Goal: Task Accomplishment & Management: Manage account settings

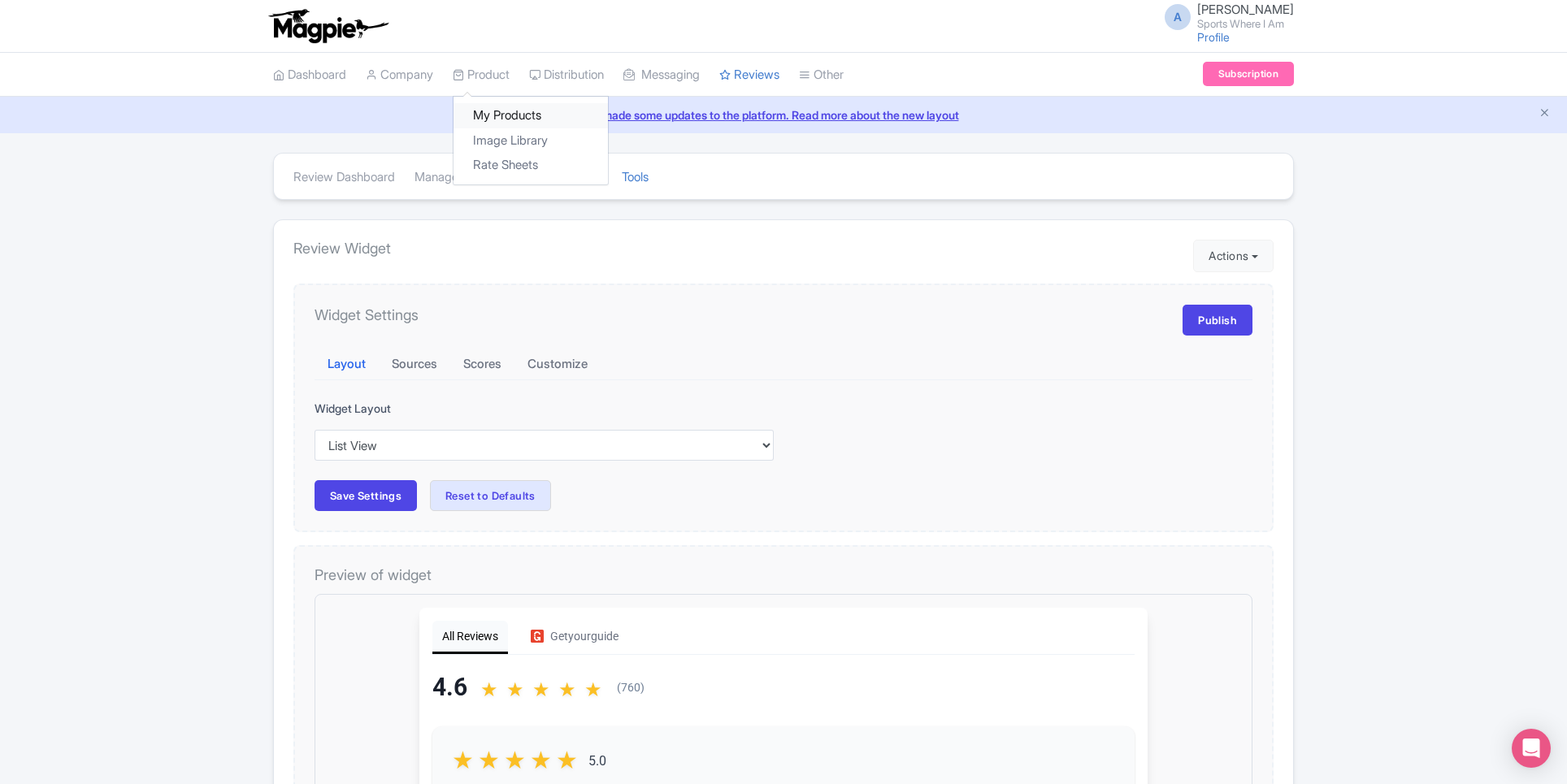
click at [508, 124] on link "My Products" at bounding box center [531, 116] width 154 height 25
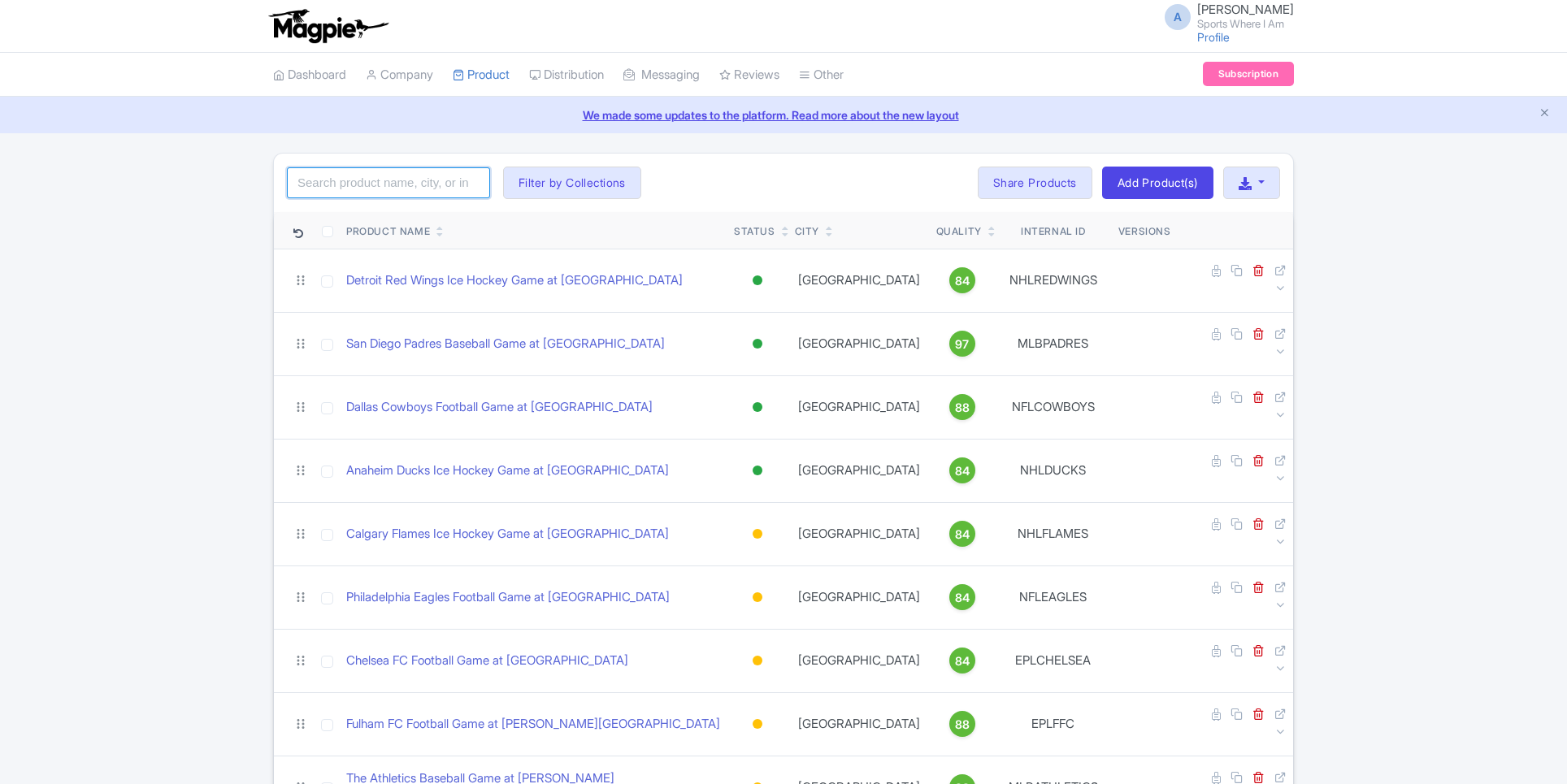
click at [384, 190] on input "search" at bounding box center [388, 182] width 204 height 31
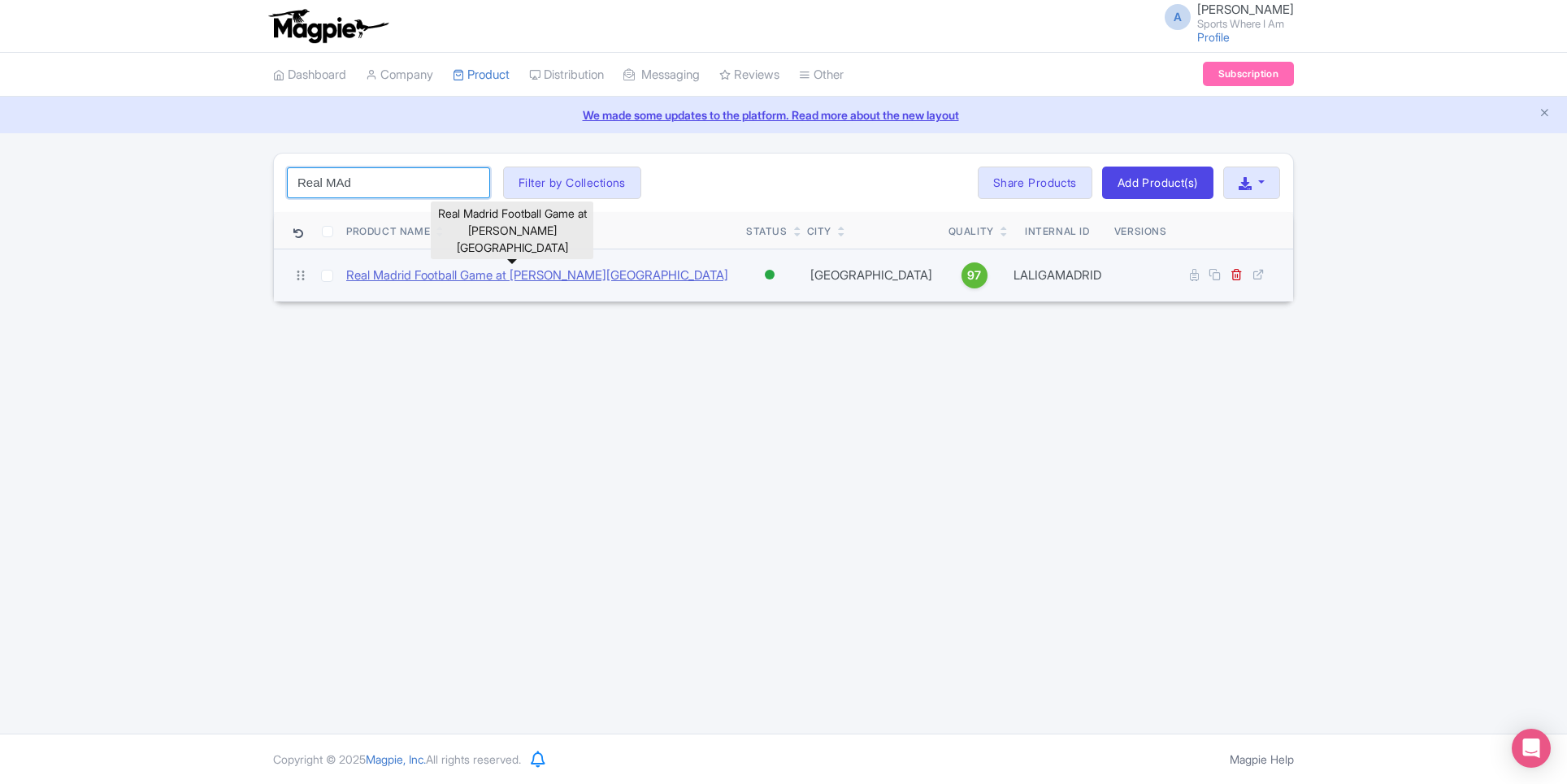
type input "Real MAd"
click at [463, 275] on link "Real Madrid Football Game at Santiago Bernabeu Stadium" at bounding box center [537, 275] width 382 height 19
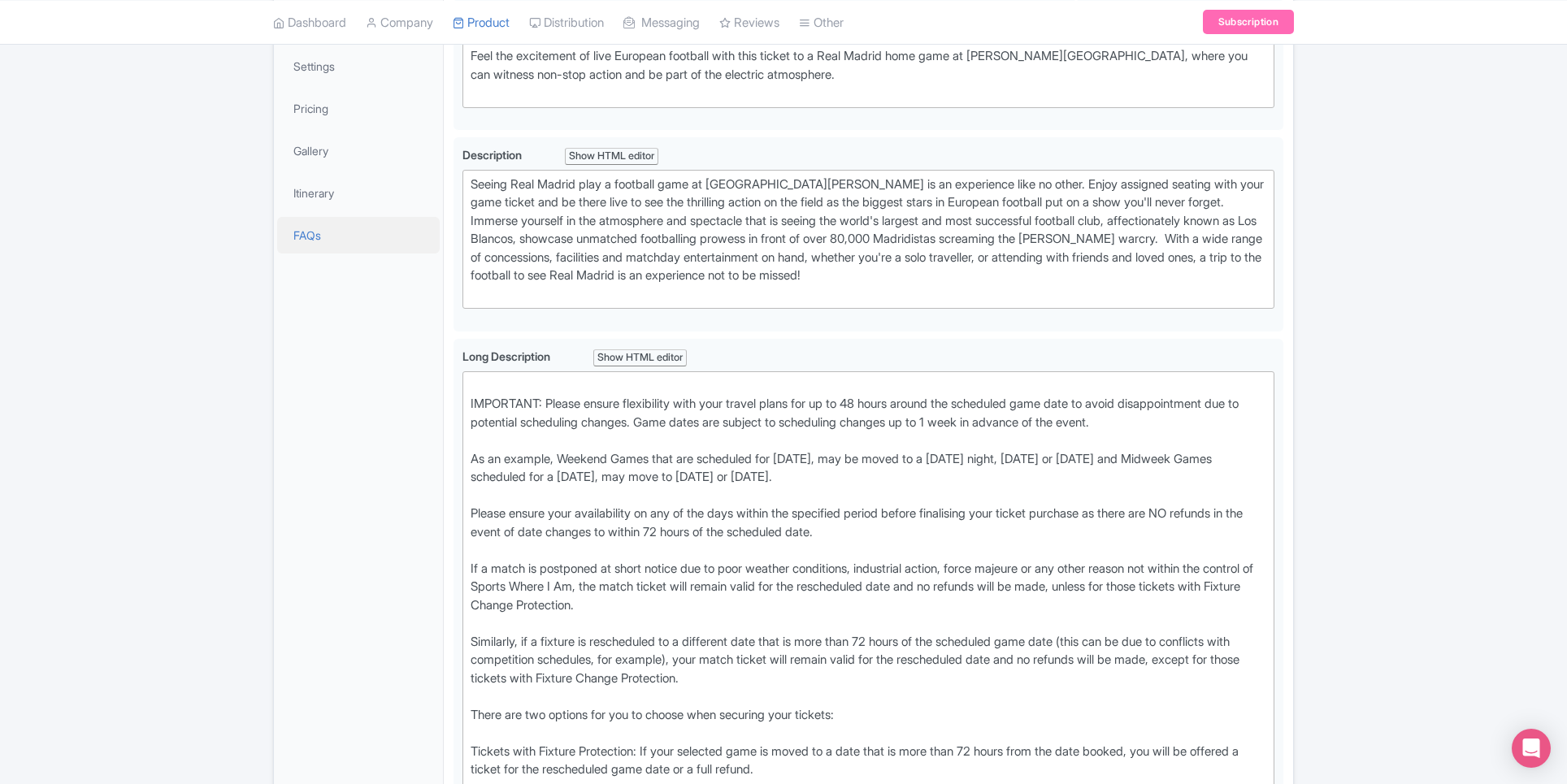
scroll to position [364, 0]
click at [476, 398] on div "IMPORTANT: Please ensure flexibility with your travel plans for up to 48 hours …" at bounding box center [868, 607] width 795 height 458
type trix-editor "<div>IMPORTANT: Please ensure flexibility with your travel plans for up to 48 h…"
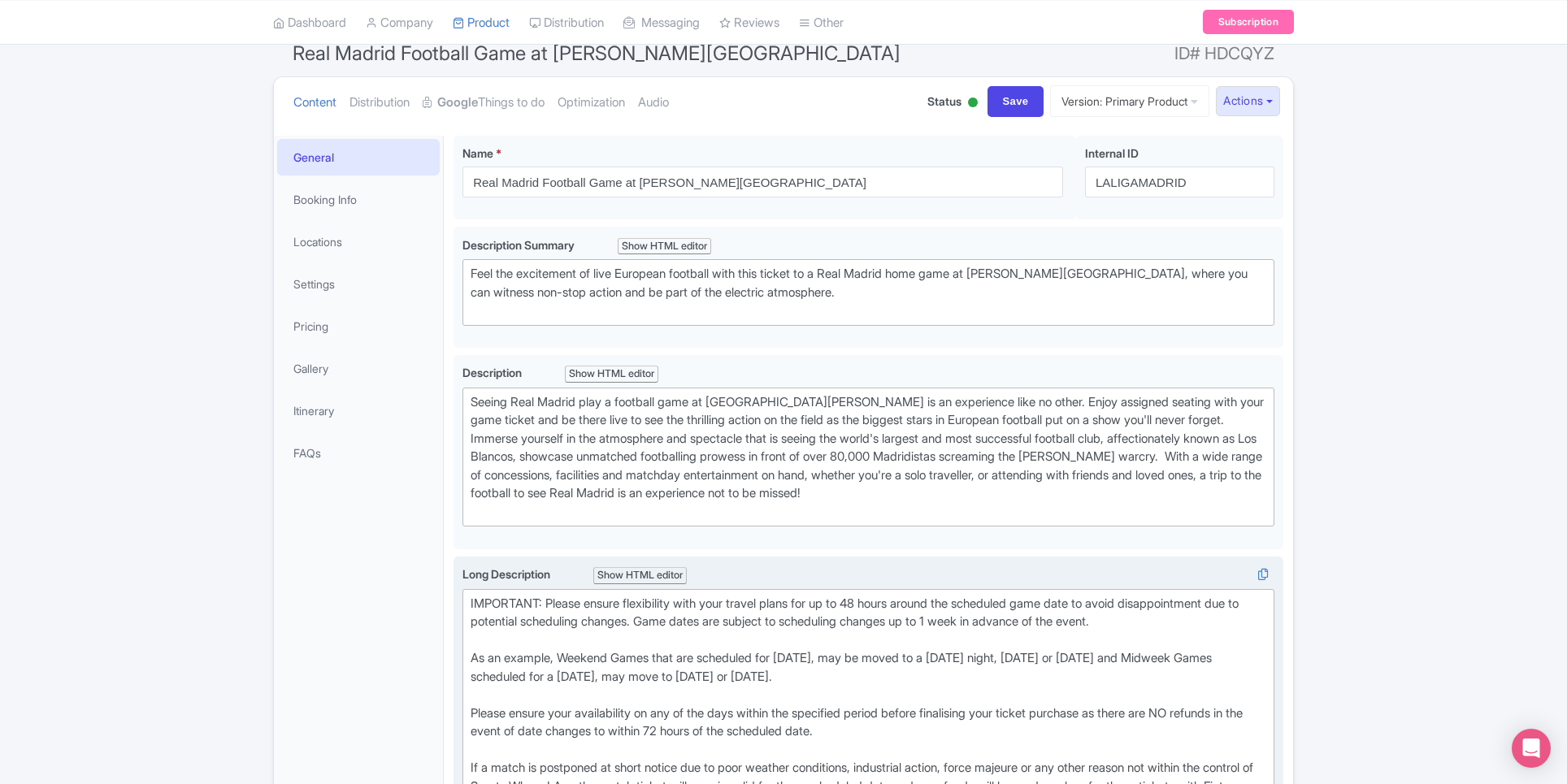
scroll to position [127, 0]
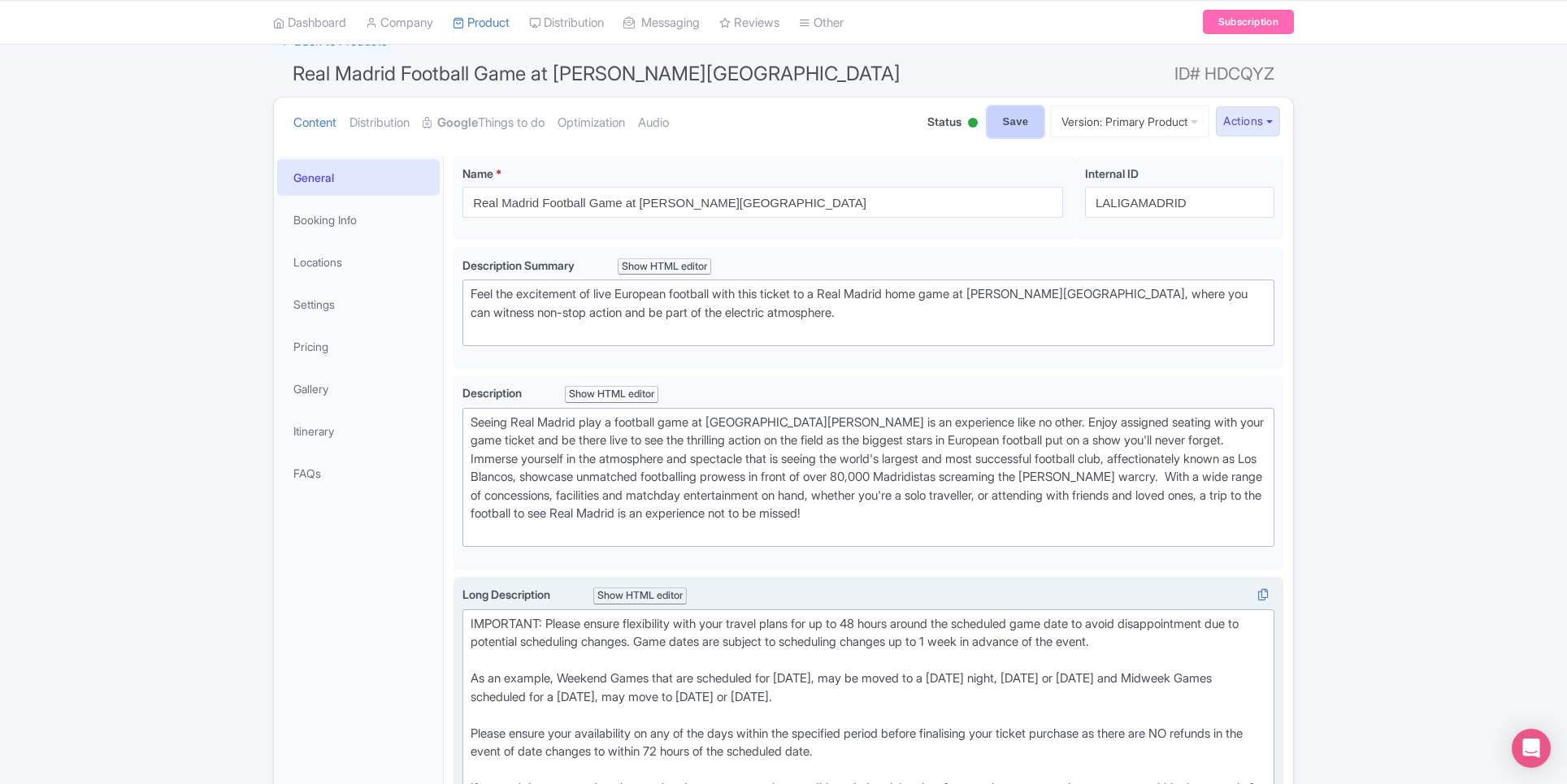
click at [996, 132] on input "Save" at bounding box center [1016, 122] width 57 height 31
type input "Saving..."
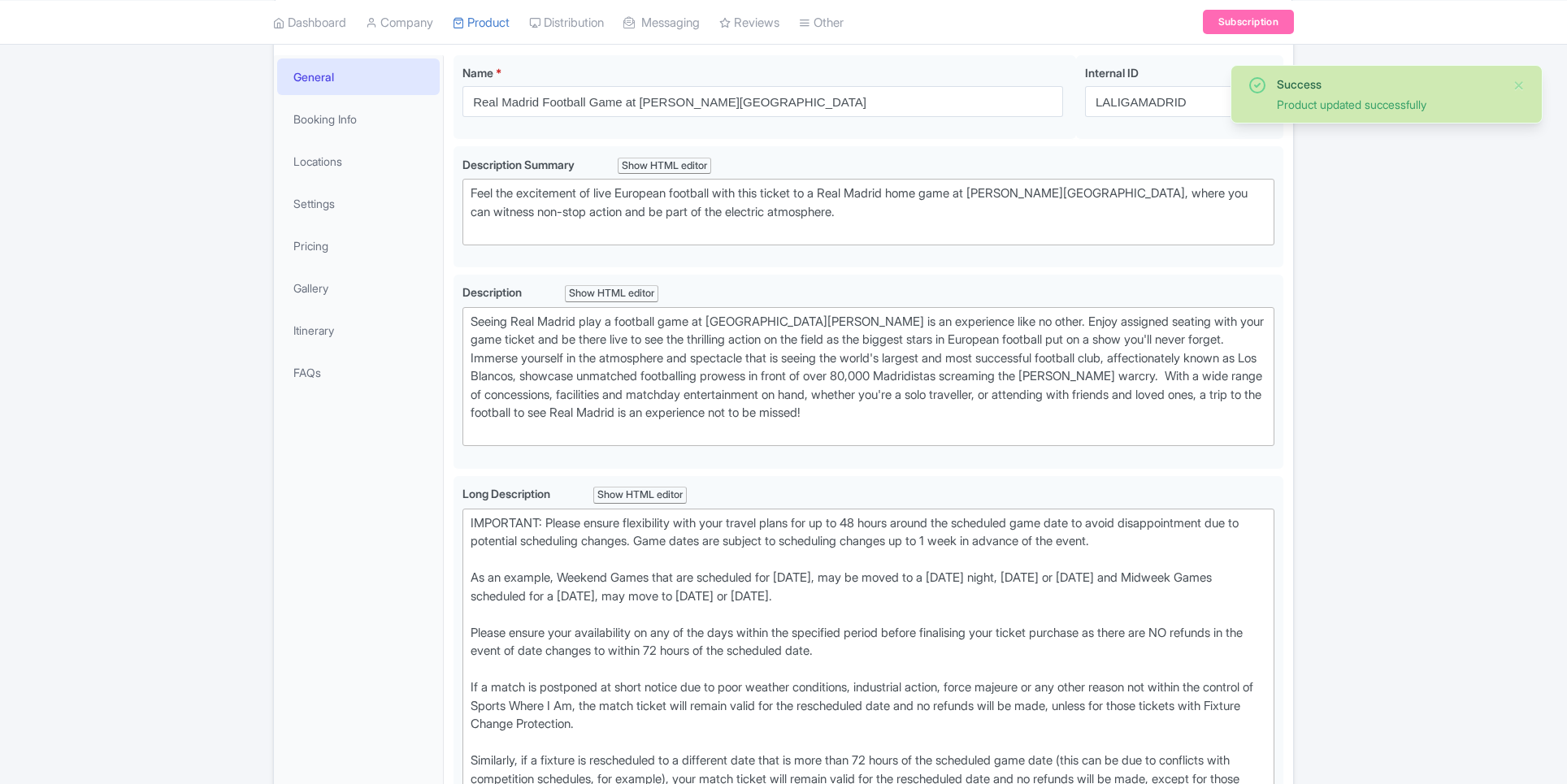
scroll to position [181, 0]
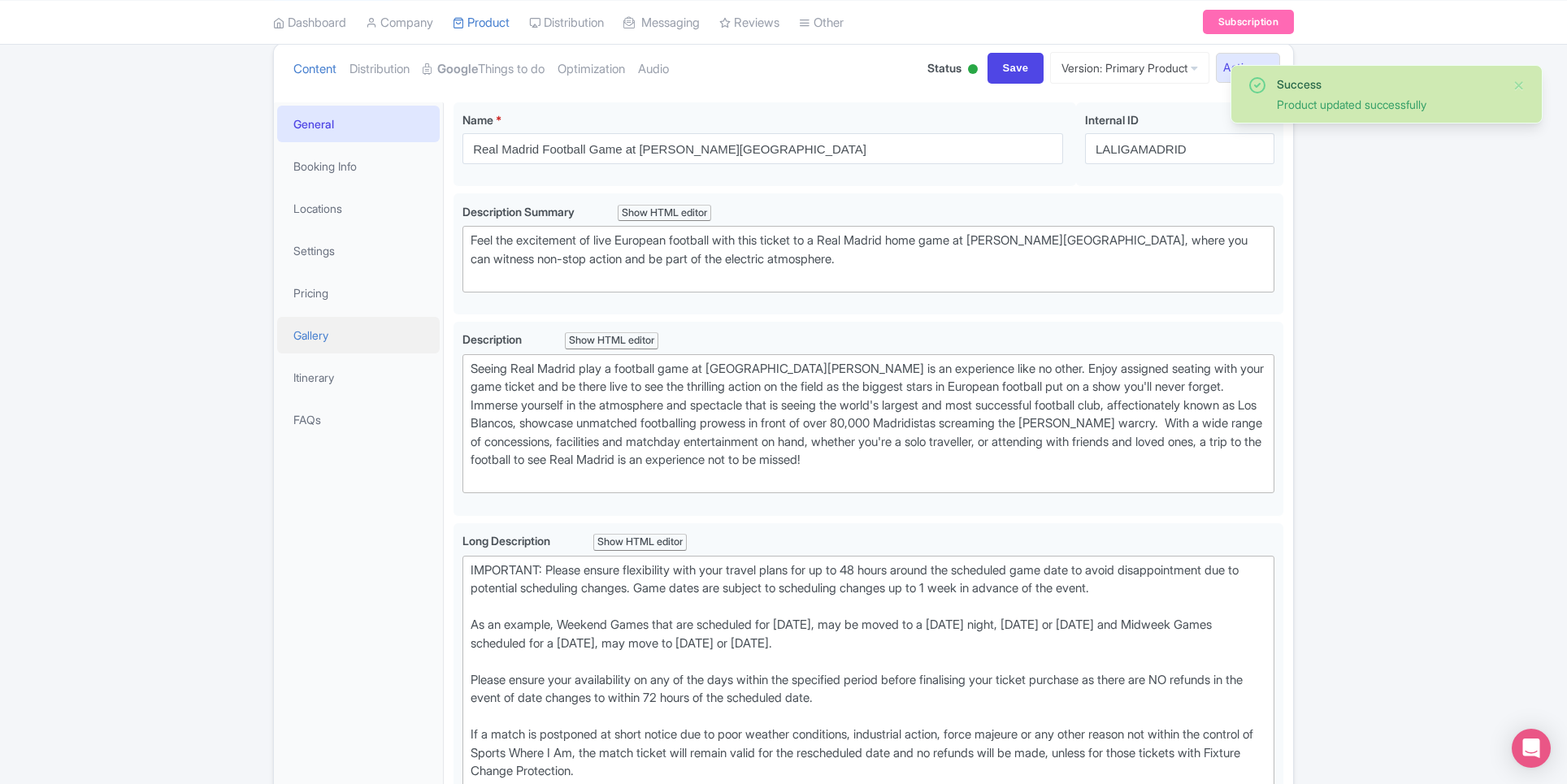
click at [332, 328] on link "Gallery" at bounding box center [359, 335] width 163 height 36
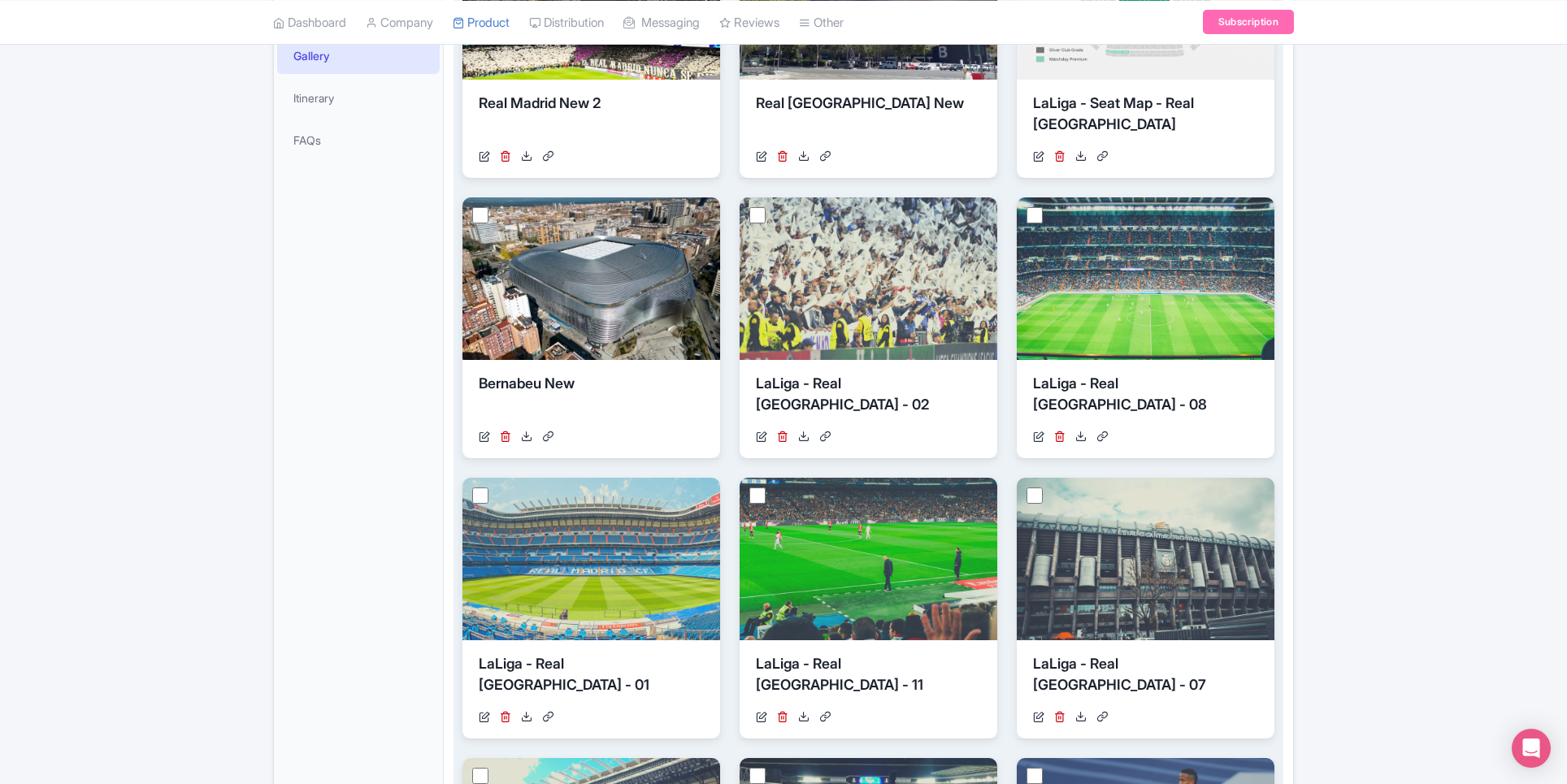
scroll to position [289, 0]
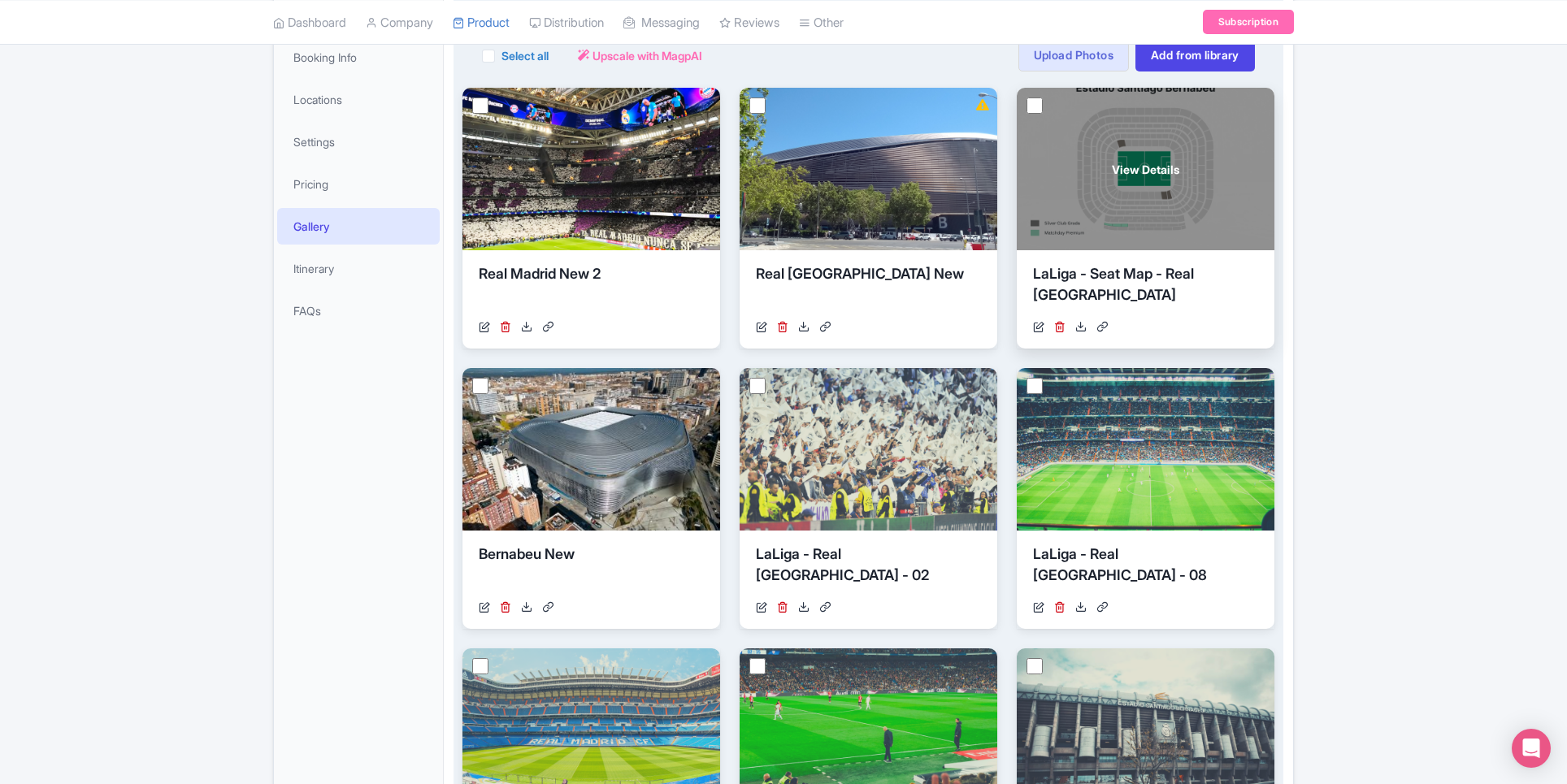
click at [1152, 183] on div "View Details" at bounding box center [1146, 170] width 258 height 163
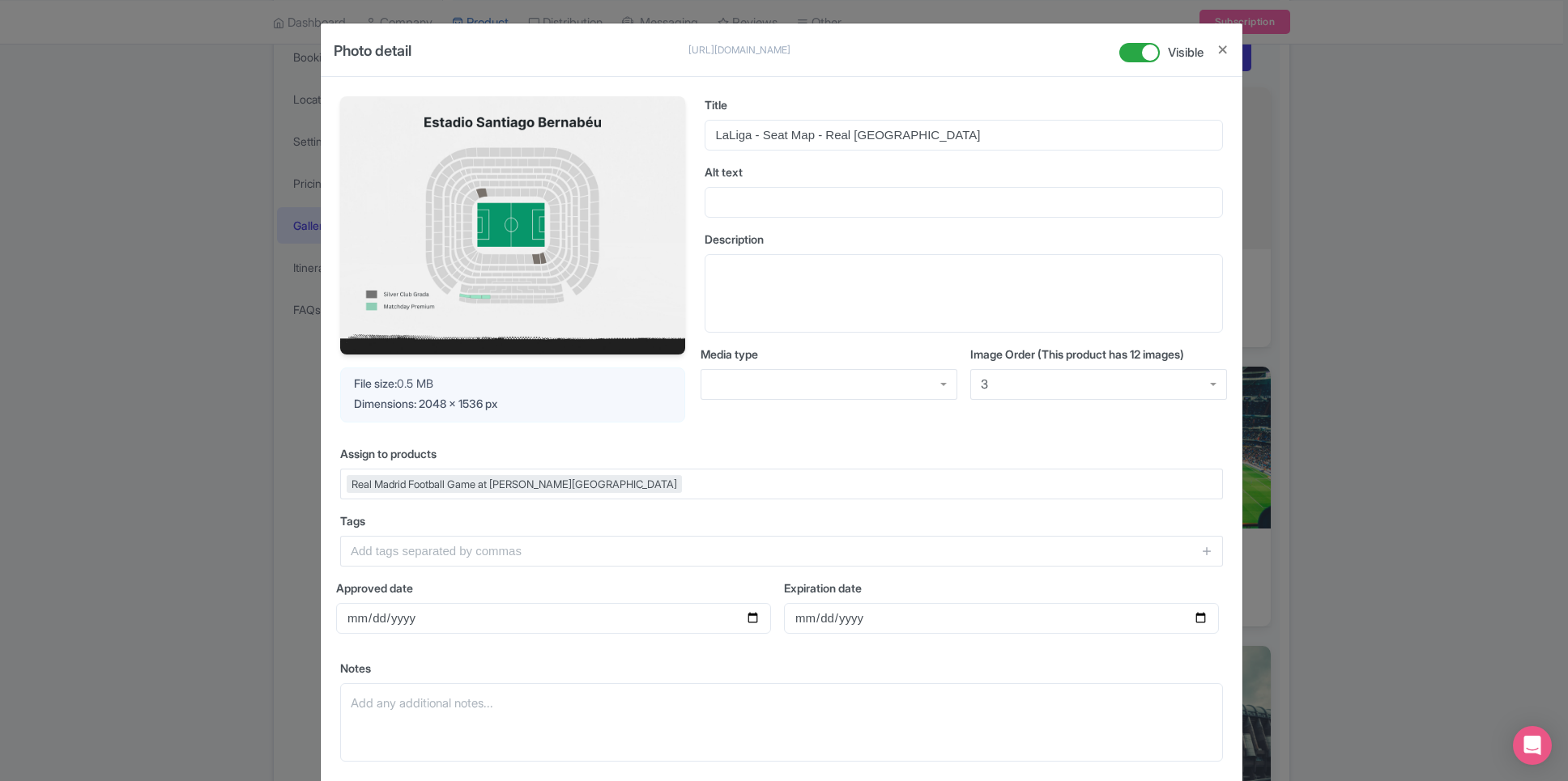
click at [1320, 305] on div "Photo detail https://res.cloudinary.com/hfyvkoyi1/image/upload/v1742276848/LaLi…" at bounding box center [784, 390] width 1568 height 781
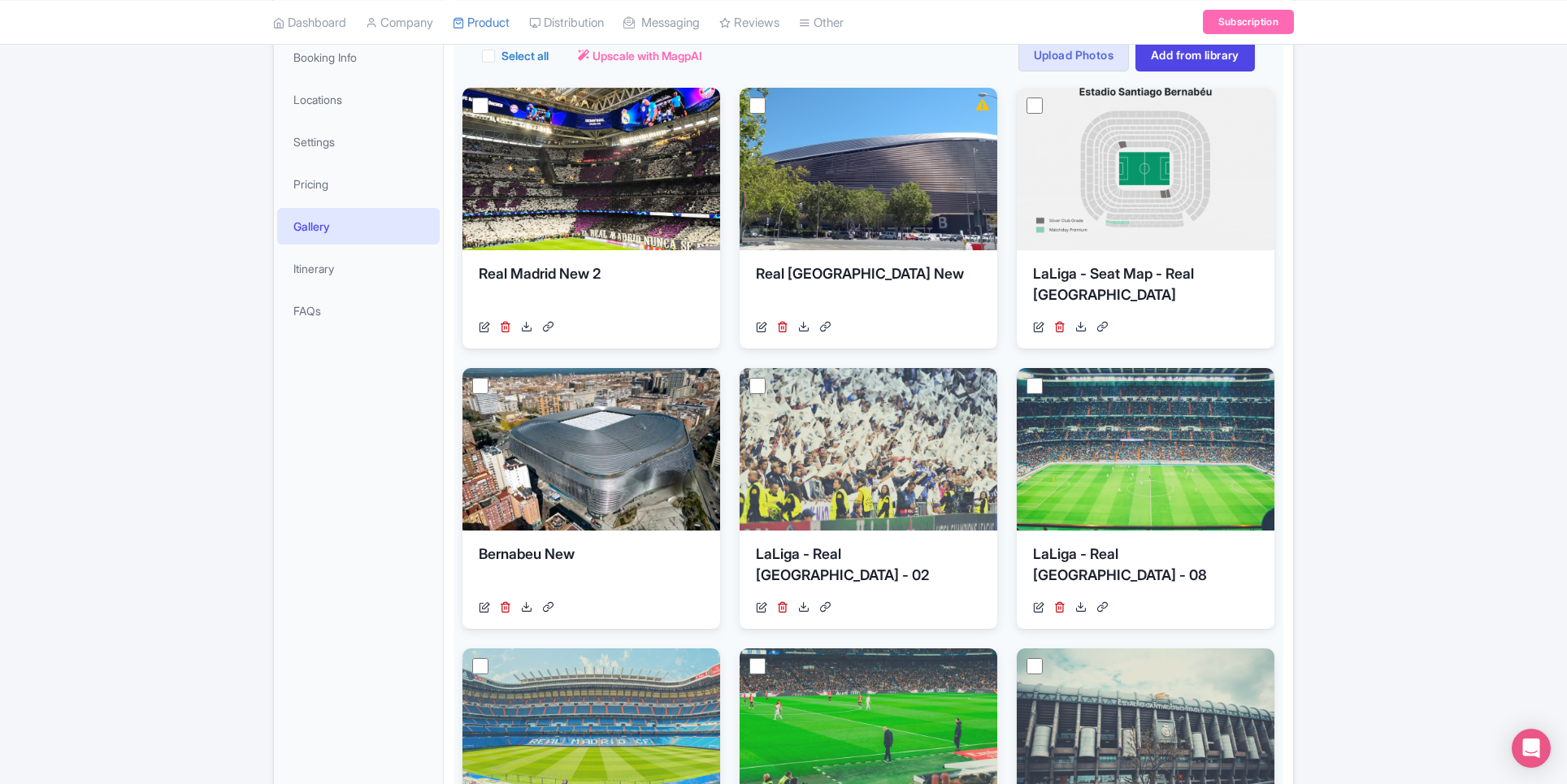
click at [1341, 185] on div "Success Product updated successfully ← Back to Products Real Madrid Football Ga…" at bounding box center [784, 614] width 1567 height 1501
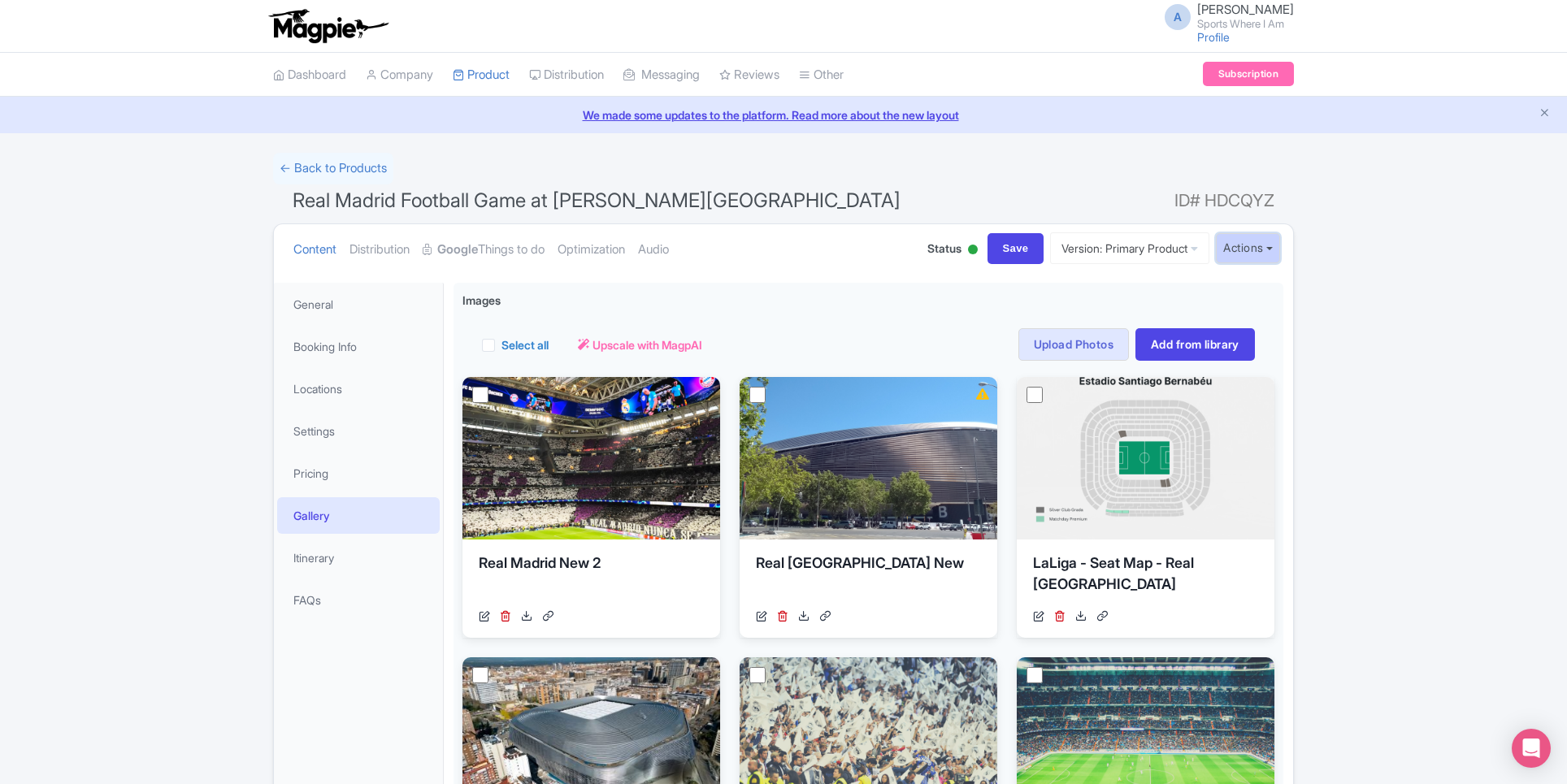
click at [1237, 250] on button "Actions" at bounding box center [1248, 247] width 64 height 30
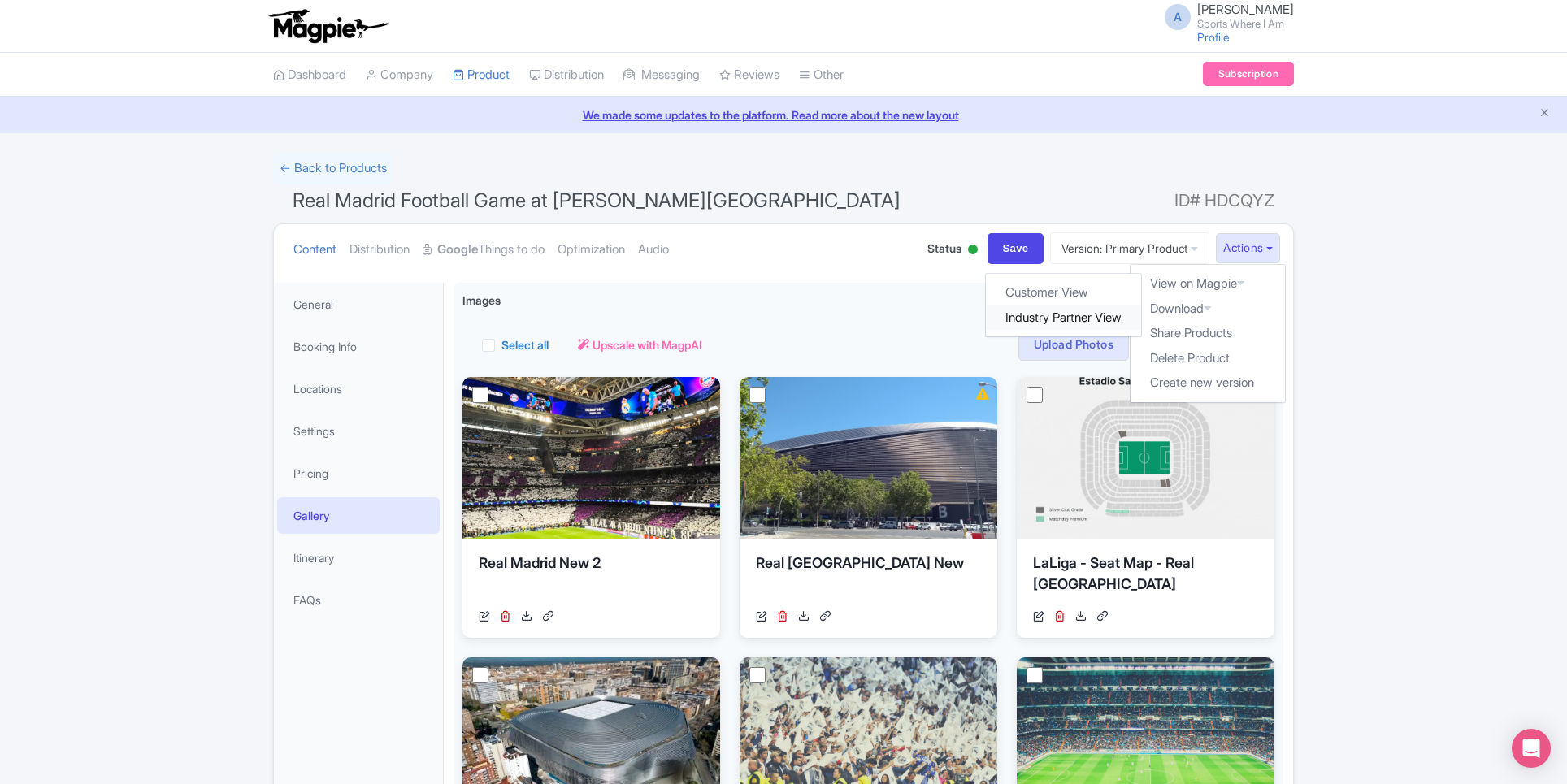
click at [1058, 318] on link "Industry Partner View" at bounding box center [1064, 318] width 155 height 25
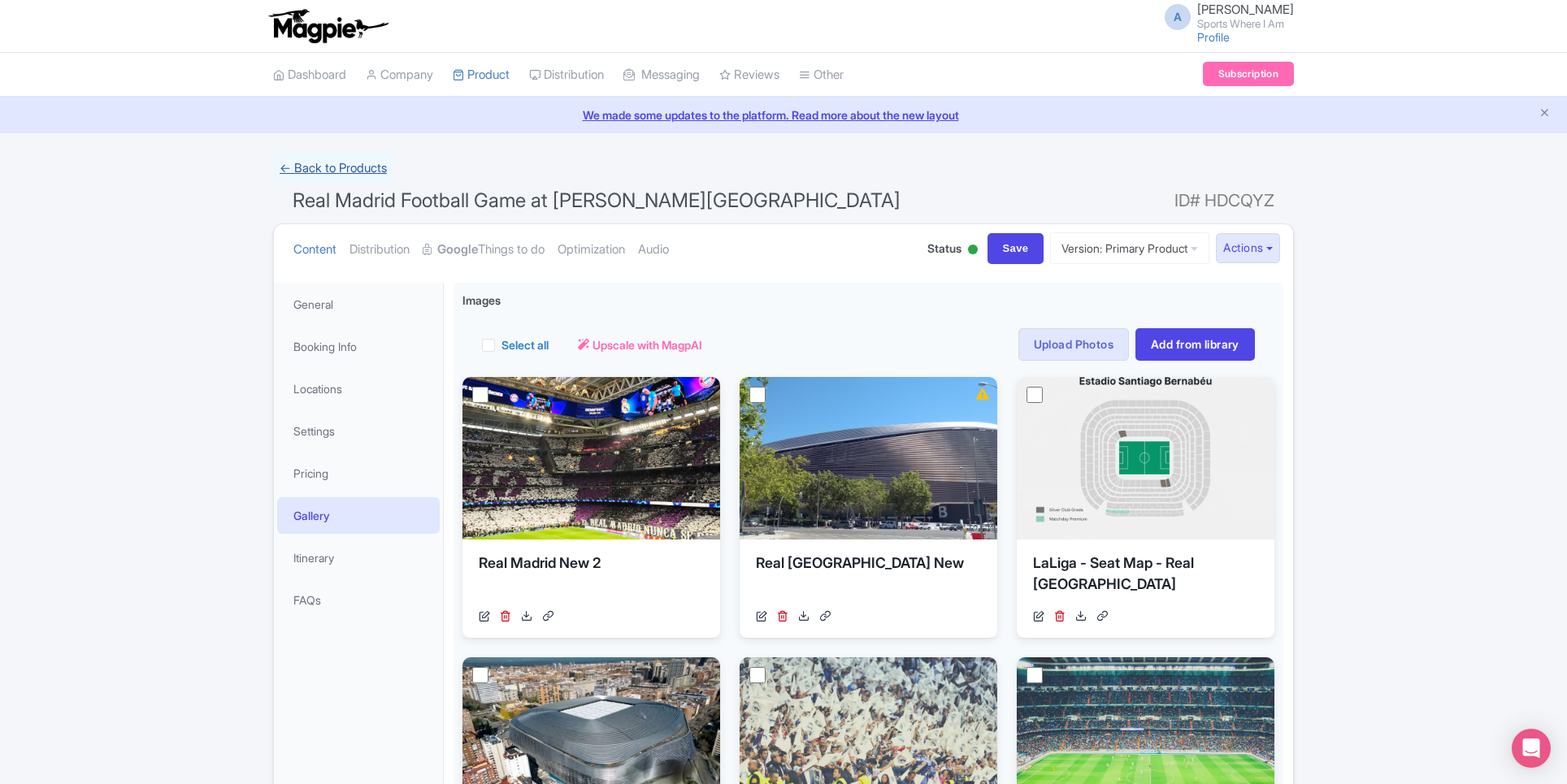
click at [323, 181] on link "← Back to Products" at bounding box center [333, 168] width 120 height 31
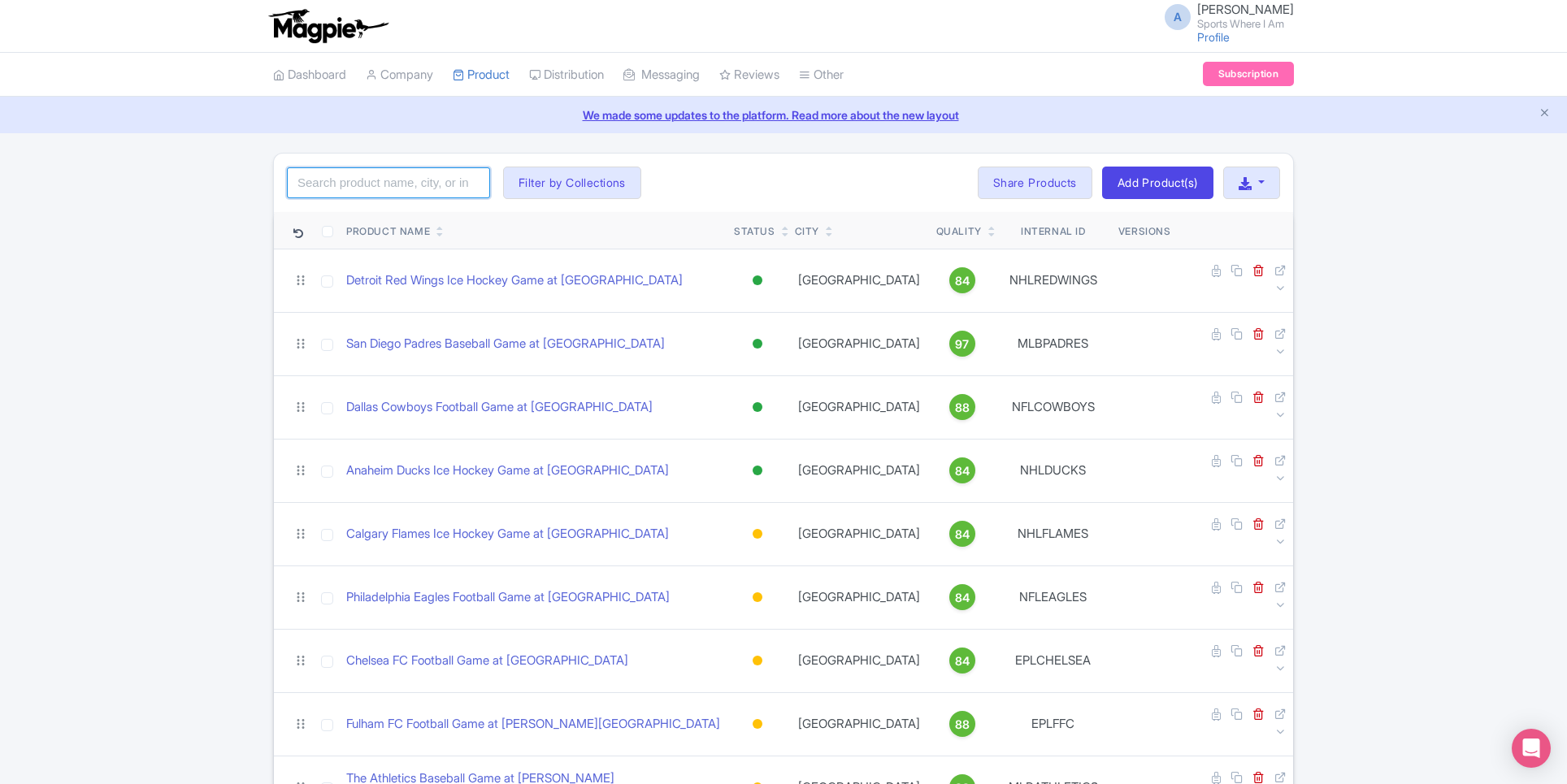
click at [383, 192] on input "search" at bounding box center [388, 182] width 204 height 31
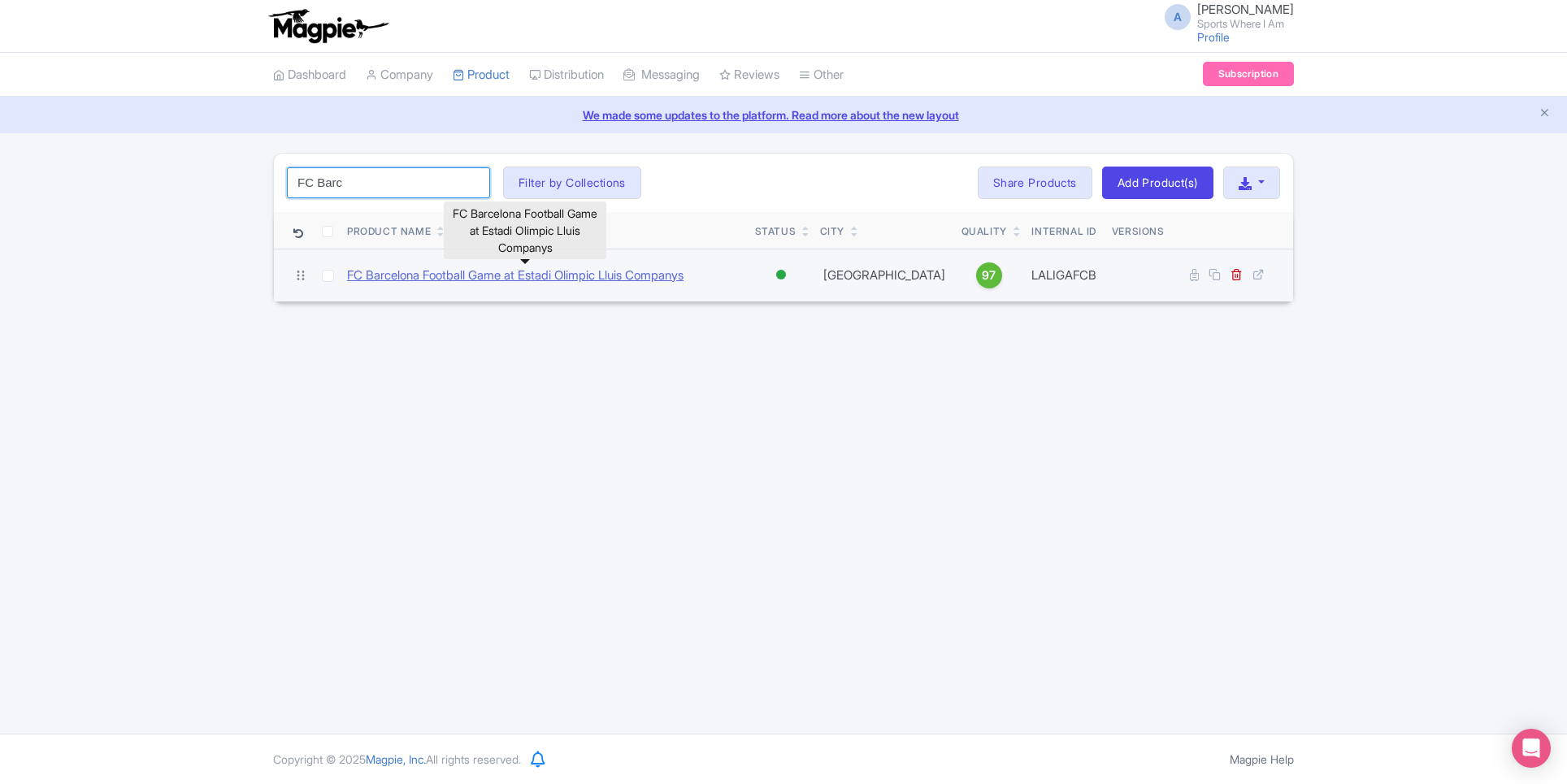
type input "FC Barc"
click at [564, 274] on link "FC Barcelona Football Game at Estadi Olimpic Lluis Companys" at bounding box center [515, 275] width 337 height 19
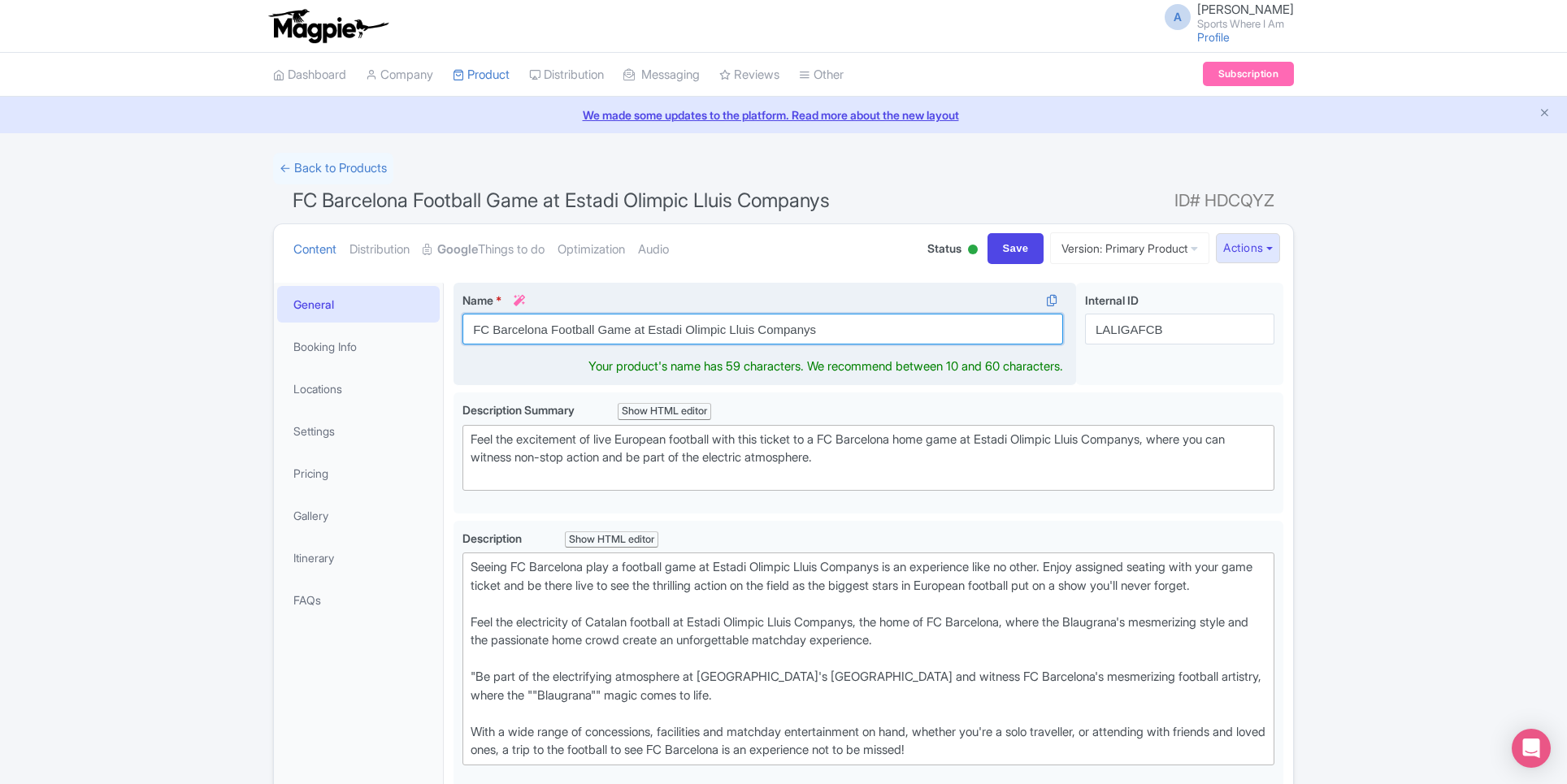
drag, startPoint x: 650, startPoint y: 331, endPoint x: 841, endPoint y: 325, distance: 191.1
click at [841, 325] on input "FC Barcelona Football Game at Estadi Olimpic Lluis Companys" at bounding box center [762, 329] width 600 height 31
paste input "Spotify Camp Nou"
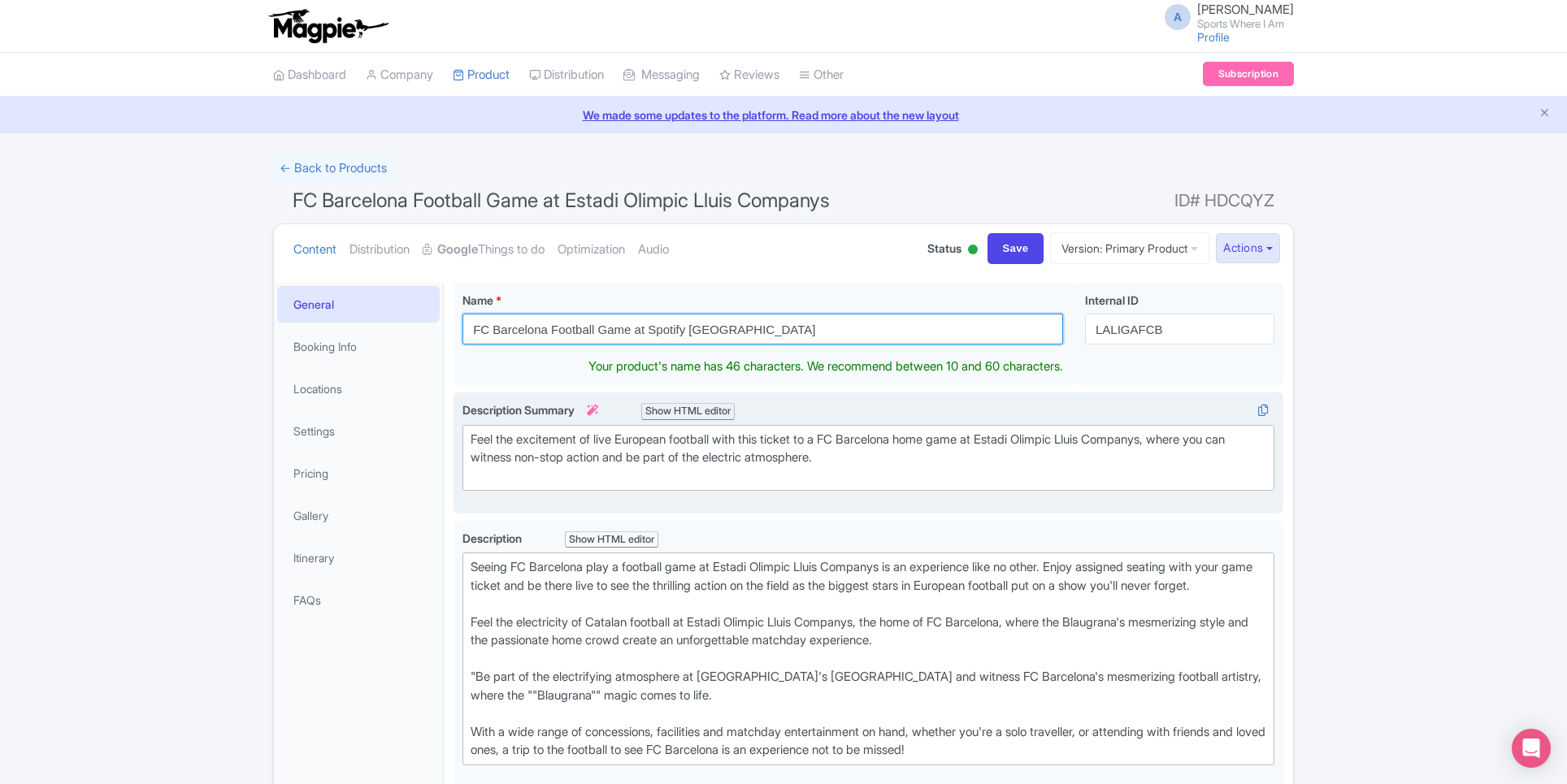
type input "FC Barcelona Football Game at Spotify [GEOGRAPHIC_DATA]"
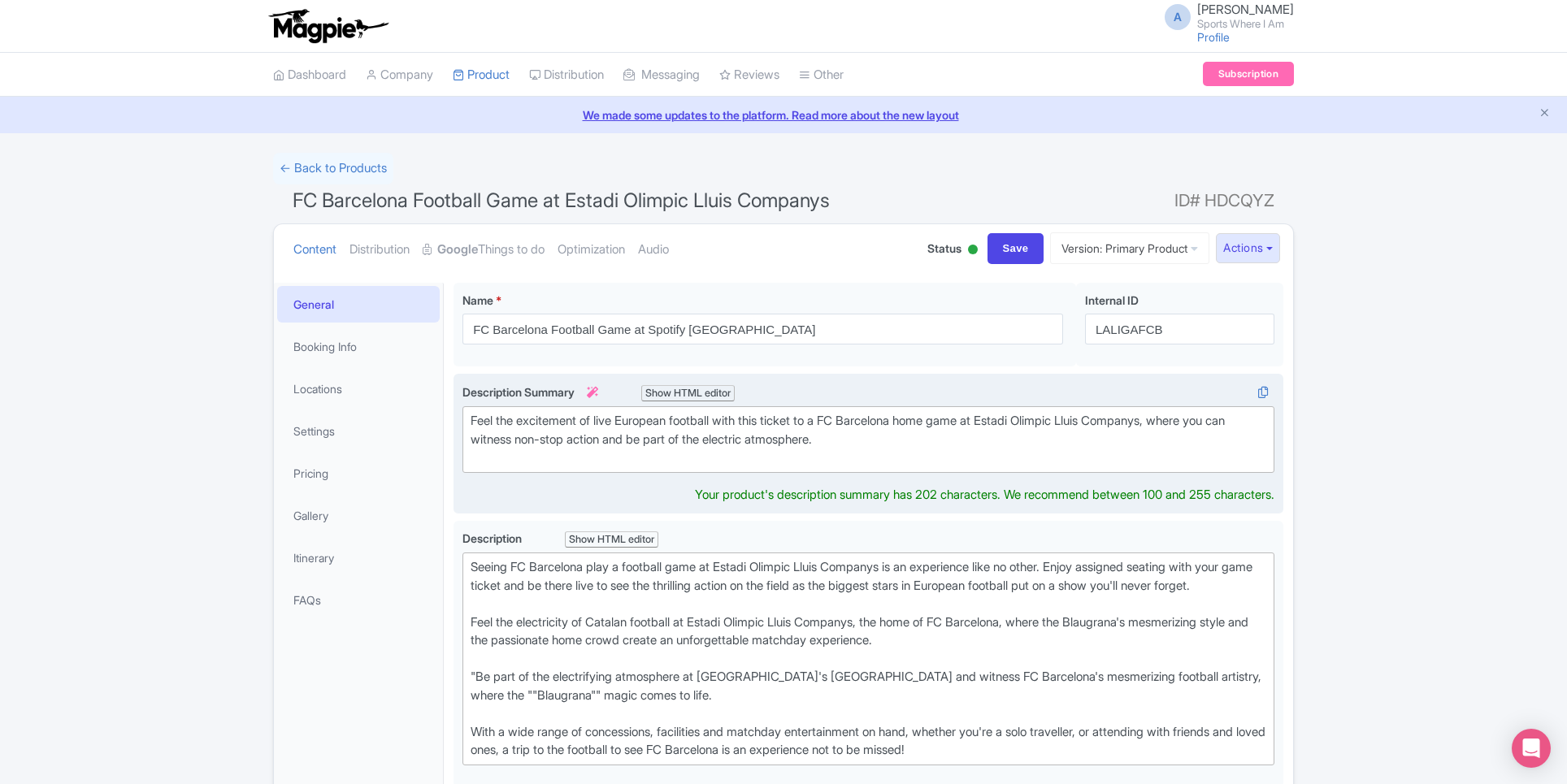
drag, startPoint x: 1004, startPoint y: 441, endPoint x: 1064, endPoint y: 436, distance: 60.2
click at [1065, 437] on div "Feel the excitement of live European football with this ticket to a FC Barcelon…" at bounding box center [868, 439] width 795 height 55
drag, startPoint x: 1007, startPoint y: 418, endPoint x: 1179, endPoint y: 415, distance: 172.0
click at [1179, 415] on div "Feel the excitement of live European football with this ticket to a FC Barcelon…" at bounding box center [868, 439] width 795 height 55
paste trix-editor "Spotify Camp Nou<br>"
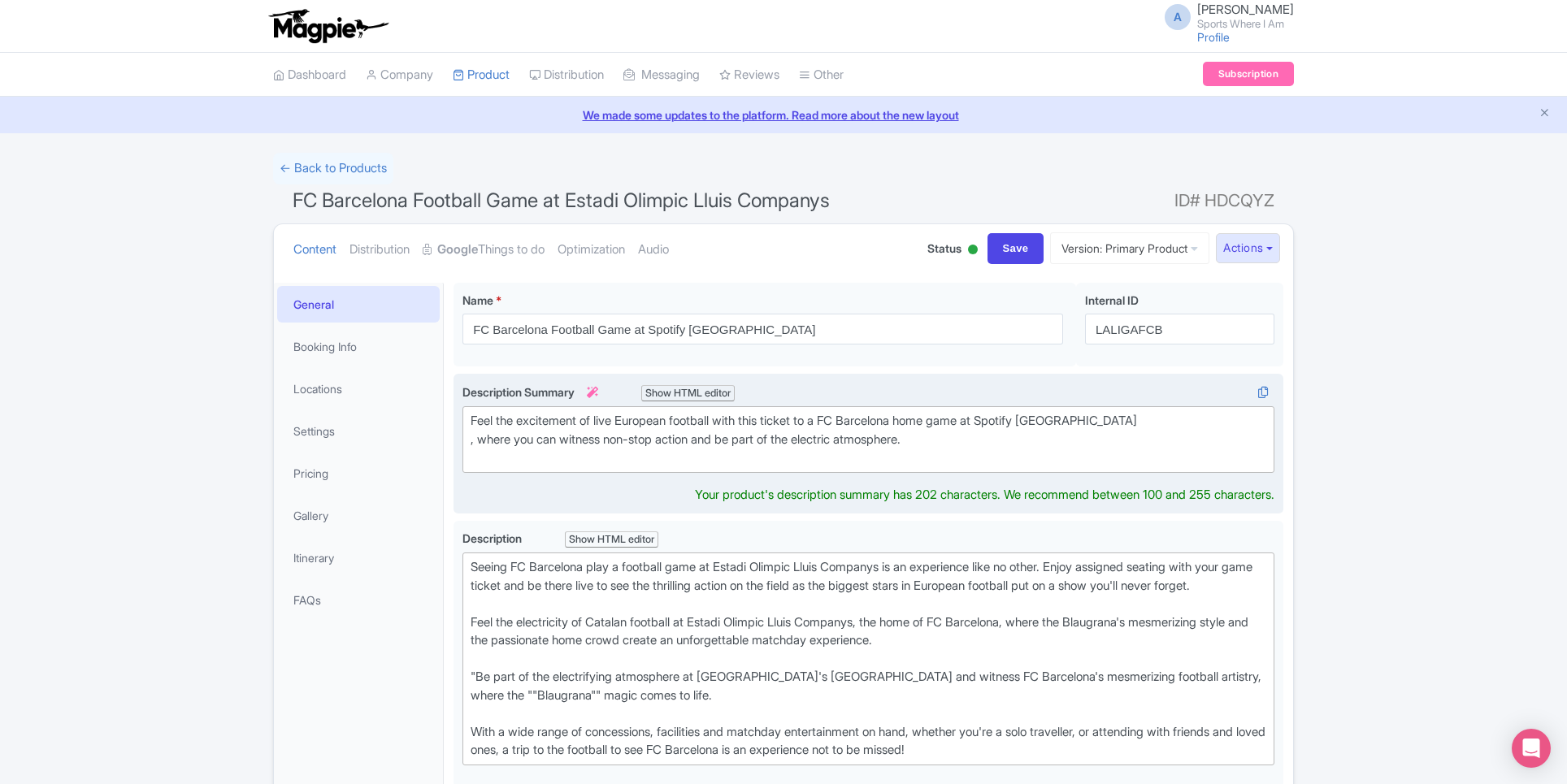
type trix-editor "<div>Feel the excitement of live European football with this ticket to a FC Bar…"
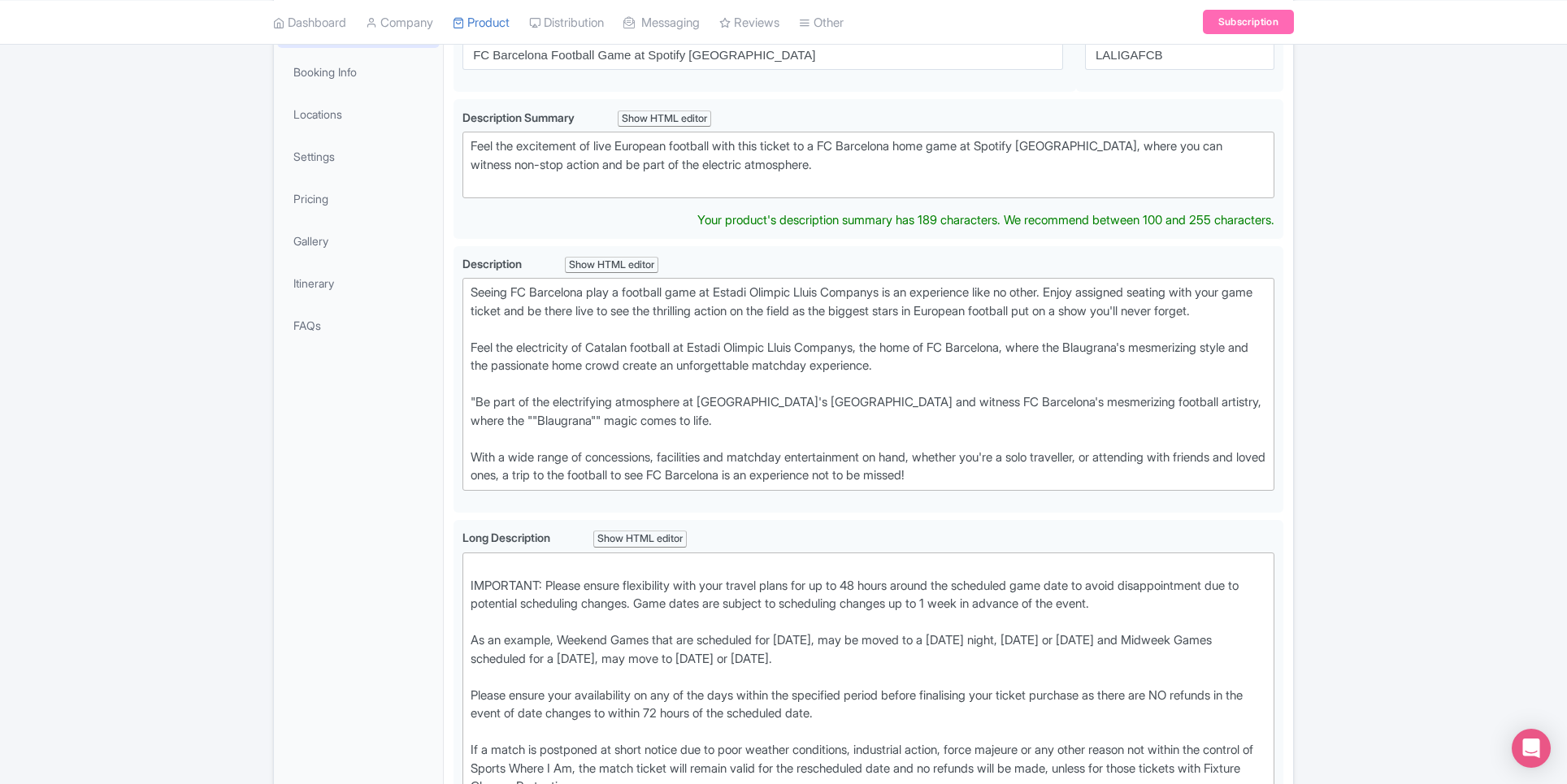
scroll to position [309, 0]
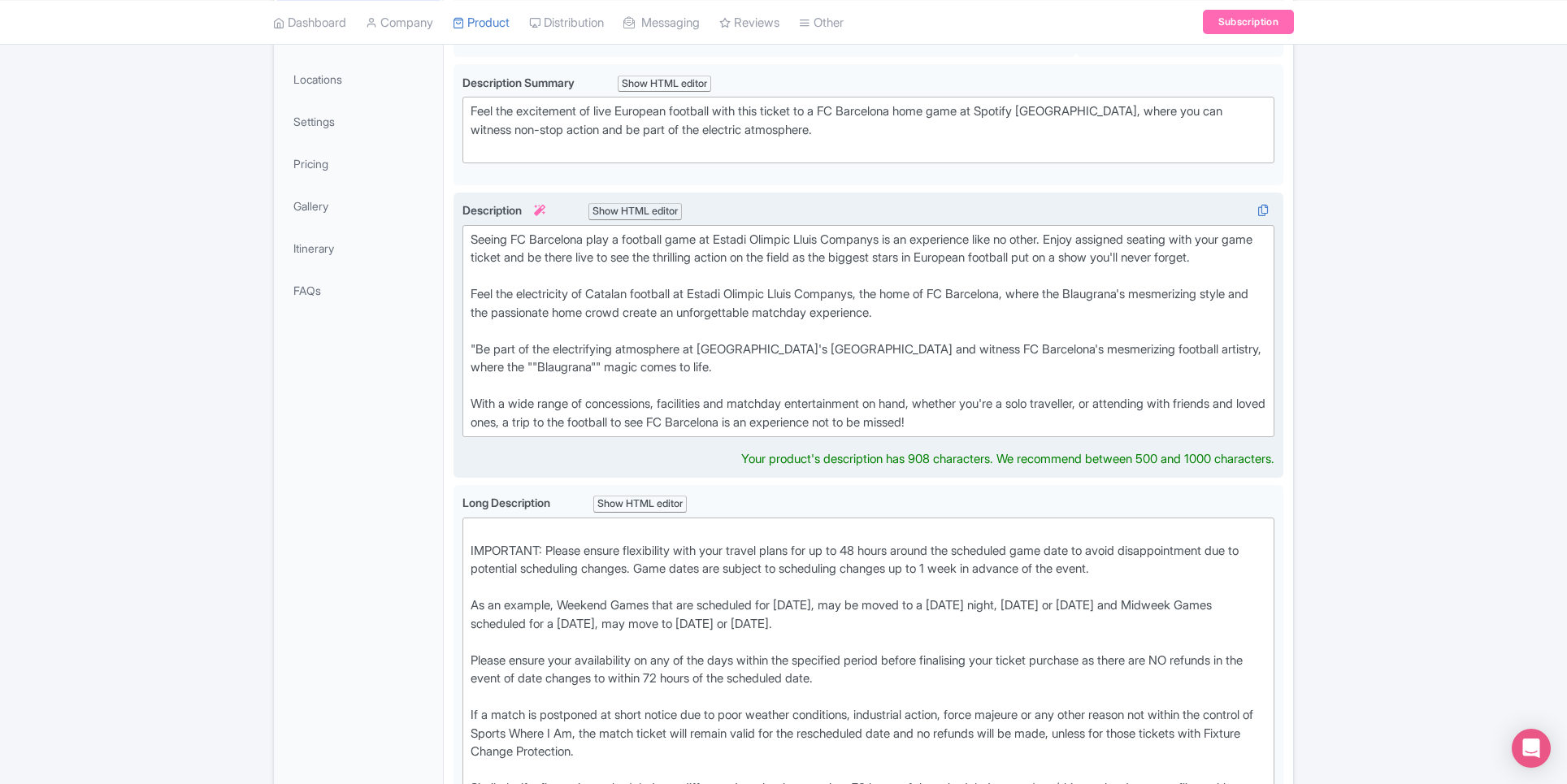
click at [923, 364] on div "Seeing FC Barcelona play a football game at Estadi Olimpic Lluis Companys is an…" at bounding box center [868, 331] width 795 height 202
drag, startPoint x: 728, startPoint y: 233, endPoint x: 901, endPoint y: 234, distance: 173.0
click at [901, 234] on div "Seeing FC Barcelona play a football game at Estadi Olimpic Lluis Companys is an…" at bounding box center [868, 331] width 795 height 202
paste trix-editor "Spotify Camp Nou<br>&nbsp;"
drag, startPoint x: 728, startPoint y: 234, endPoint x: 829, endPoint y: 231, distance: 101.0
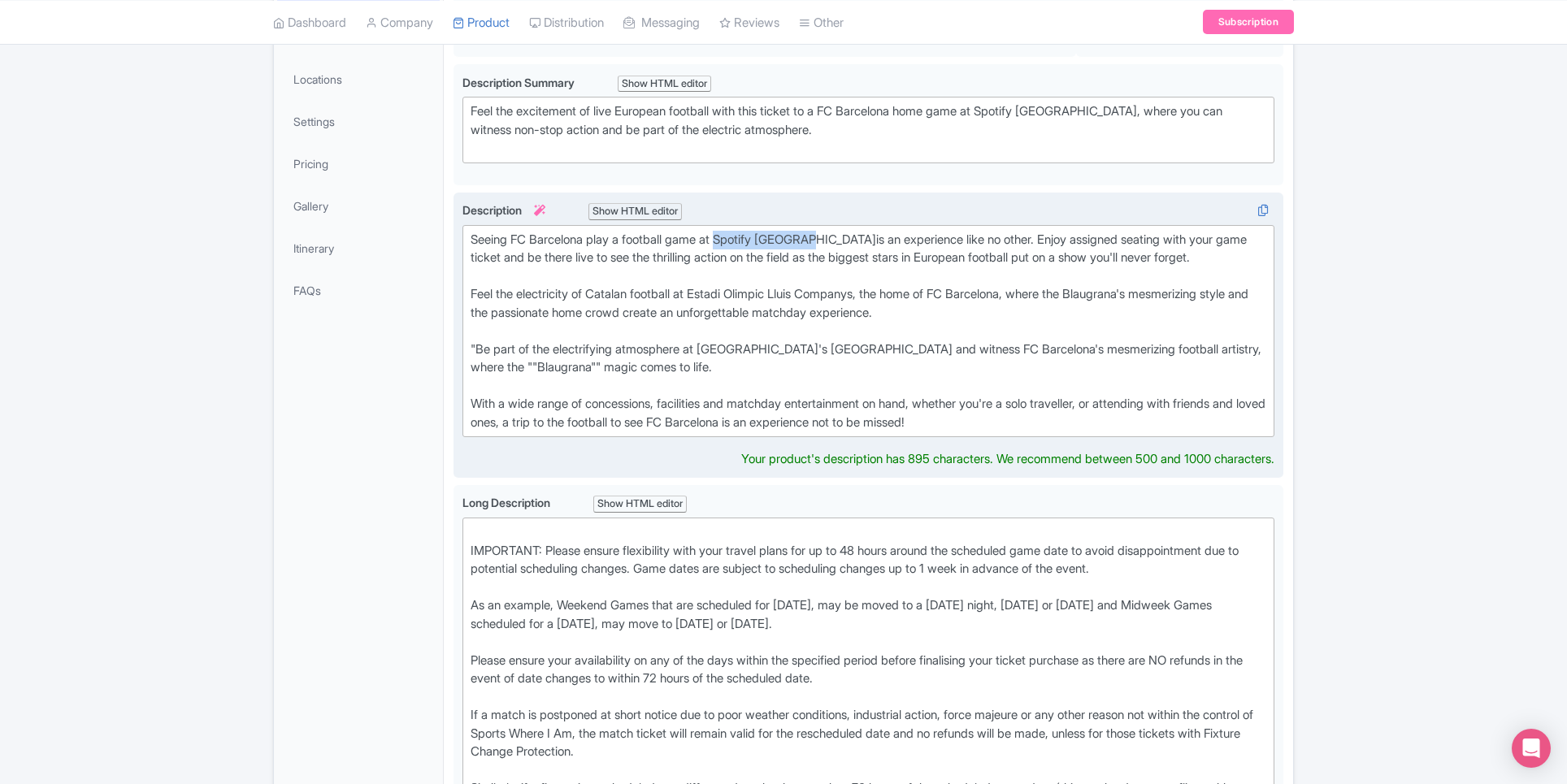
click at [829, 231] on div "Seeing FC Barcelona play a football game at Spotify Camp Nou is an experience l…" at bounding box center [868, 331] width 795 height 202
copy div "Spotify Camp Nou"
drag, startPoint x: 702, startPoint y: 289, endPoint x: 877, endPoint y: 284, distance: 175.1
click at [878, 284] on div "Seeing FC Barcelona play a football game at Spotify Camp Nou is an experience l…" at bounding box center [868, 331] width 795 height 202
paste trix-editor "is an experience like no other. Enjoy assigned seating with your game ticket an…"
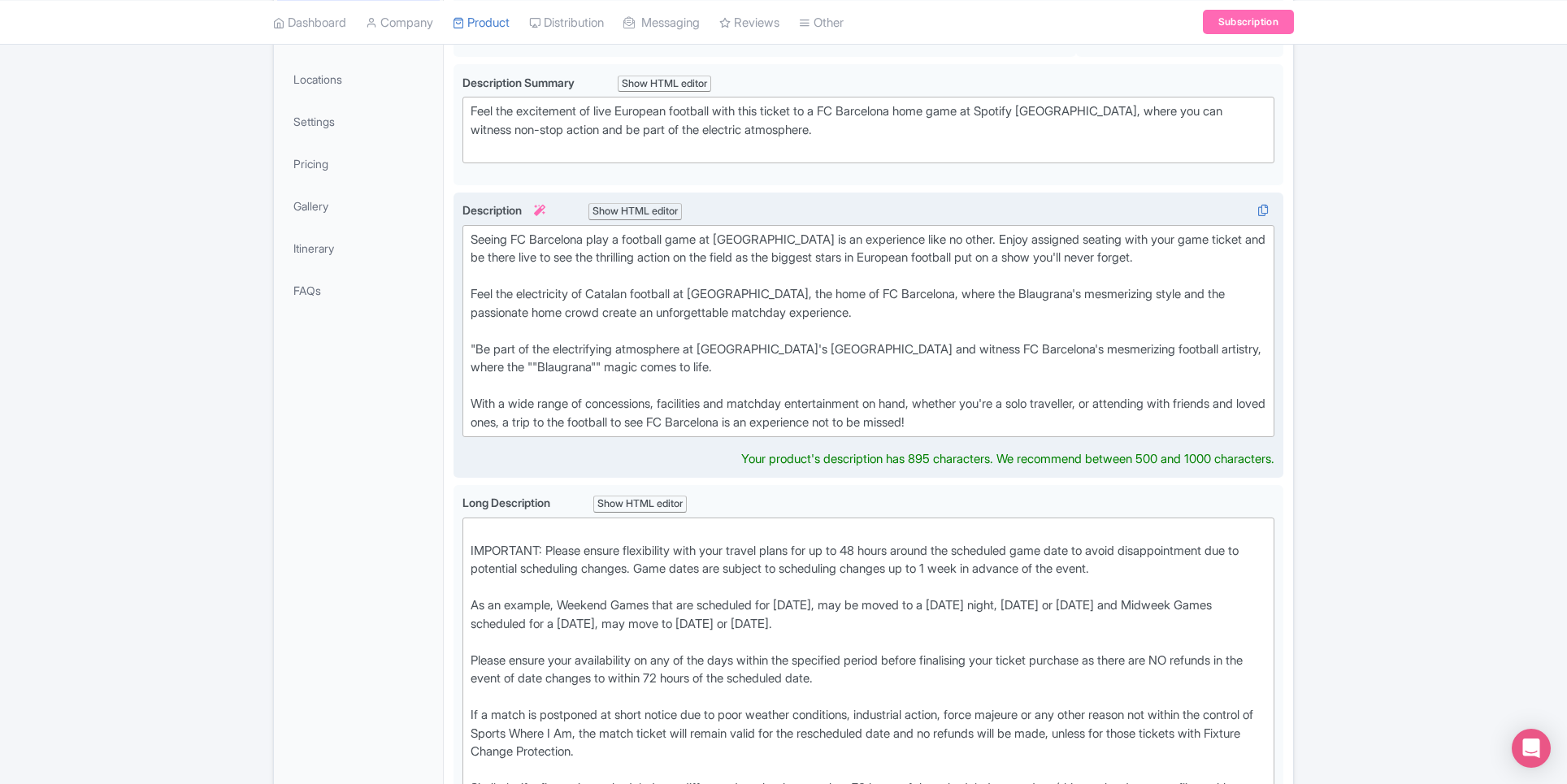
type trix-editor "<div>Seeing FC Barcelona play a football game at Spotify Camp Nou is an experie…"
click at [701, 293] on div "Seeing FC Barcelona play a football game at Spotify Camp Nou is an experience l…" at bounding box center [868, 331] width 795 height 202
click at [899, 303] on div "Seeing FC Barcelona play a football game at Spotify Camp Nou is an experience l…" at bounding box center [868, 331] width 795 height 202
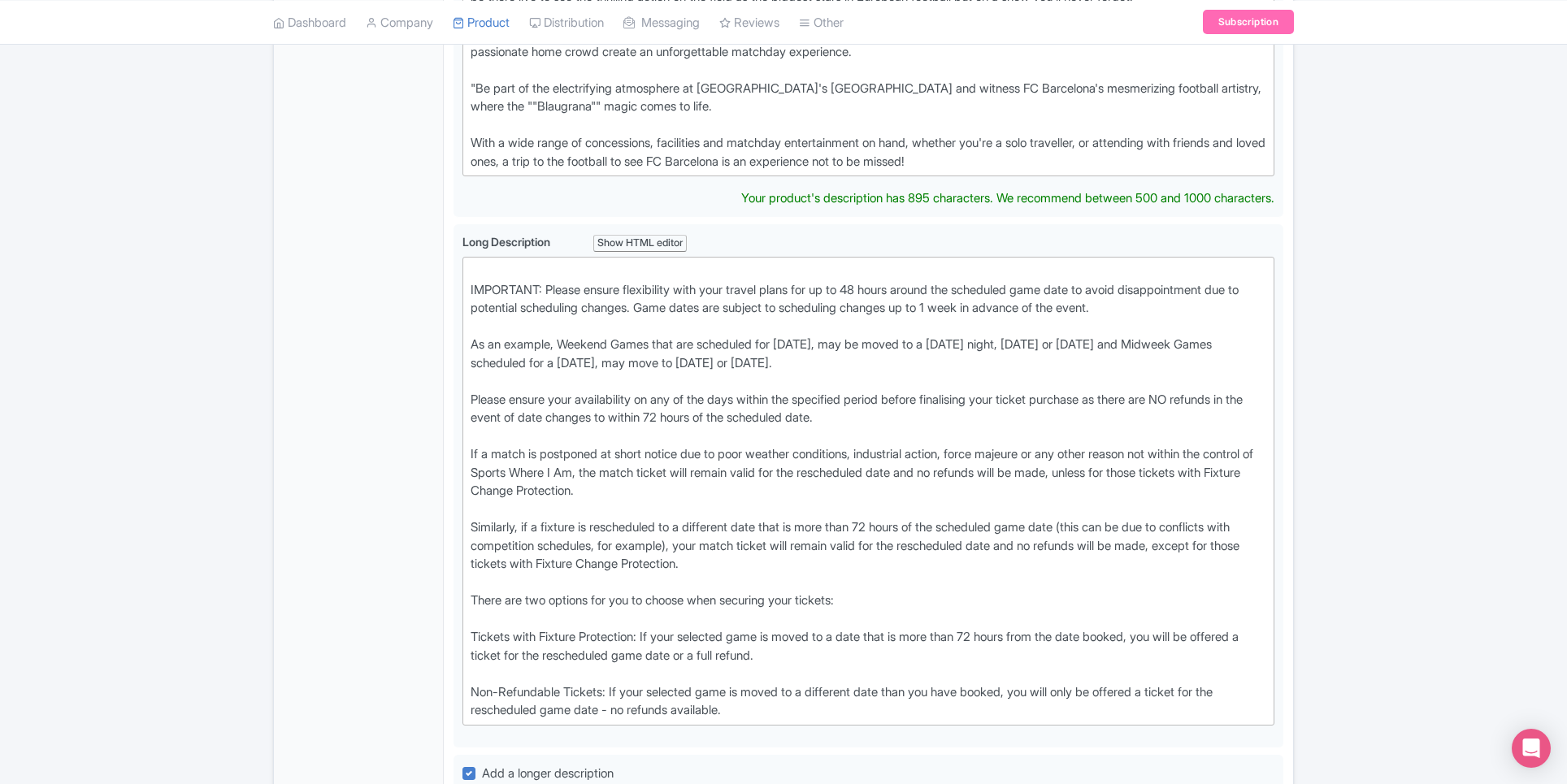
scroll to position [580, 0]
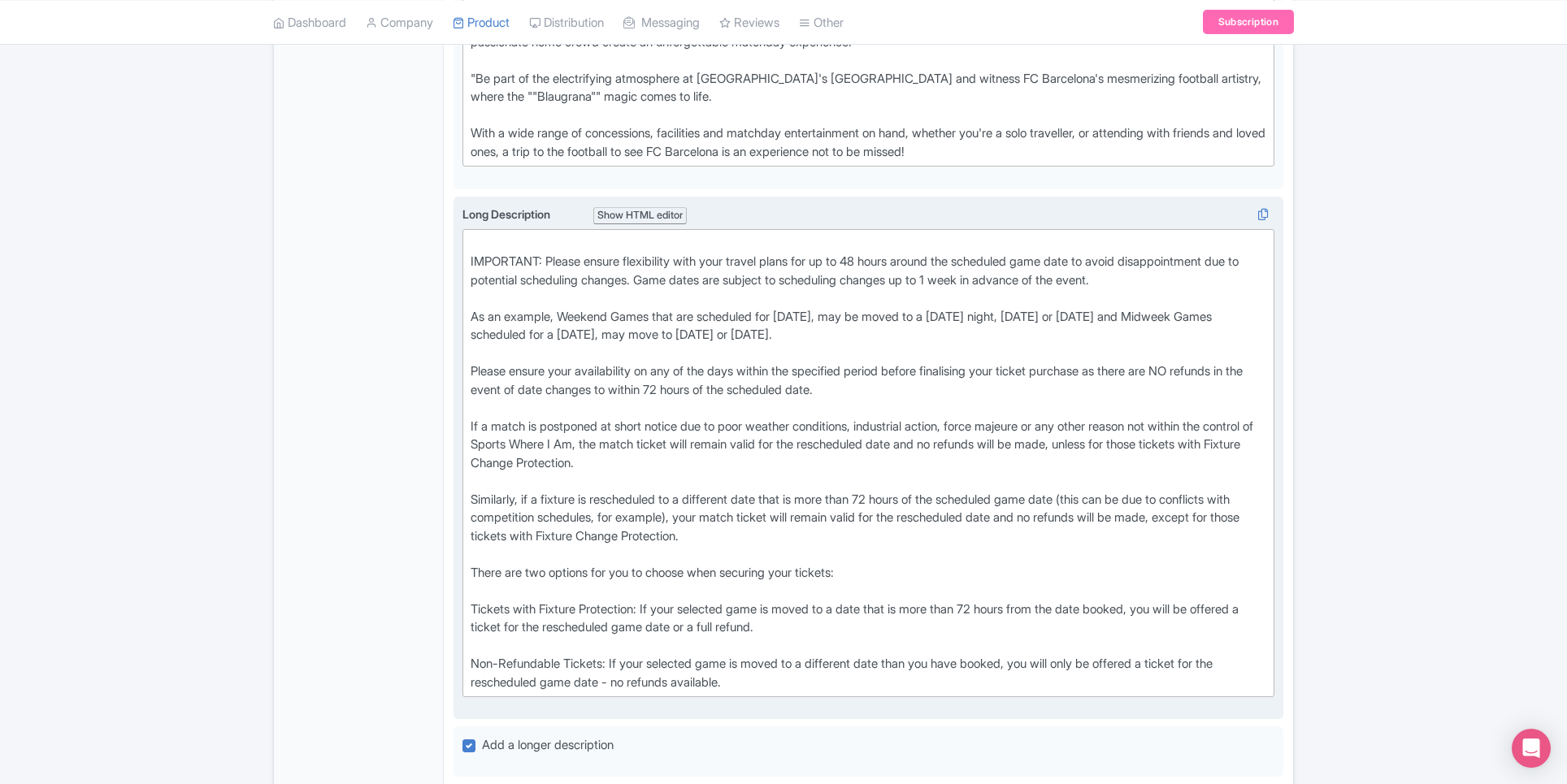
click at [477, 270] on div "IMPORTANT: Please ensure flexibility with your travel plans for up to 48 hours …" at bounding box center [868, 464] width 795 height 458
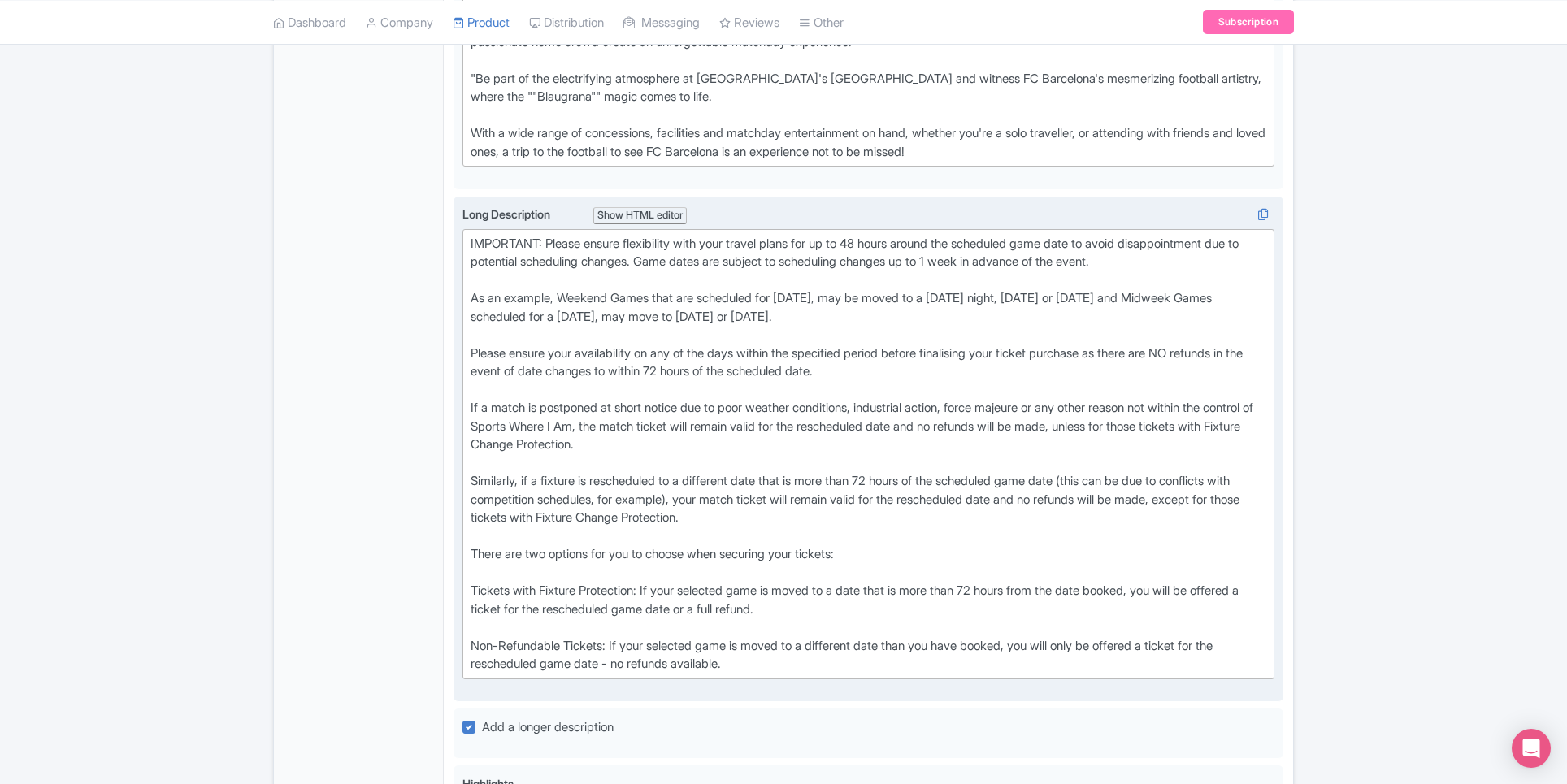
type trix-editor "<div>IMPORTANT: Please ensure flexibility with your travel plans for up to 48 h…"
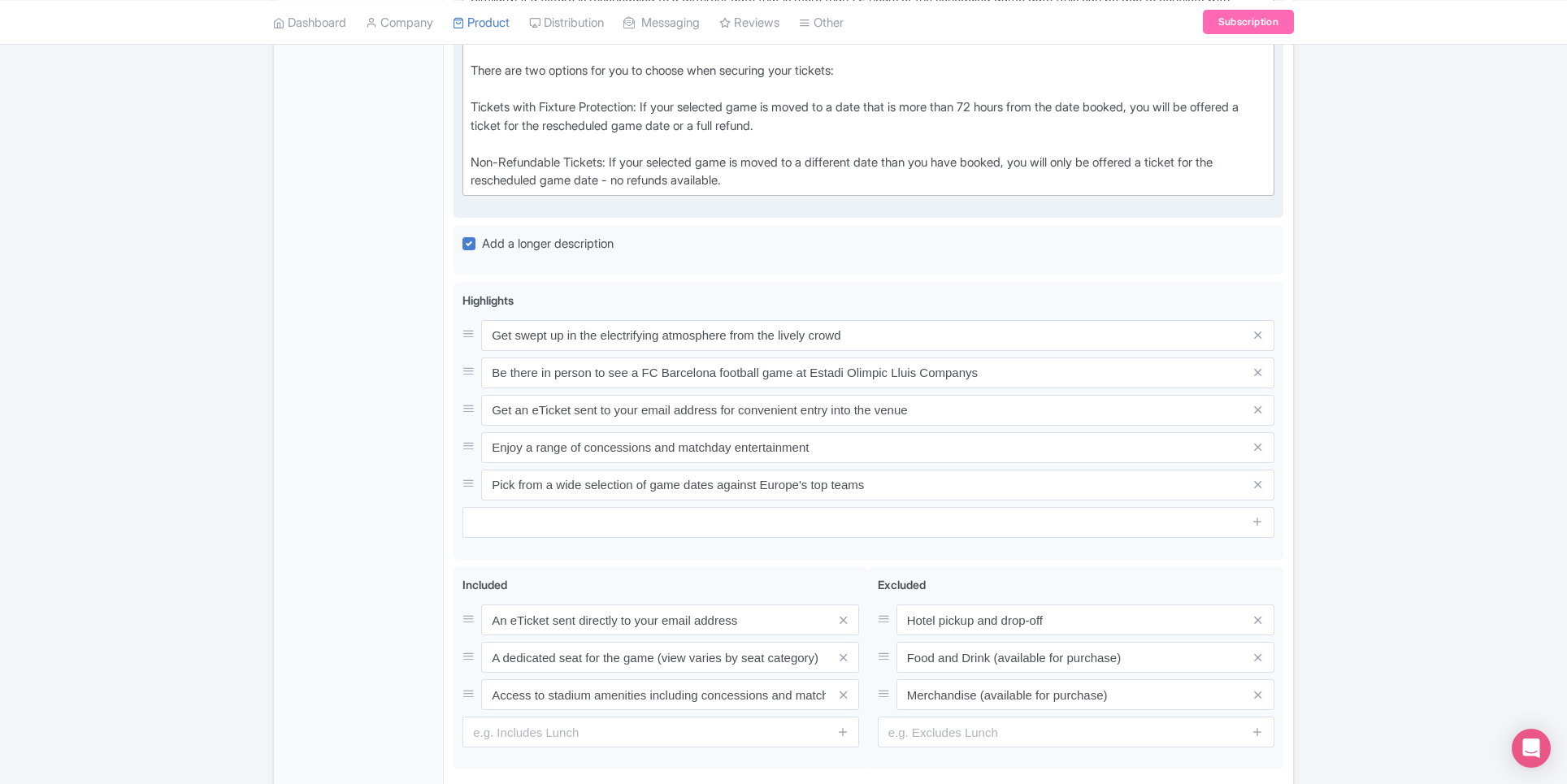
scroll to position [1069, 0]
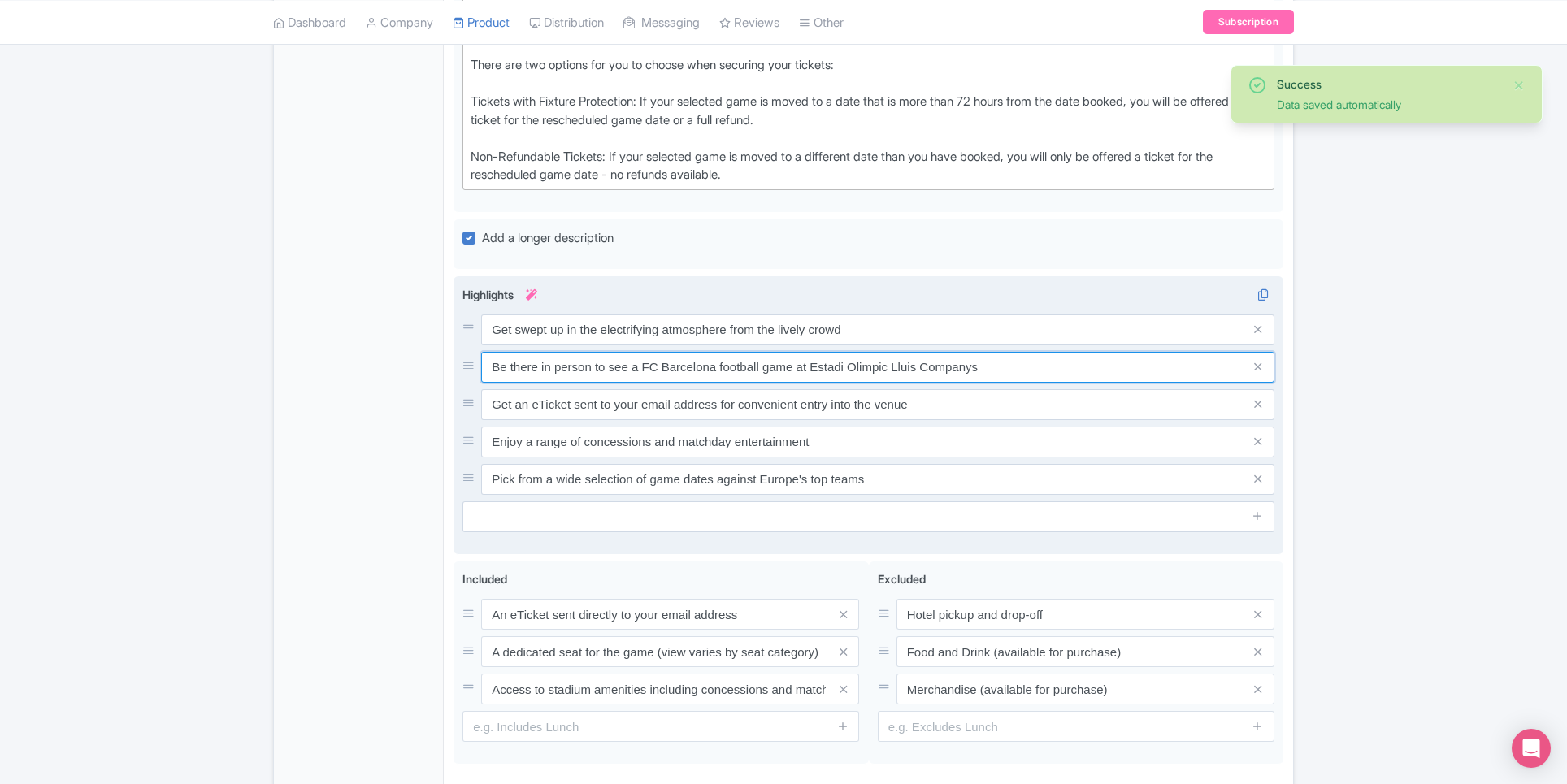
drag, startPoint x: 808, startPoint y: 362, endPoint x: 1047, endPoint y: 364, distance: 239.0
click at [1047, 345] on input "Be there in person to see a FC Barcelona football game at Estadi Olimpic Lluis …" at bounding box center [877, 330] width 793 height 31
paste input "Spotify Camp Nou"
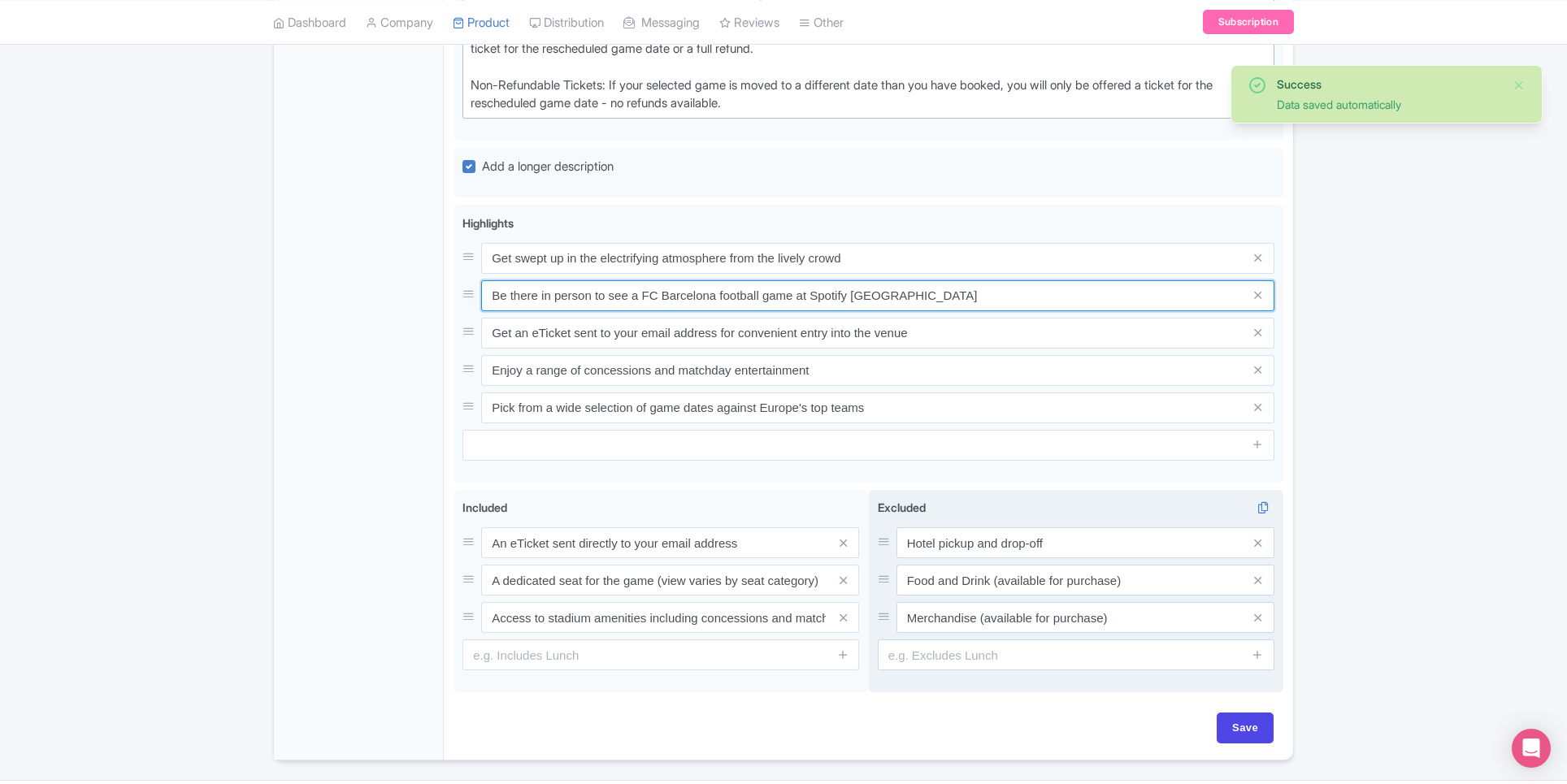
scroll to position [1151, 0]
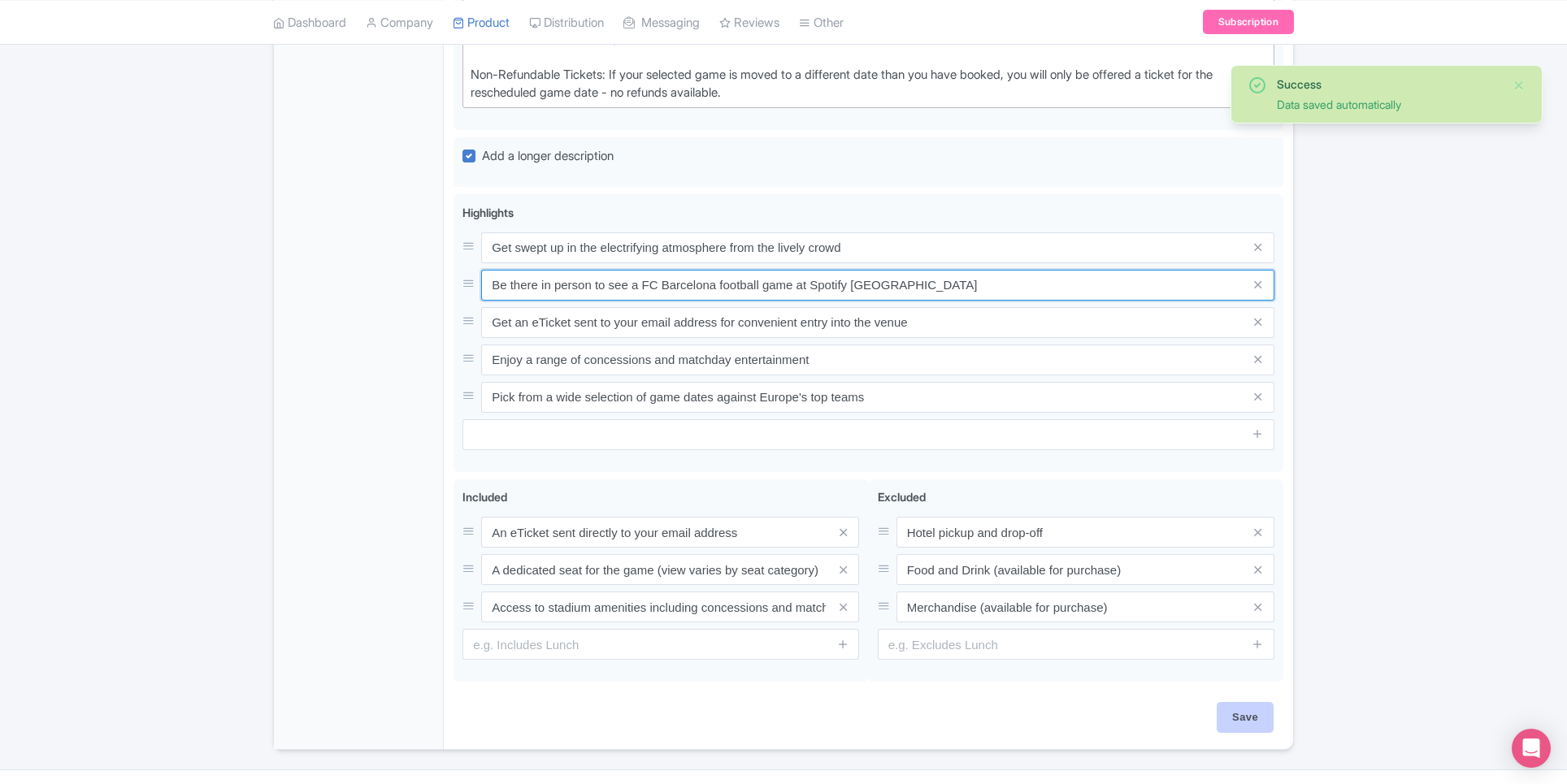
type input "Be there in person to see a FC Barcelona football game at Spotify Camp Nou"
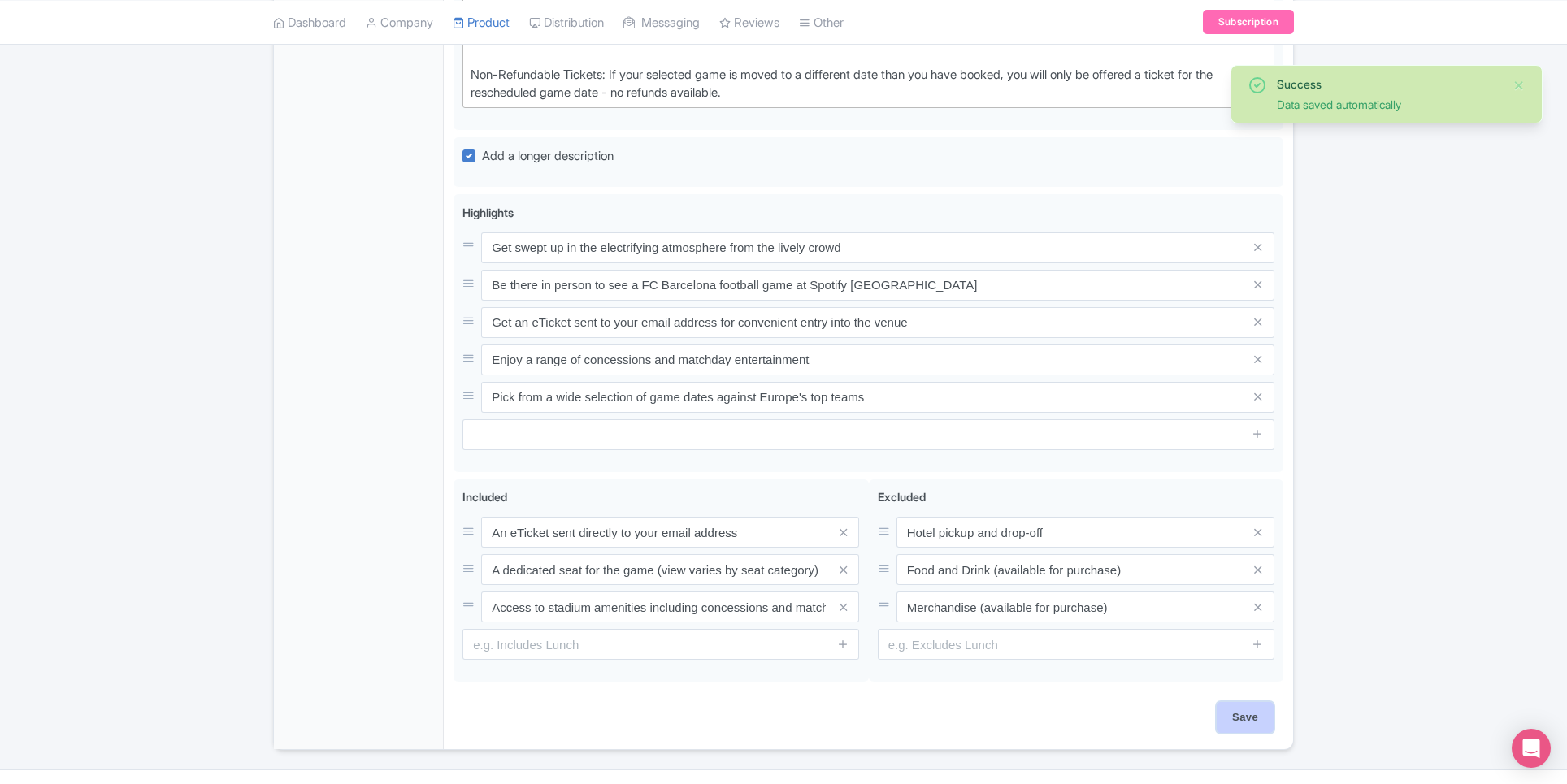
click at [1234, 710] on input "Save" at bounding box center [1245, 717] width 57 height 31
type input "Saving..."
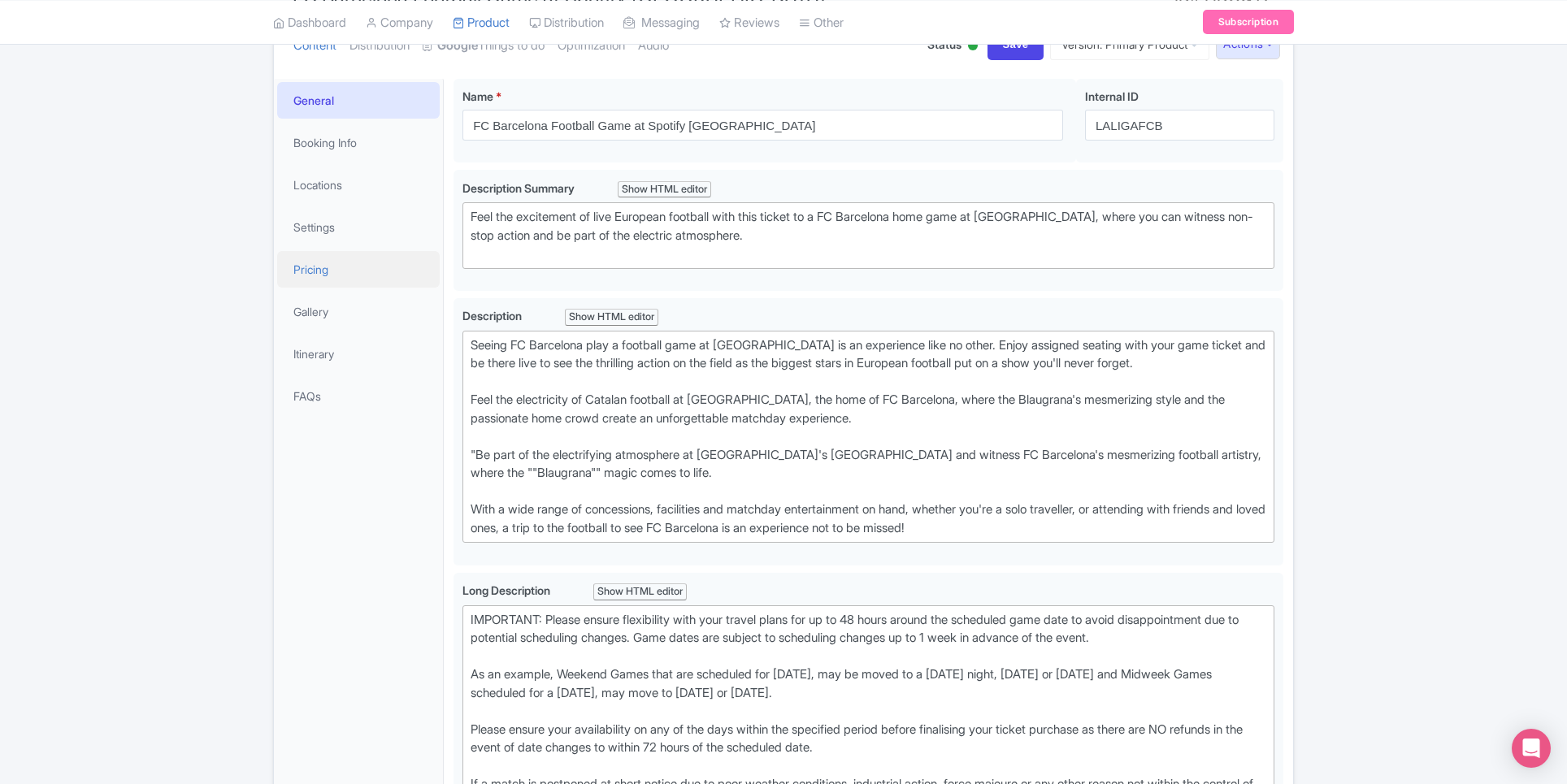
scroll to position [115, 0]
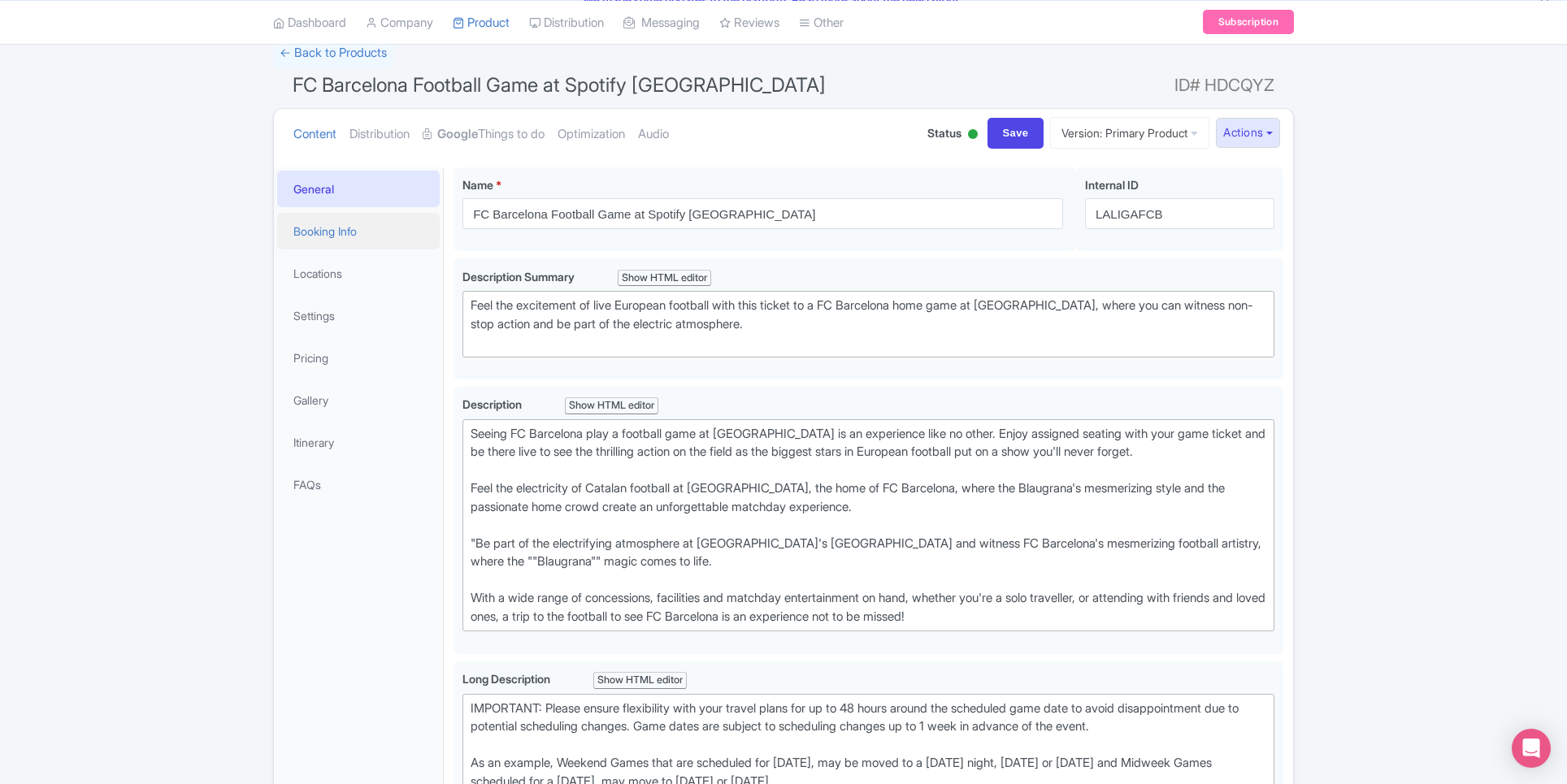
click at [335, 231] on link "Booking Info" at bounding box center [359, 231] width 163 height 36
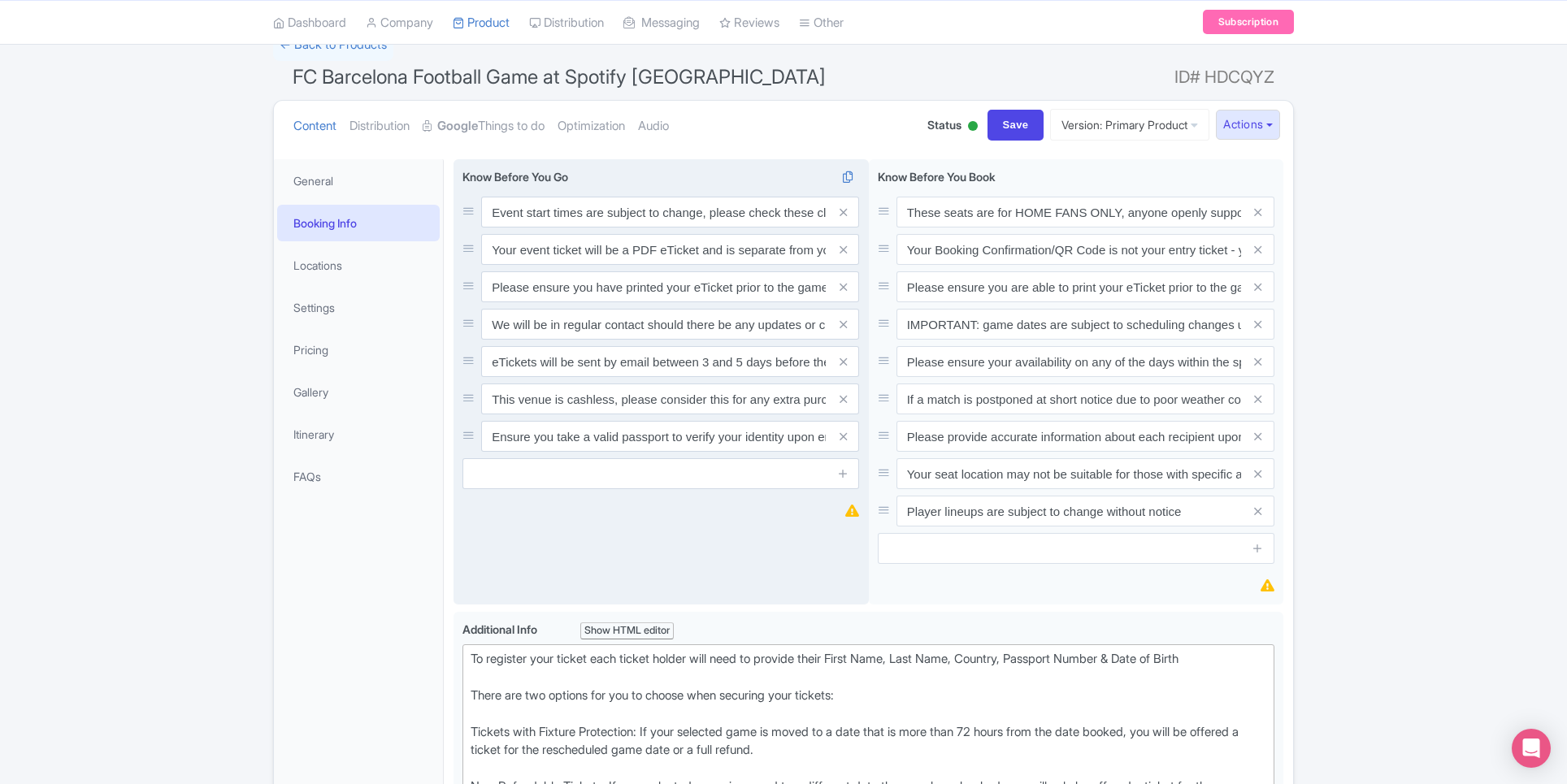
scroll to position [94, 0]
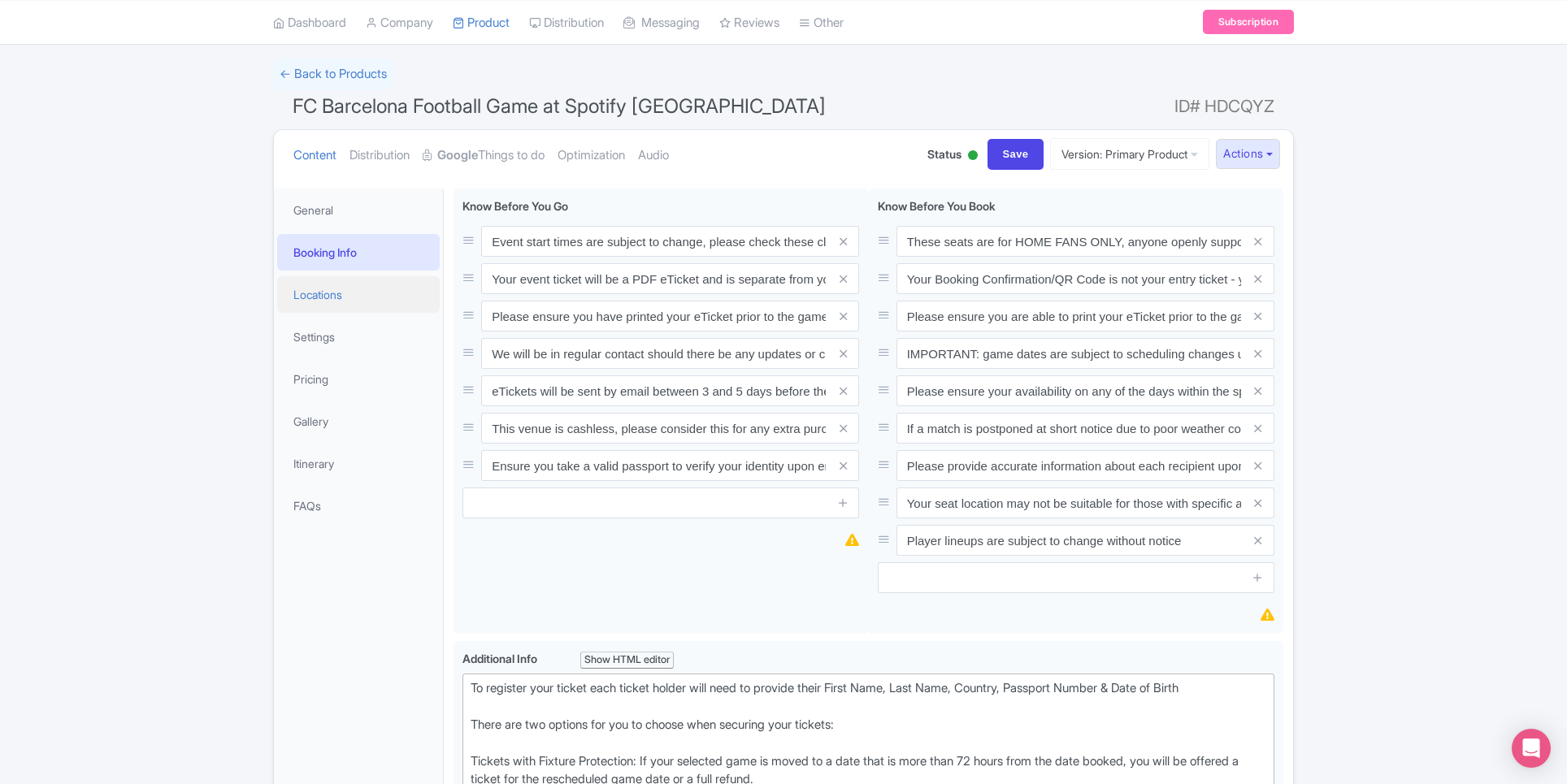
click at [360, 290] on link "Locations" at bounding box center [359, 294] width 163 height 36
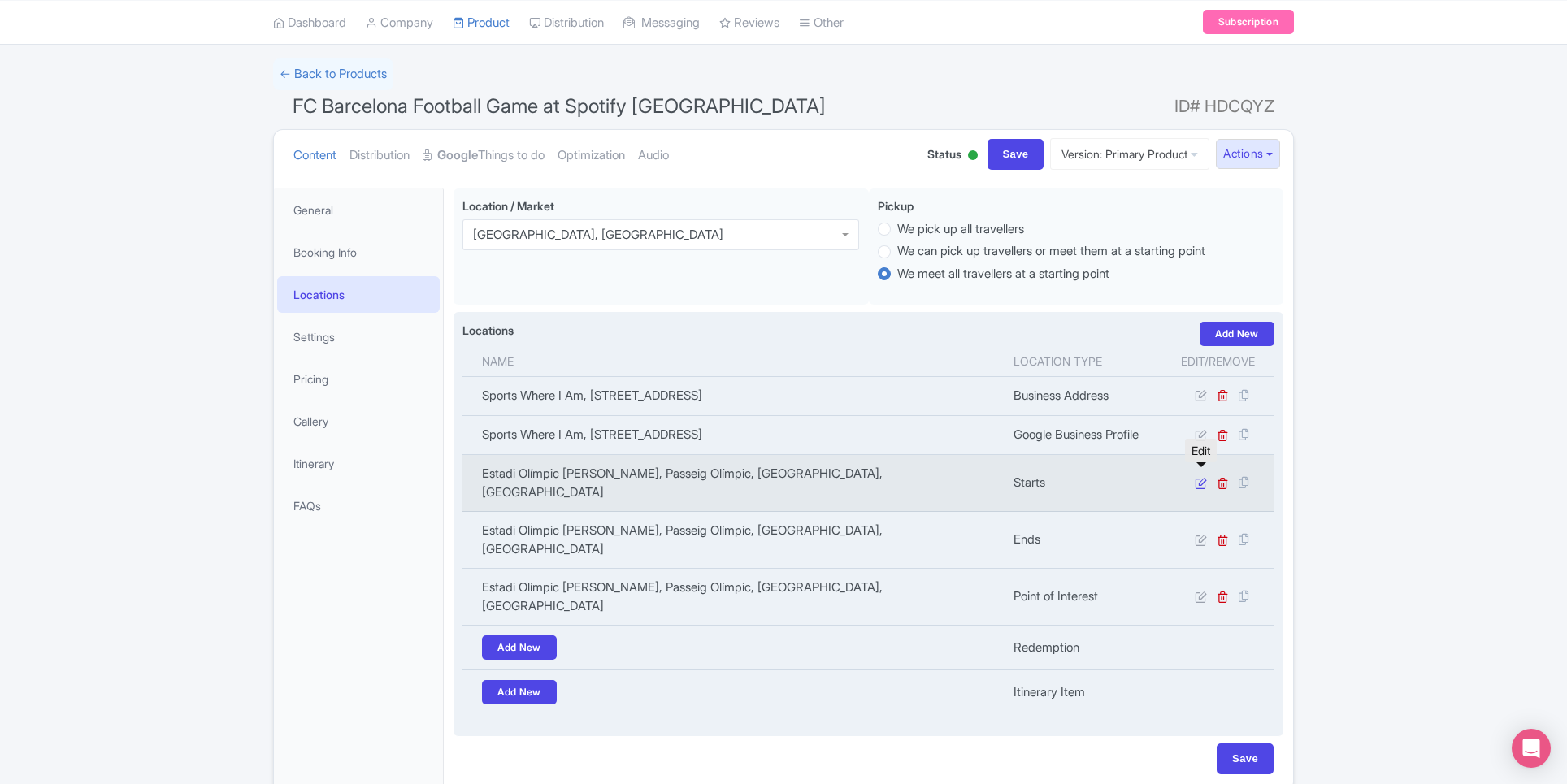
click at [1202, 477] on icon at bounding box center [1201, 483] width 12 height 12
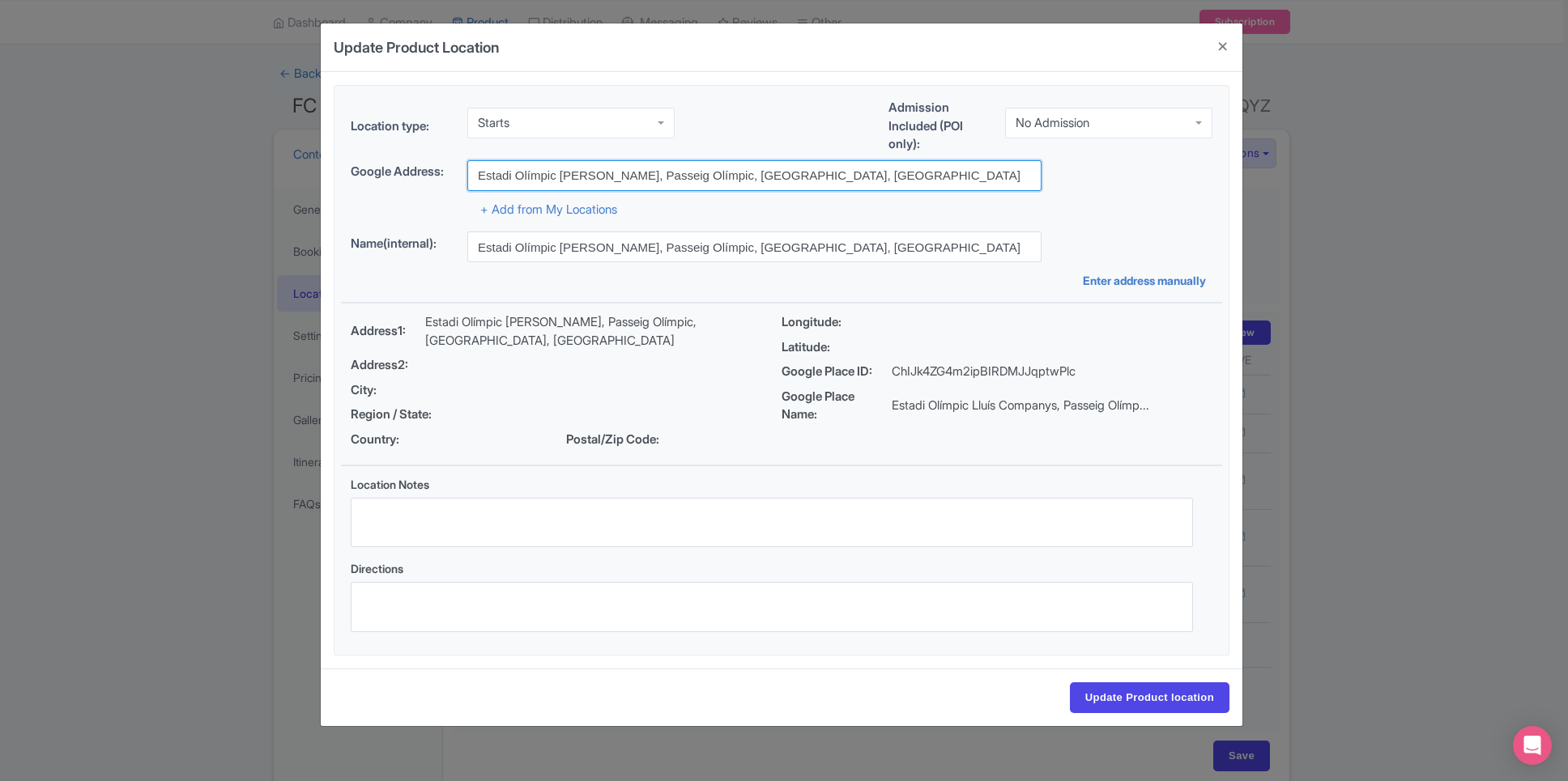
click at [603, 172] on input "Estadi Olímpic Lluís Companys, Passeig Olímpic, Barcelona, Spain" at bounding box center [754, 176] width 574 height 30
paste input "Spotify Camp Nou"
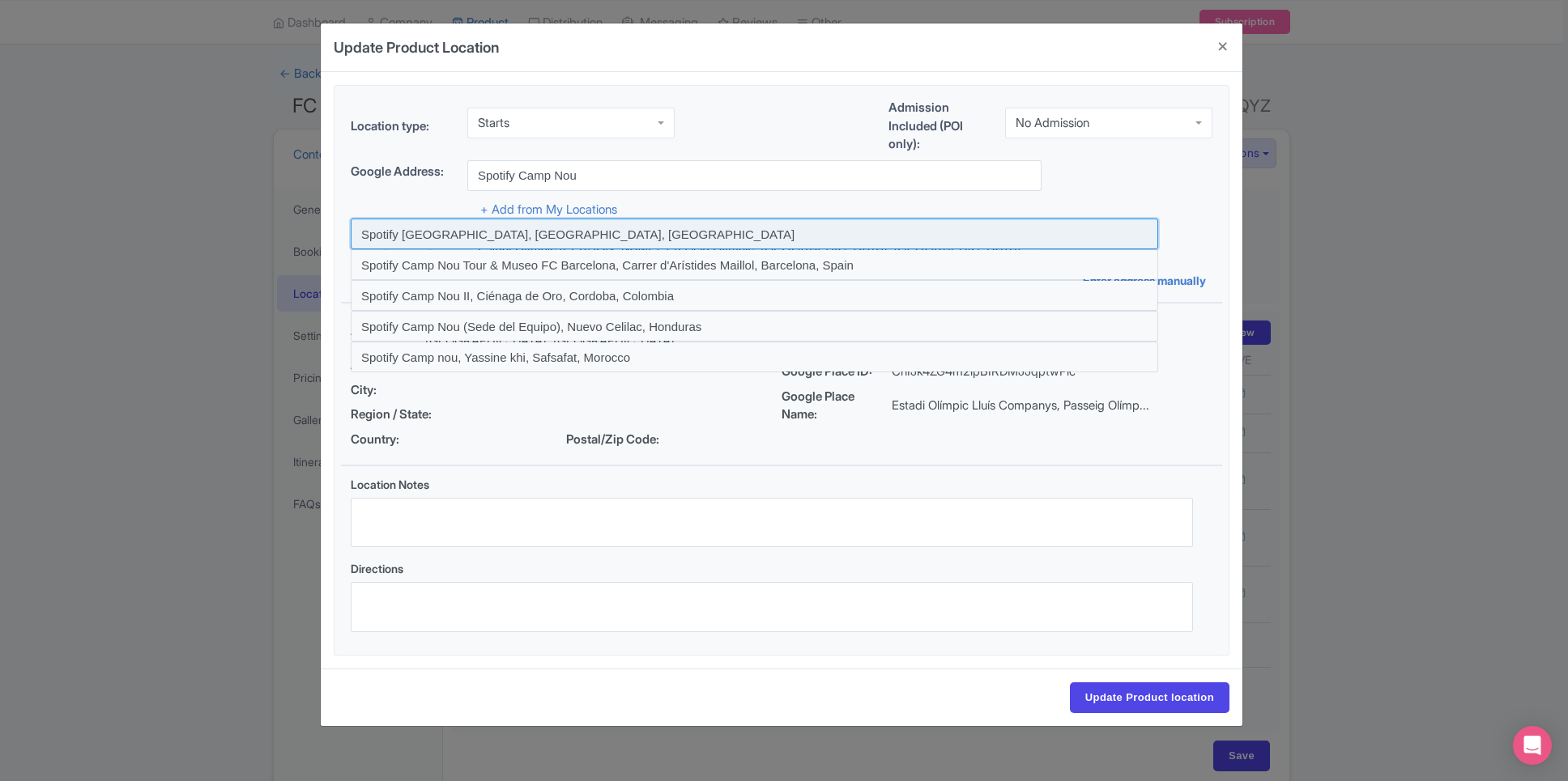
click at [564, 227] on input at bounding box center [754, 234] width 808 height 30
type input "Spotify Camp Nou, Barcelona, Spain"
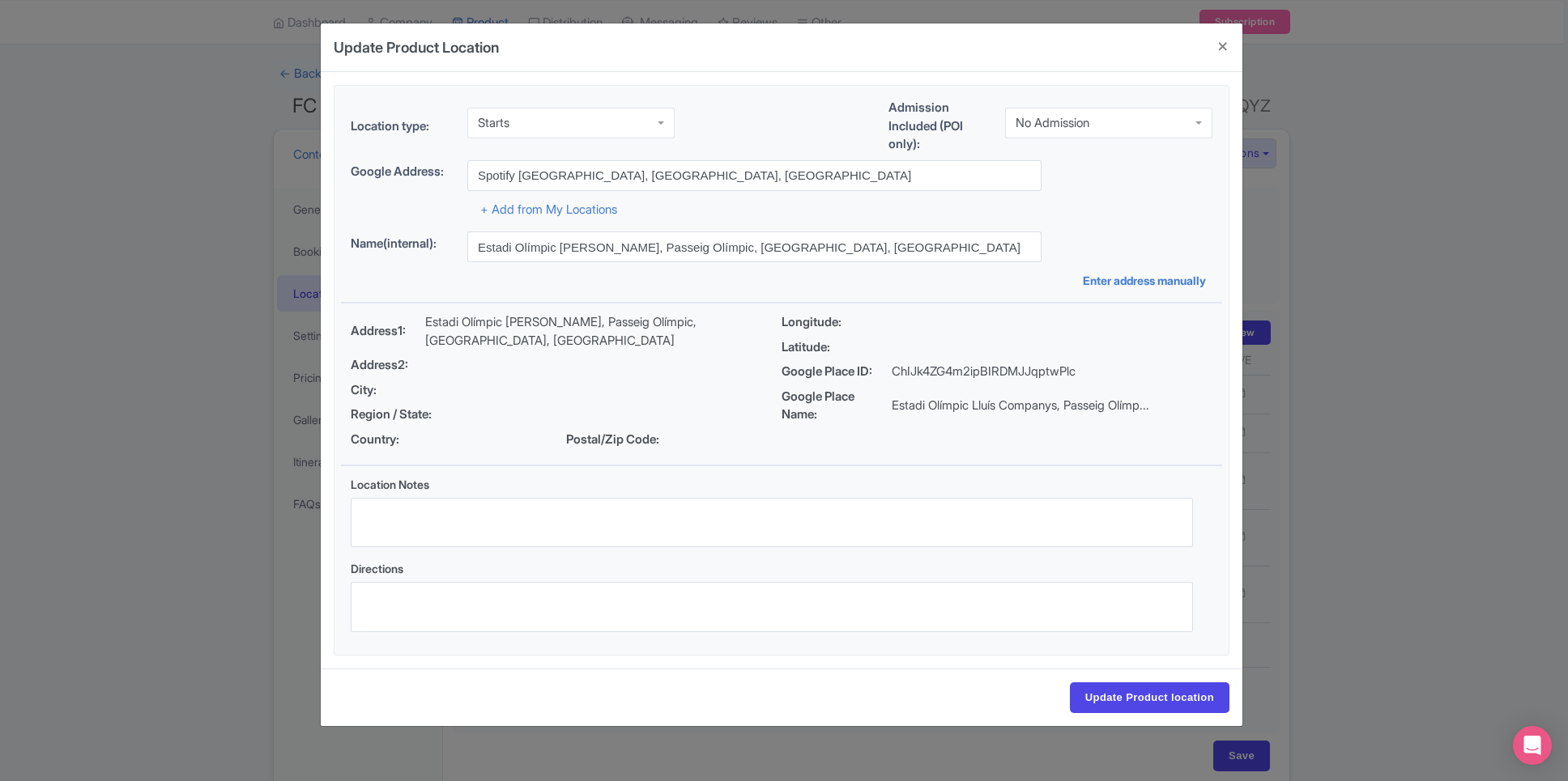
type input "Spotify Camp Nou, Les Corts, 08028 Barcelona, Spain"
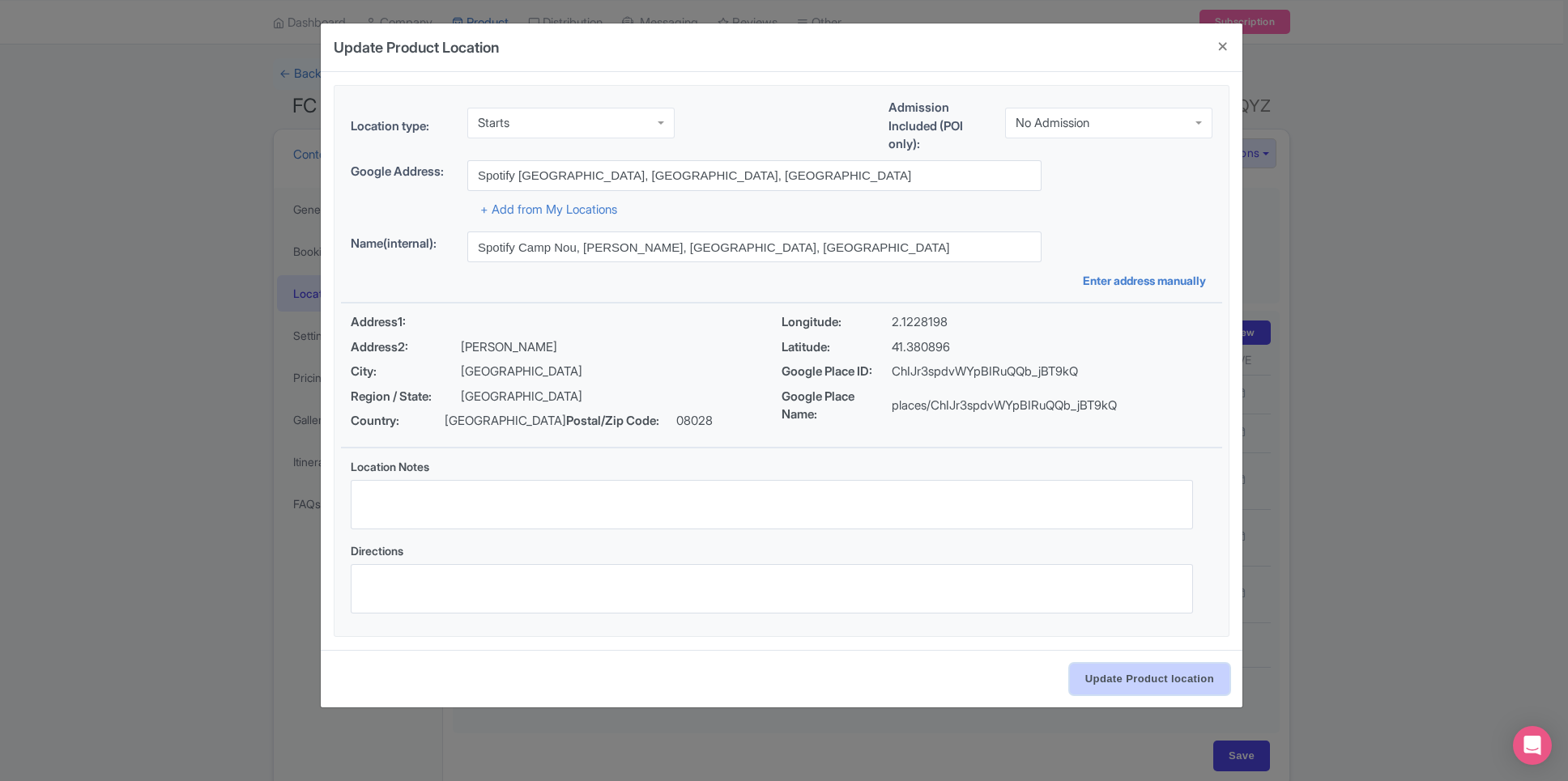
click at [1102, 681] on input "Update Product location" at bounding box center [1149, 679] width 160 height 30
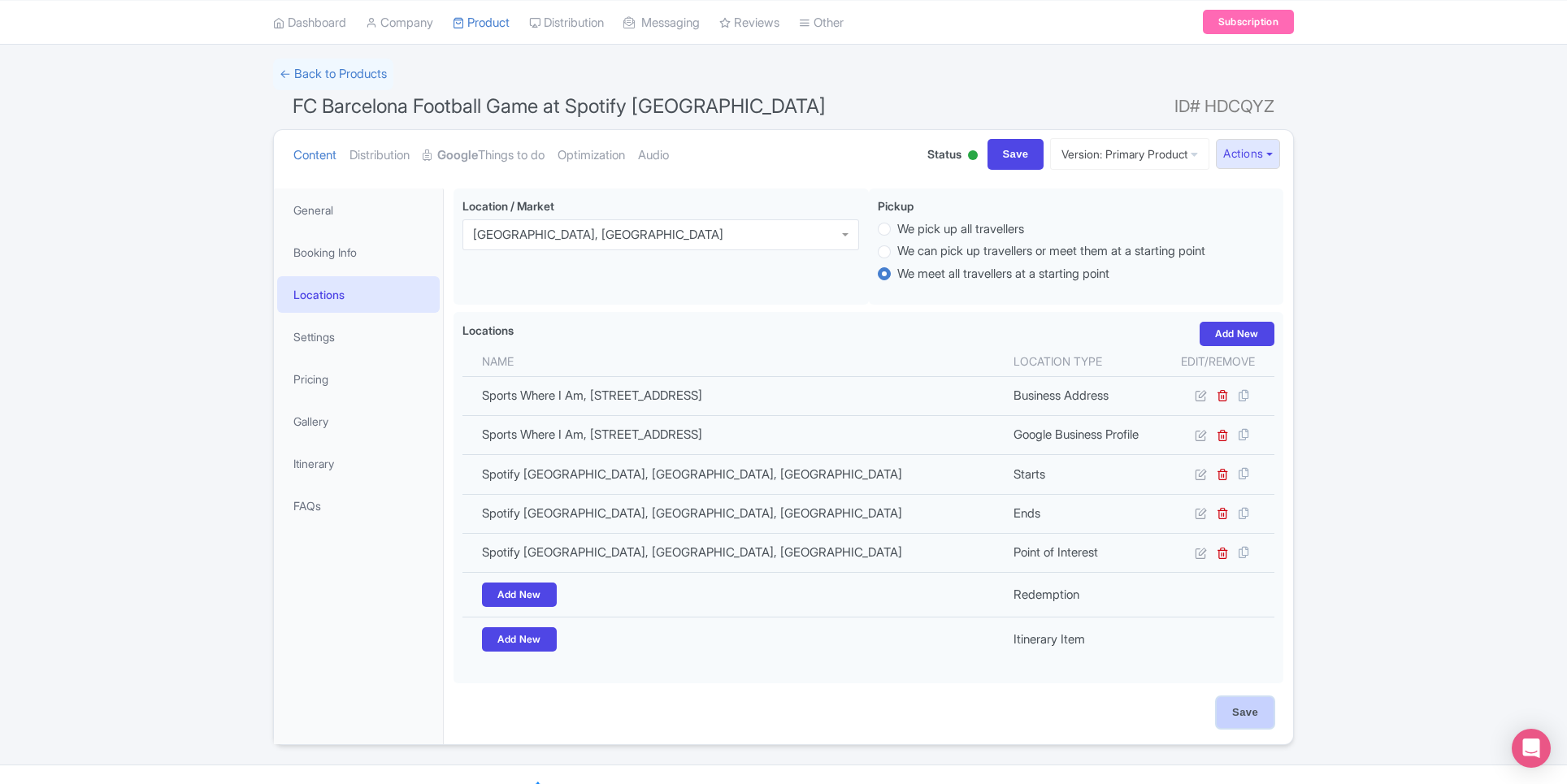
click at [1241, 714] on input "Save" at bounding box center [1245, 712] width 57 height 31
type input "Update Product"
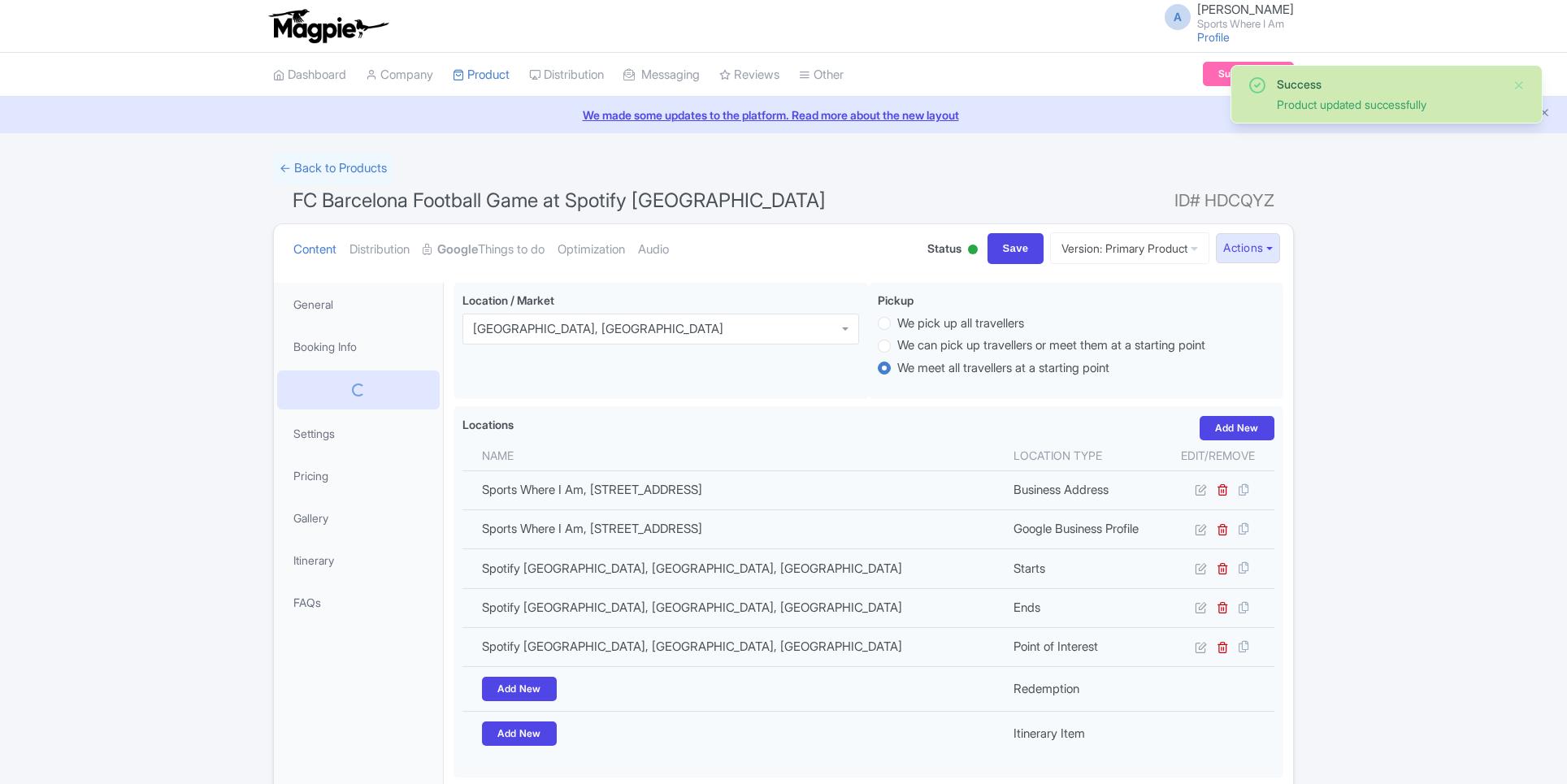
scroll to position [117, 0]
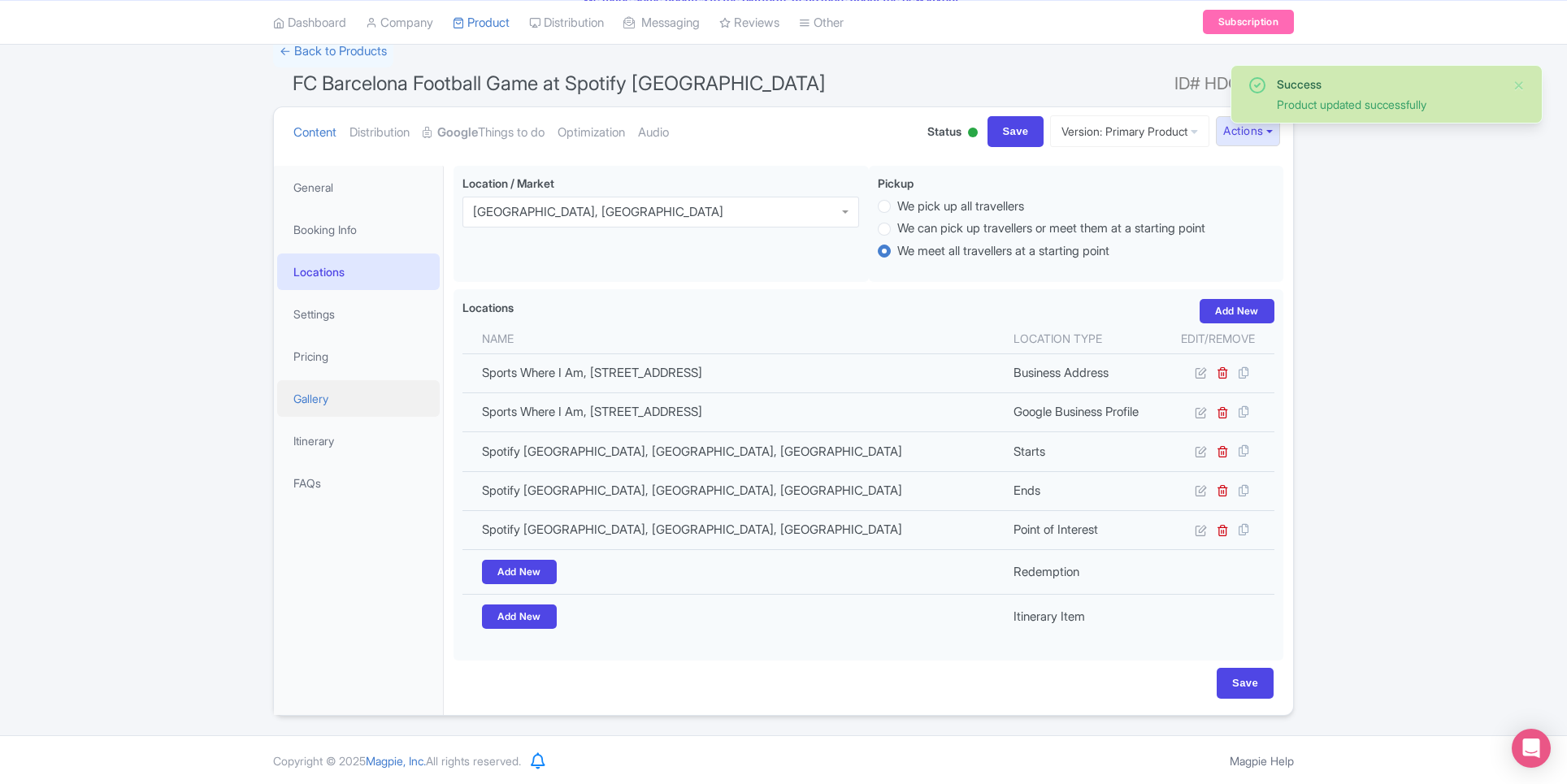
click at [319, 388] on link "Gallery" at bounding box center [359, 398] width 163 height 36
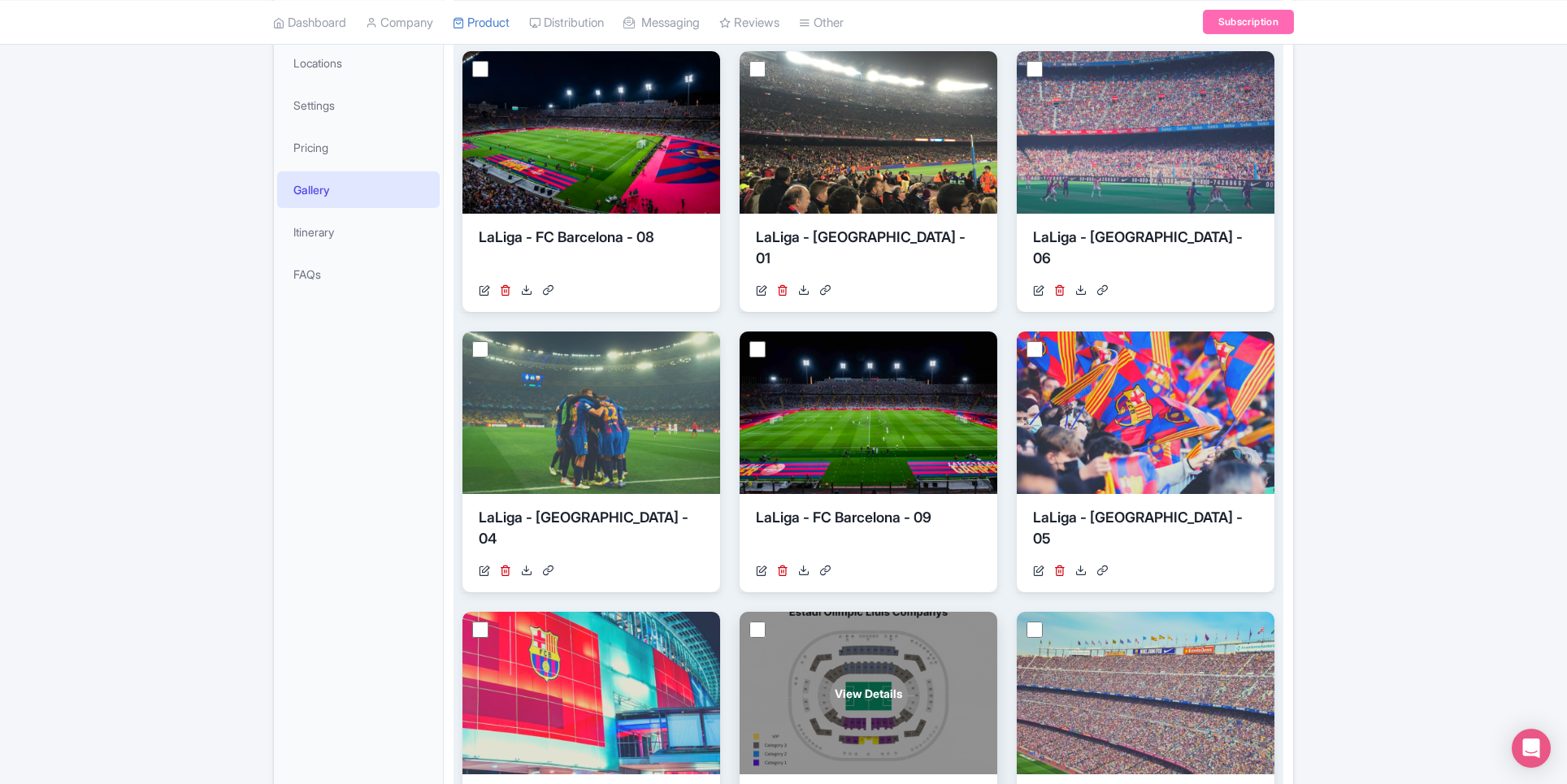
scroll to position [223, 0]
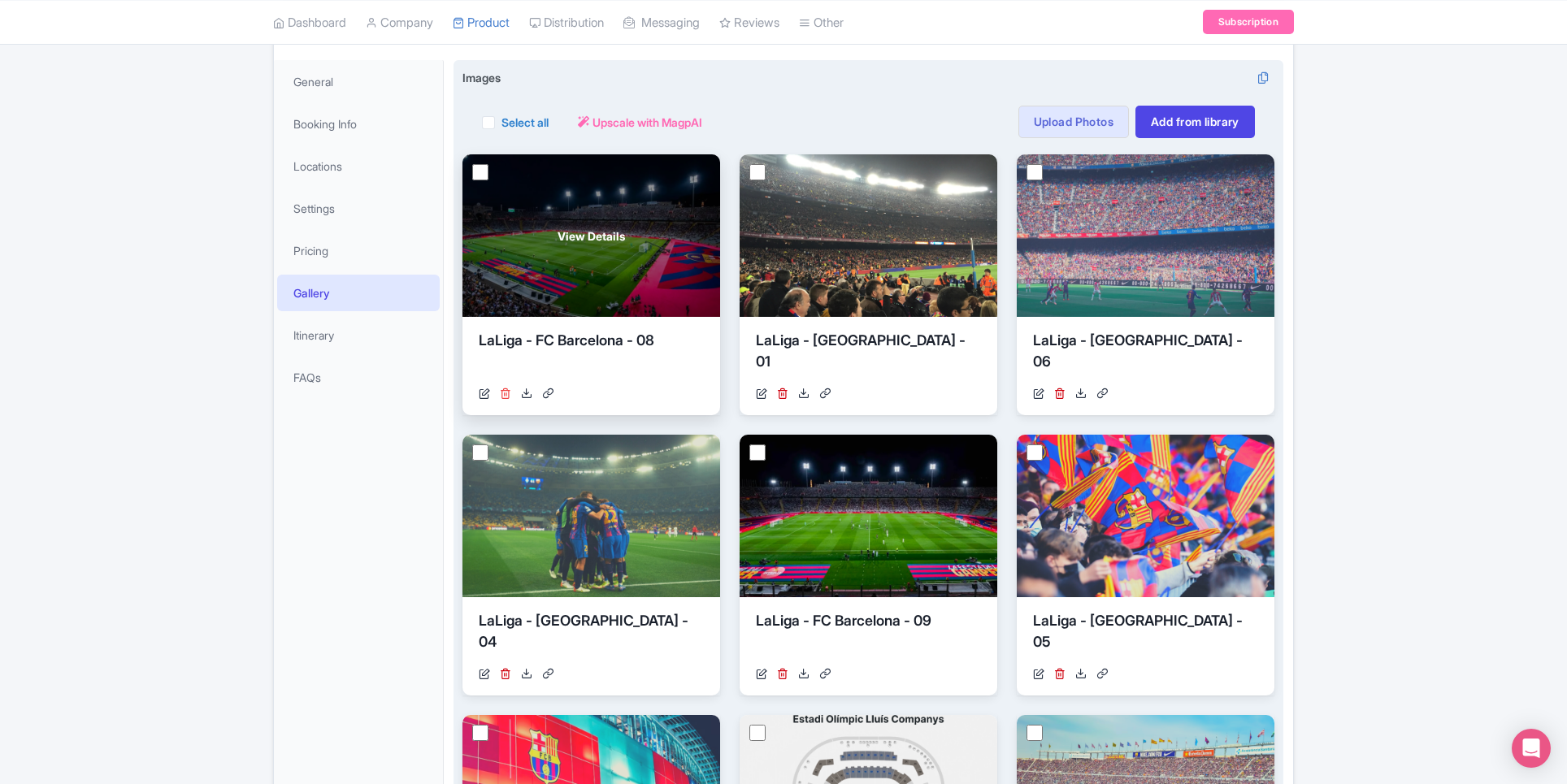
click at [502, 392] on icon at bounding box center [505, 392] width 11 height 11
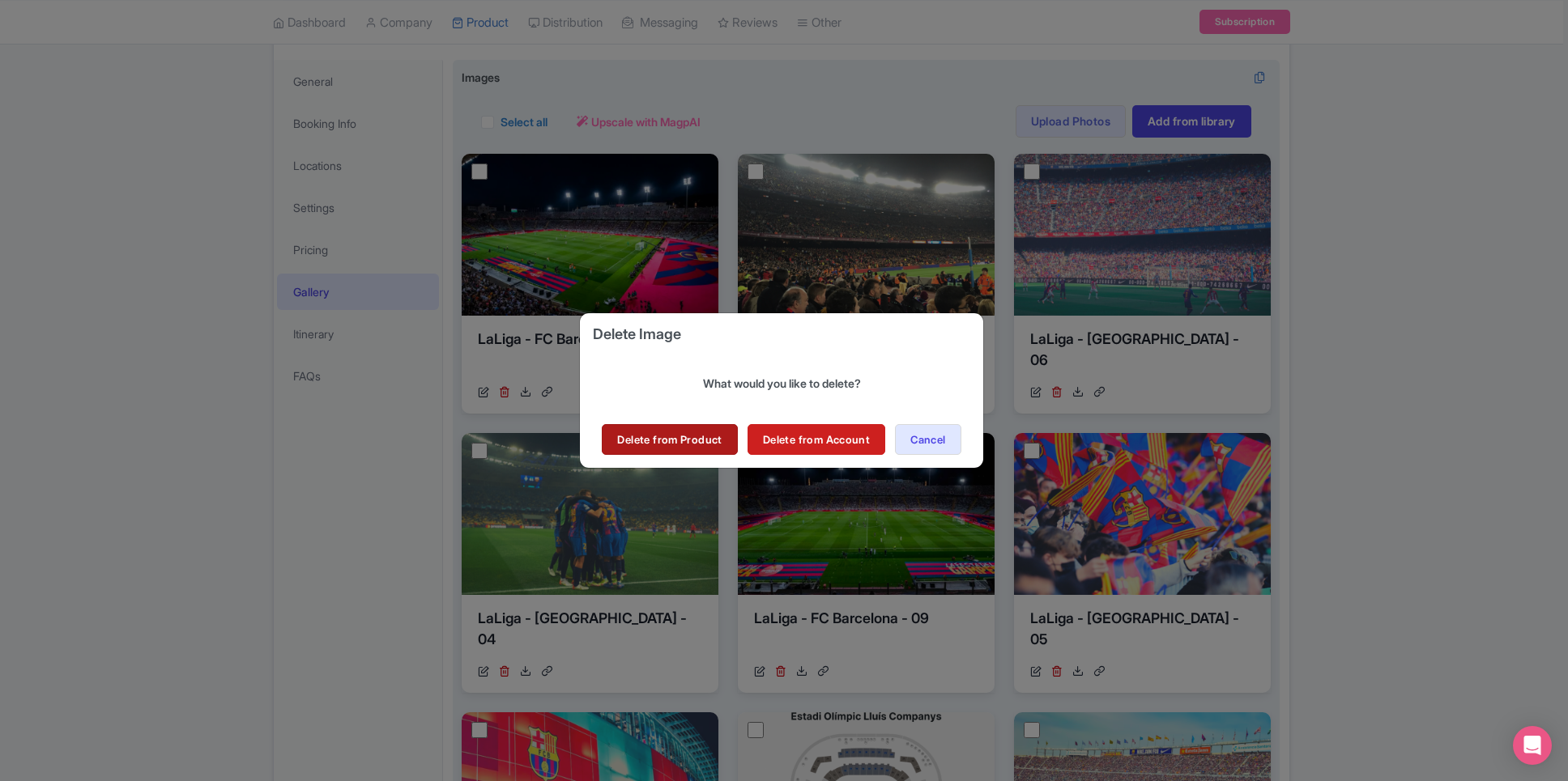
click at [698, 443] on link "Delete from Product" at bounding box center [669, 439] width 135 height 30
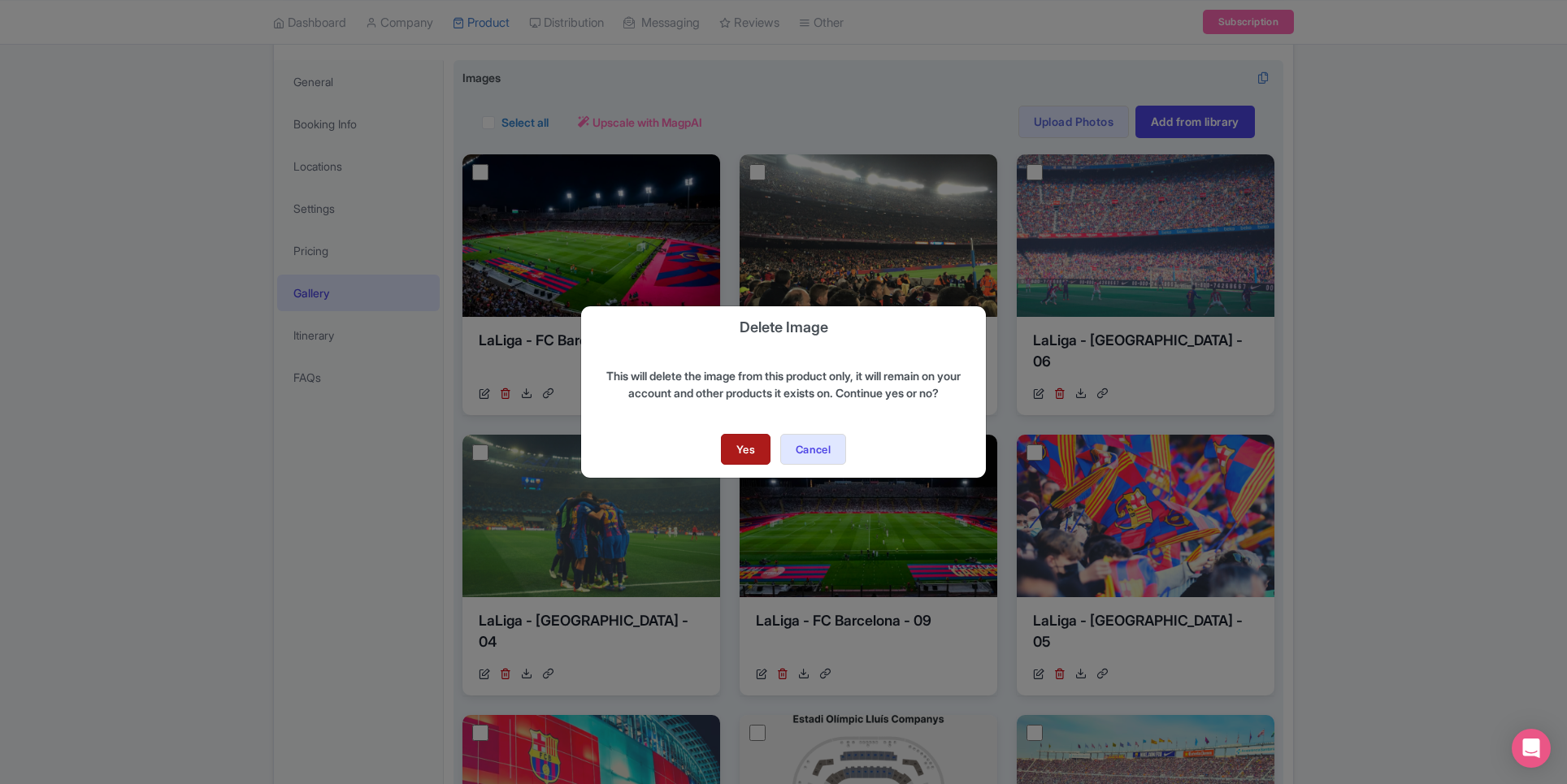
click at [737, 457] on link "Yes" at bounding box center [745, 449] width 49 height 31
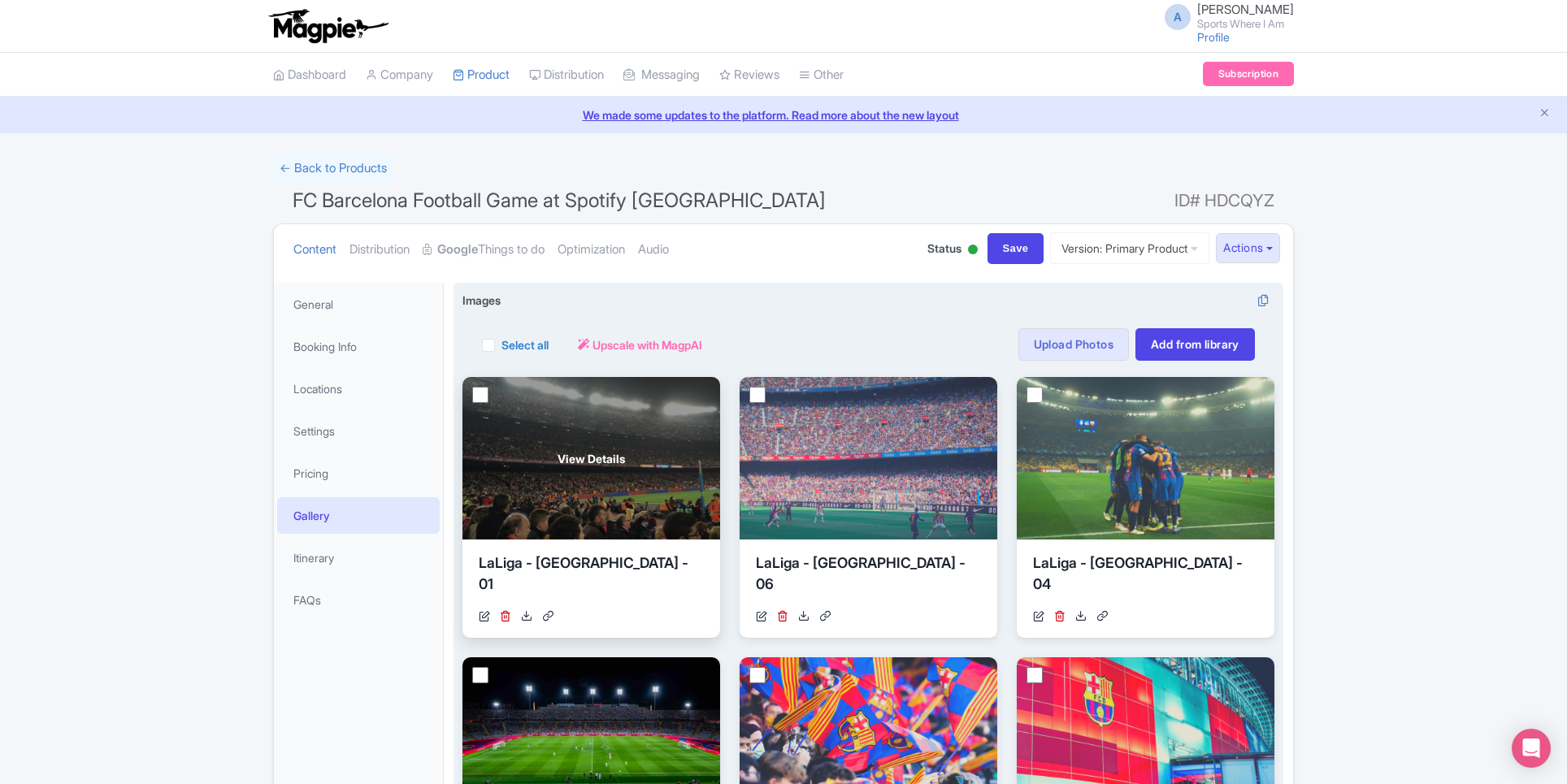
click at [585, 465] on div "View Details" at bounding box center [591, 459] width 258 height 163
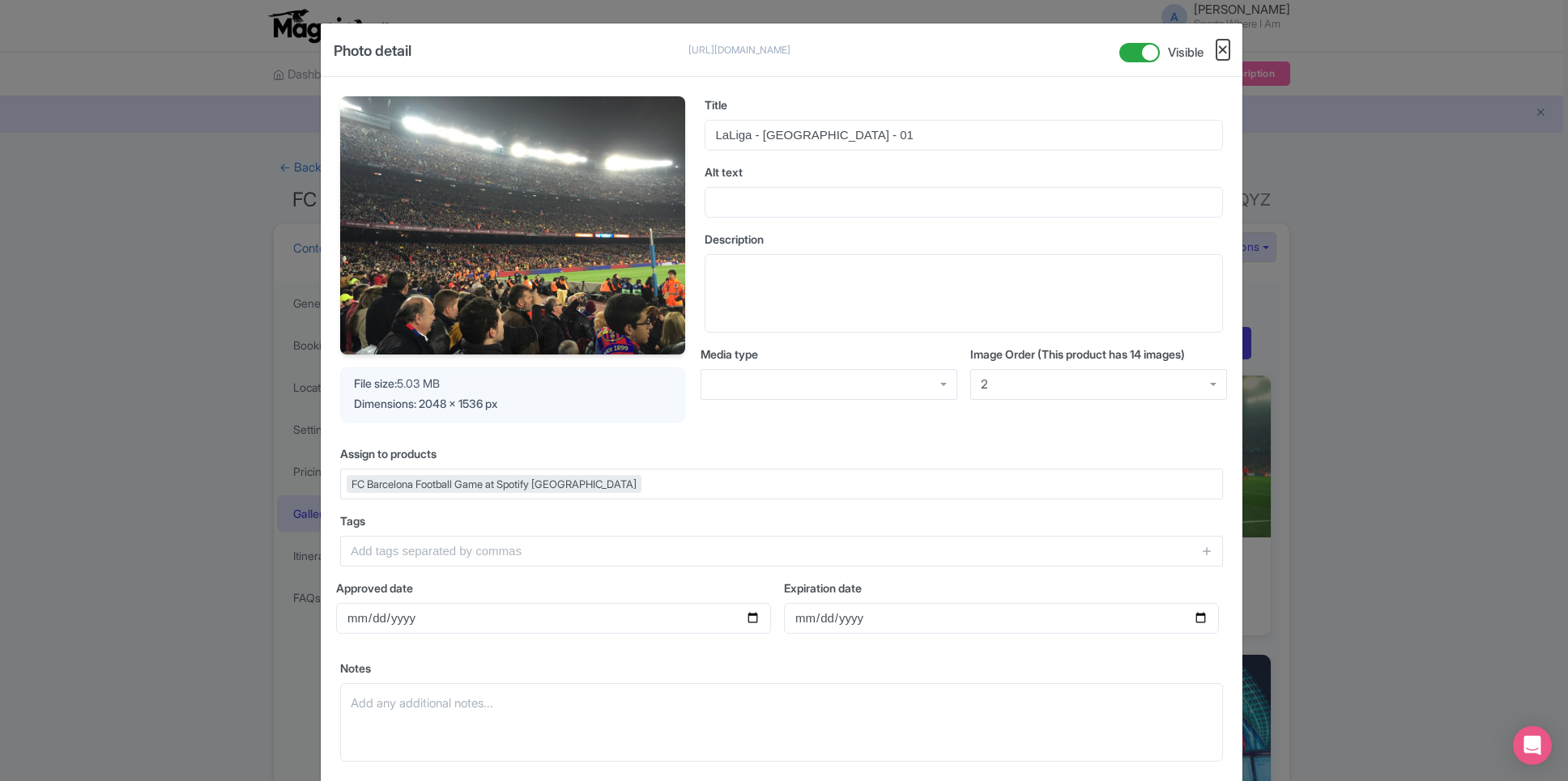
click at [1222, 46] on button "Close" at bounding box center [1222, 50] width 13 height 20
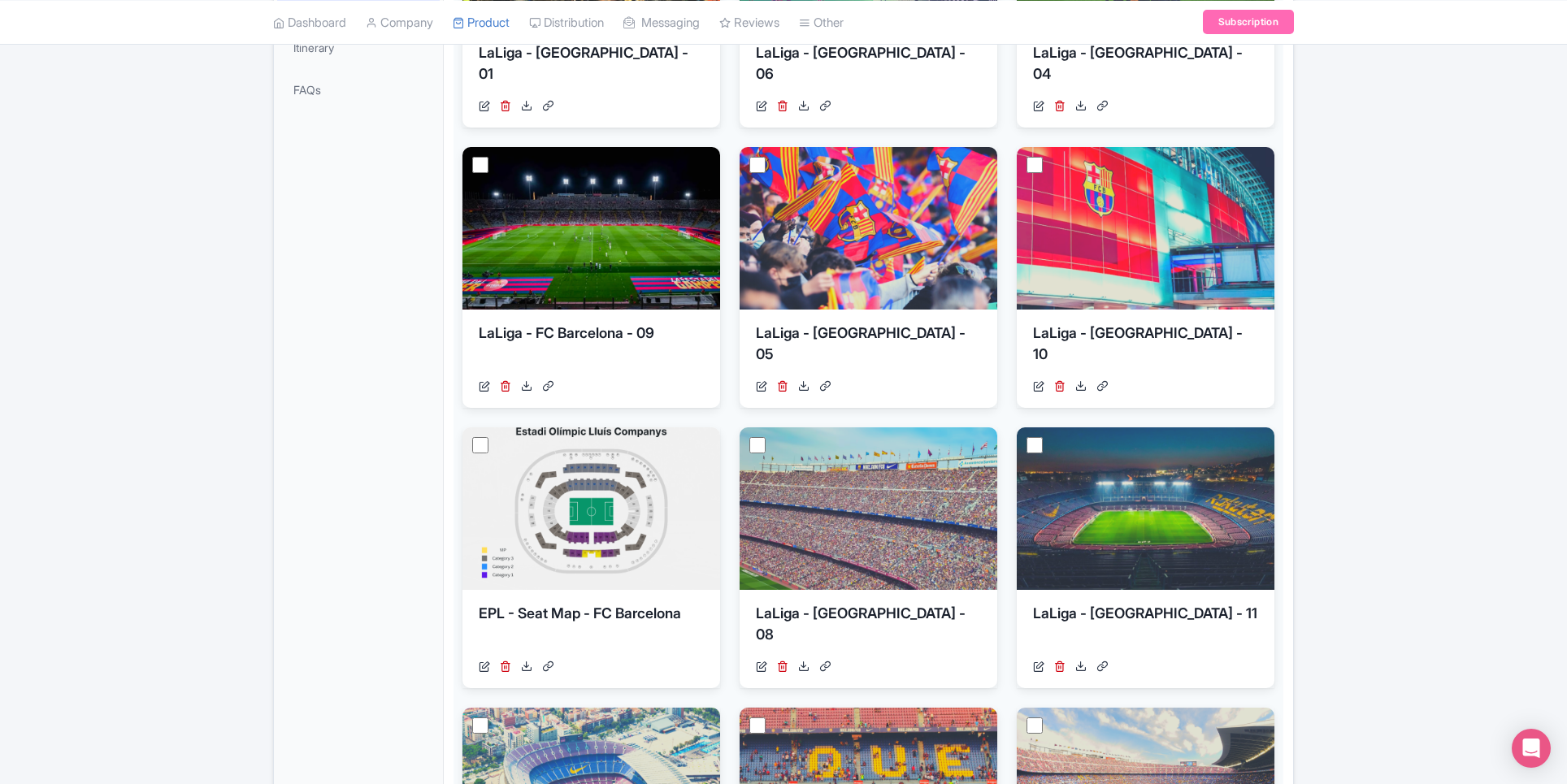
scroll to position [537, 0]
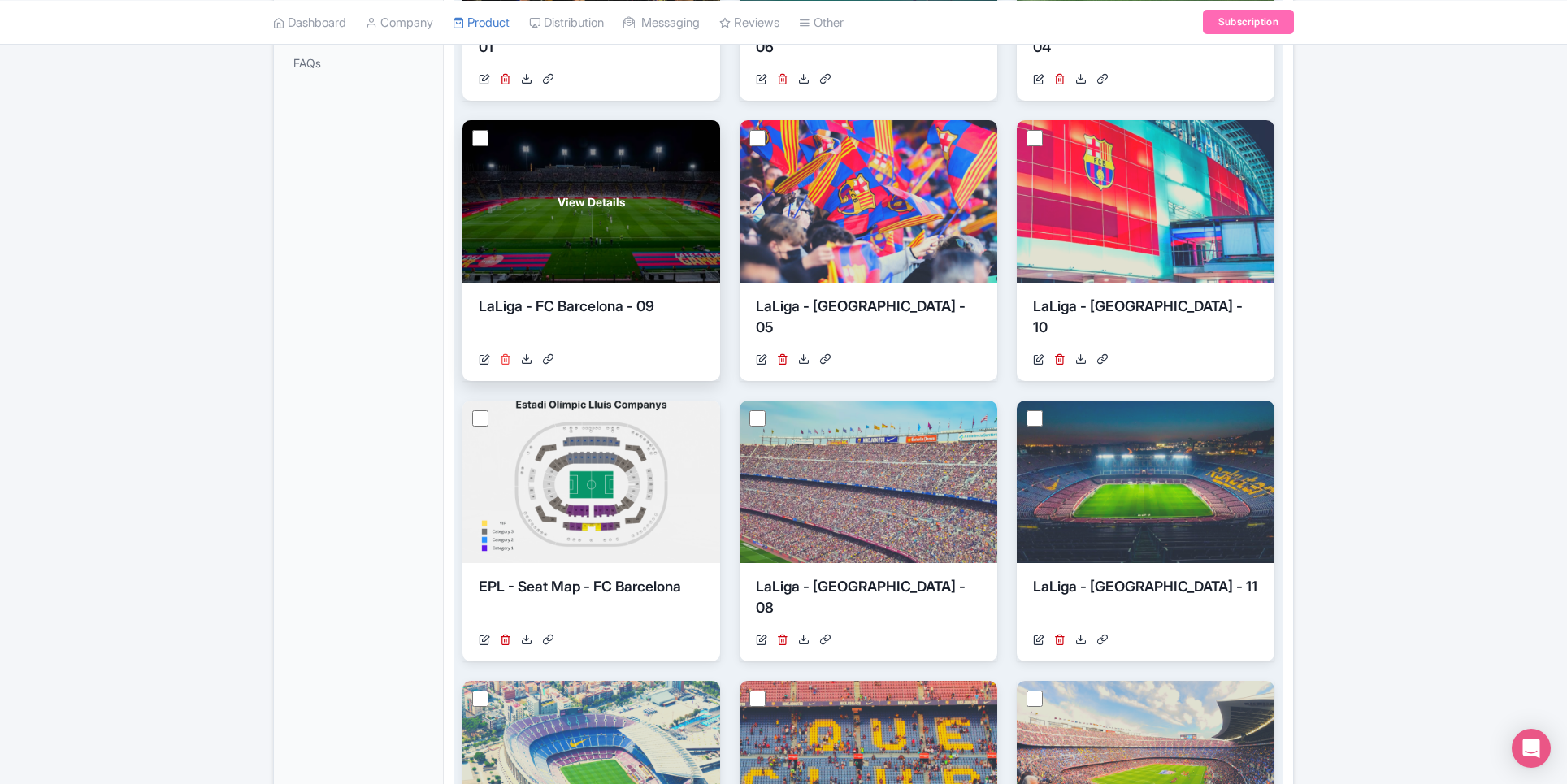
click at [508, 355] on icon at bounding box center [505, 359] width 11 height 11
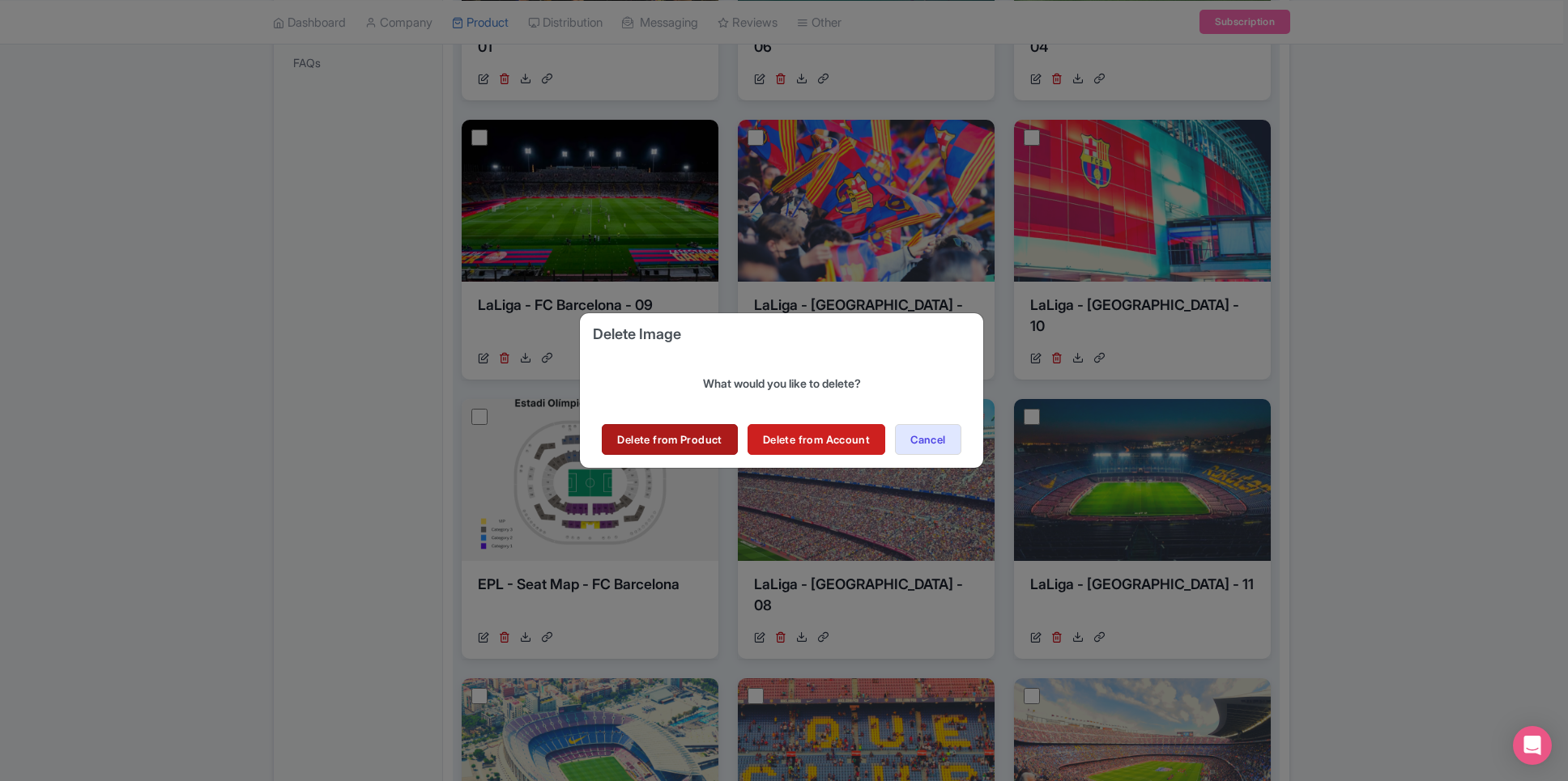
click at [679, 444] on link "Delete from Product" at bounding box center [669, 439] width 135 height 30
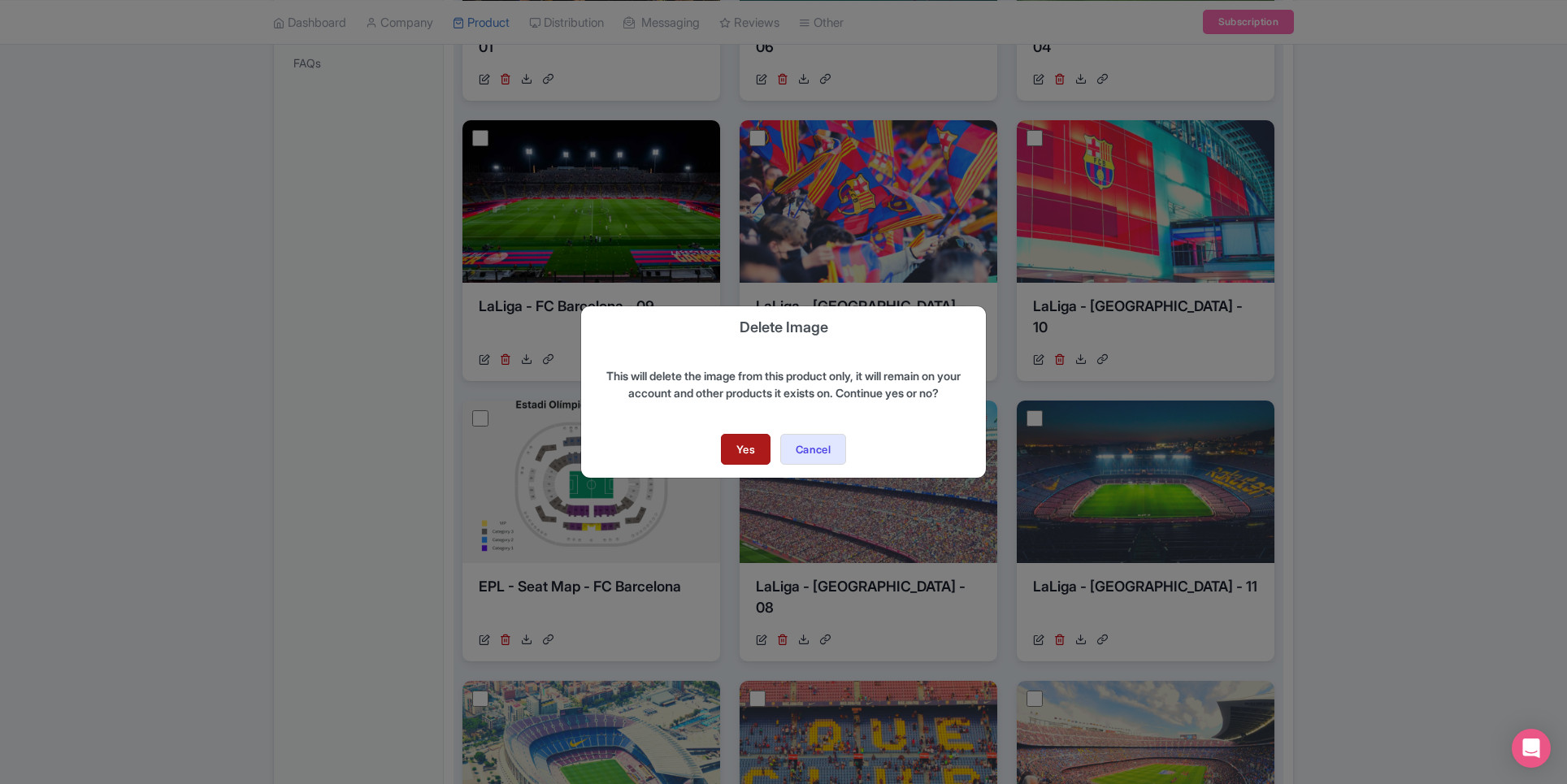
click at [733, 454] on link "Yes" at bounding box center [745, 449] width 49 height 31
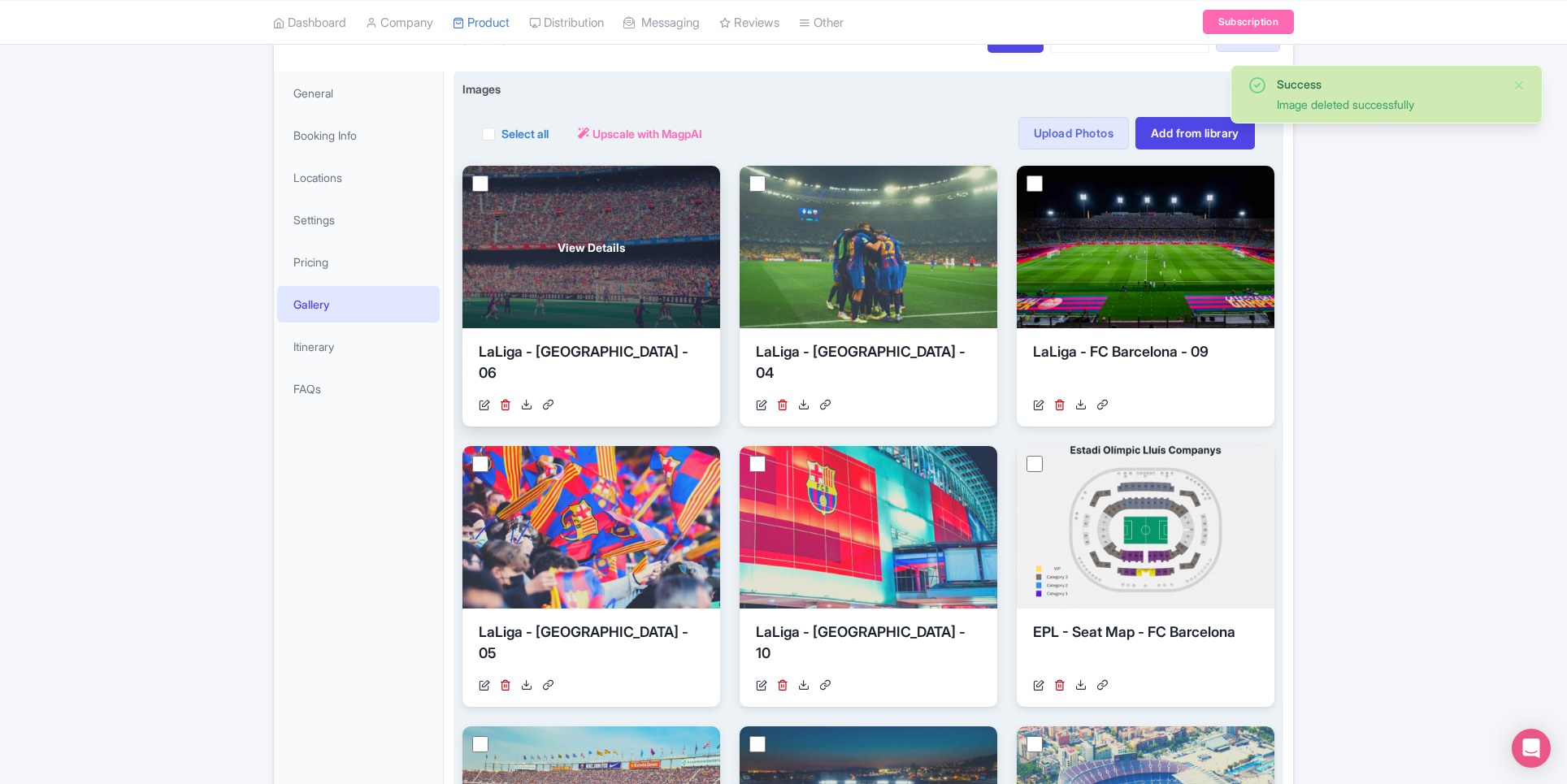
scroll to position [228, 0]
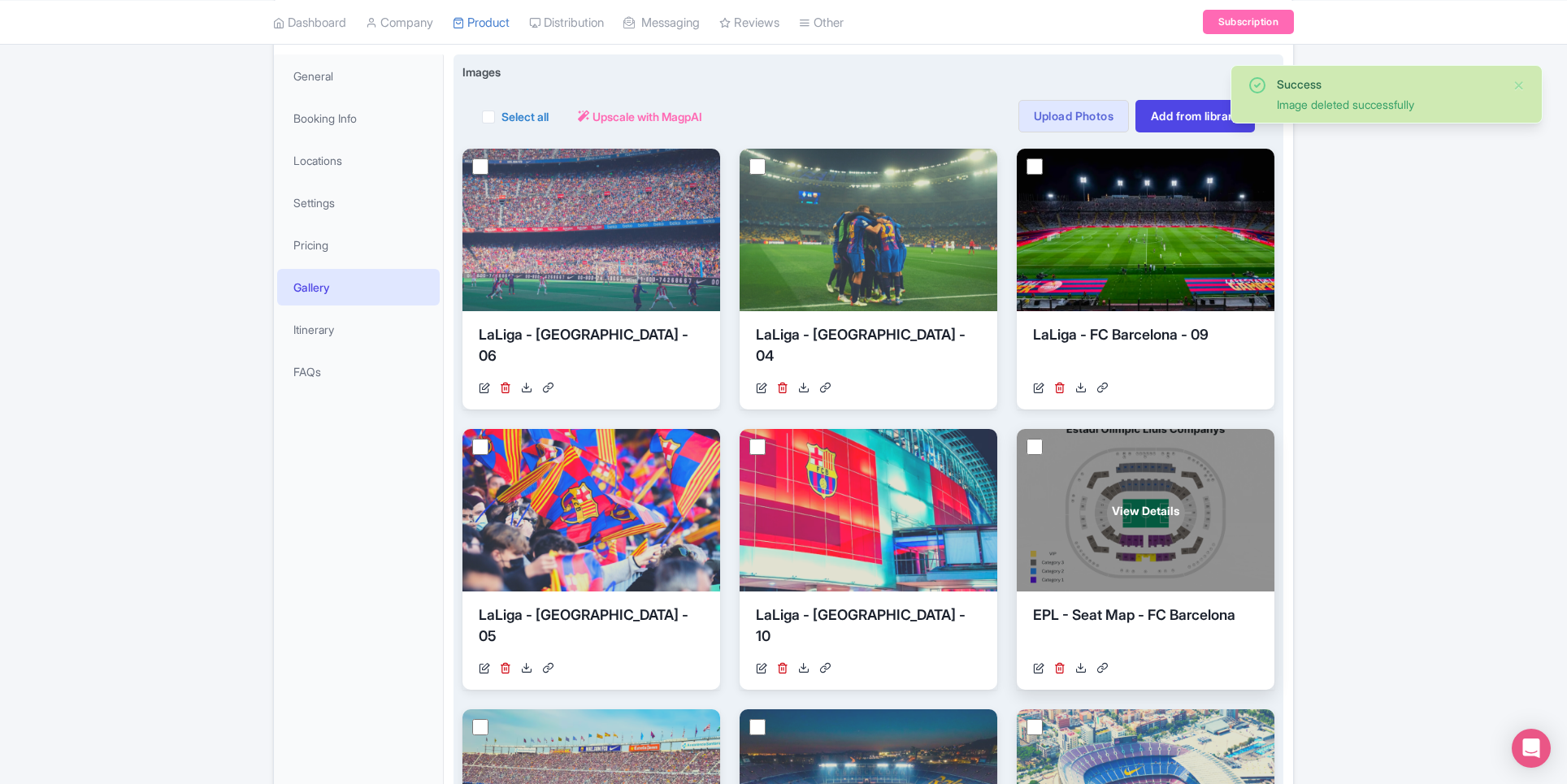
click at [1079, 473] on div "View Details" at bounding box center [1146, 510] width 258 height 163
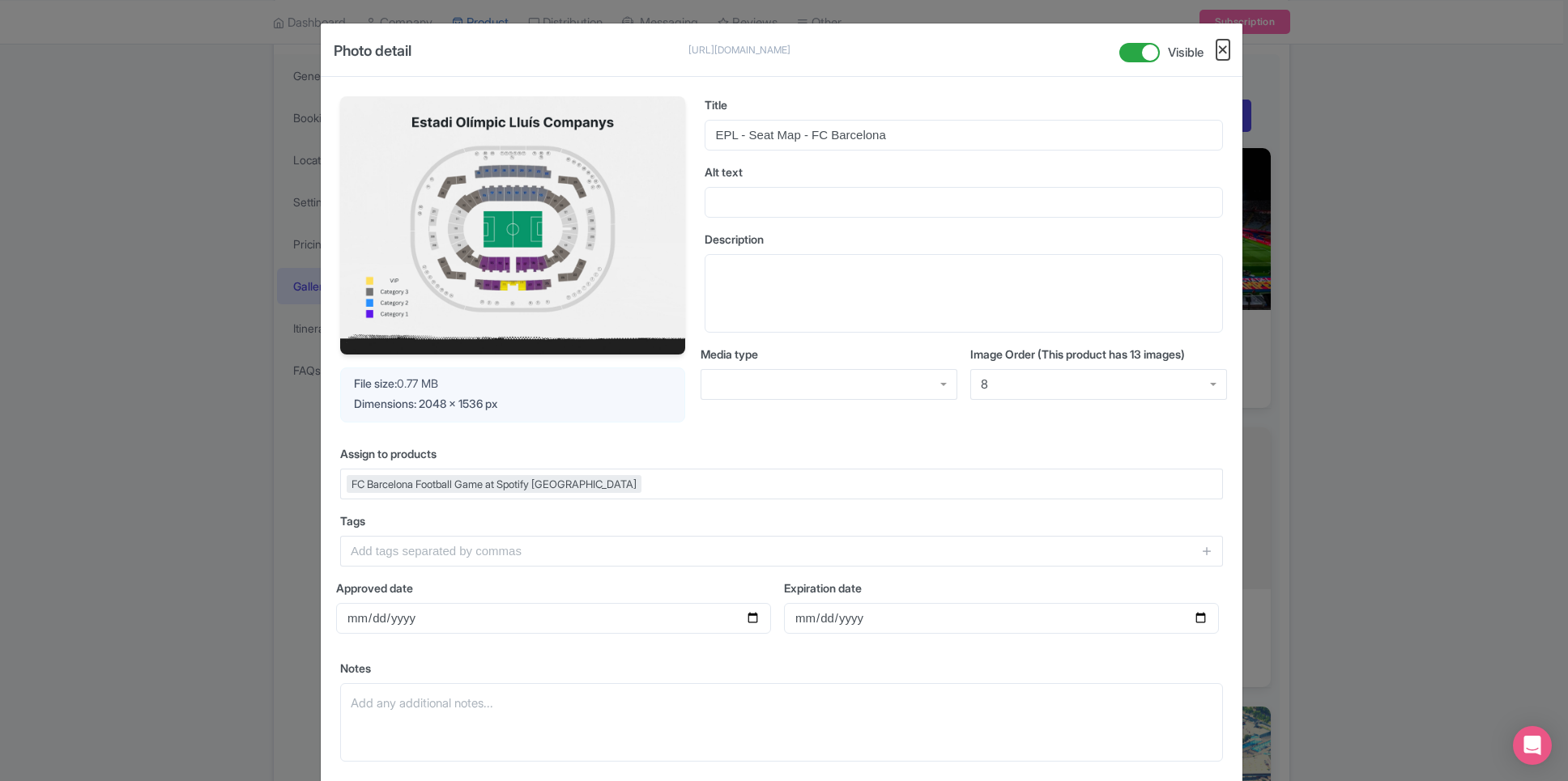
click at [1221, 48] on button "Close" at bounding box center [1222, 50] width 13 height 20
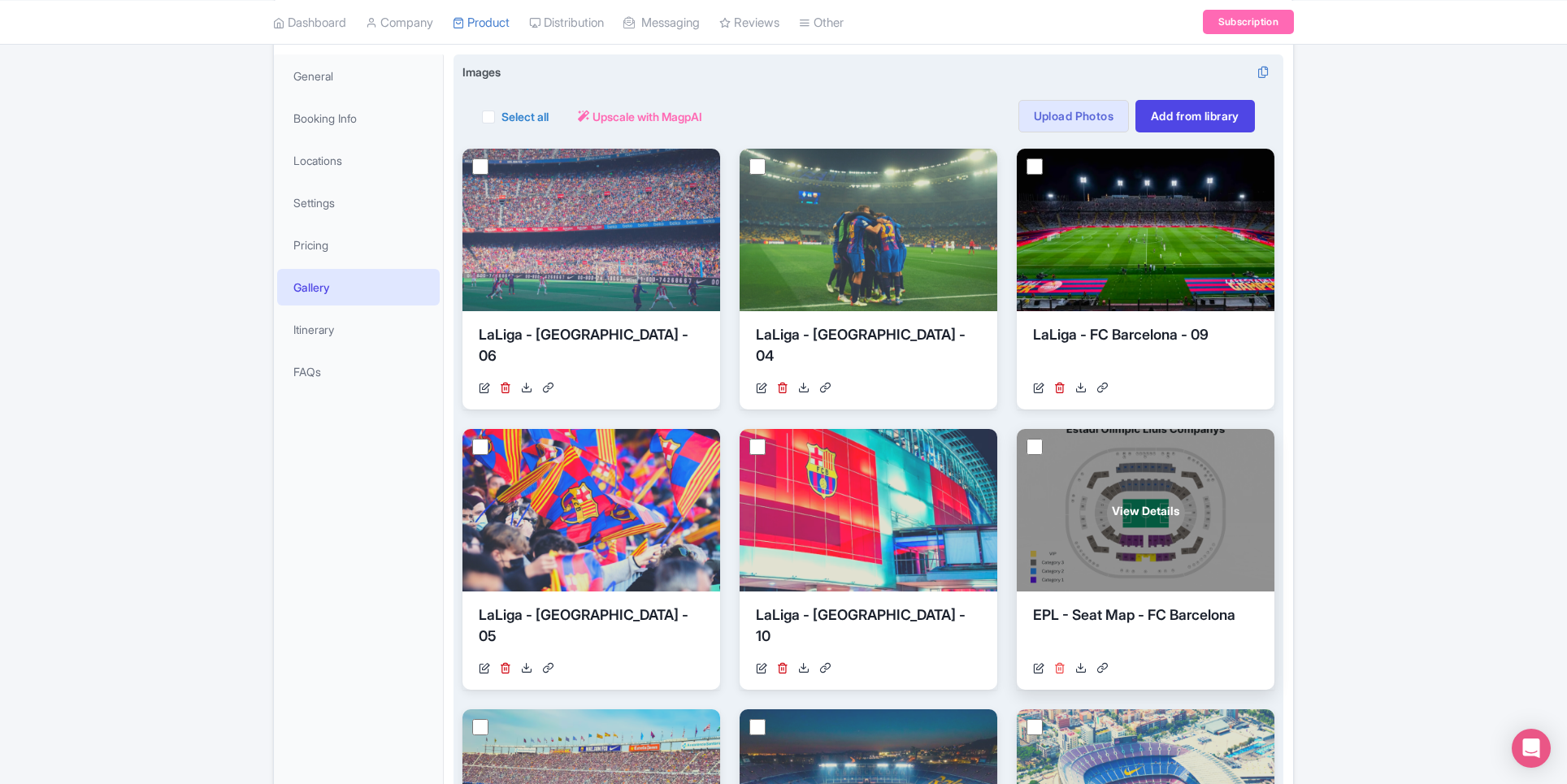
click at [1058, 666] on icon at bounding box center [1059, 667] width 11 height 11
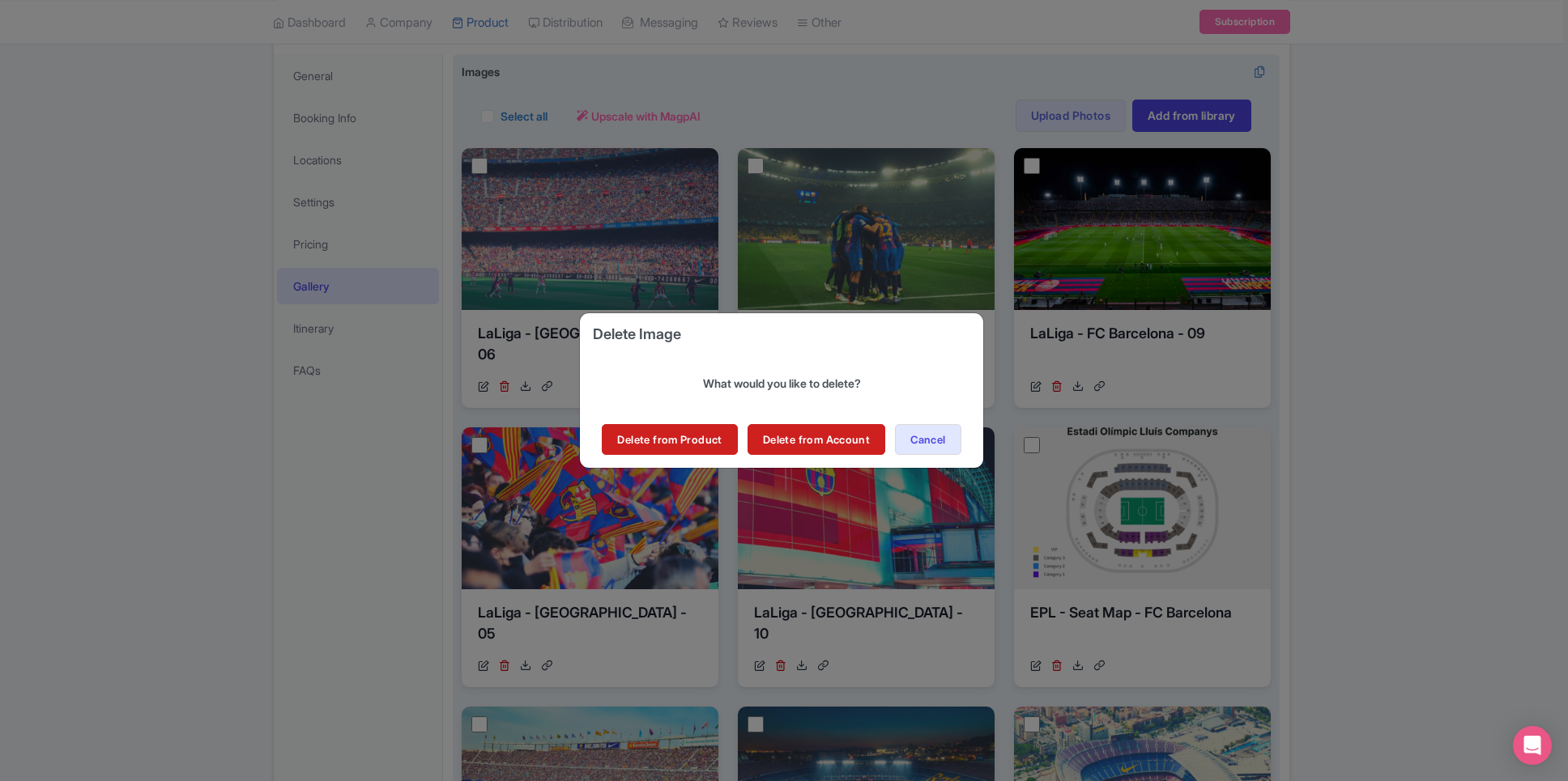
click at [685, 456] on div "Delete Image What would you like to delete? Delete from Product Delete from Acc…" at bounding box center [781, 390] width 403 height 155
click at [685, 447] on link "Delete from Product" at bounding box center [669, 439] width 135 height 30
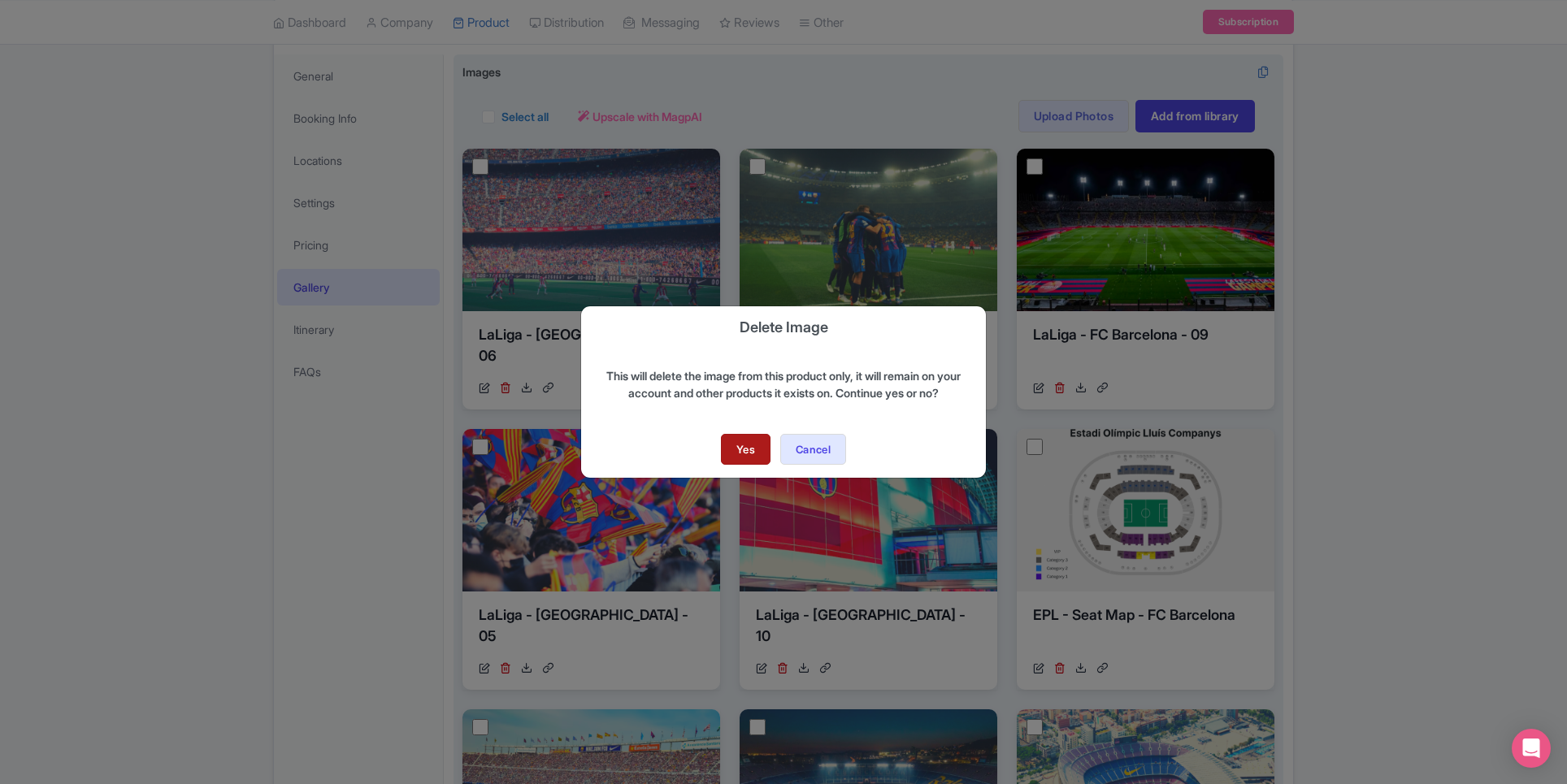
click at [748, 443] on link "Yes" at bounding box center [745, 449] width 49 height 31
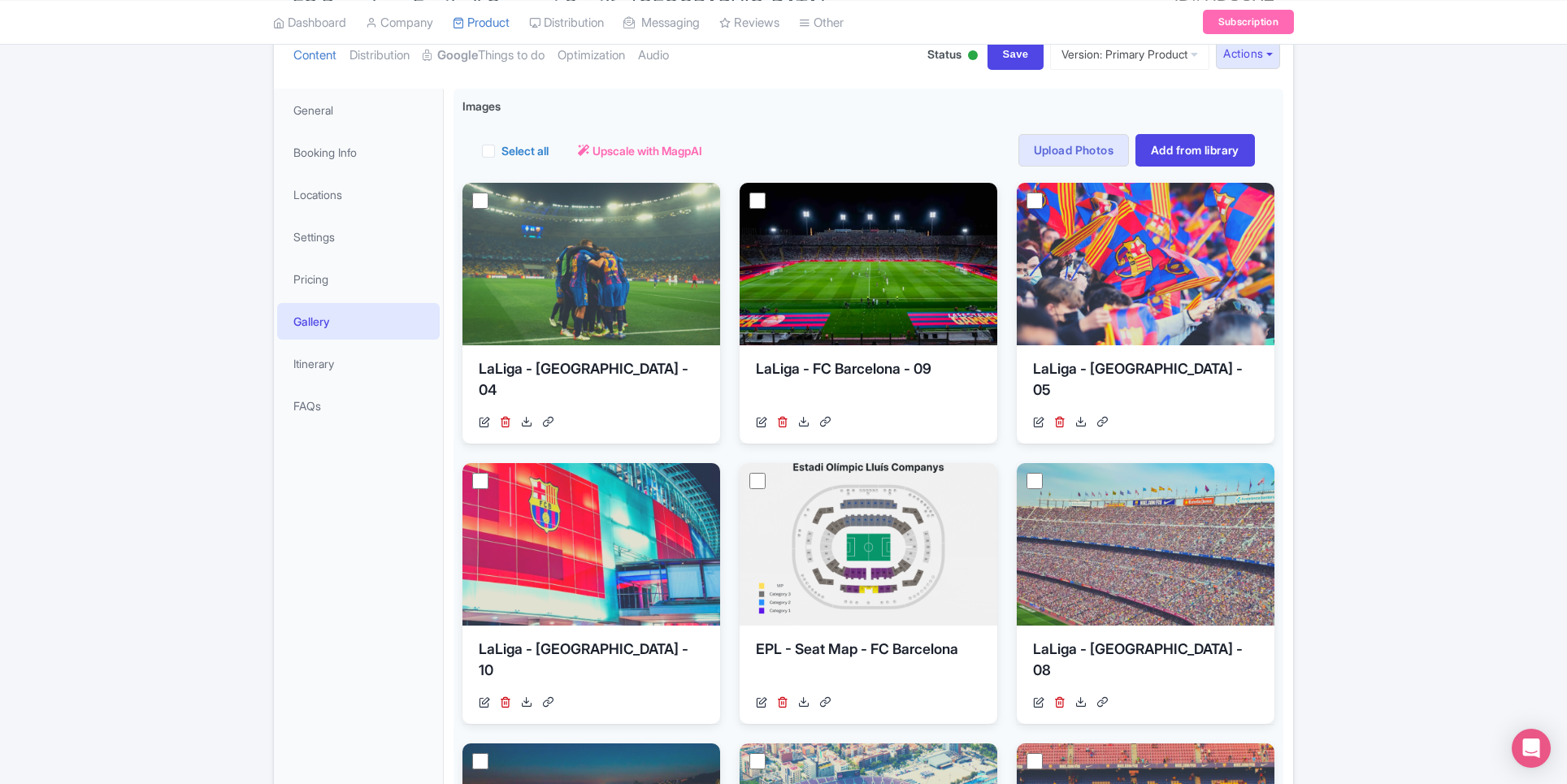
scroll to position [195, 0]
click at [326, 294] on link "Pricing" at bounding box center [359, 278] width 163 height 36
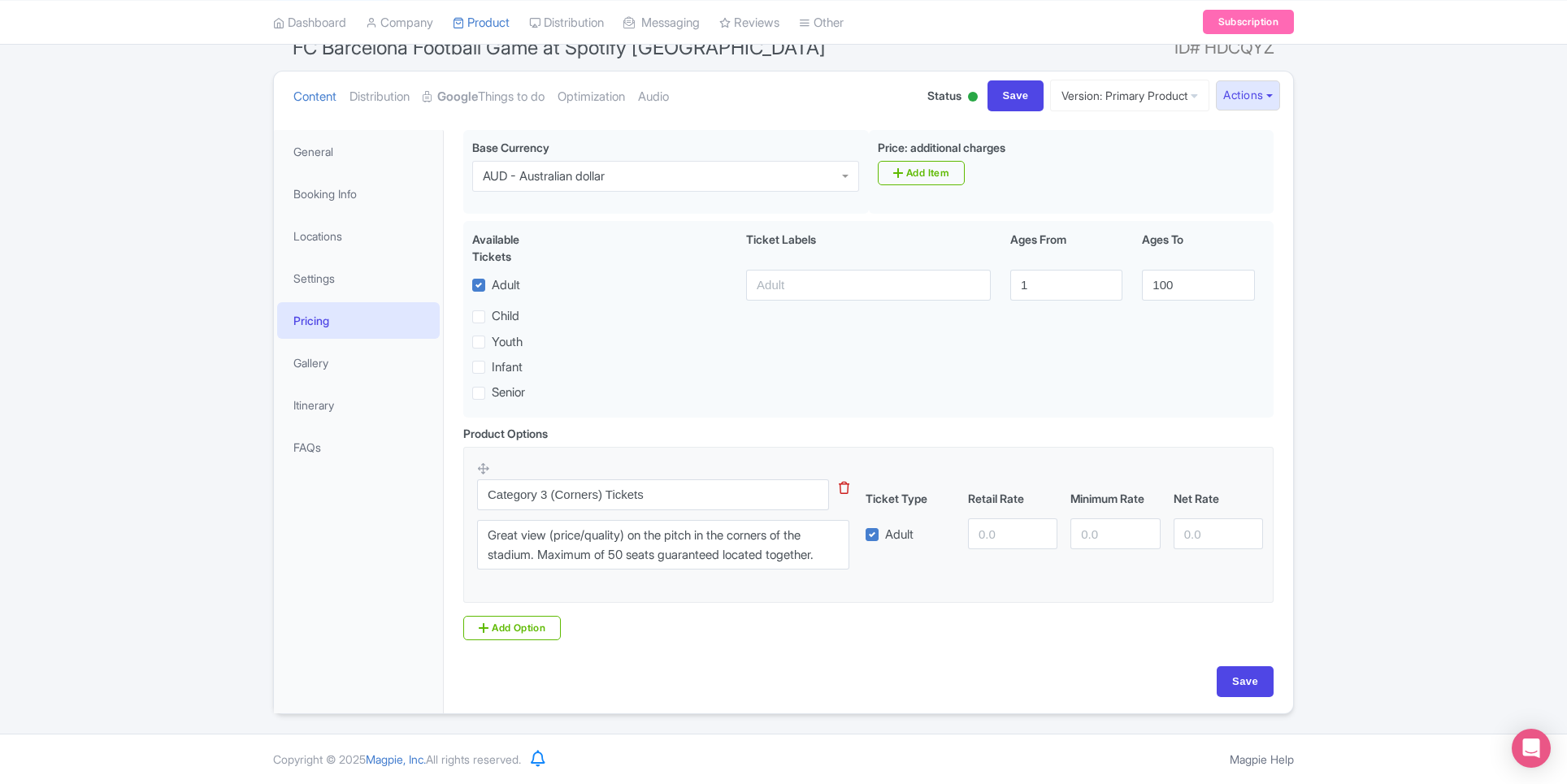
scroll to position [152, 0]
click at [321, 364] on link "Gallery" at bounding box center [359, 363] width 163 height 36
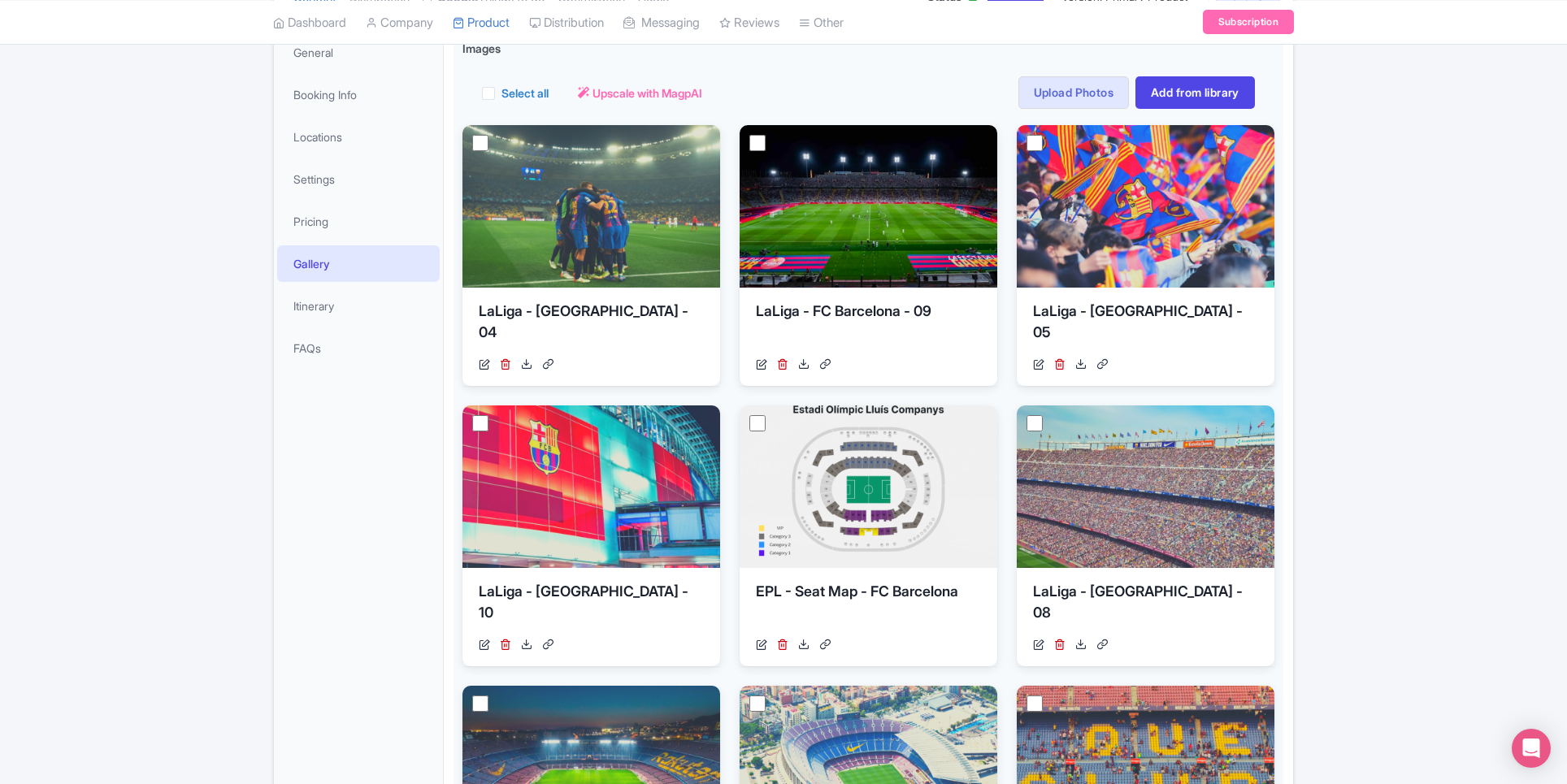
scroll to position [167, 0]
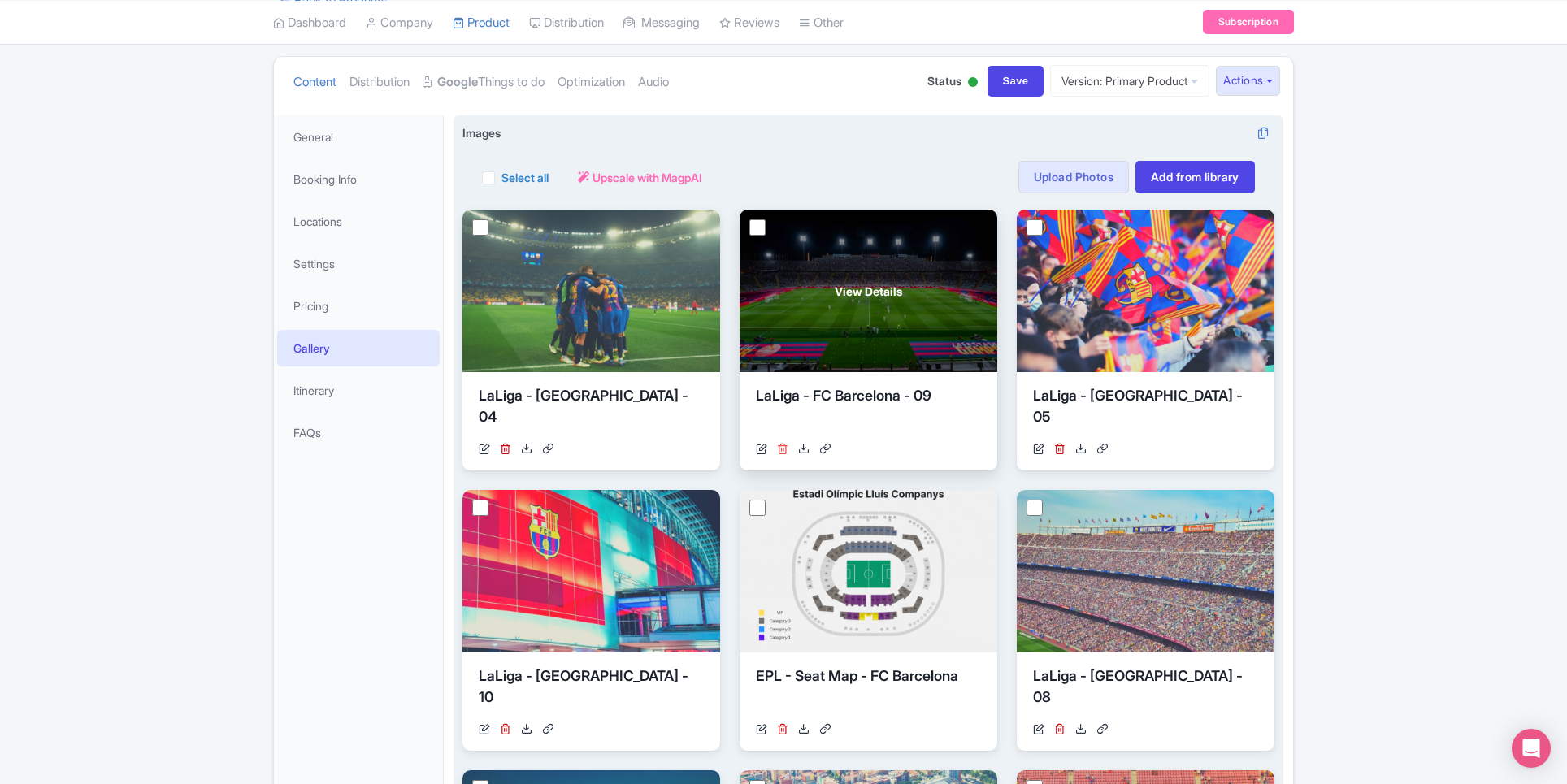
click at [781, 448] on icon at bounding box center [782, 448] width 11 height 11
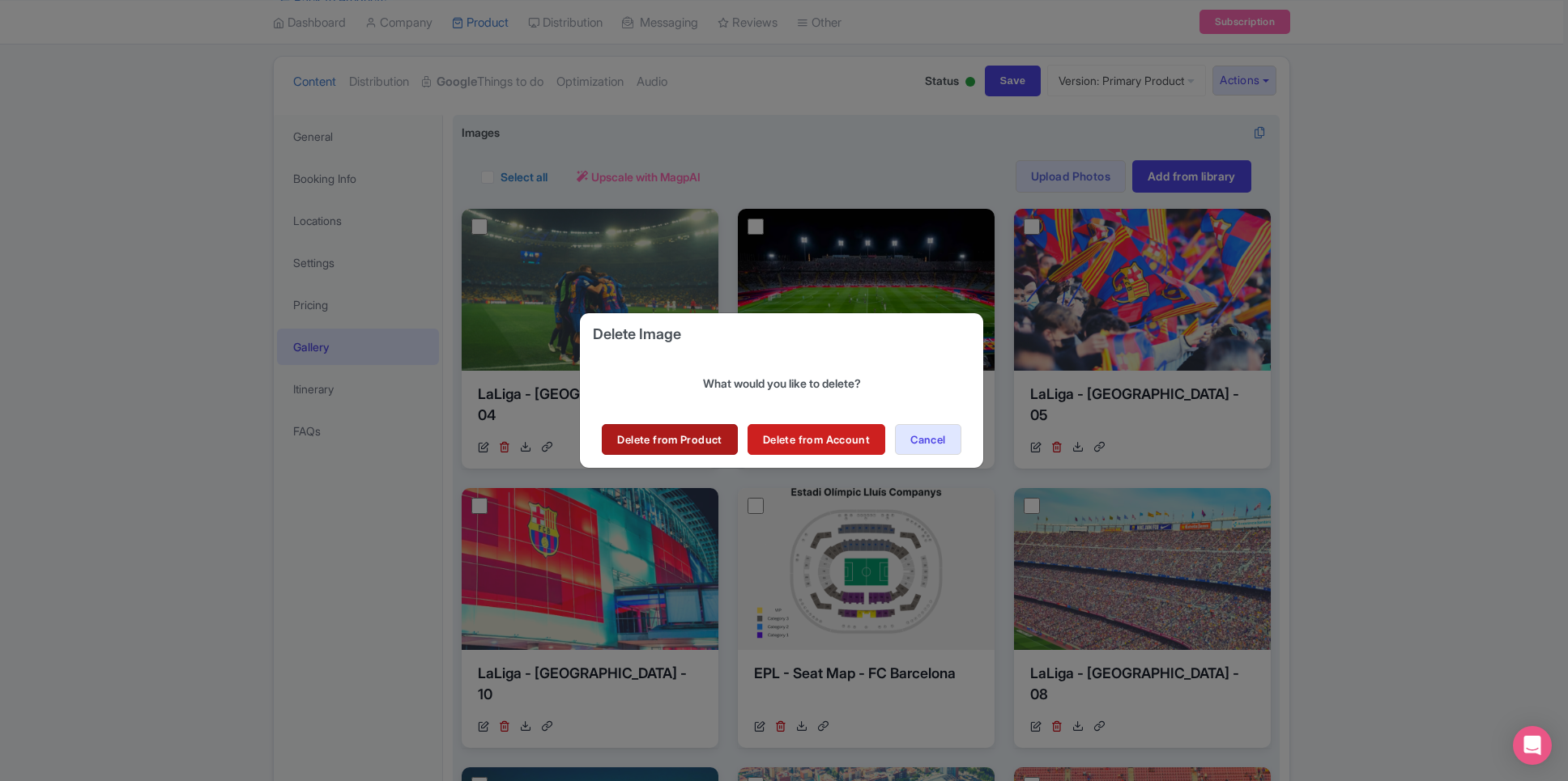
click at [703, 437] on link "Delete from Product" at bounding box center [669, 439] width 135 height 30
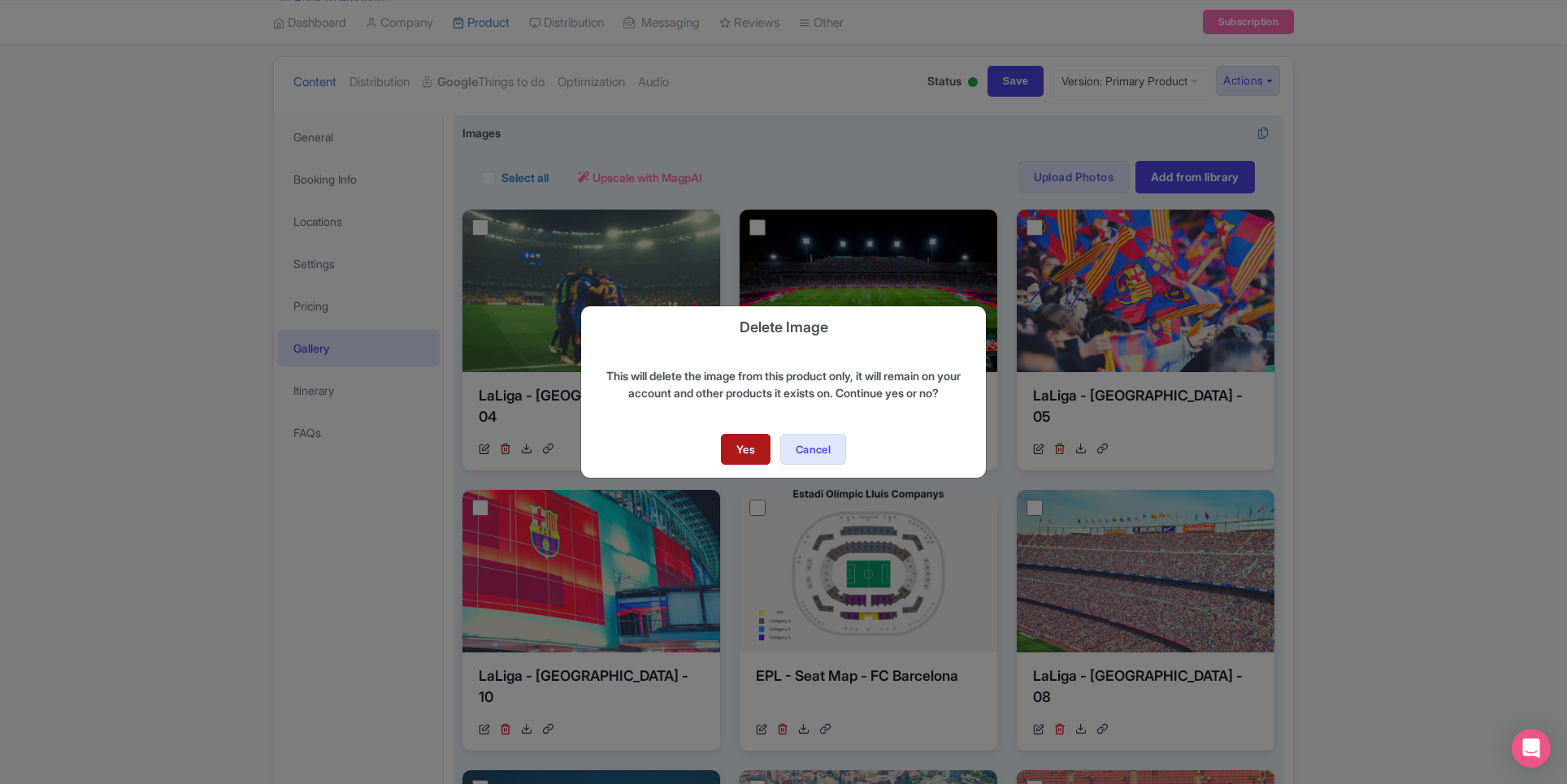
click at [733, 460] on link "Yes" at bounding box center [745, 449] width 49 height 31
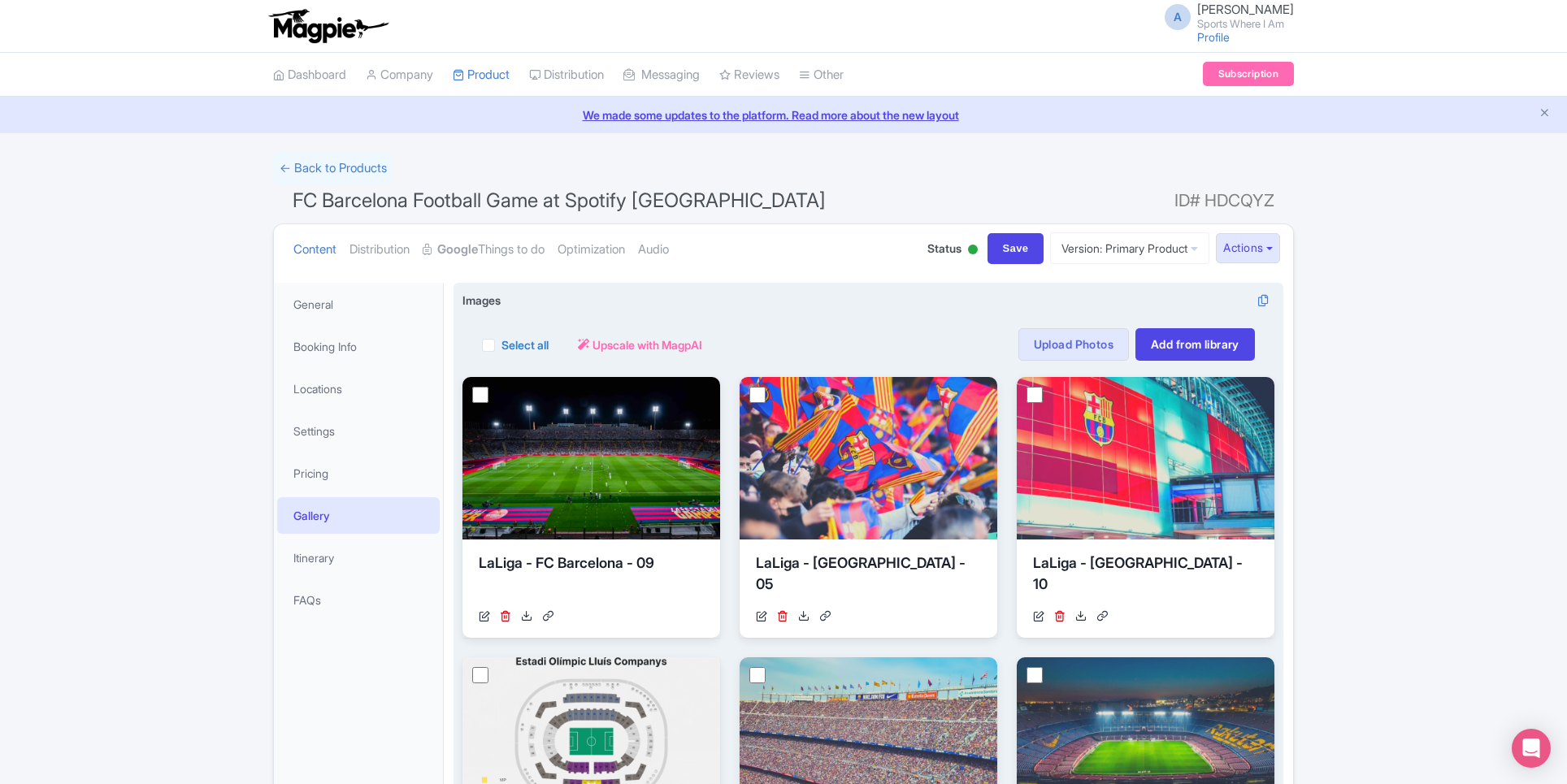
click at [481, 345] on div "Select all Actions Remove from product Delete Download Export Upscale with Magp…" at bounding box center [868, 334] width 812 height 52
click at [501, 345] on label "Select all" at bounding box center [525, 345] width 47 height 17
click at [501, 345] on input "Select all" at bounding box center [506, 340] width 10 height 10
checkbox input "true"
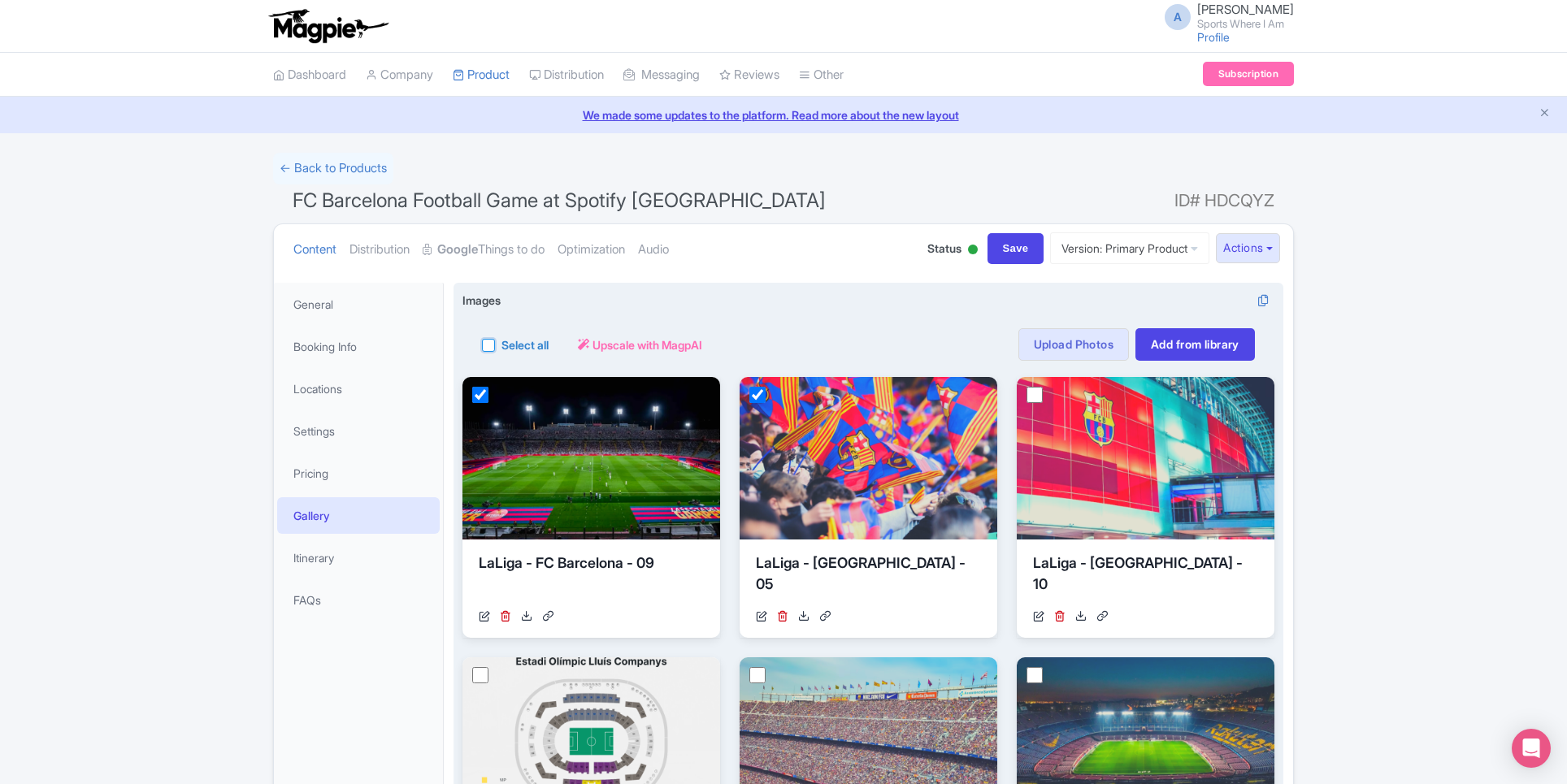
checkbox input "true"
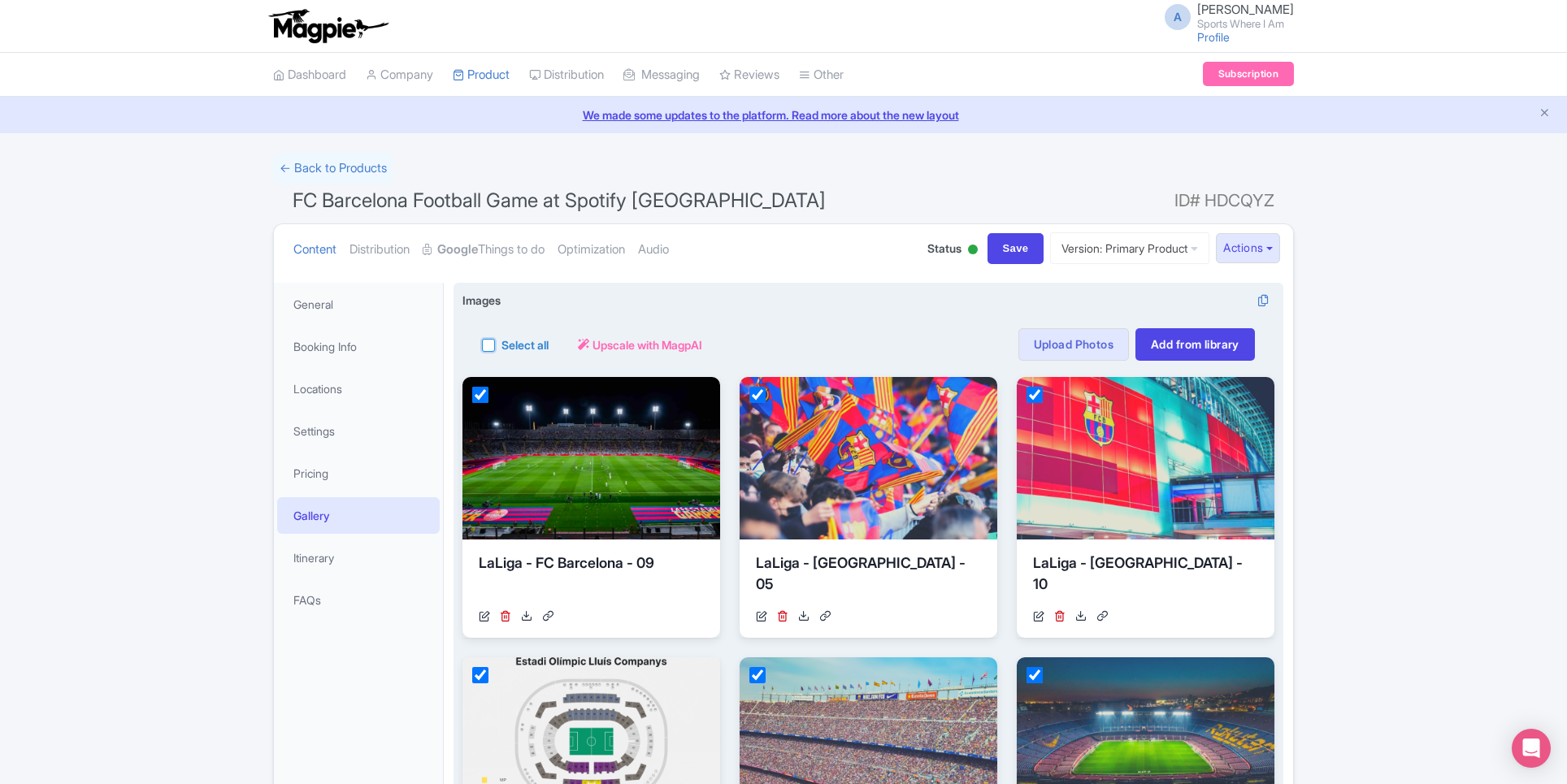
checkbox input "true"
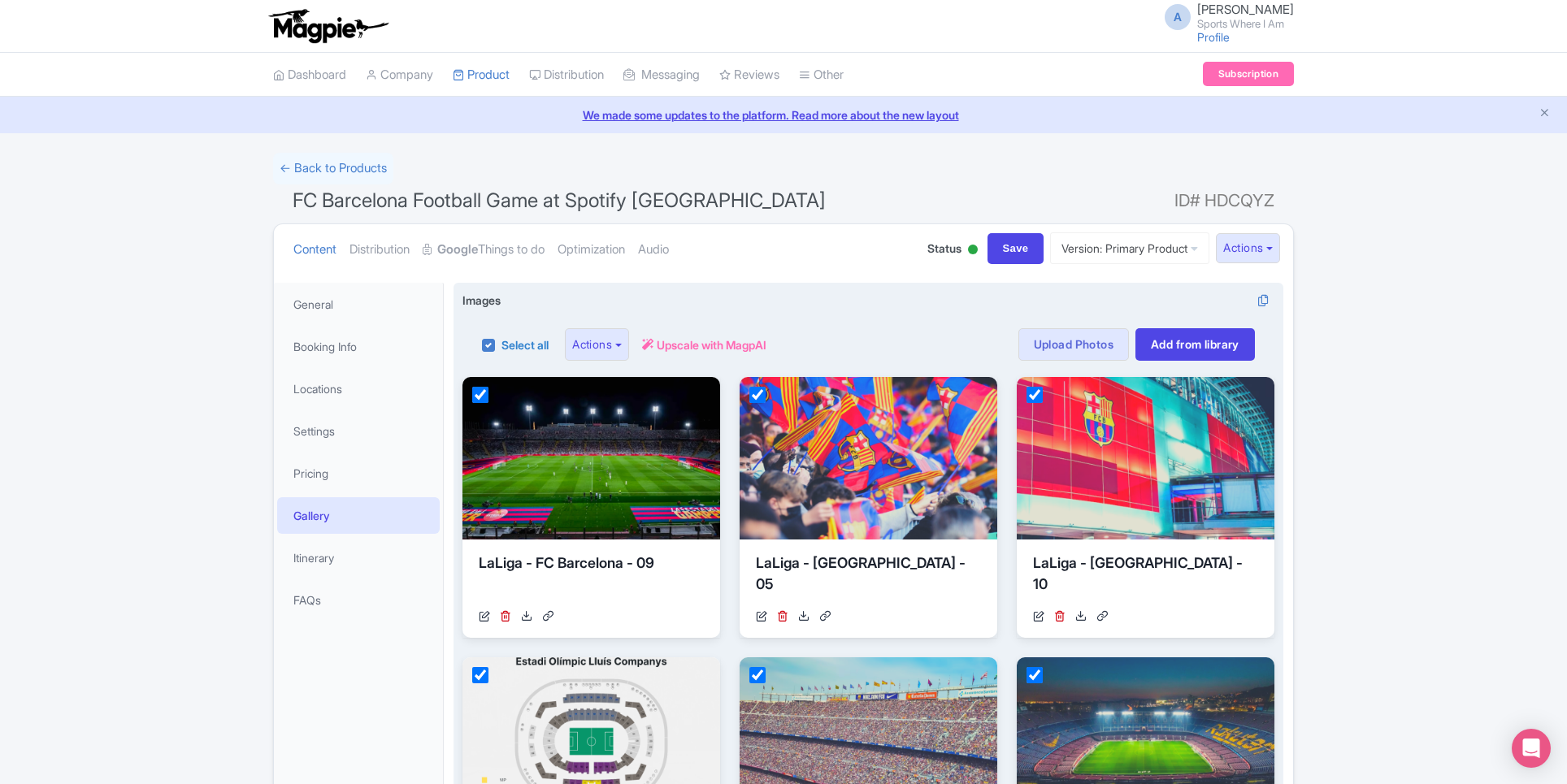
click at [494, 354] on div "Select all" at bounding box center [515, 344] width 67 height 32
click at [501, 346] on label "Select all" at bounding box center [525, 345] width 47 height 17
click at [501, 345] on input "Select all" at bounding box center [506, 340] width 10 height 10
checkbox input "false"
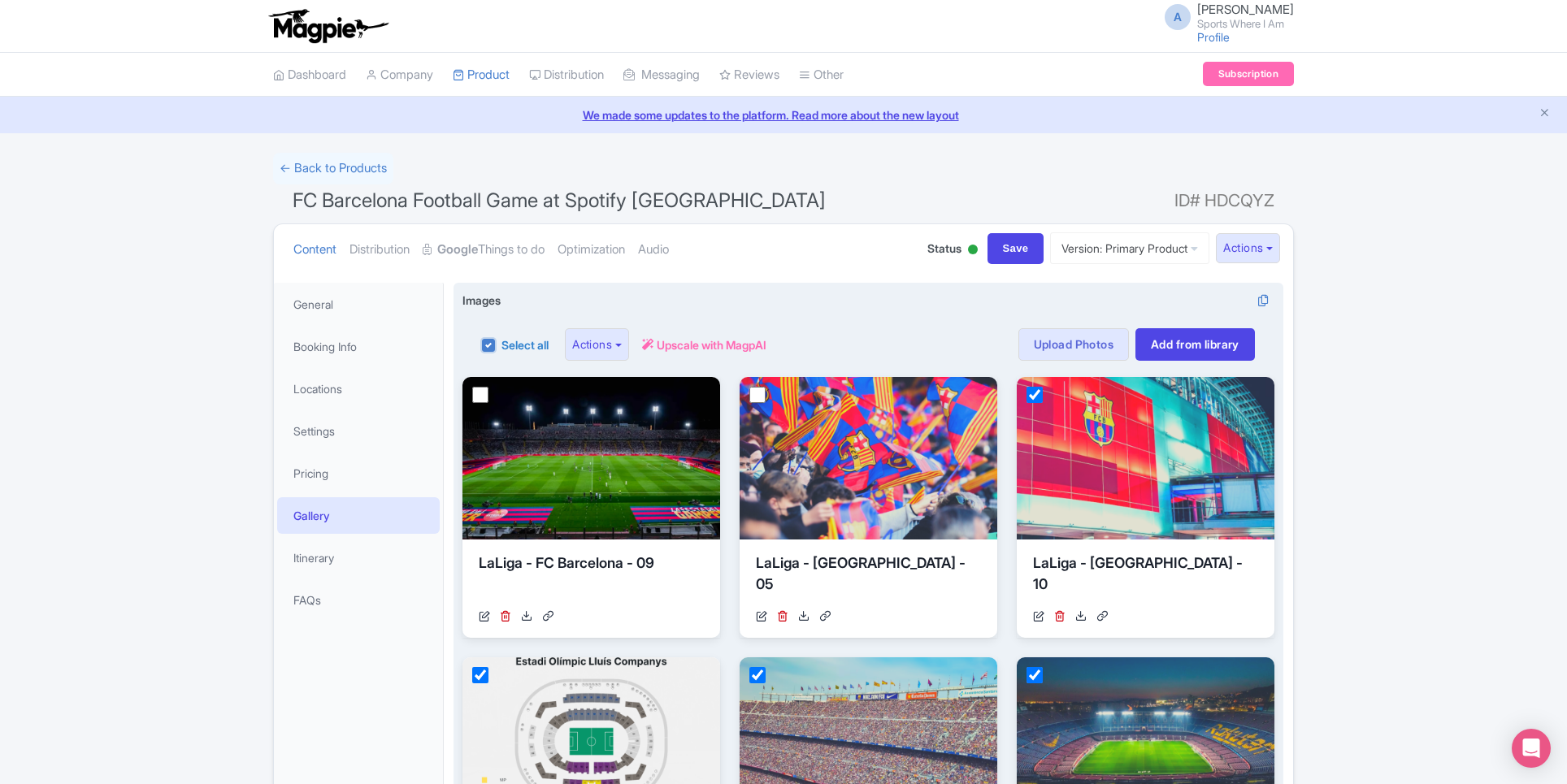
checkbox input "false"
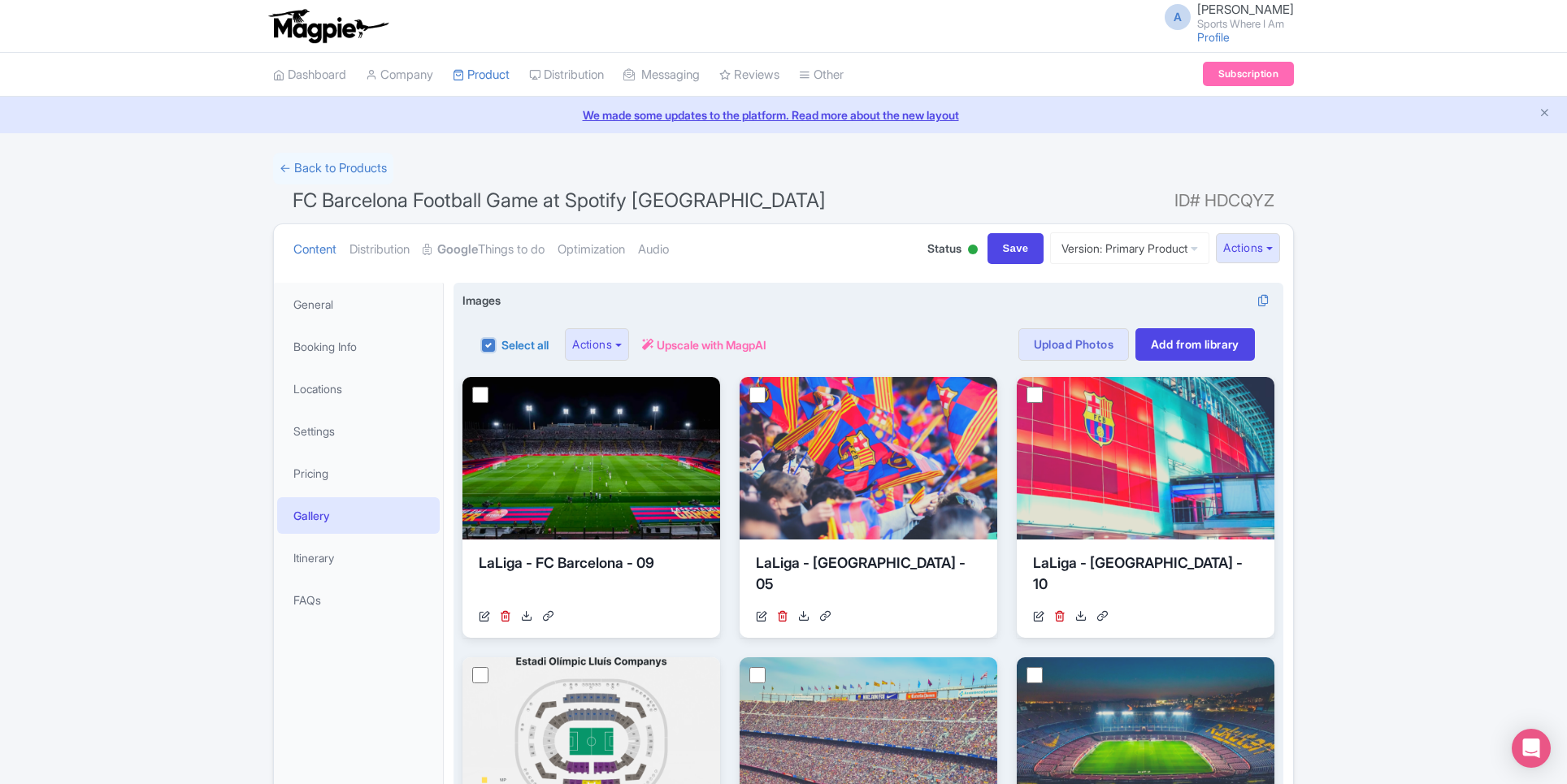
checkbox input "false"
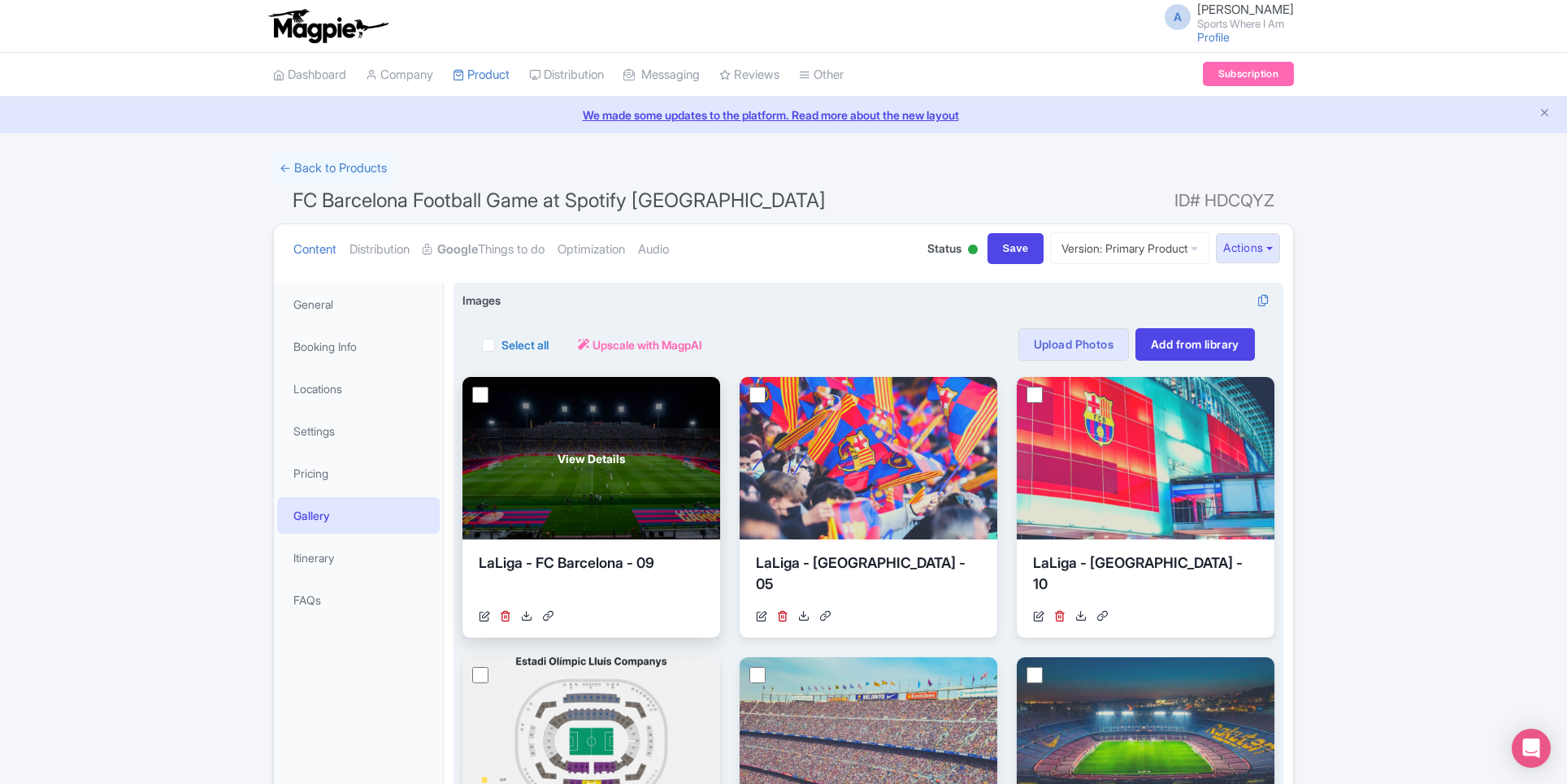
click at [483, 401] on input "checkbox" at bounding box center [480, 394] width 16 height 16
checkbox input "true"
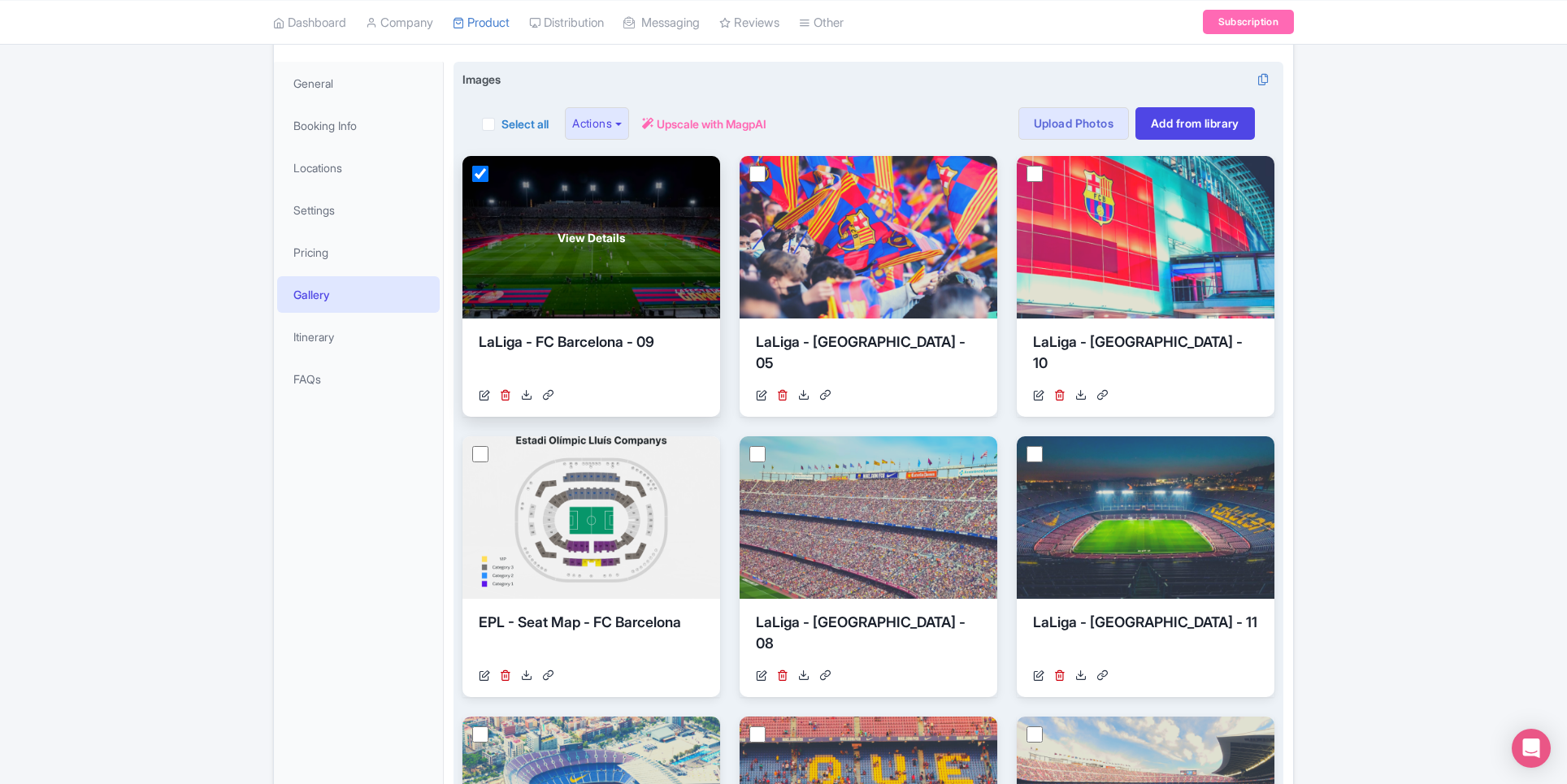
scroll to position [259, 0]
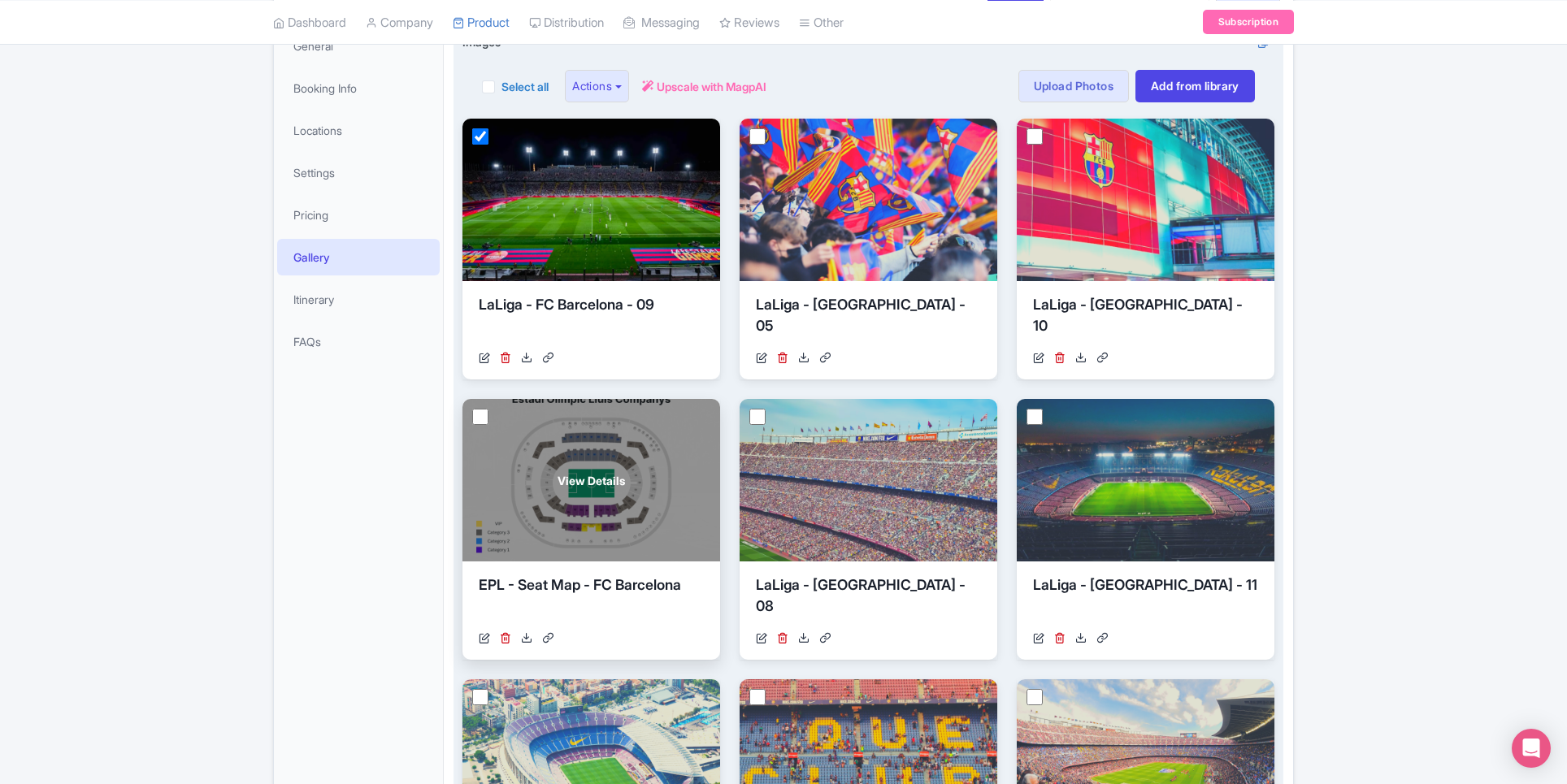
click at [477, 414] on input "checkbox" at bounding box center [480, 416] width 16 height 16
checkbox input "true"
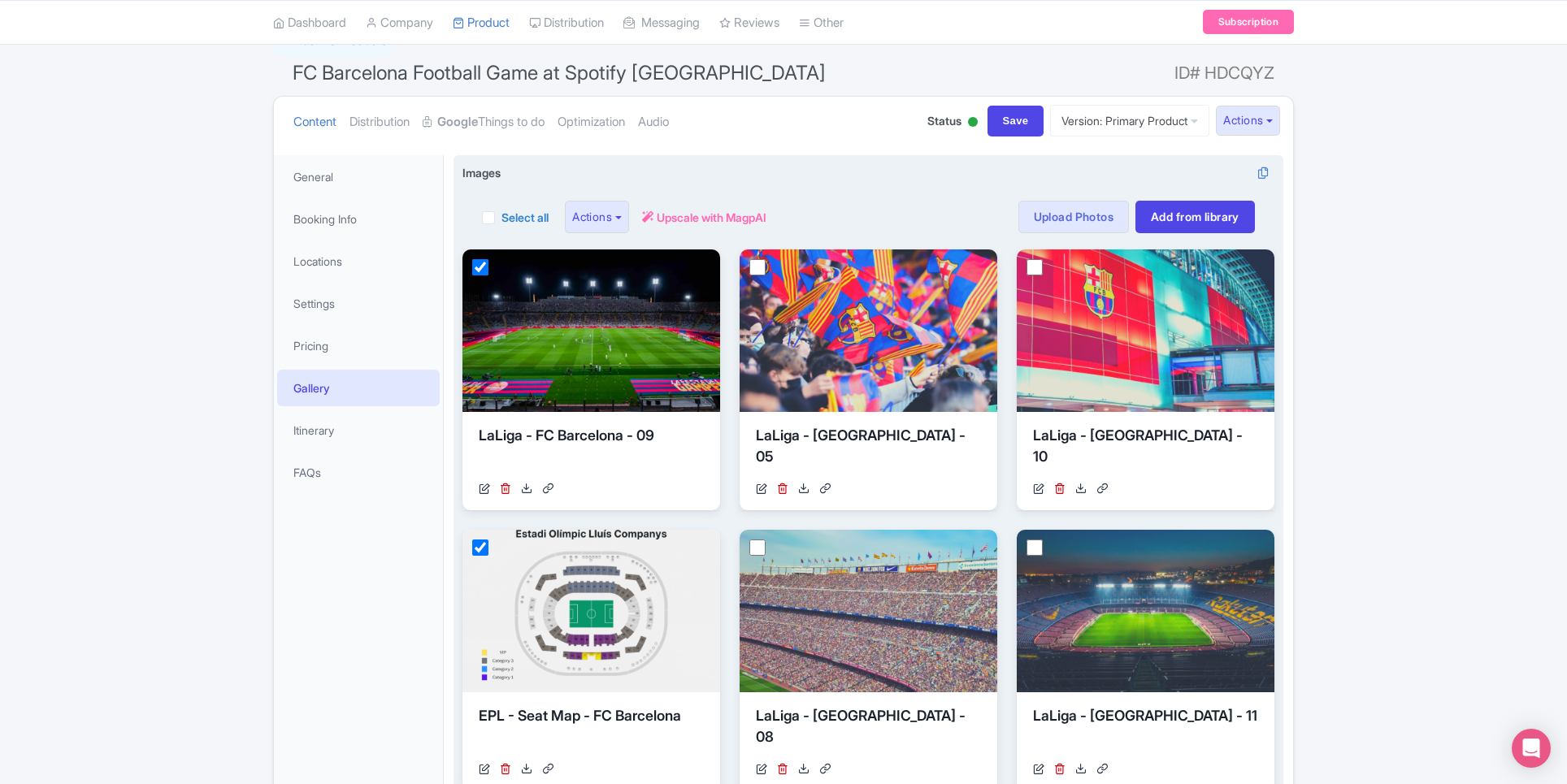
scroll to position [0, 0]
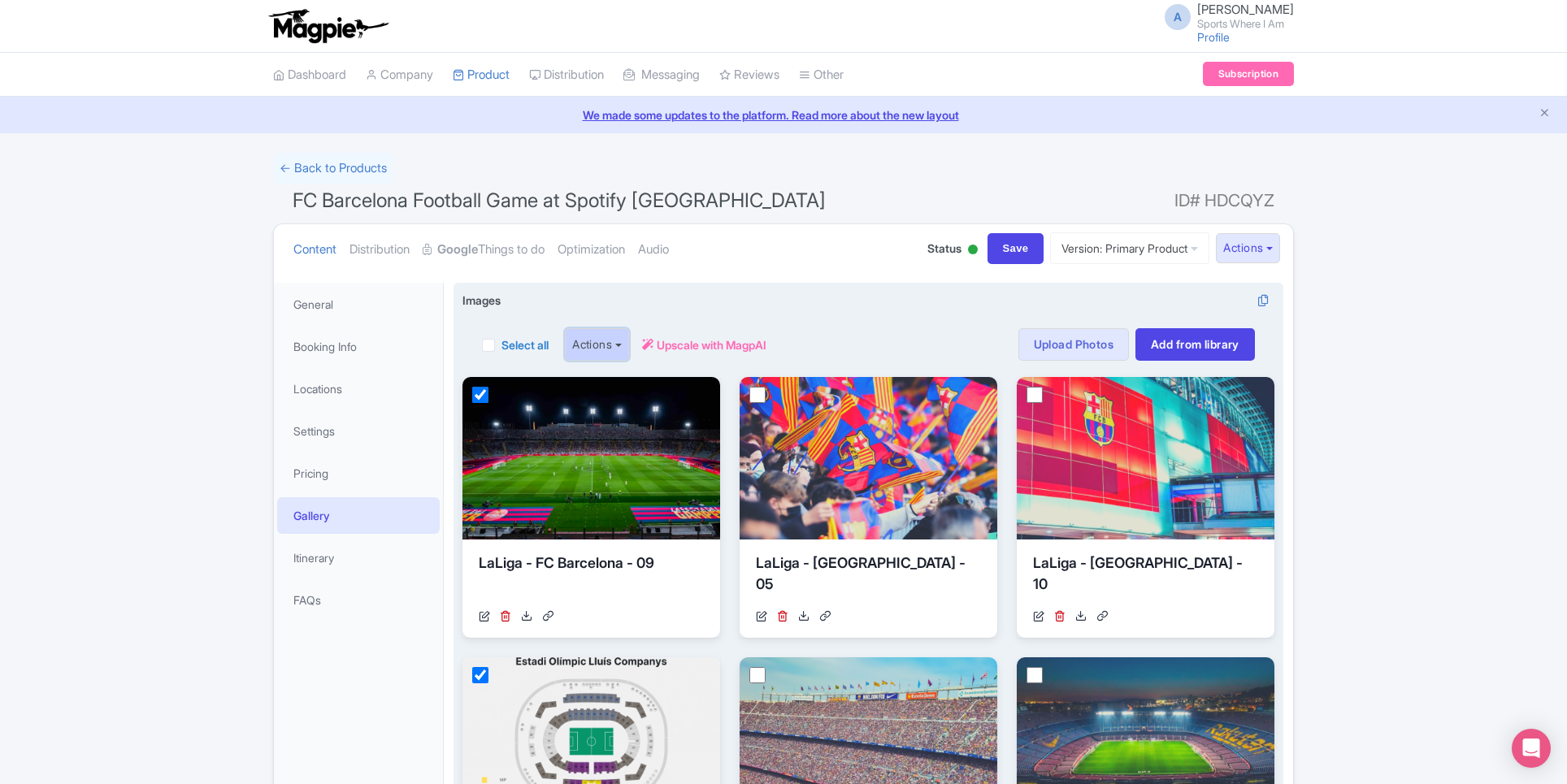
click at [611, 342] on button "Actions" at bounding box center [597, 344] width 64 height 32
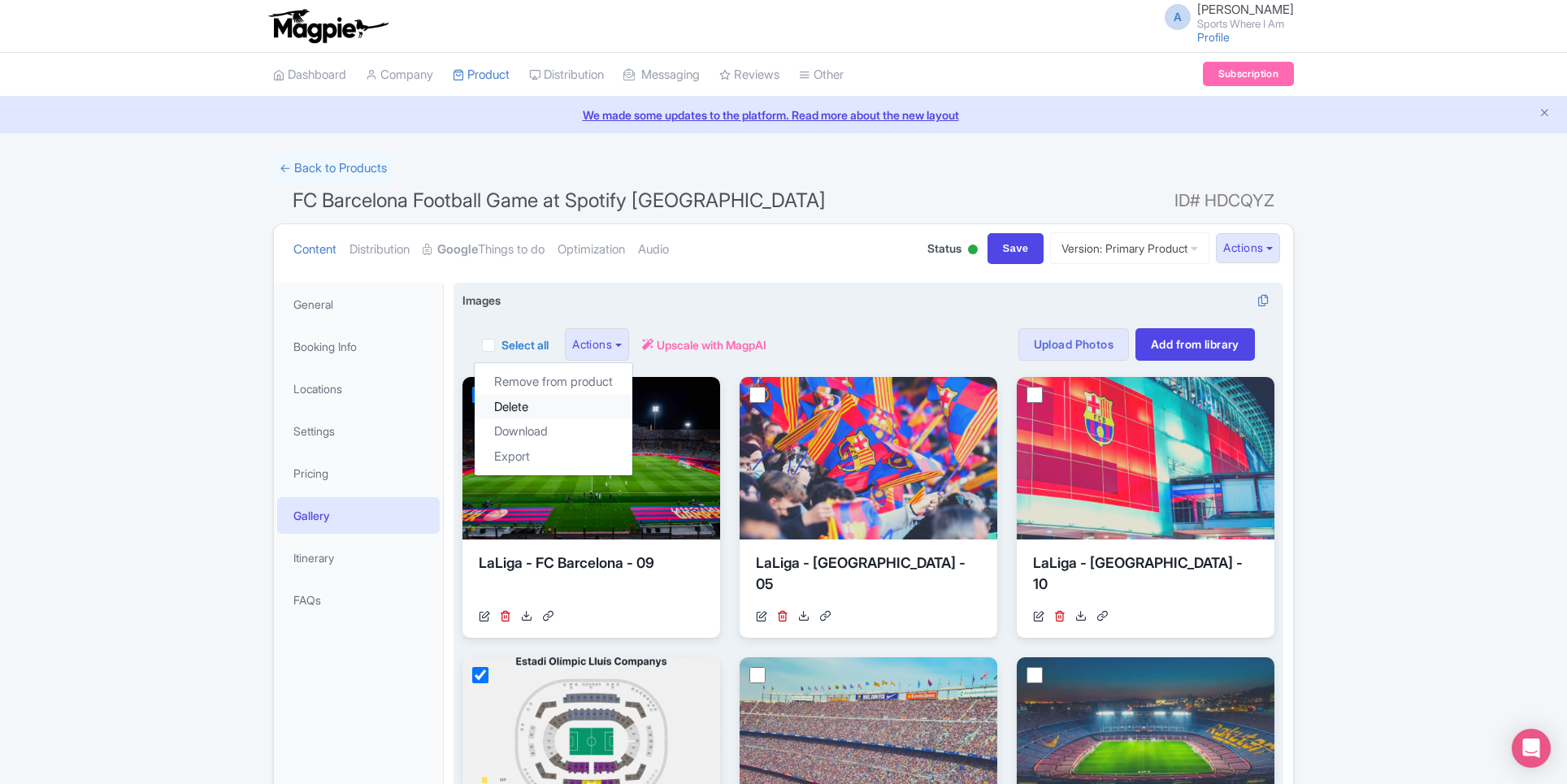
click at [576, 412] on link "Delete" at bounding box center [554, 408] width 158 height 25
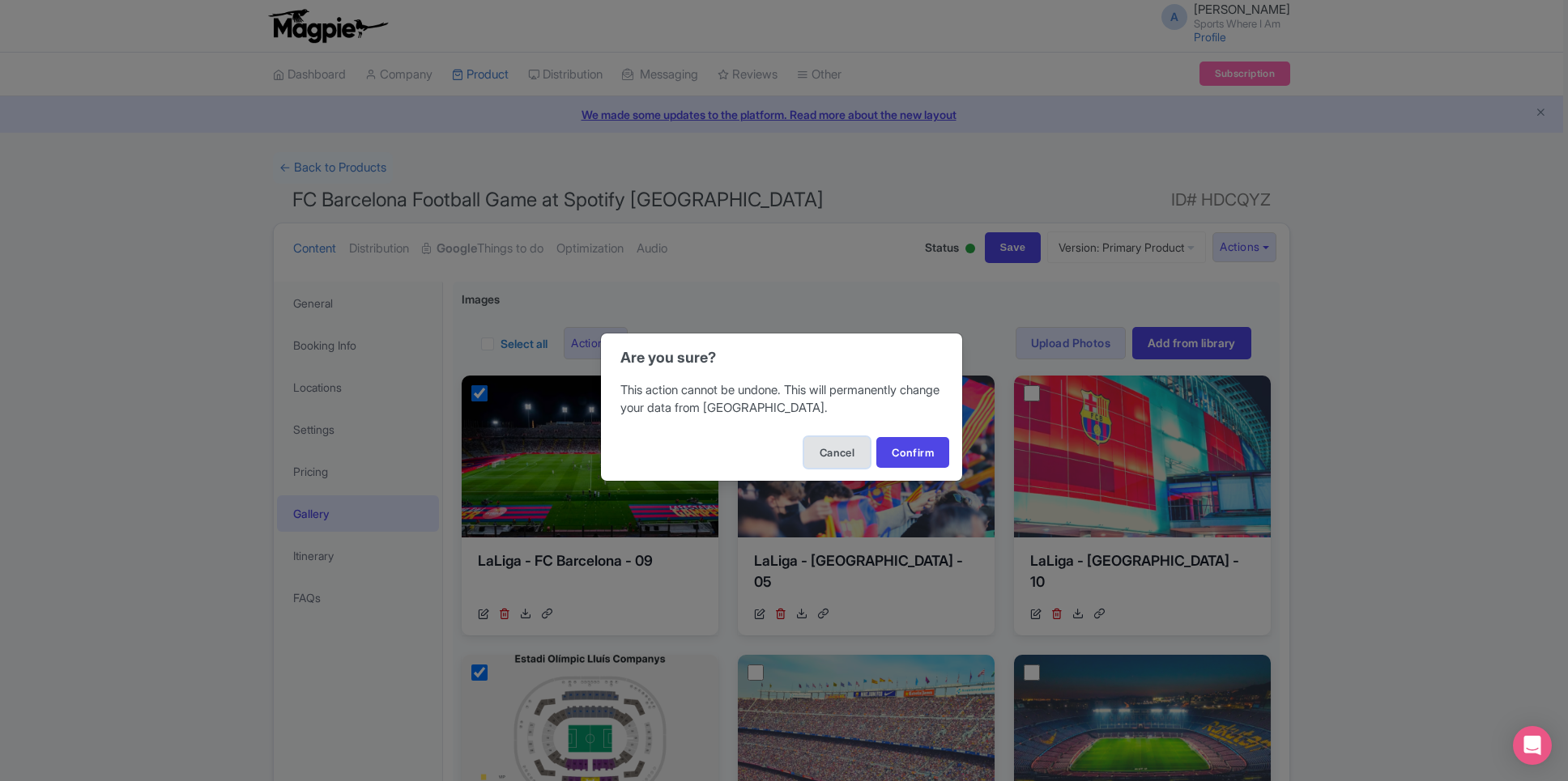
click at [836, 458] on button "Cancel" at bounding box center [837, 453] width 66 height 30
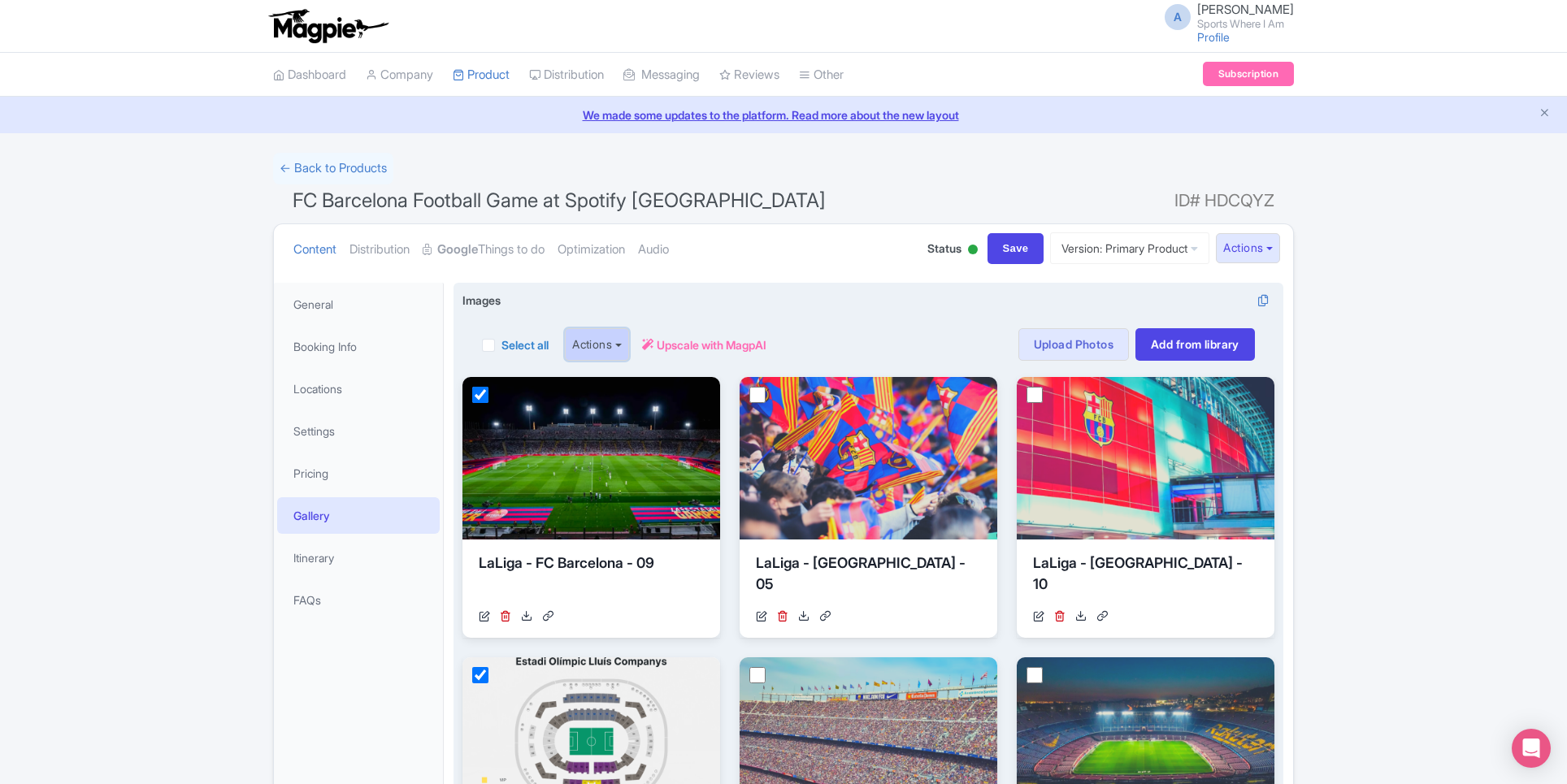
click at [614, 331] on button "Actions" at bounding box center [597, 344] width 64 height 32
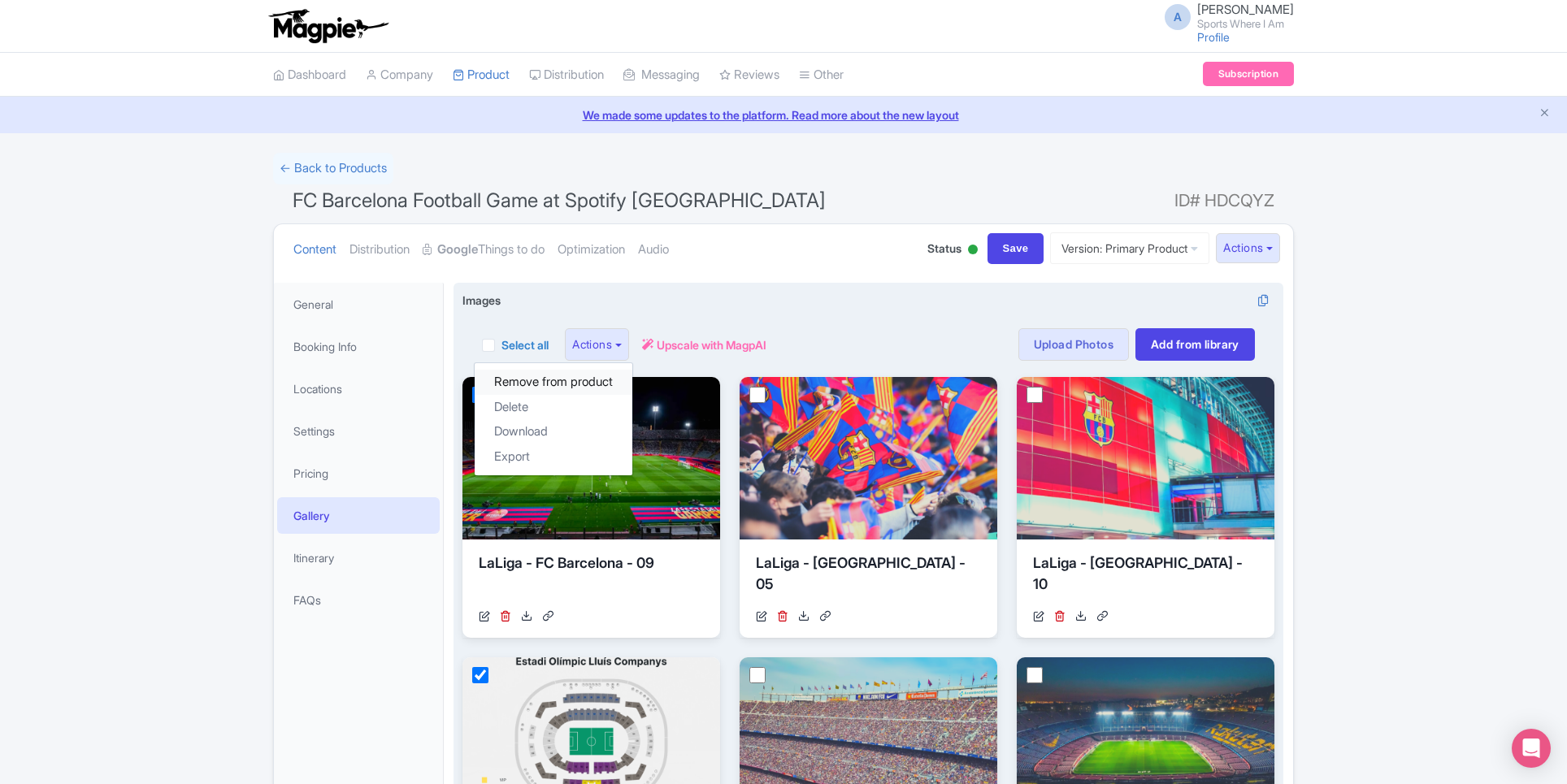
click at [597, 375] on link "Remove from product" at bounding box center [554, 382] width 158 height 25
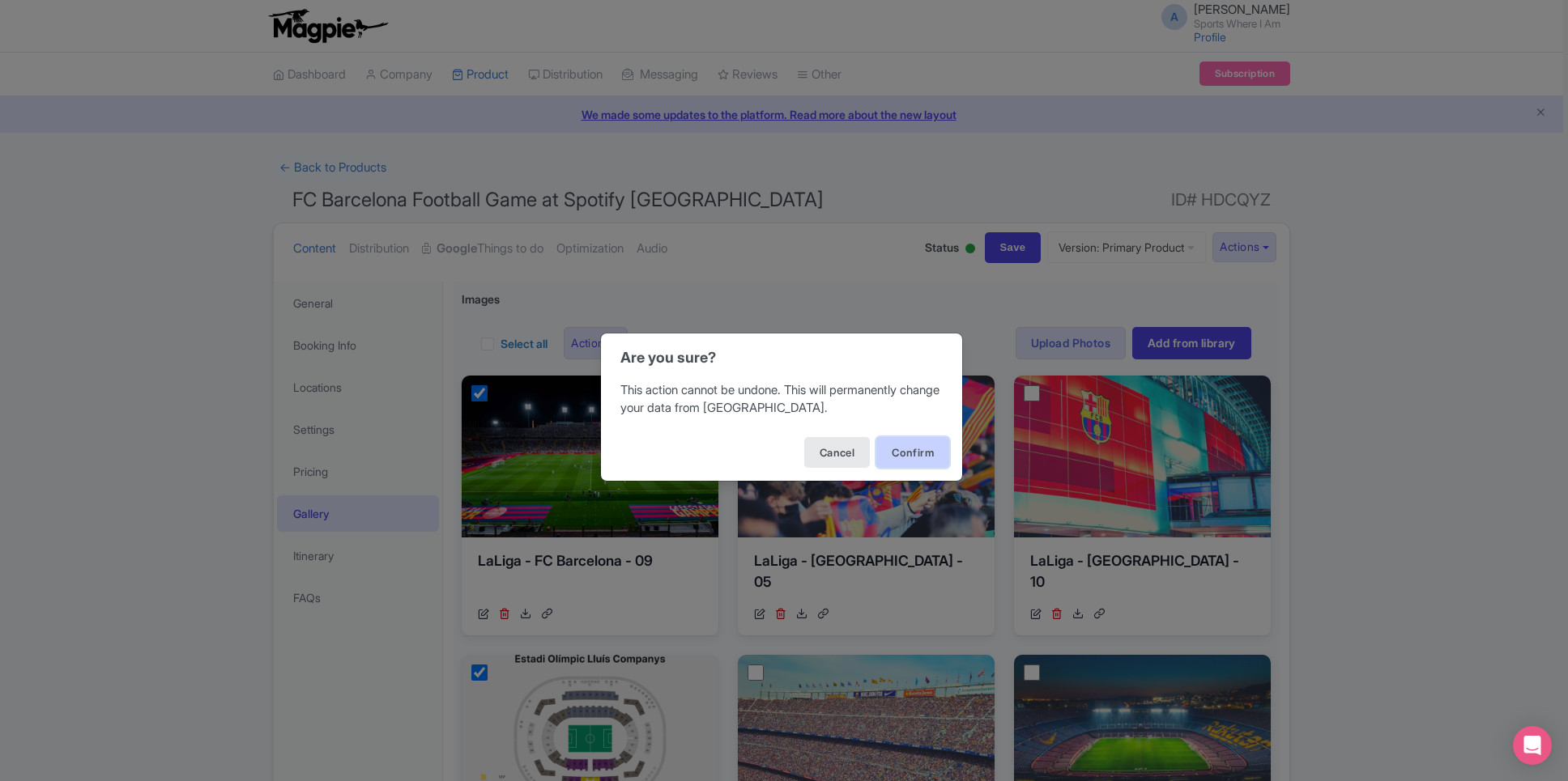
click at [907, 458] on button "Confirm" at bounding box center [912, 453] width 73 height 30
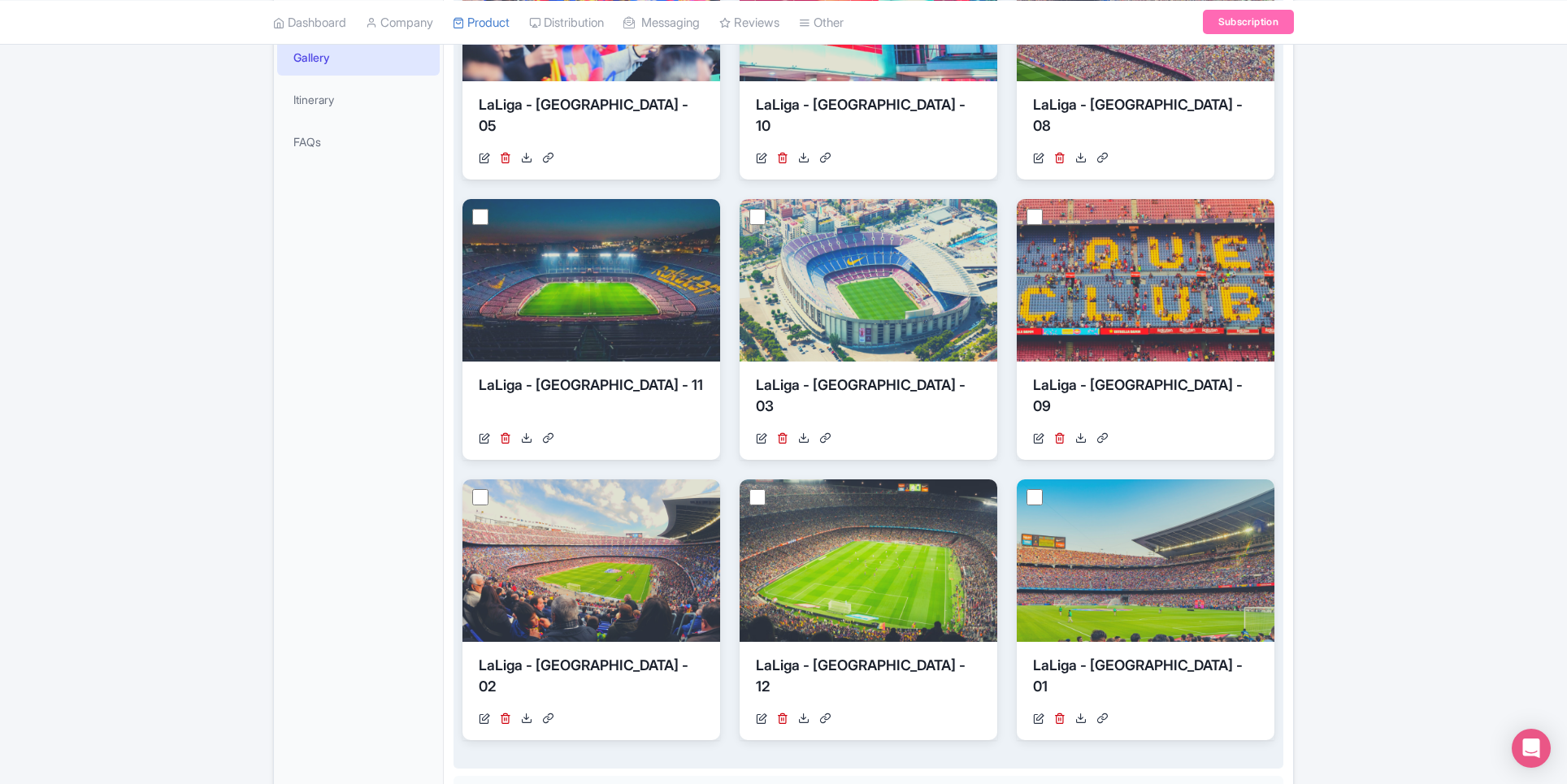
scroll to position [430, 0]
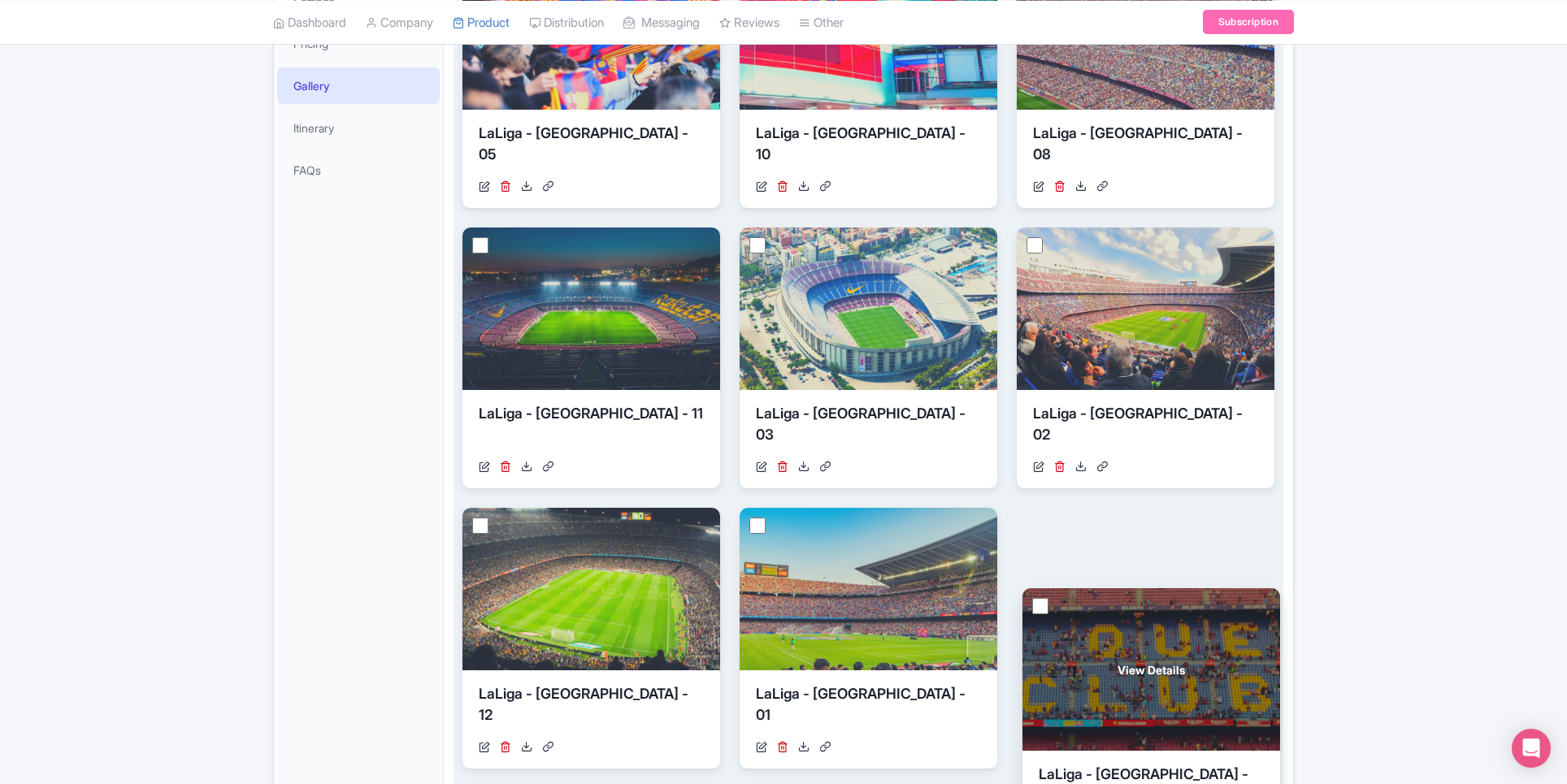
drag, startPoint x: 1114, startPoint y: 361, endPoint x: 1117, endPoint y: 680, distance: 319.0
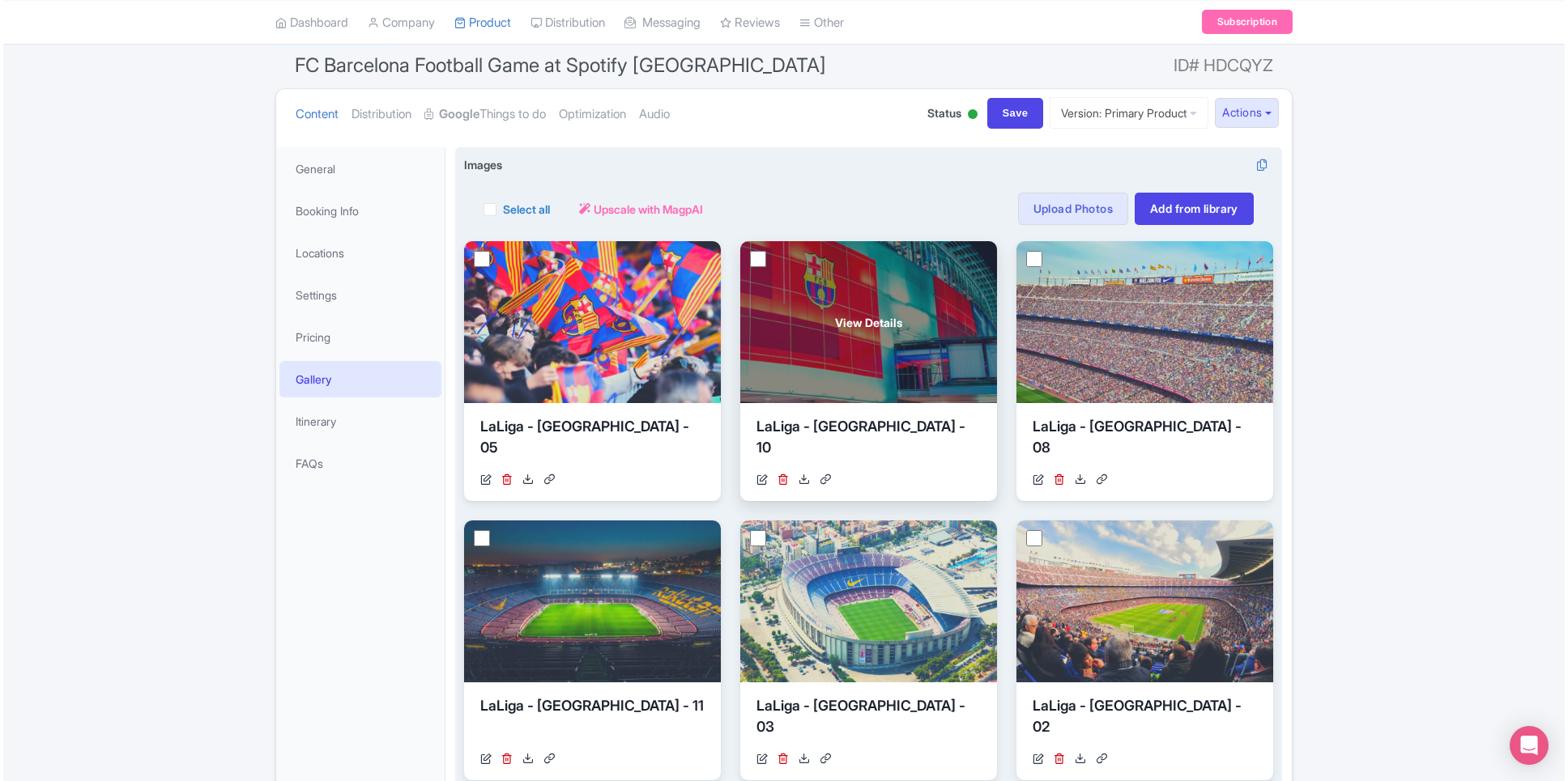
scroll to position [2, 0]
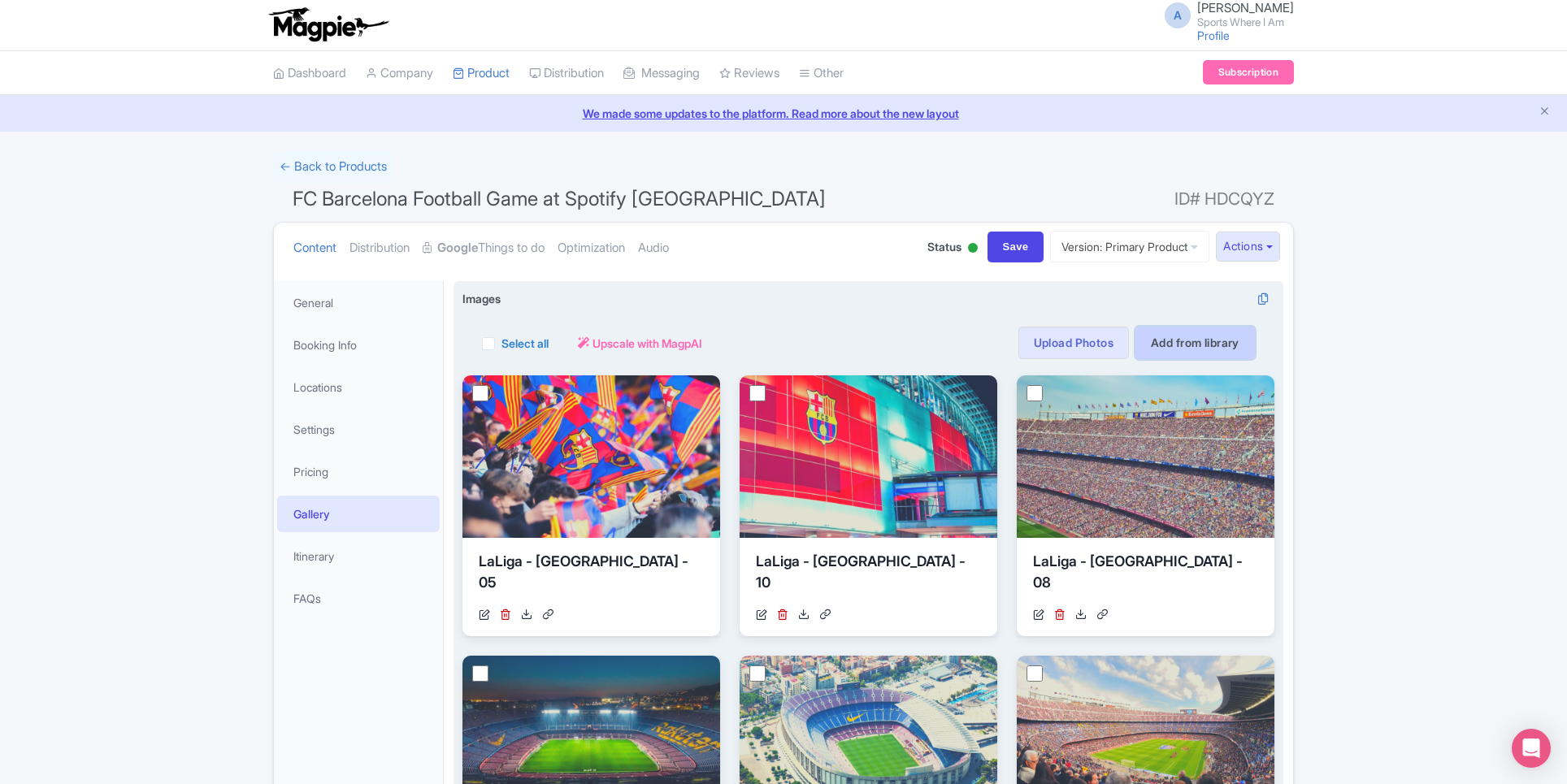
click at [1163, 344] on link "Add from library" at bounding box center [1195, 342] width 120 height 32
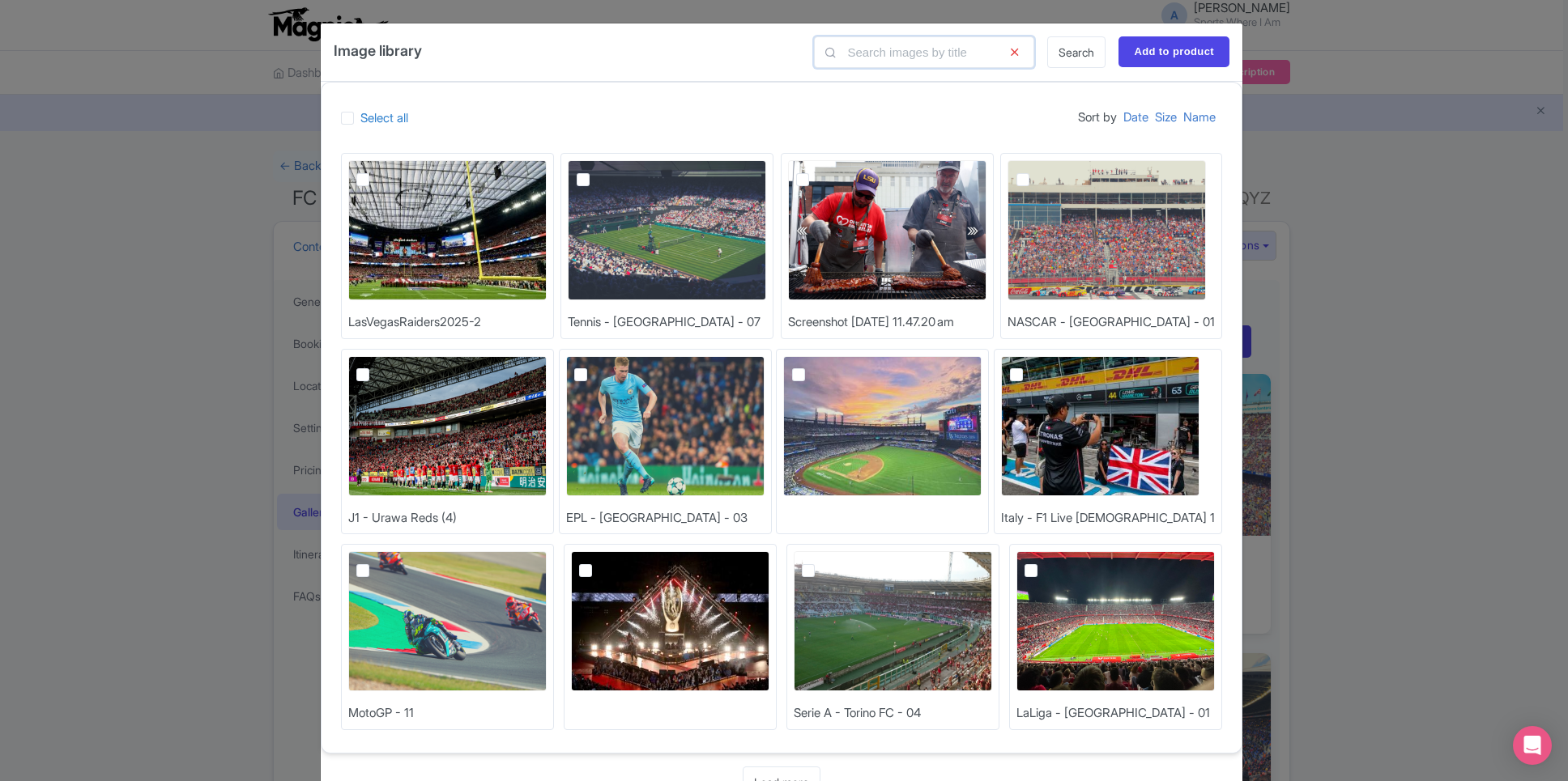
click at [948, 52] on input "text" at bounding box center [923, 52] width 220 height 31
type input "Barcelona"
click at [1083, 55] on link "Search" at bounding box center [1075, 52] width 58 height 31
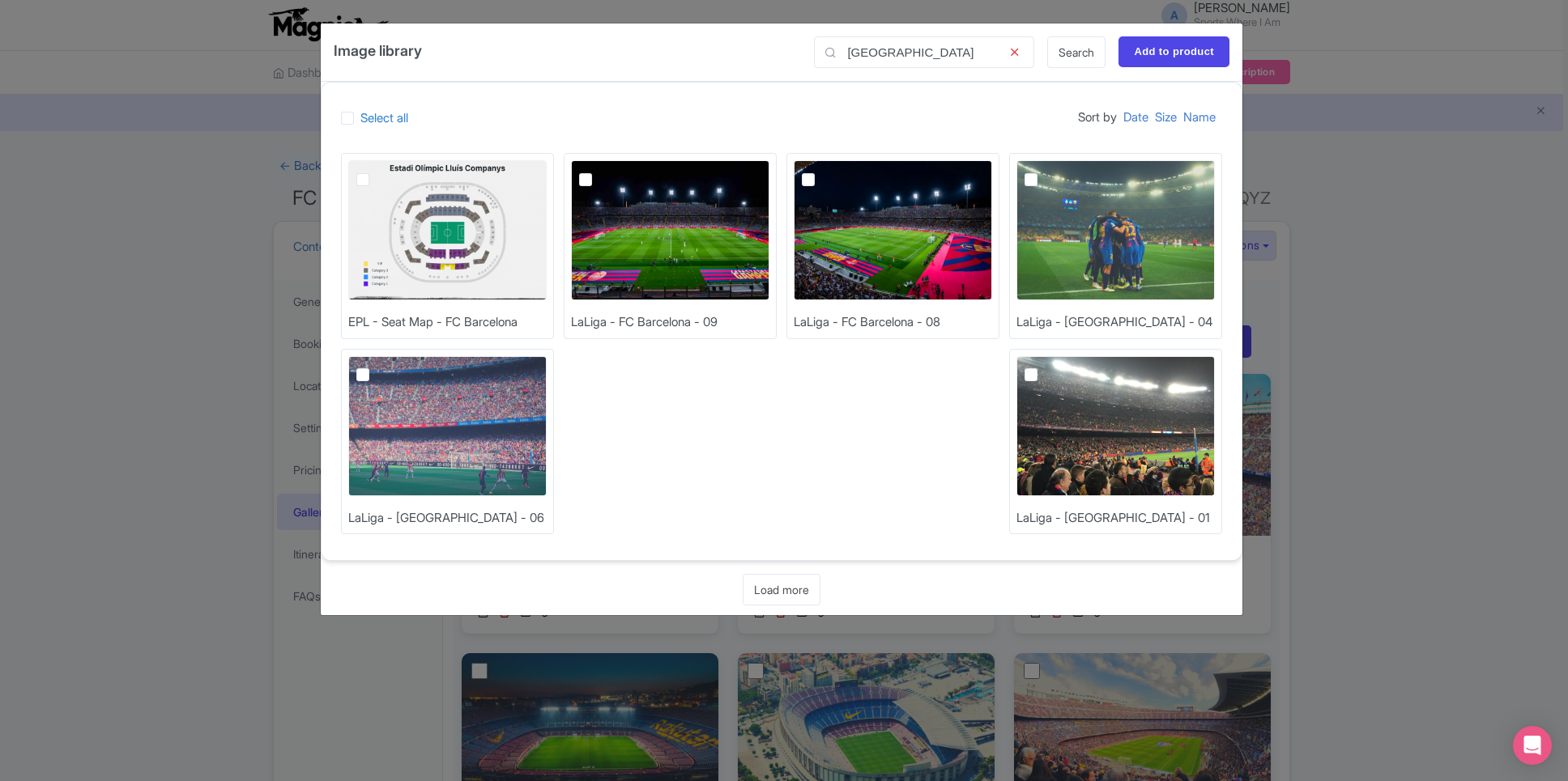
click at [1044, 170] on label at bounding box center [1044, 170] width 0 height 0
click at [1044, 171] on input "checkbox" at bounding box center [1049, 165] width 10 height 10
checkbox input "true"
drag, startPoint x: 752, startPoint y: 51, endPoint x: 877, endPoint y: 62, distance: 125.5
click at [877, 62] on div "Image library Barcelona Search Add to product" at bounding box center [781, 52] width 922 height 58
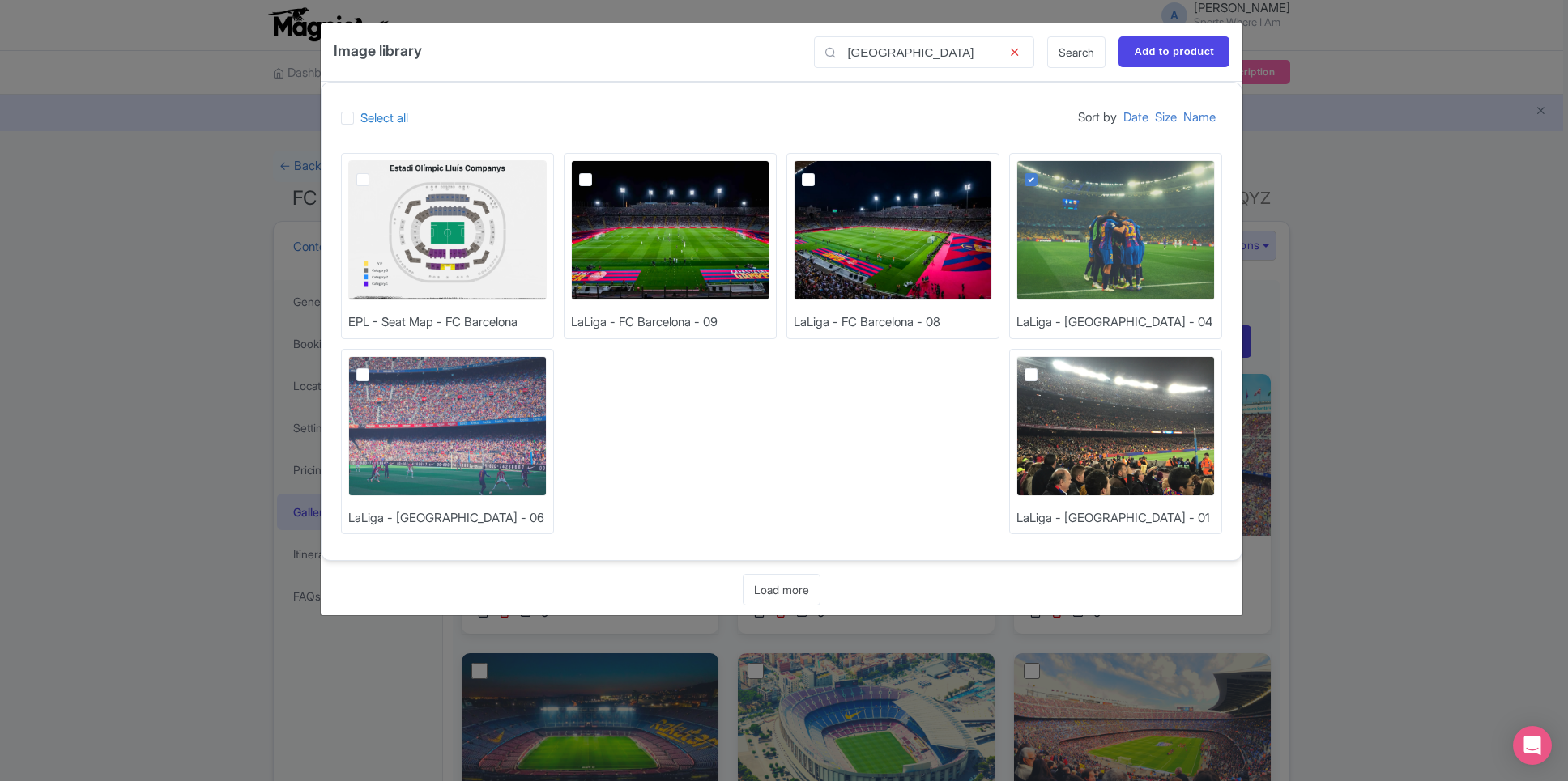
click at [376, 366] on label at bounding box center [376, 366] width 0 height 0
click at [376, 366] on input "checkbox" at bounding box center [381, 361] width 10 height 10
checkbox input "true"
click at [1044, 366] on label at bounding box center [1044, 366] width 0 height 0
click at [1044, 366] on input "checkbox" at bounding box center [1049, 361] width 10 height 10
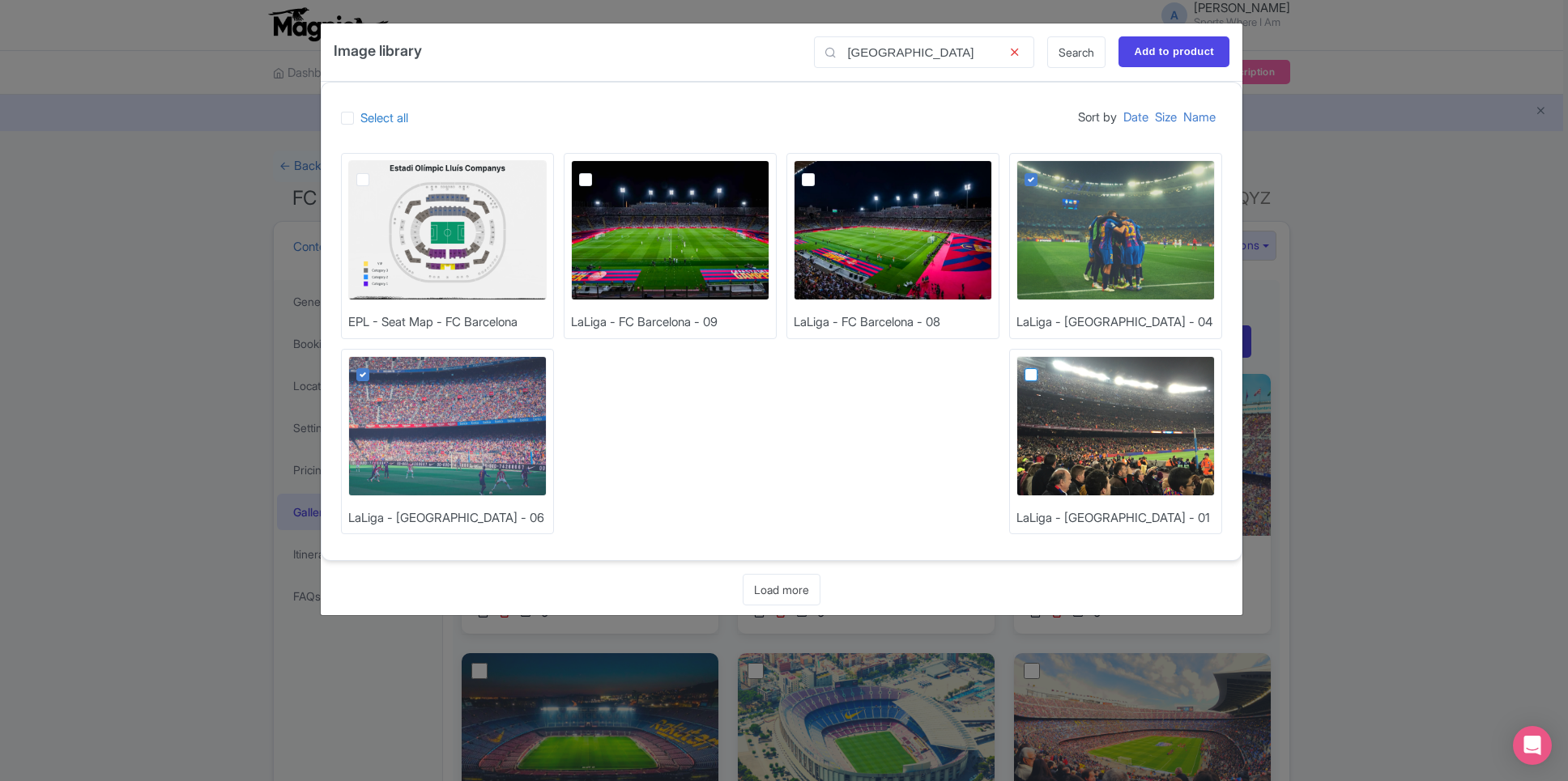
checkbox input "true"
click at [1167, 52] on input "Add to product" at bounding box center [1173, 52] width 111 height 30
type input "Adding..."
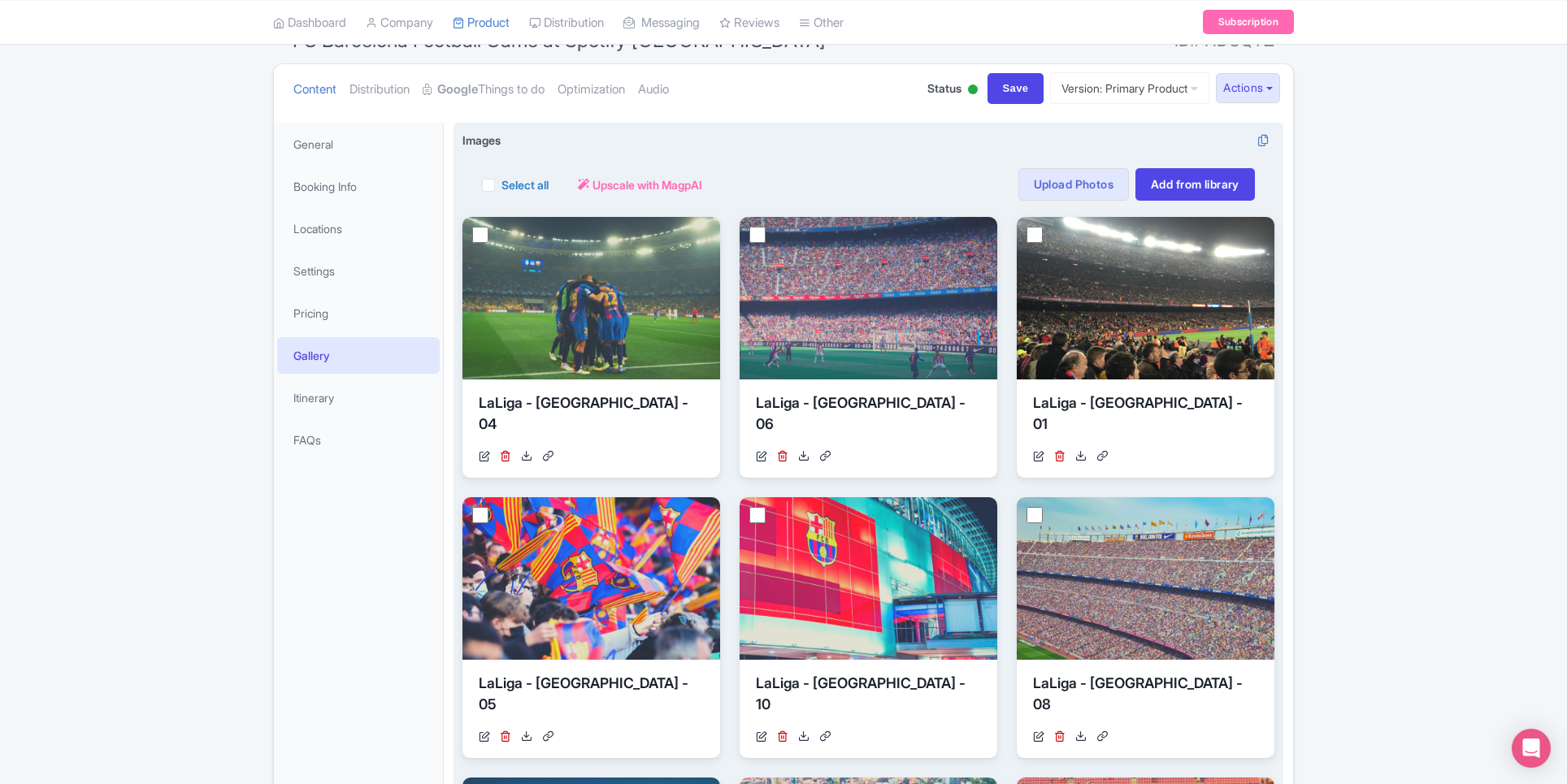
scroll to position [170, 0]
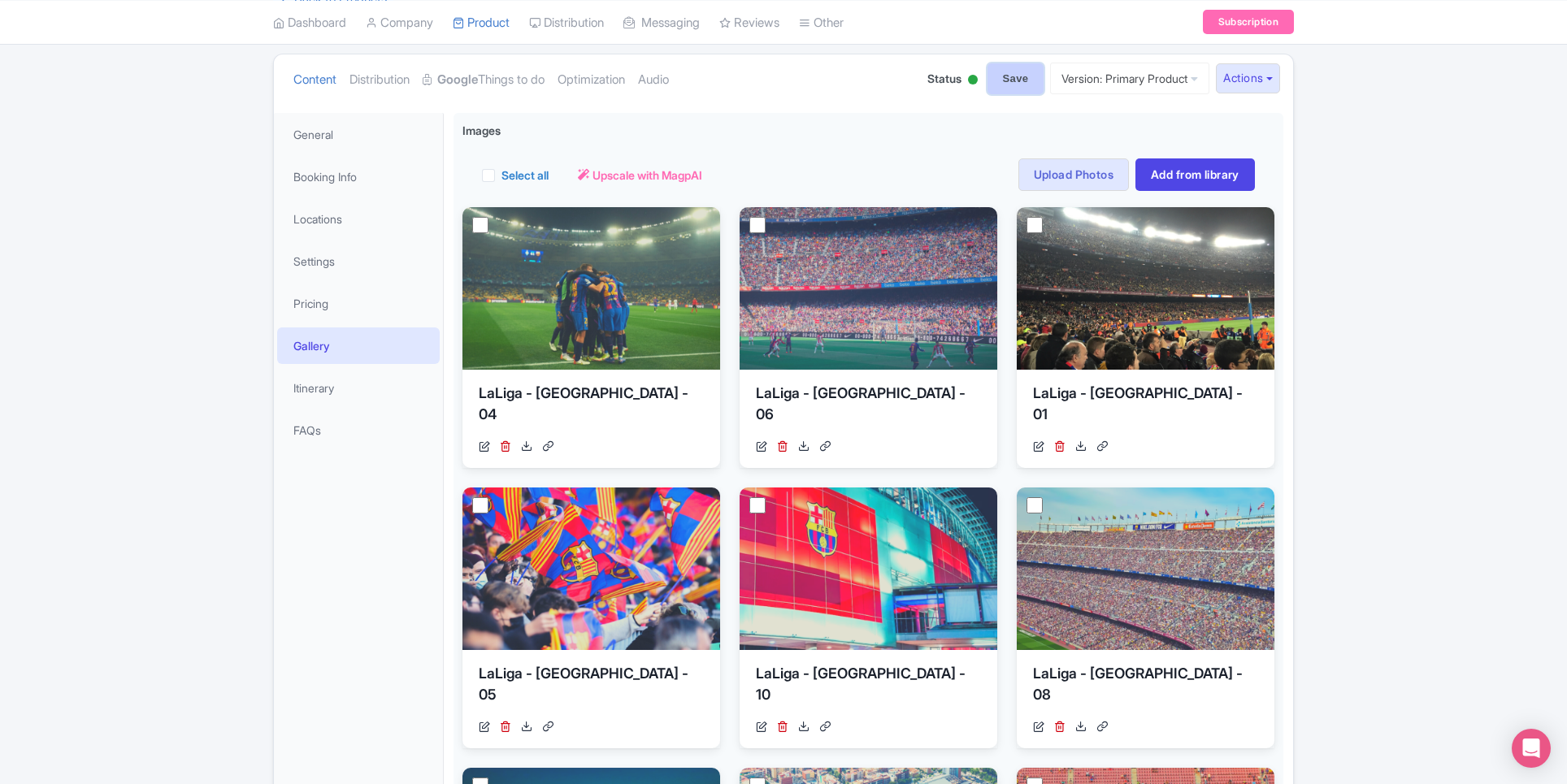
click at [994, 86] on input "Save" at bounding box center [1016, 79] width 57 height 31
type input "Saving..."
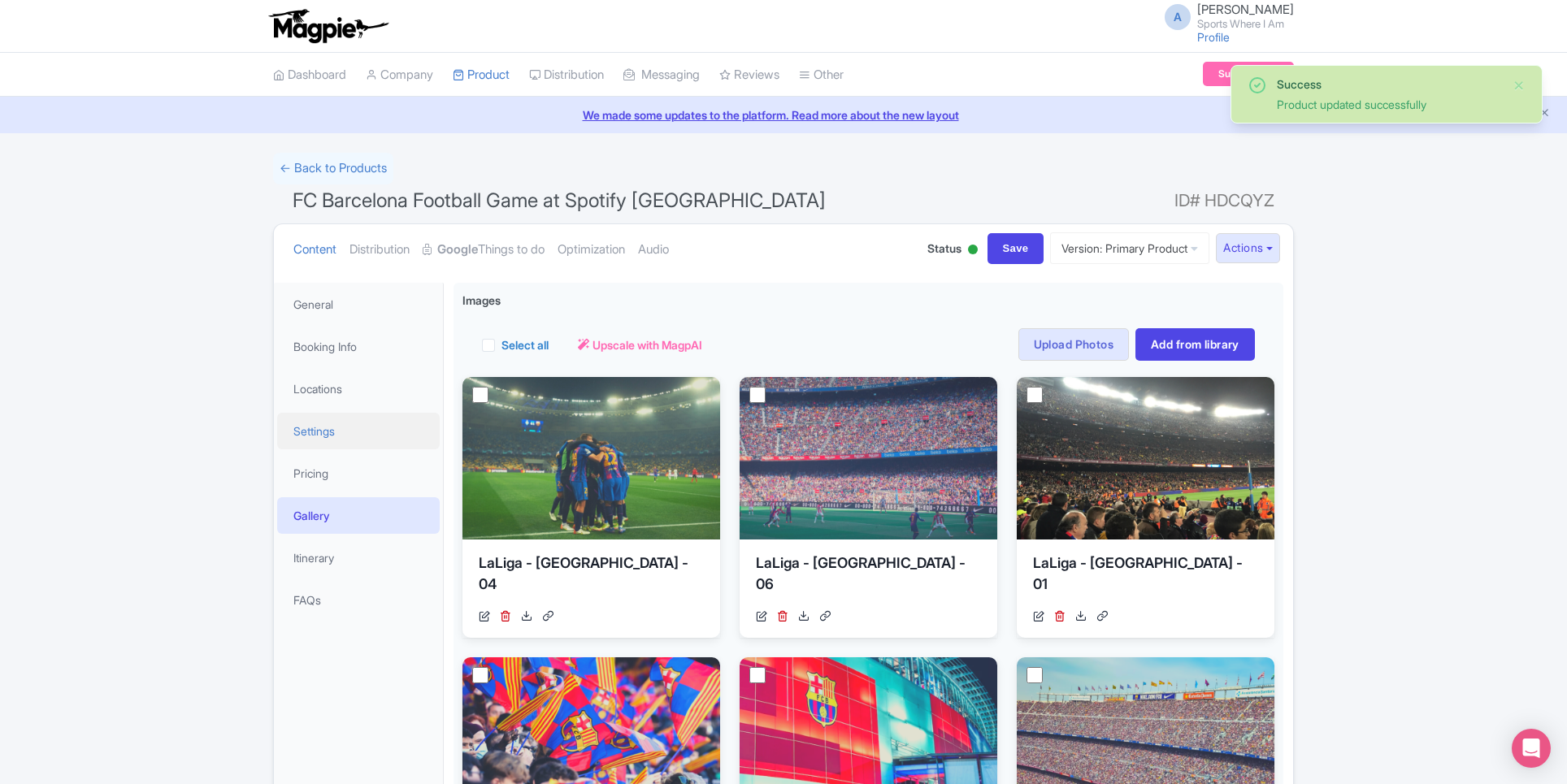
click at [333, 442] on link "Settings" at bounding box center [359, 431] width 163 height 36
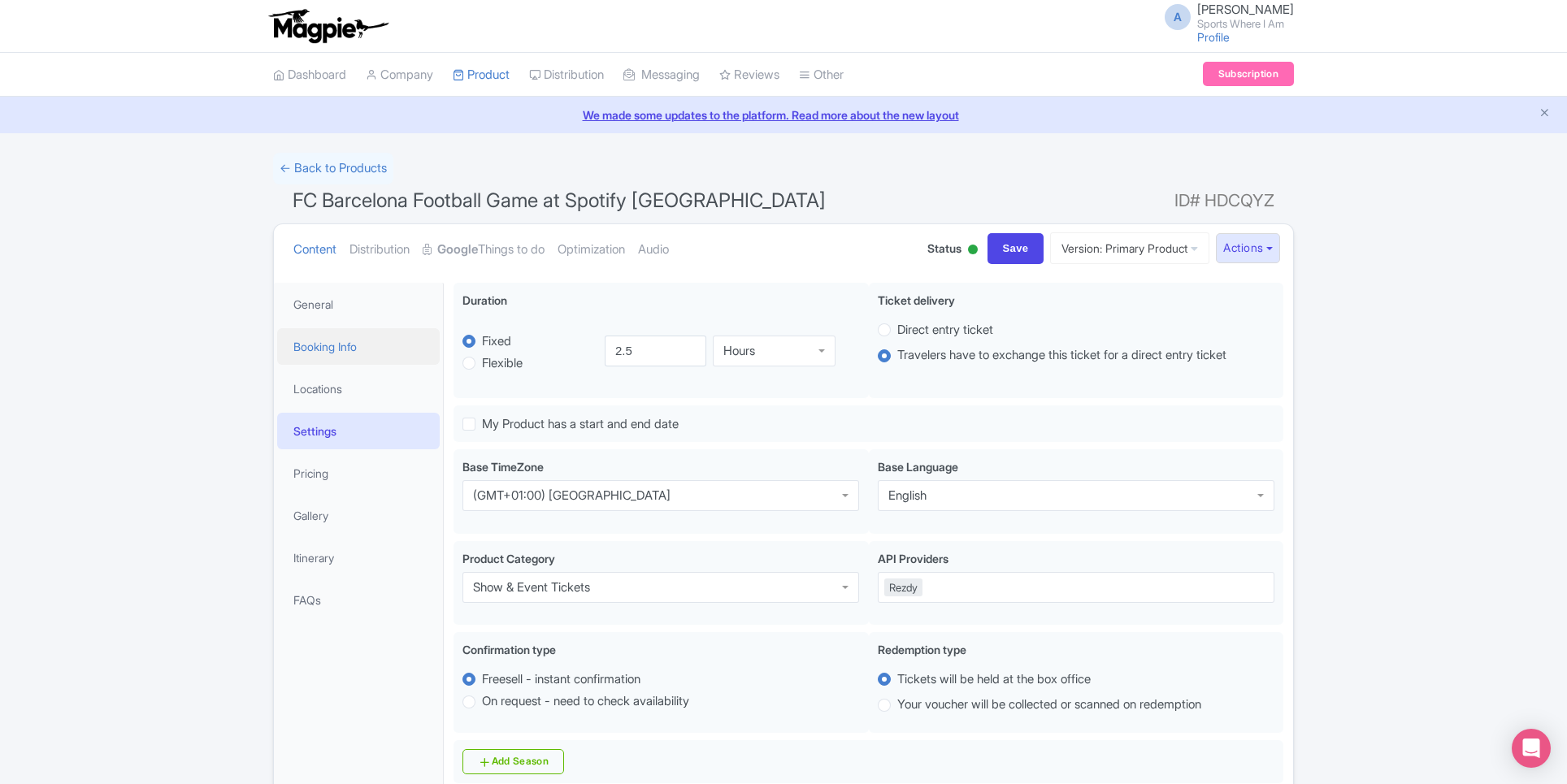
click at [343, 337] on link "Booking Info" at bounding box center [359, 346] width 163 height 36
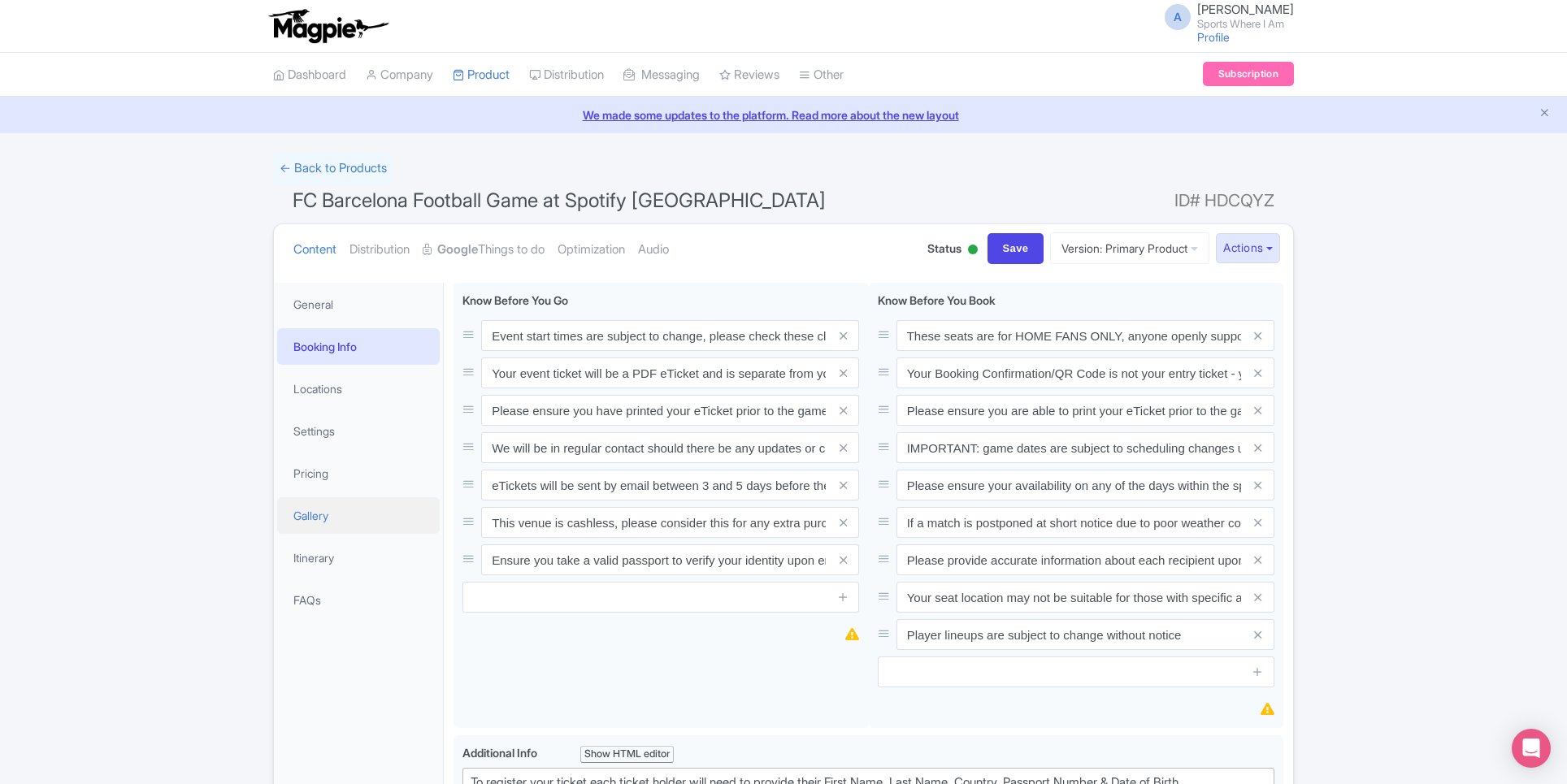
click at [340, 512] on link "Gallery" at bounding box center [359, 515] width 163 height 36
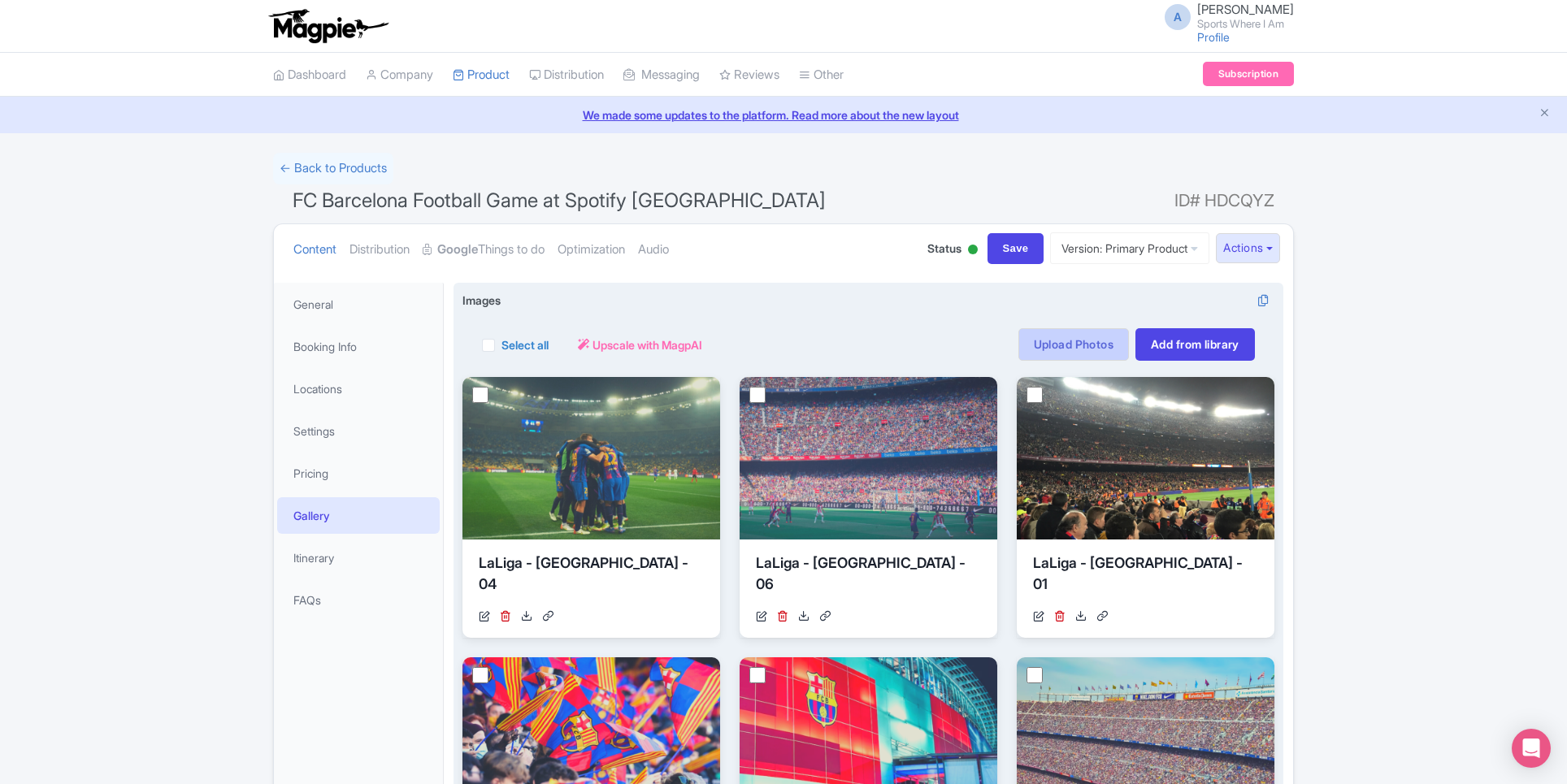
click at [1070, 342] on link "Upload Photos" at bounding box center [1073, 344] width 110 height 32
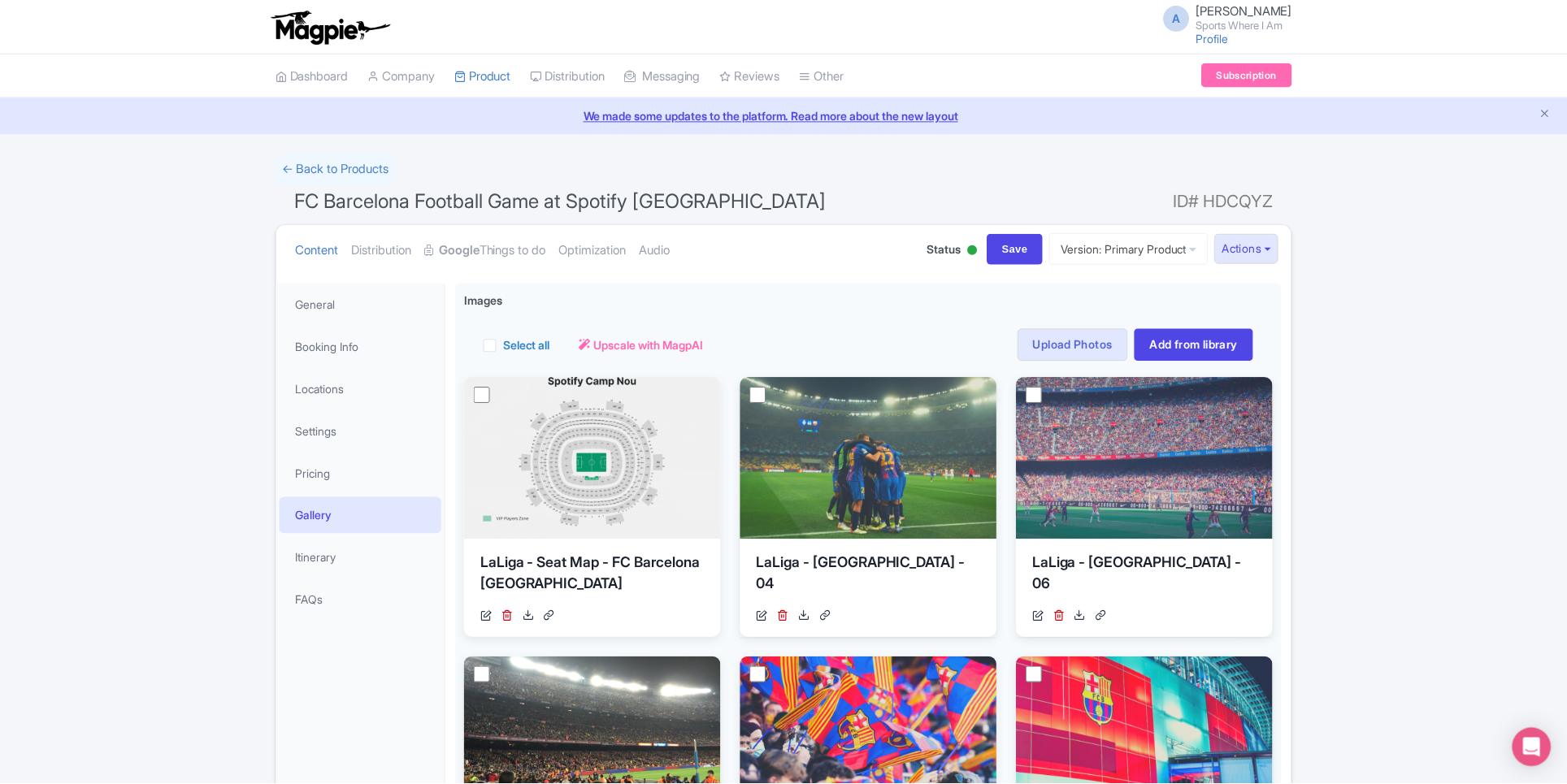
scroll to position [282, 0]
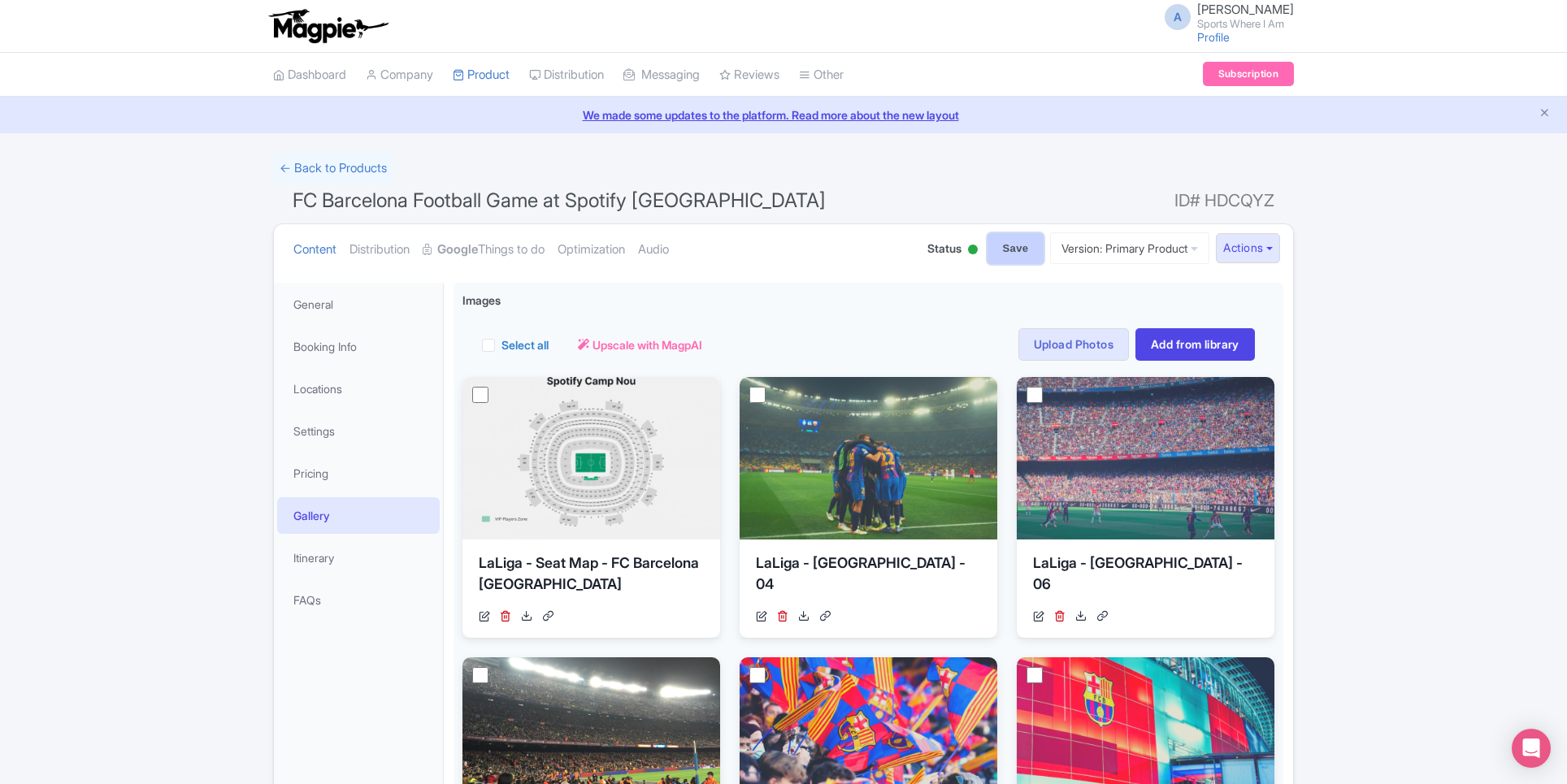
click at [1012, 236] on input "Save" at bounding box center [1016, 248] width 57 height 31
type input "Saving..."
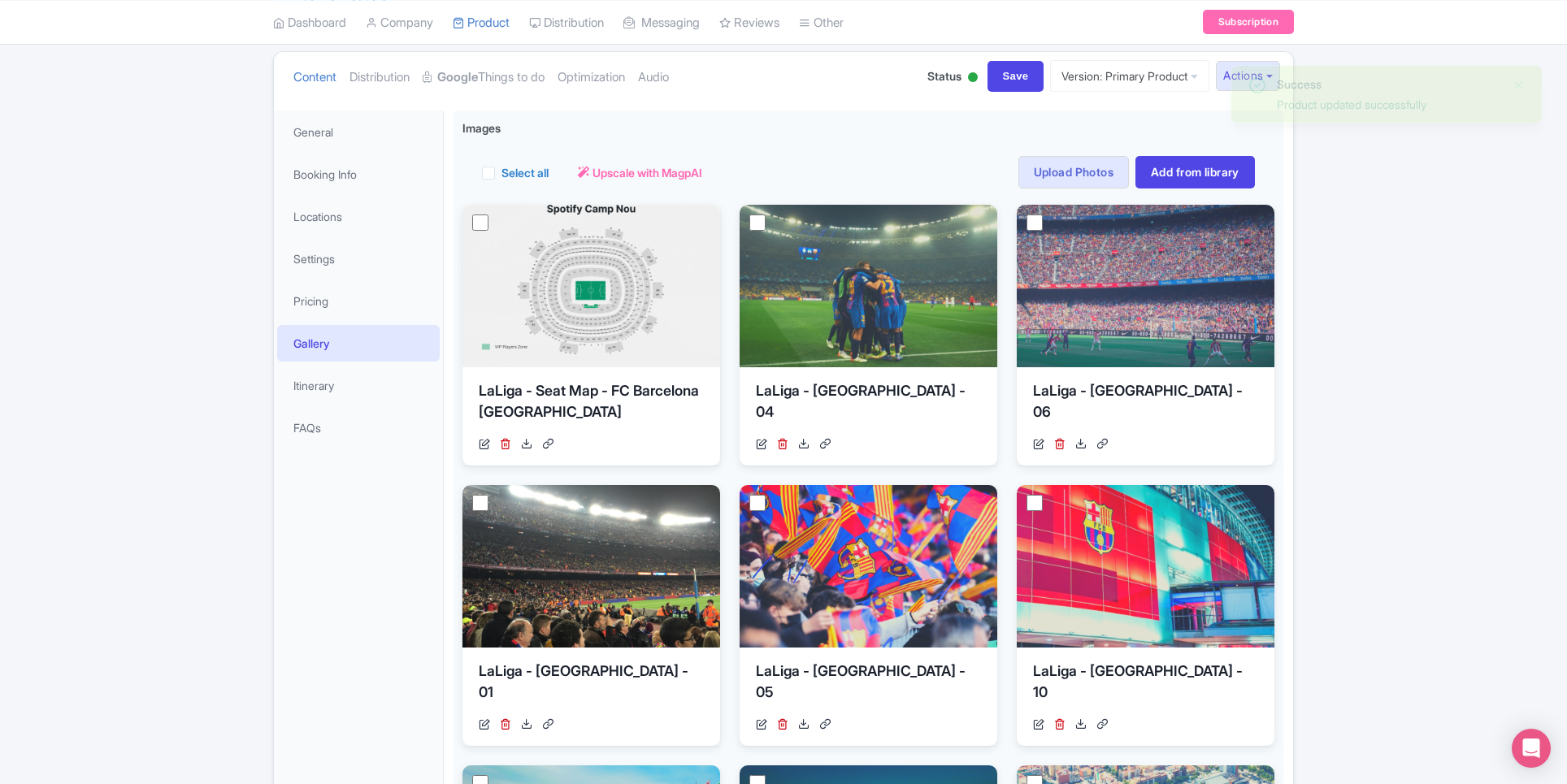
scroll to position [153, 0]
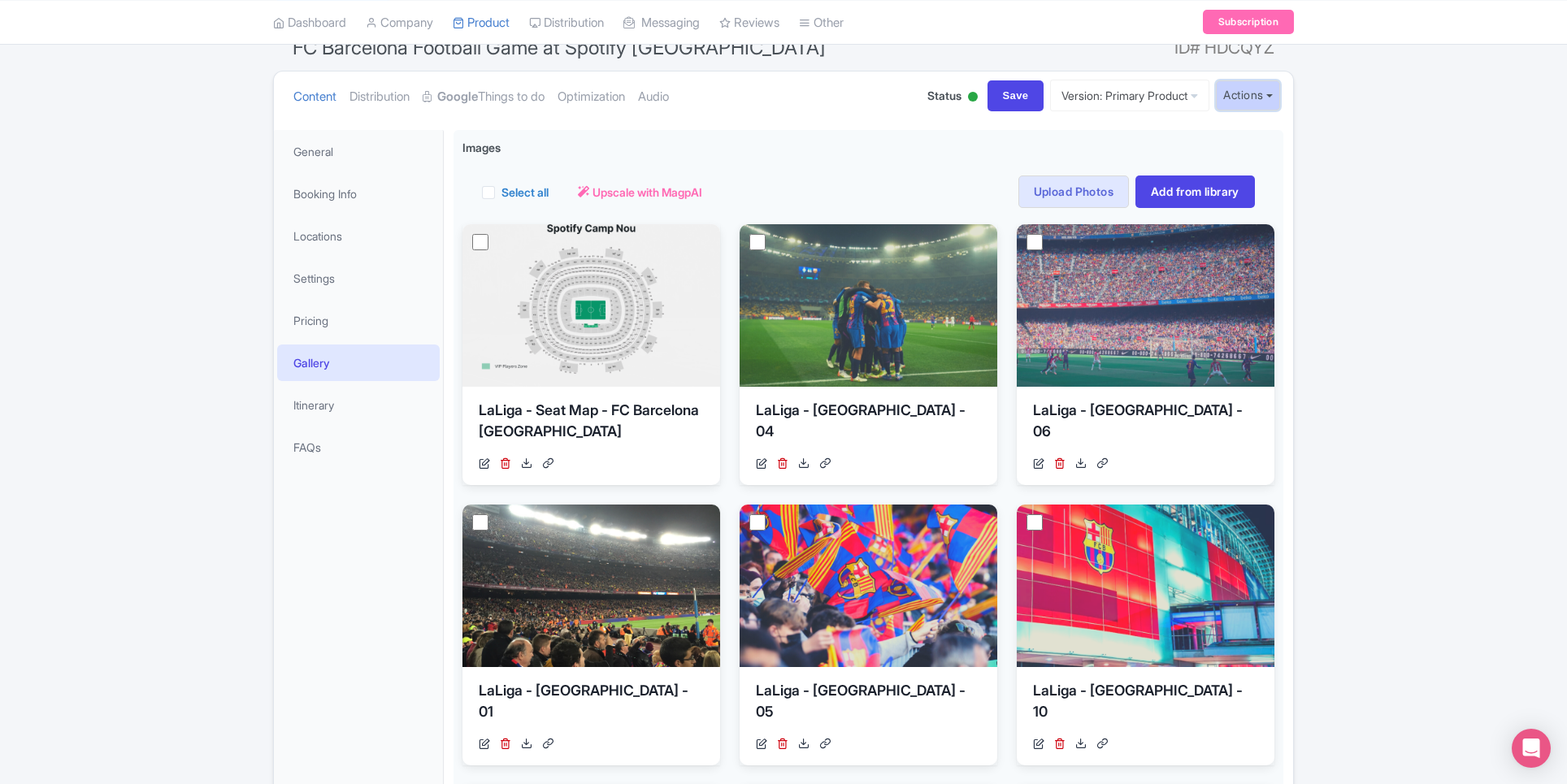
click at [1257, 102] on button "Actions" at bounding box center [1248, 95] width 64 height 30
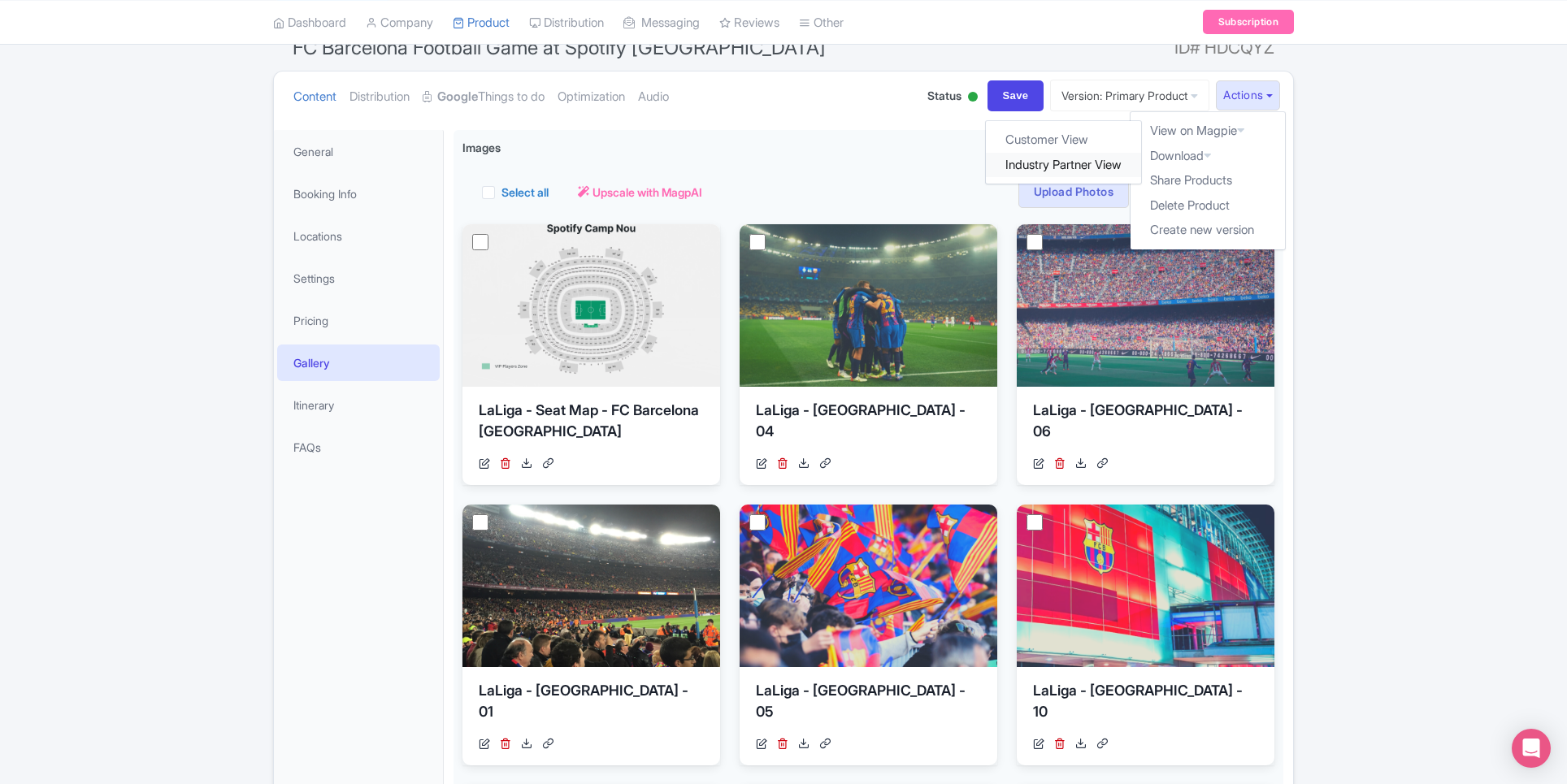
click at [1073, 168] on link "Industry Partner View" at bounding box center [1064, 165] width 155 height 25
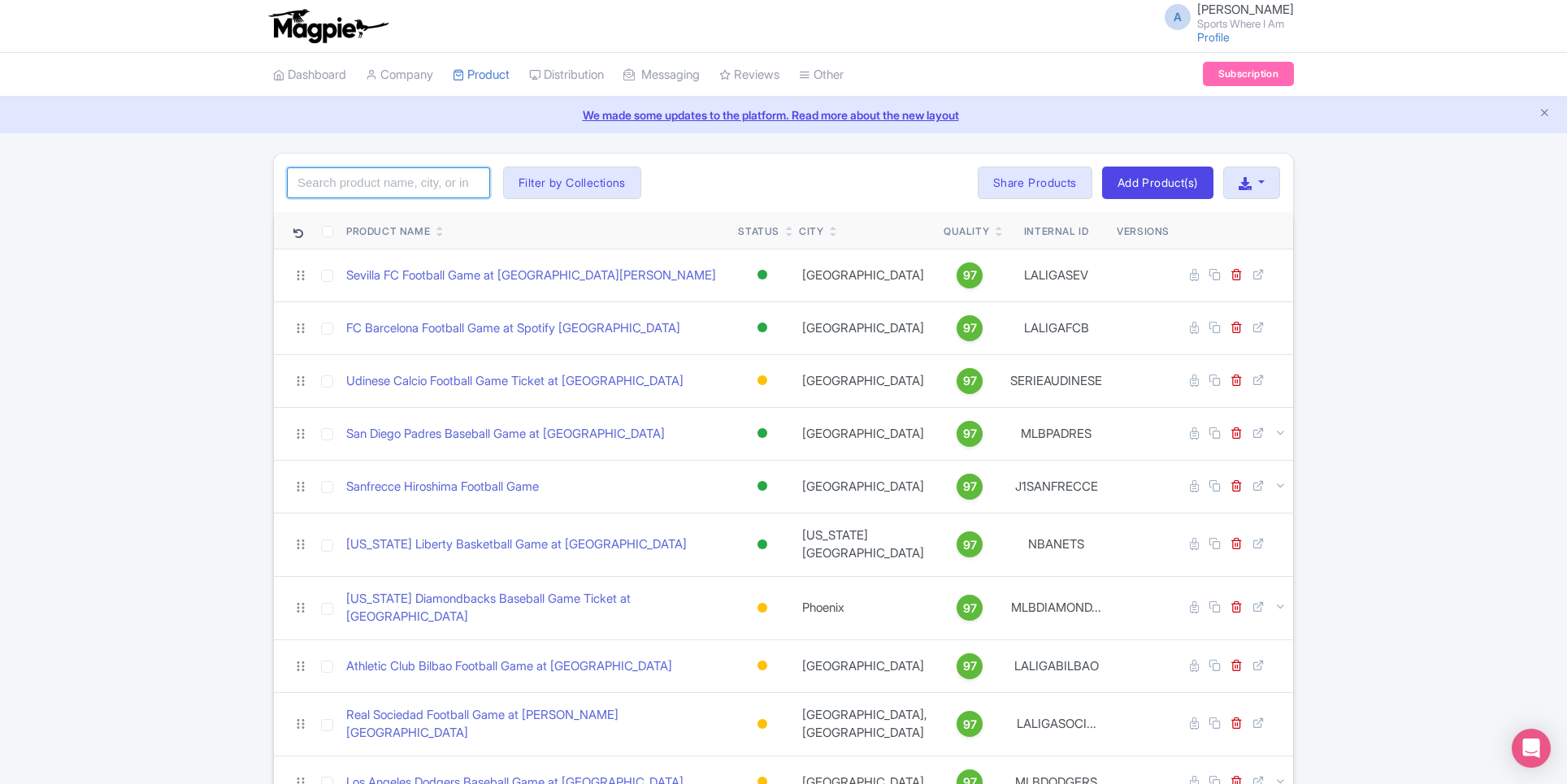
click at [404, 175] on input "search" at bounding box center [388, 182] width 204 height 31
type input "LAFC"
click button "Search" at bounding box center [0, 0] width 0 height 0
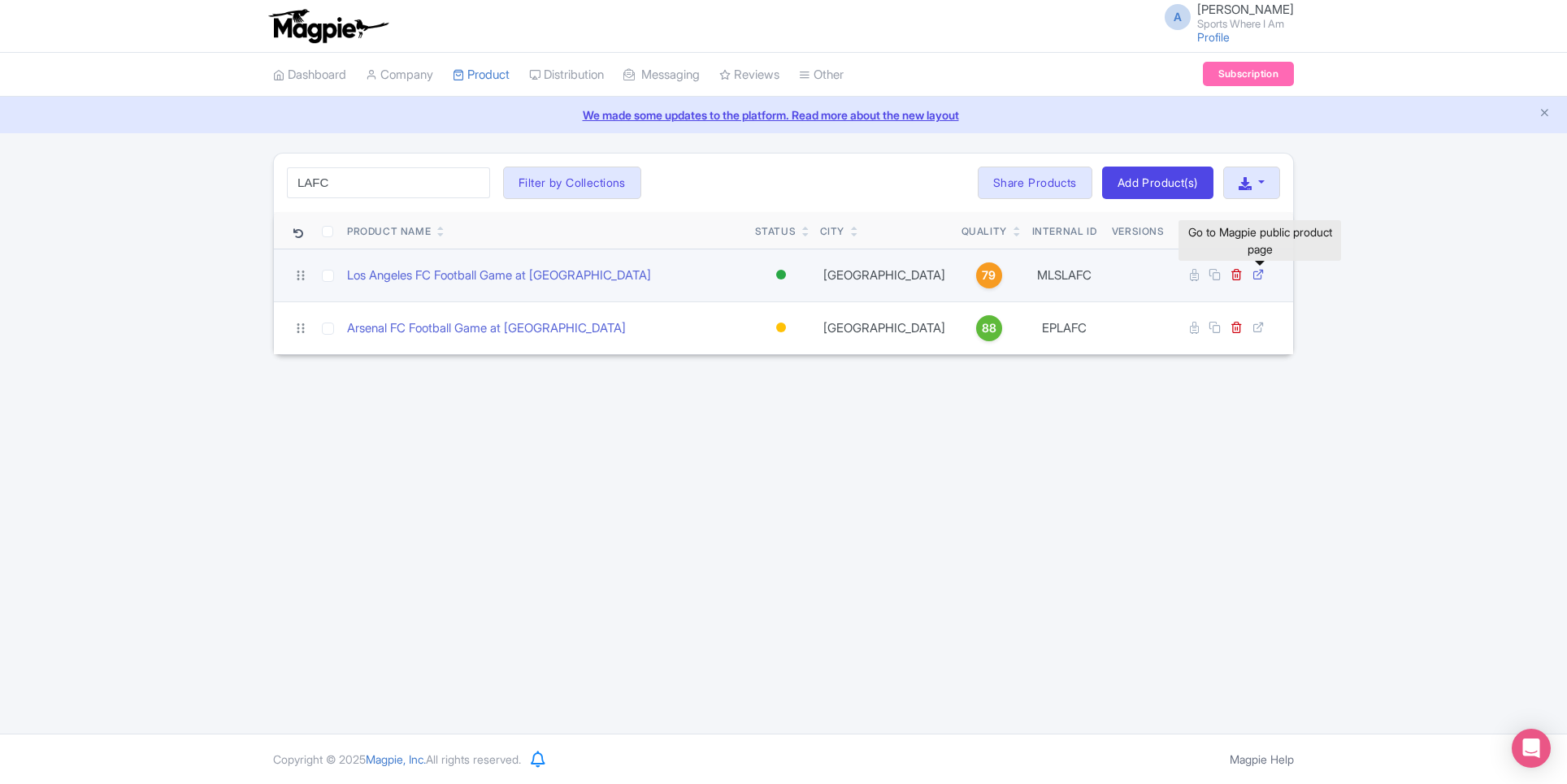
click at [1258, 271] on icon at bounding box center [1258, 274] width 12 height 12
click at [416, 270] on link "Los Angeles FC Football Game at [GEOGRAPHIC_DATA]" at bounding box center [499, 275] width 304 height 19
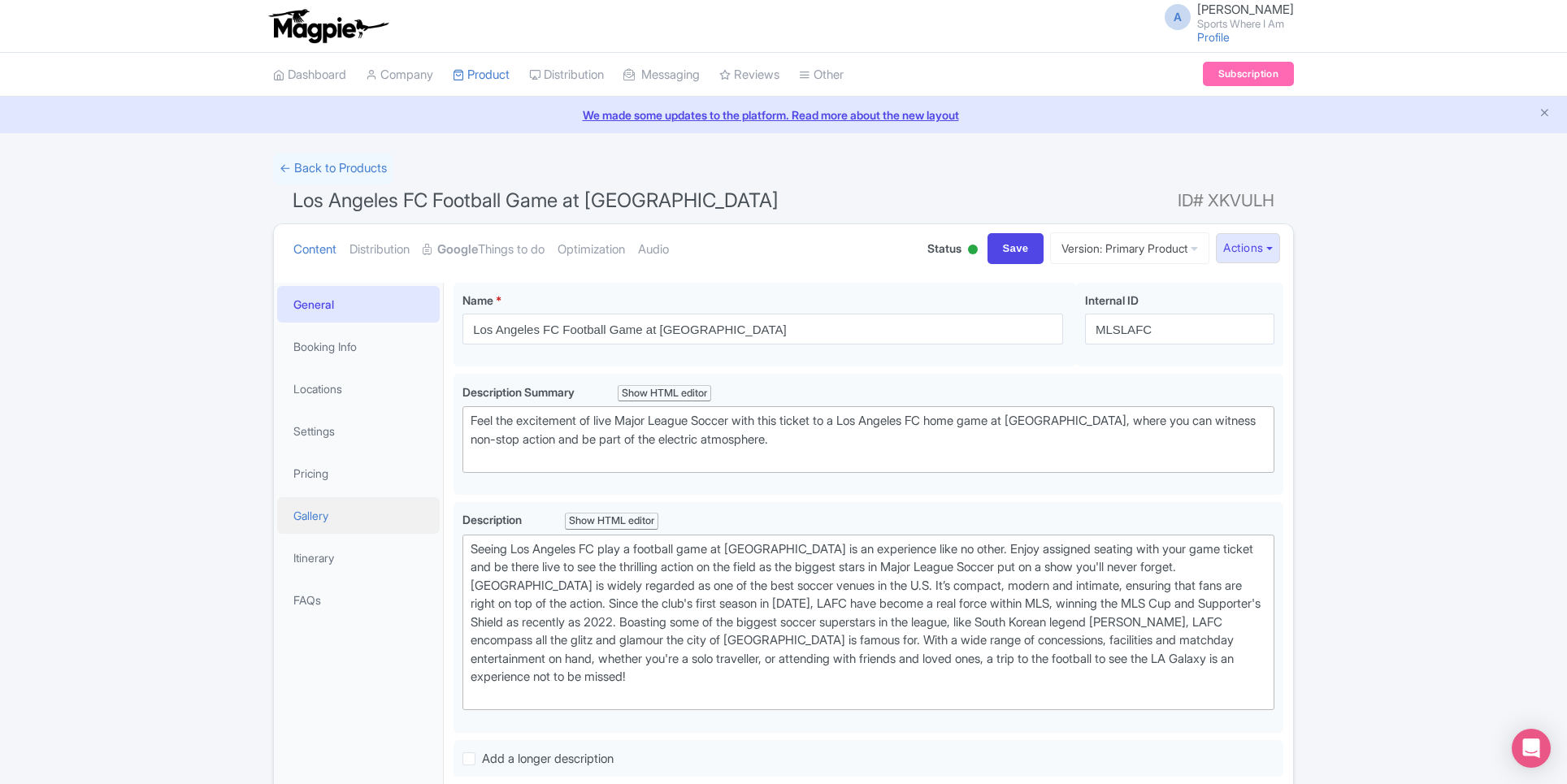
click at [333, 508] on link "Gallery" at bounding box center [359, 515] width 163 height 36
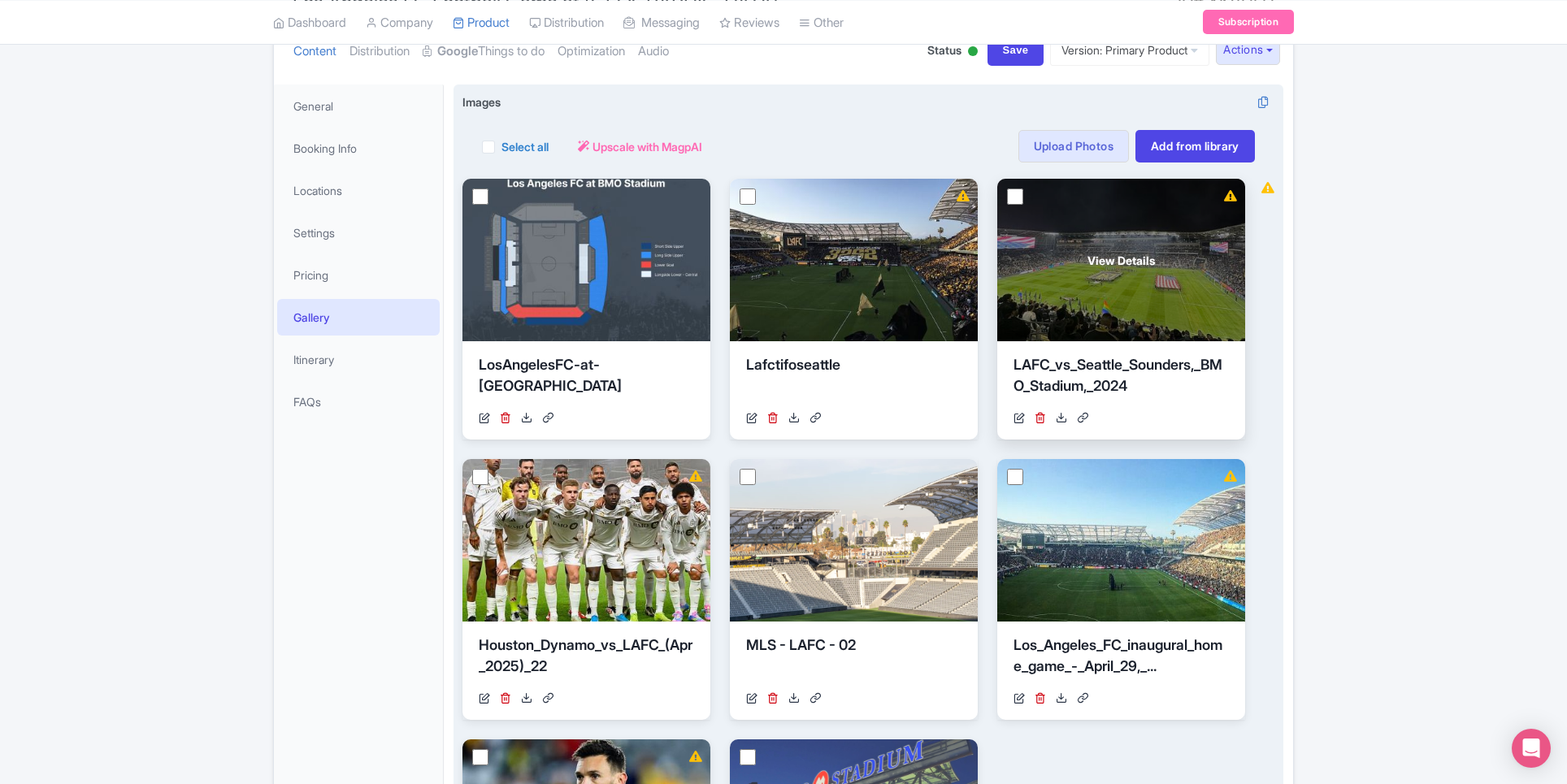
scroll to position [184, 0]
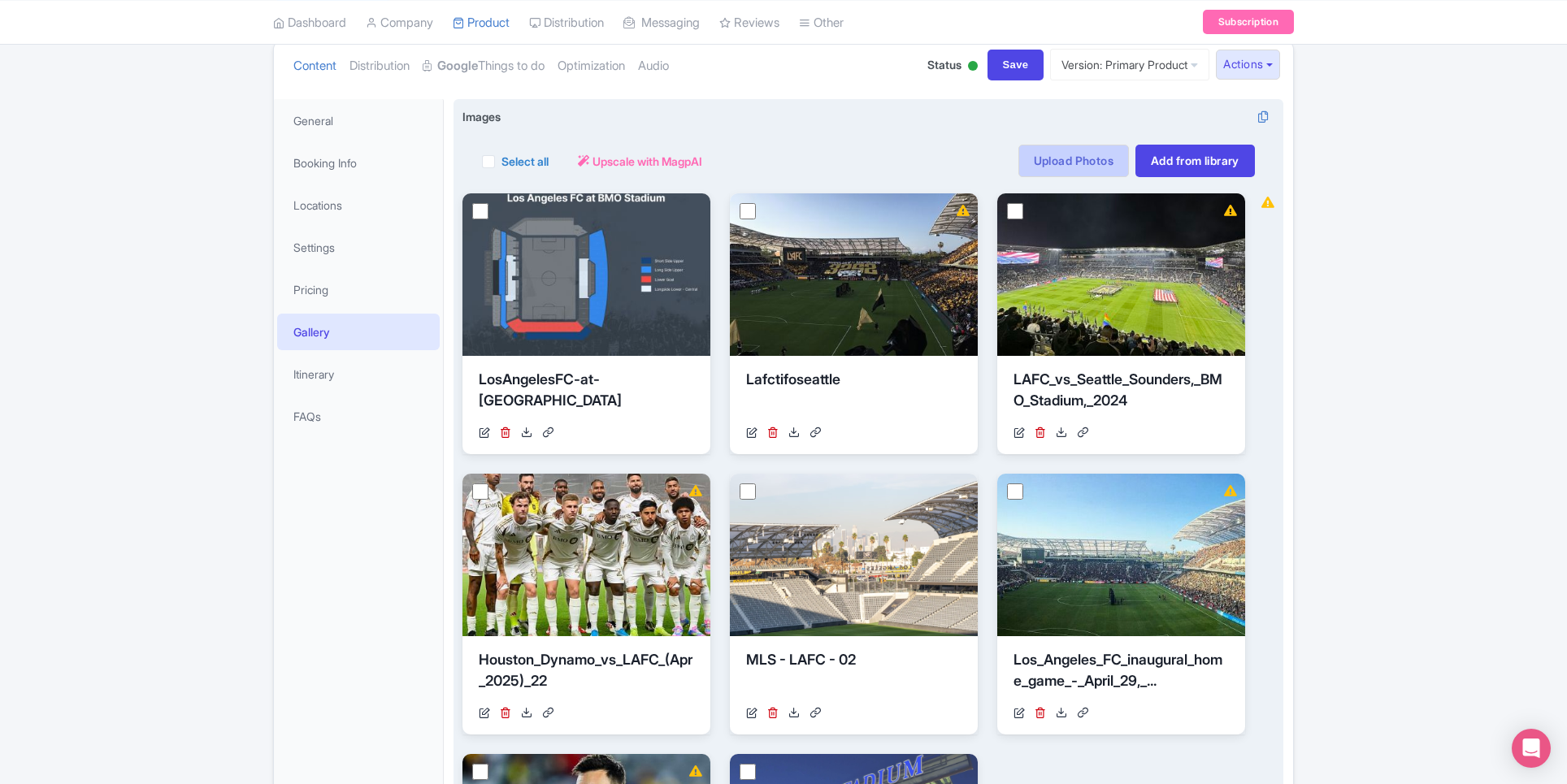
click at [1082, 173] on link "Upload Photos" at bounding box center [1073, 161] width 110 height 32
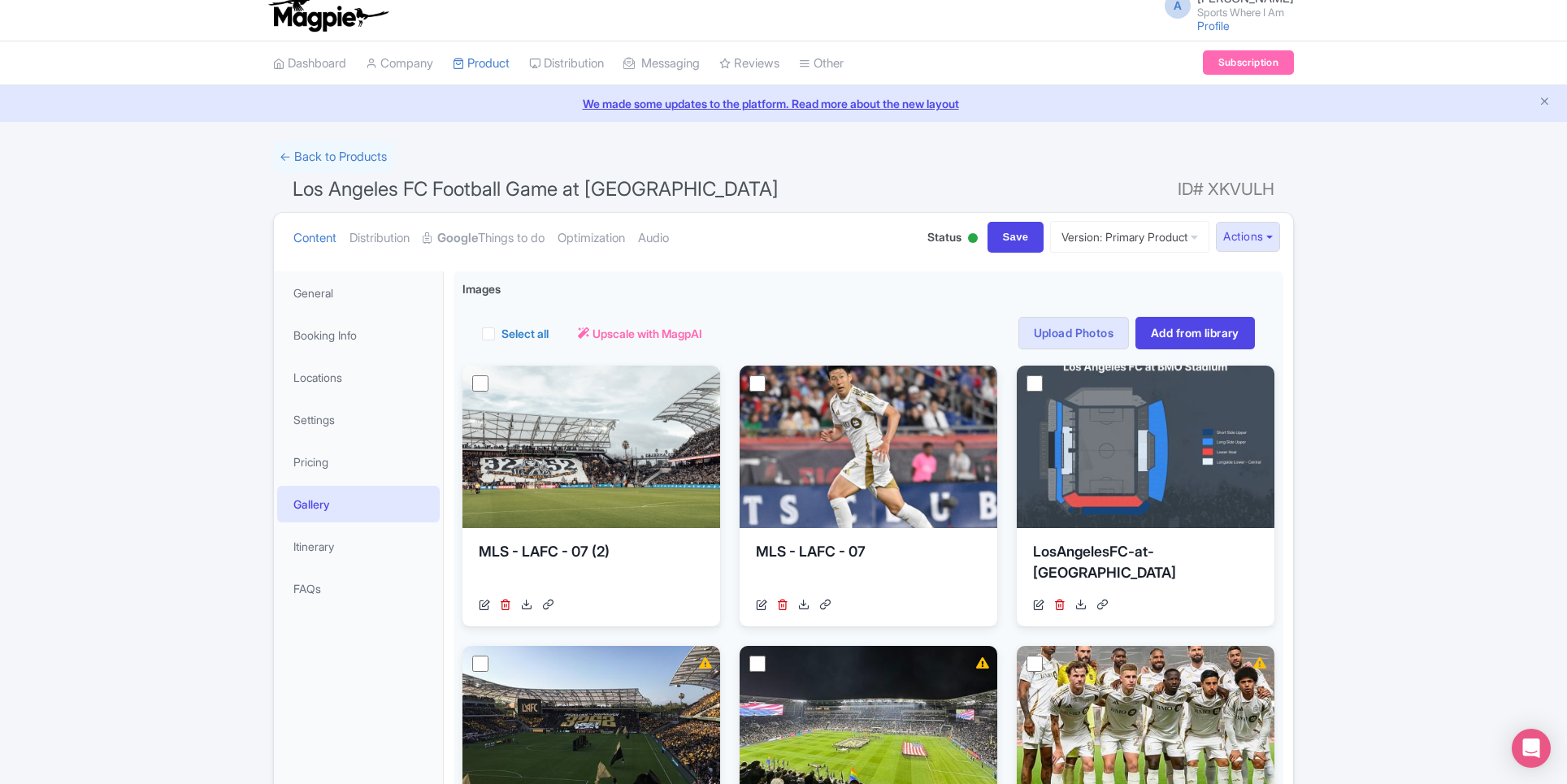
scroll to position [8, 0]
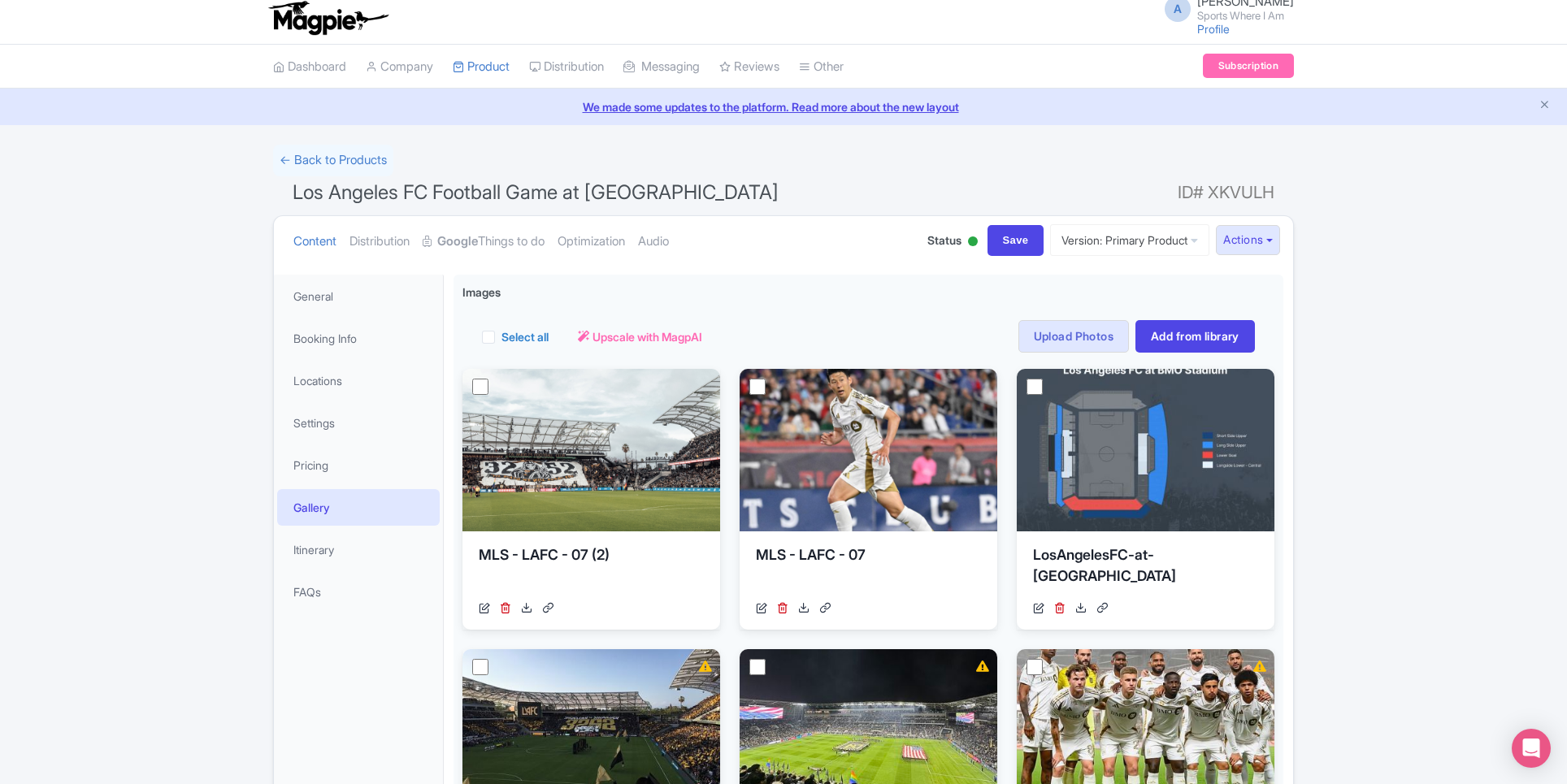
click at [1227, 254] on div "Content Distribution Google Things to do Optimization Audio Status Active Inact…" at bounding box center [784, 241] width 1019 height 49
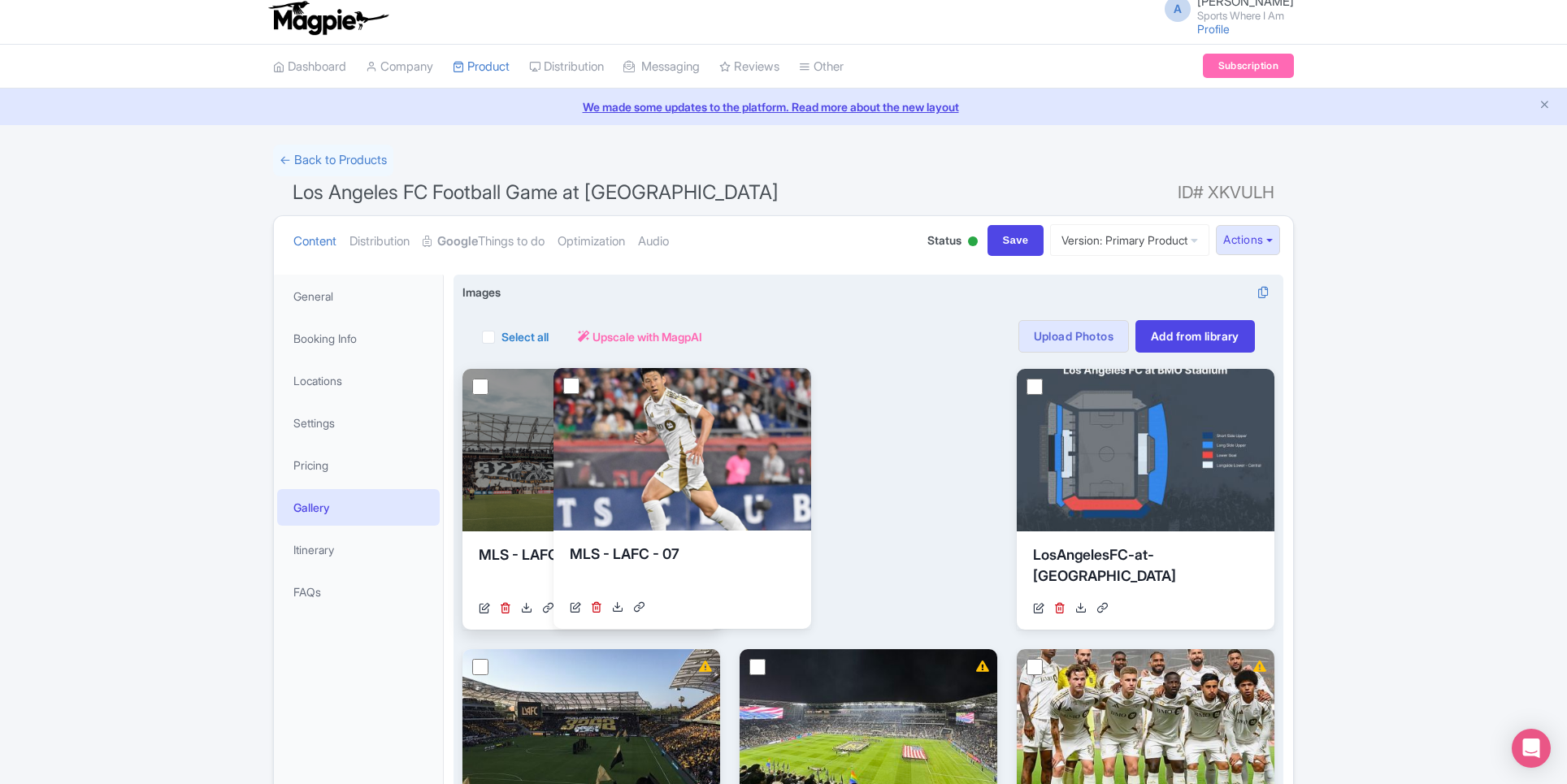
drag, startPoint x: 825, startPoint y: 476, endPoint x: 539, endPoint y: 484, distance: 286.1
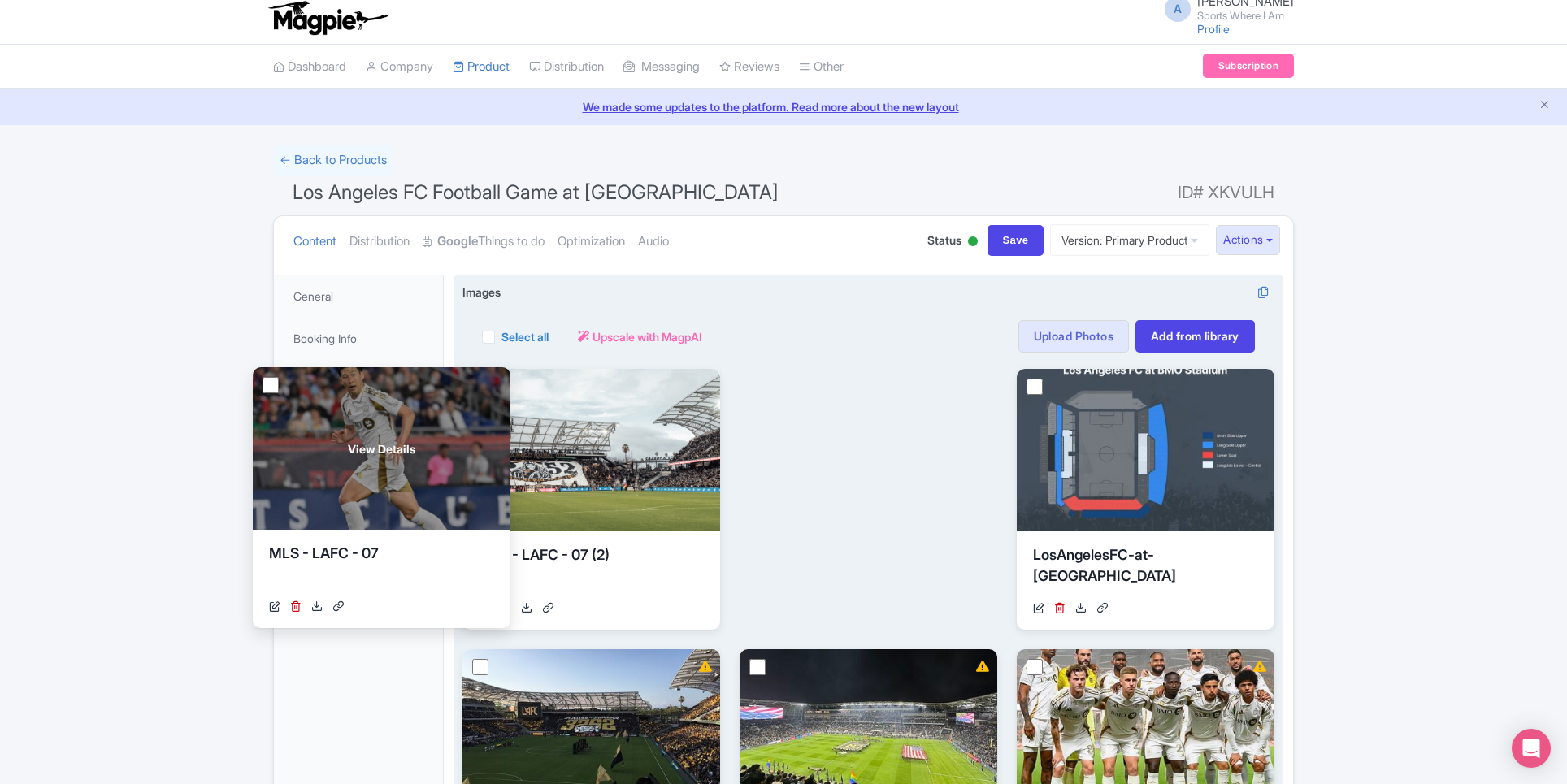
drag, startPoint x: 848, startPoint y: 492, endPoint x: 362, endPoint y: 488, distance: 486.0
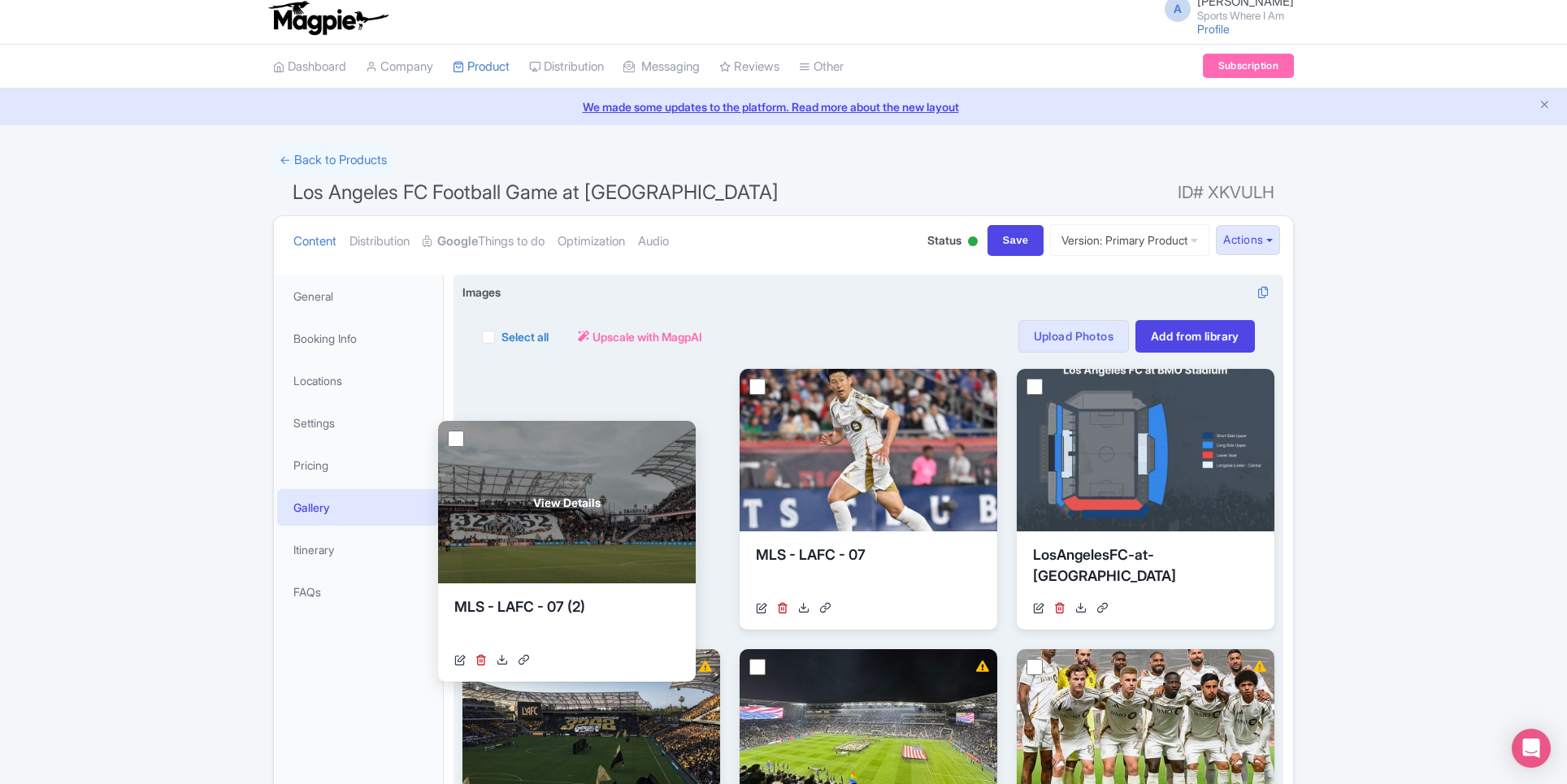
drag, startPoint x: 571, startPoint y: 483, endPoint x: 538, endPoint y: 536, distance: 62.4
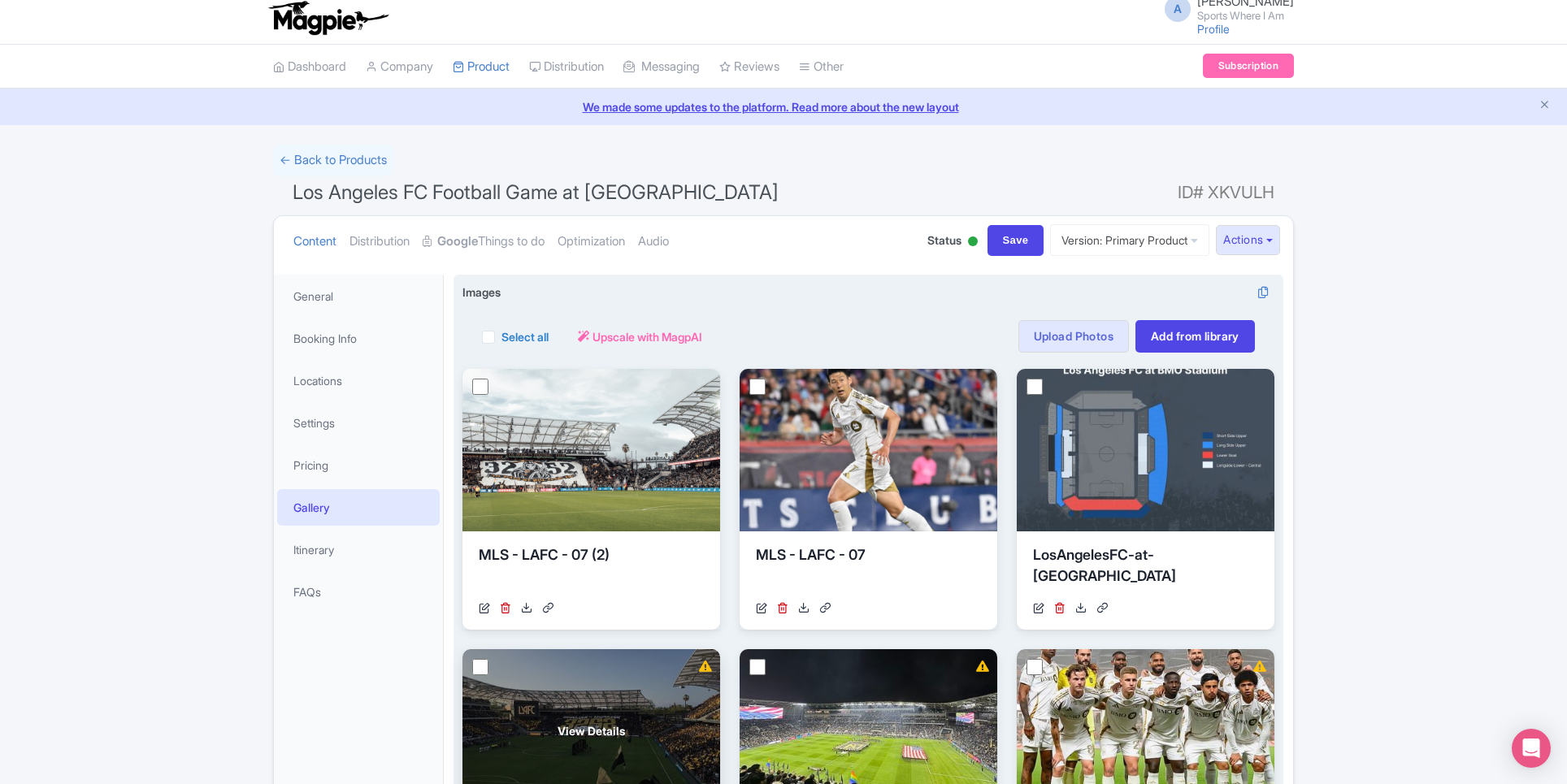
scroll to position [92, 0]
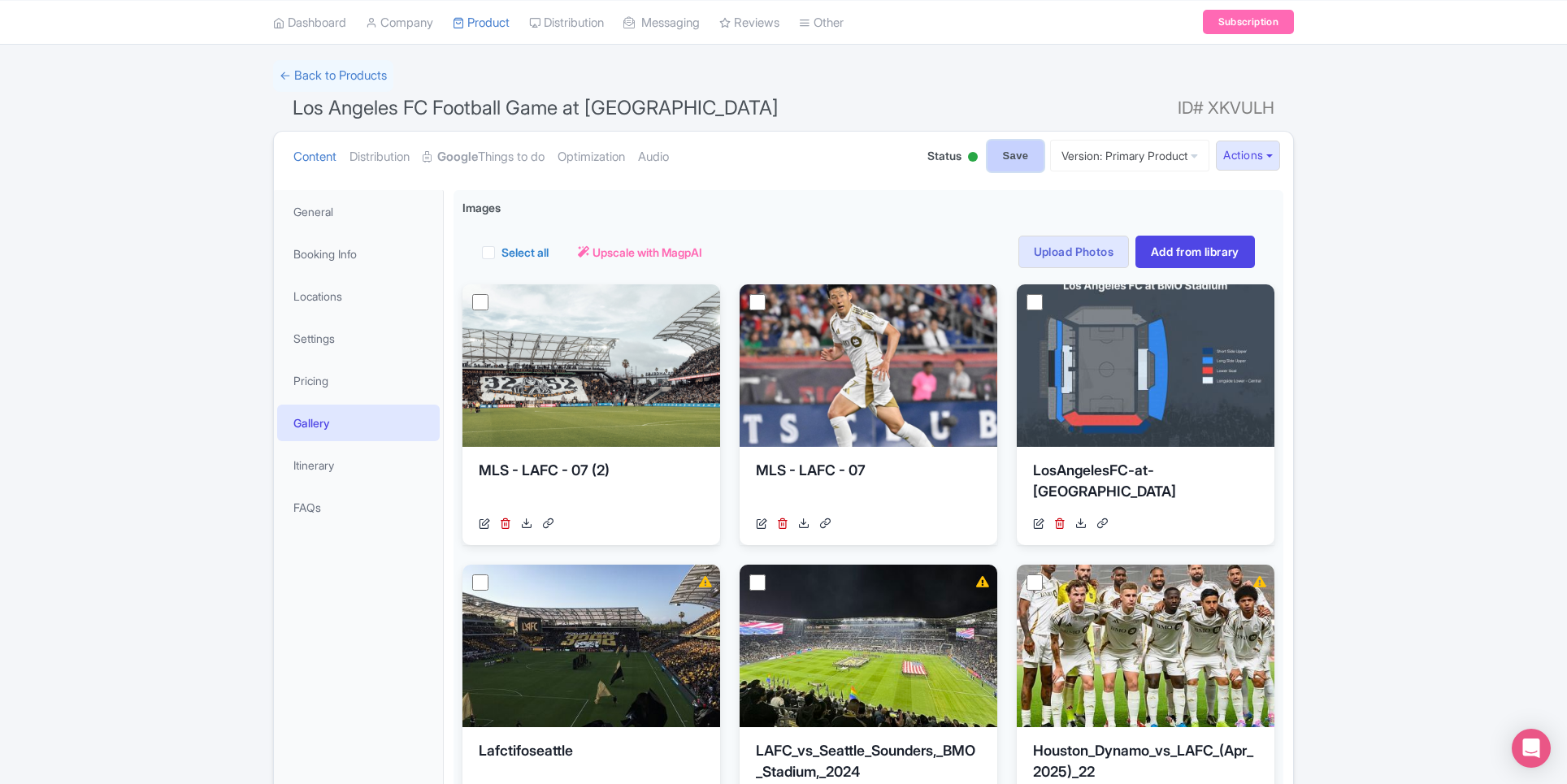
click at [1005, 163] on input "Save" at bounding box center [1016, 156] width 57 height 31
type input "Saving..."
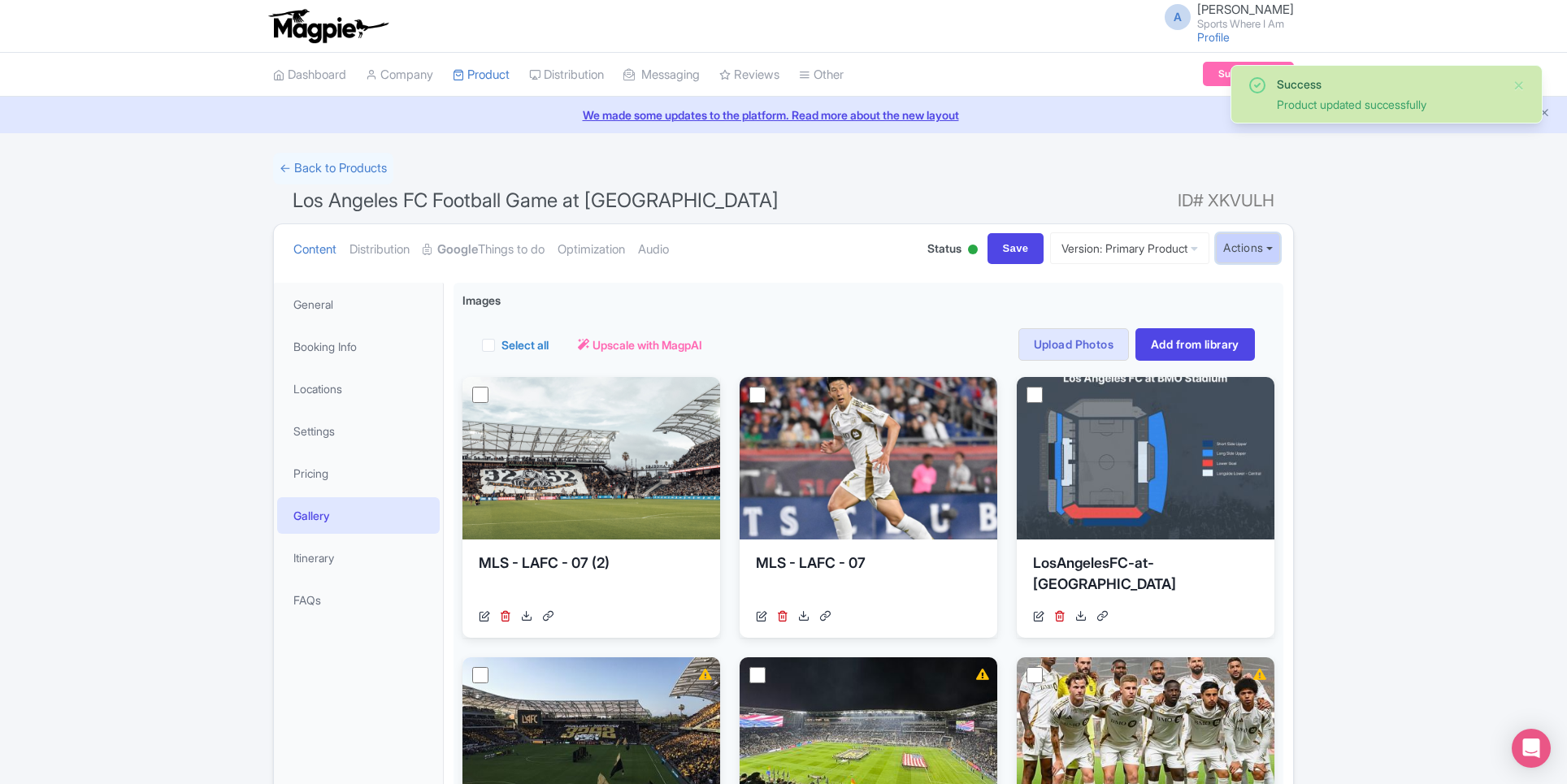
click at [1259, 243] on button "Actions" at bounding box center [1248, 247] width 64 height 30
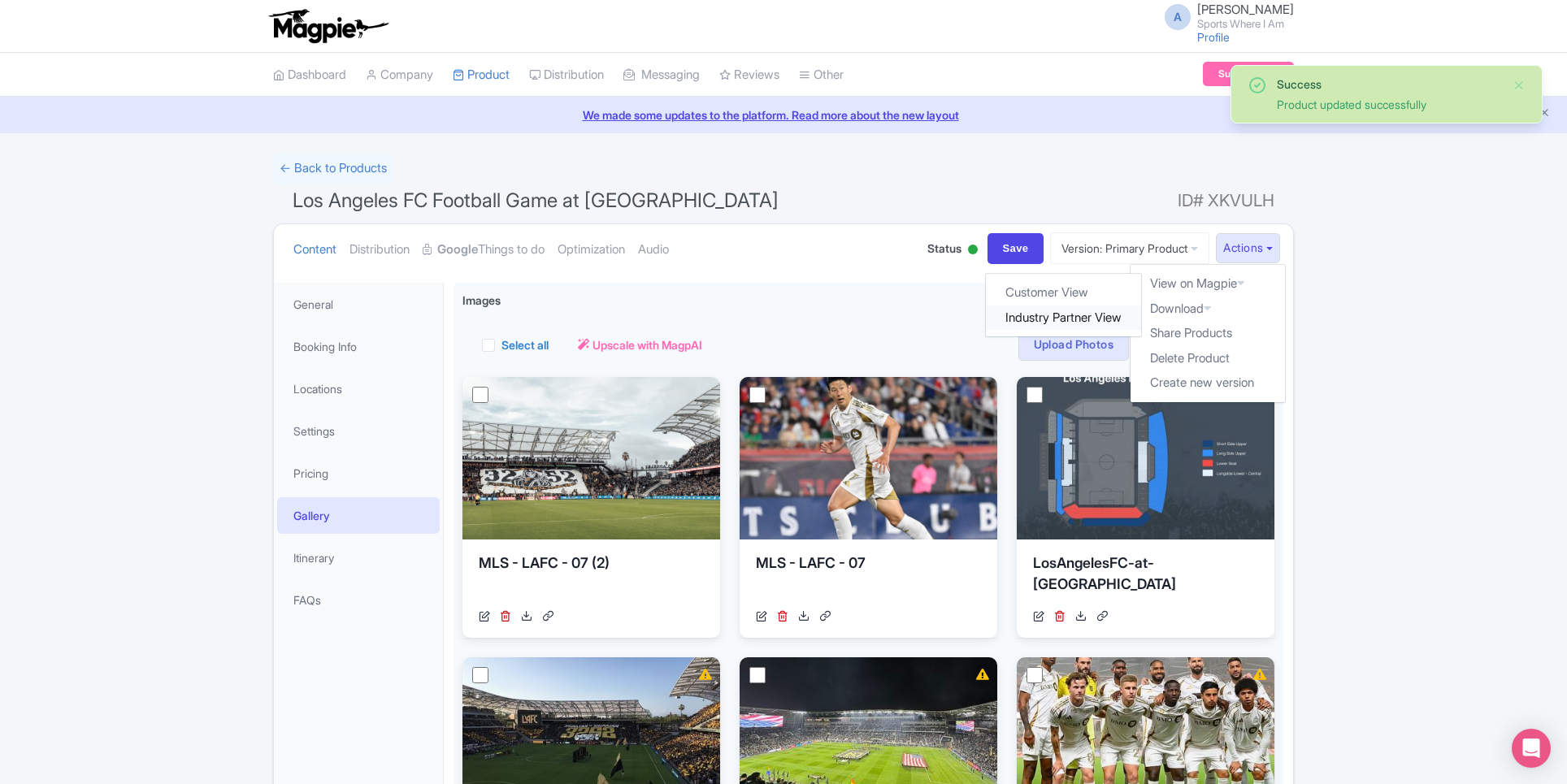
click at [1086, 310] on link "Industry Partner View" at bounding box center [1064, 318] width 155 height 25
